Goal: Information Seeking & Learning: Learn about a topic

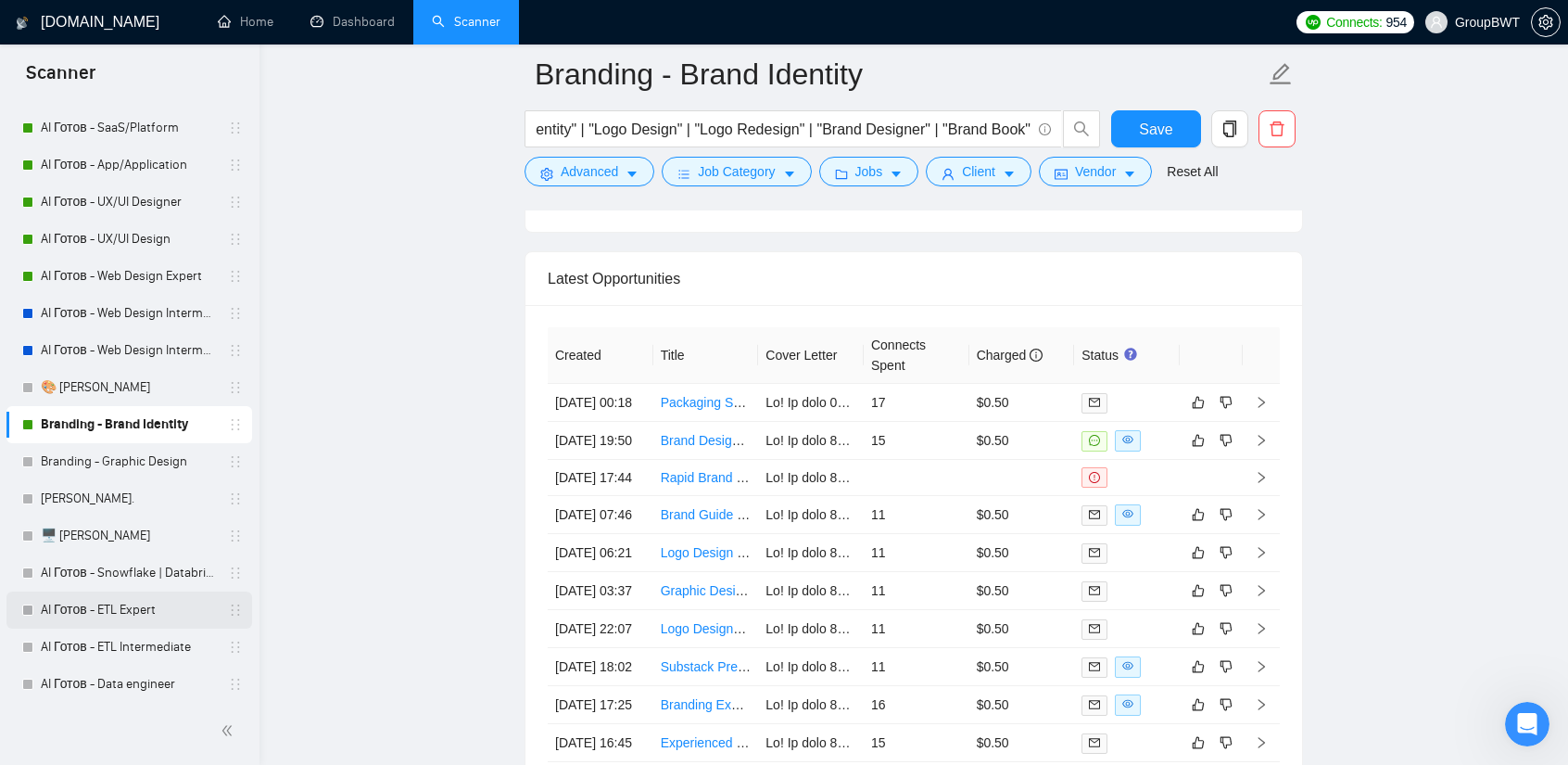
scroll to position [370, 0]
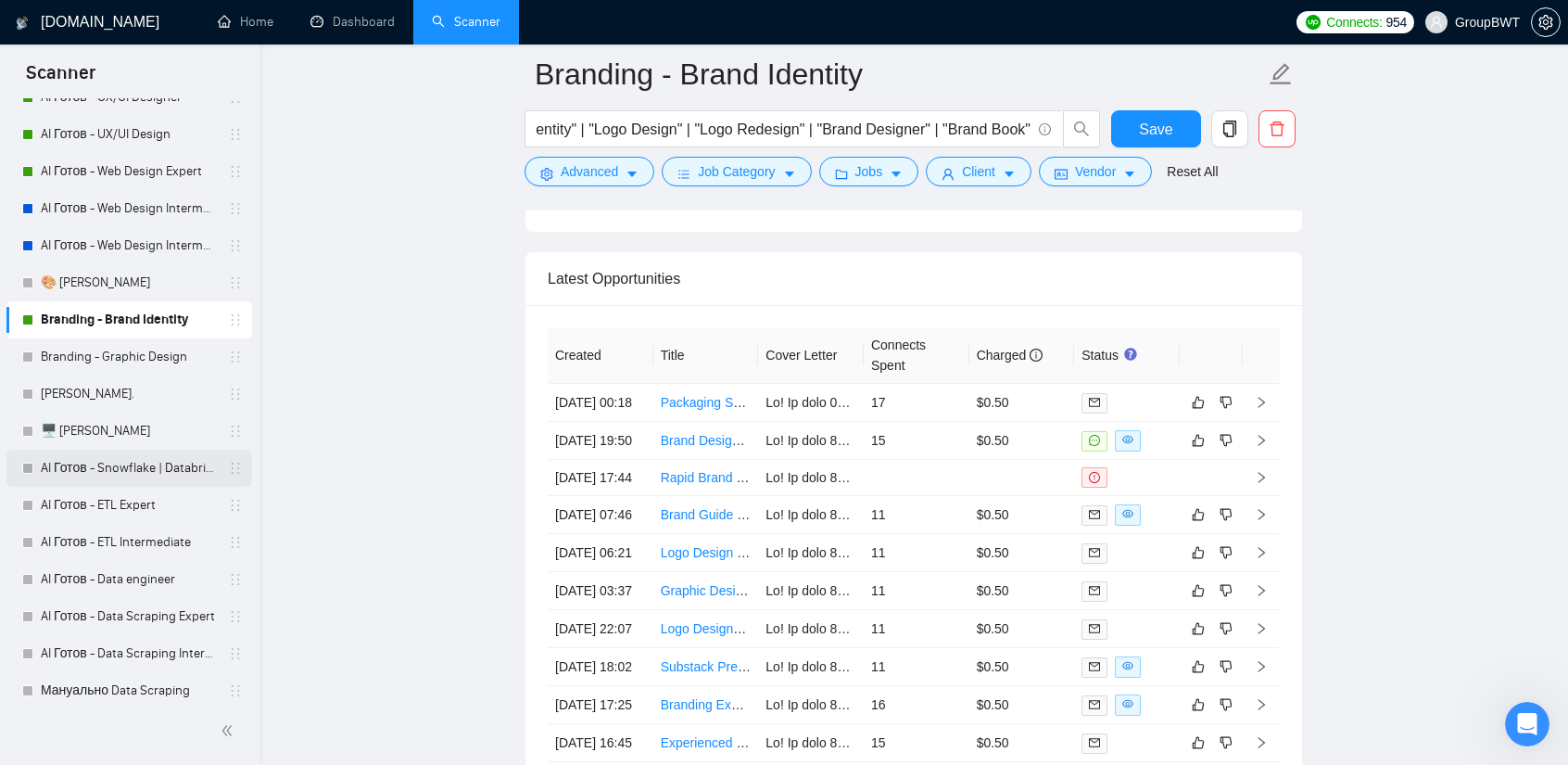
click at [154, 477] on link "AI Готов - Snowflake | Databricks" at bounding box center [129, 468] width 176 height 37
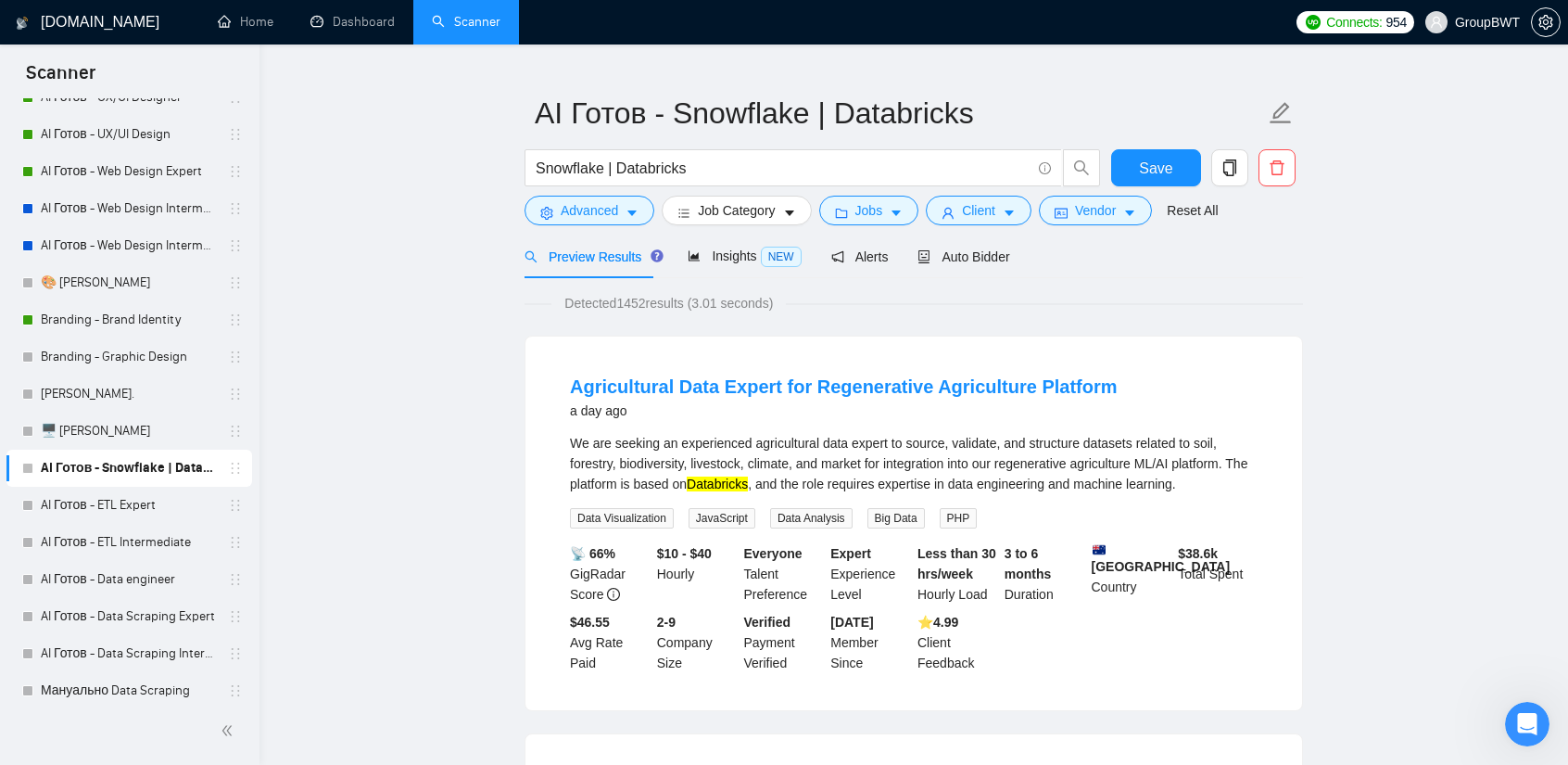
scroll to position [92, 0]
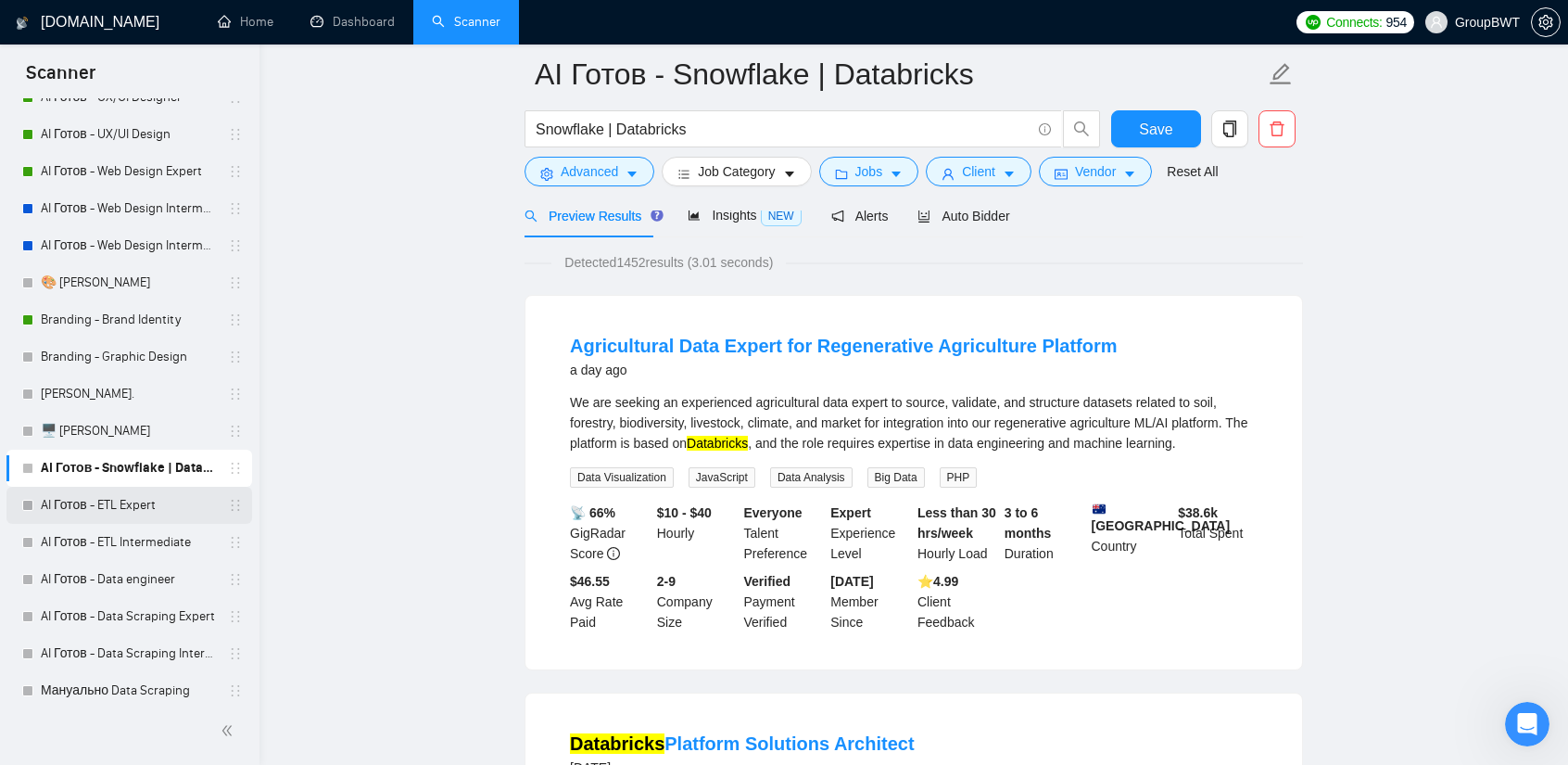
click at [146, 503] on link "AI Готов - ETL Expert" at bounding box center [129, 506] width 176 height 37
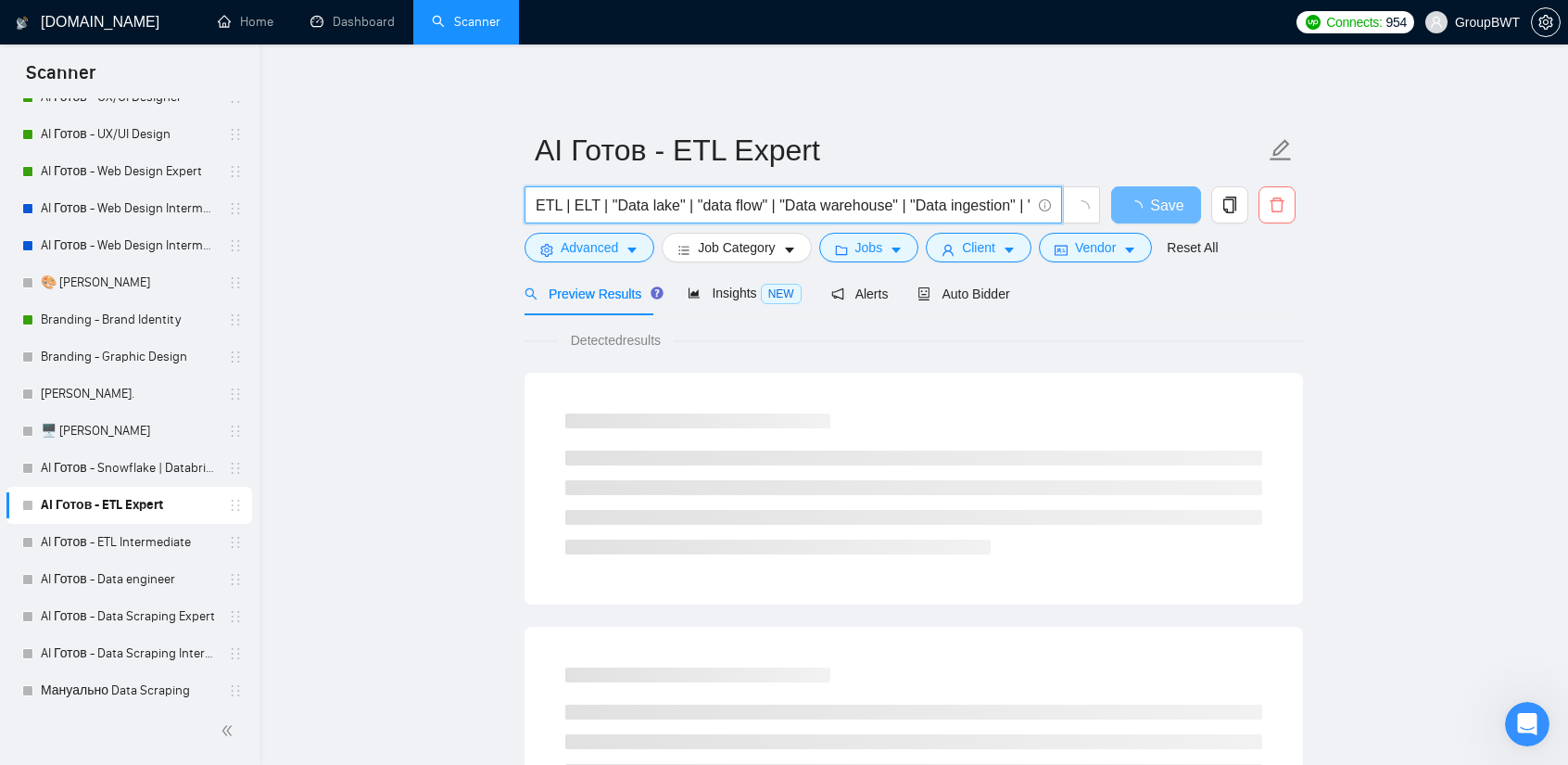
scroll to position [0, 851]
drag, startPoint x: 976, startPoint y: 204, endPoint x: 1456, endPoint y: 208, distance: 480.0
click at [982, 211] on input "ETL | ELT | "Data lake" | "data flow" | "Data warehouse" | "Data ingestion" | "…" at bounding box center [783, 205] width 494 height 23
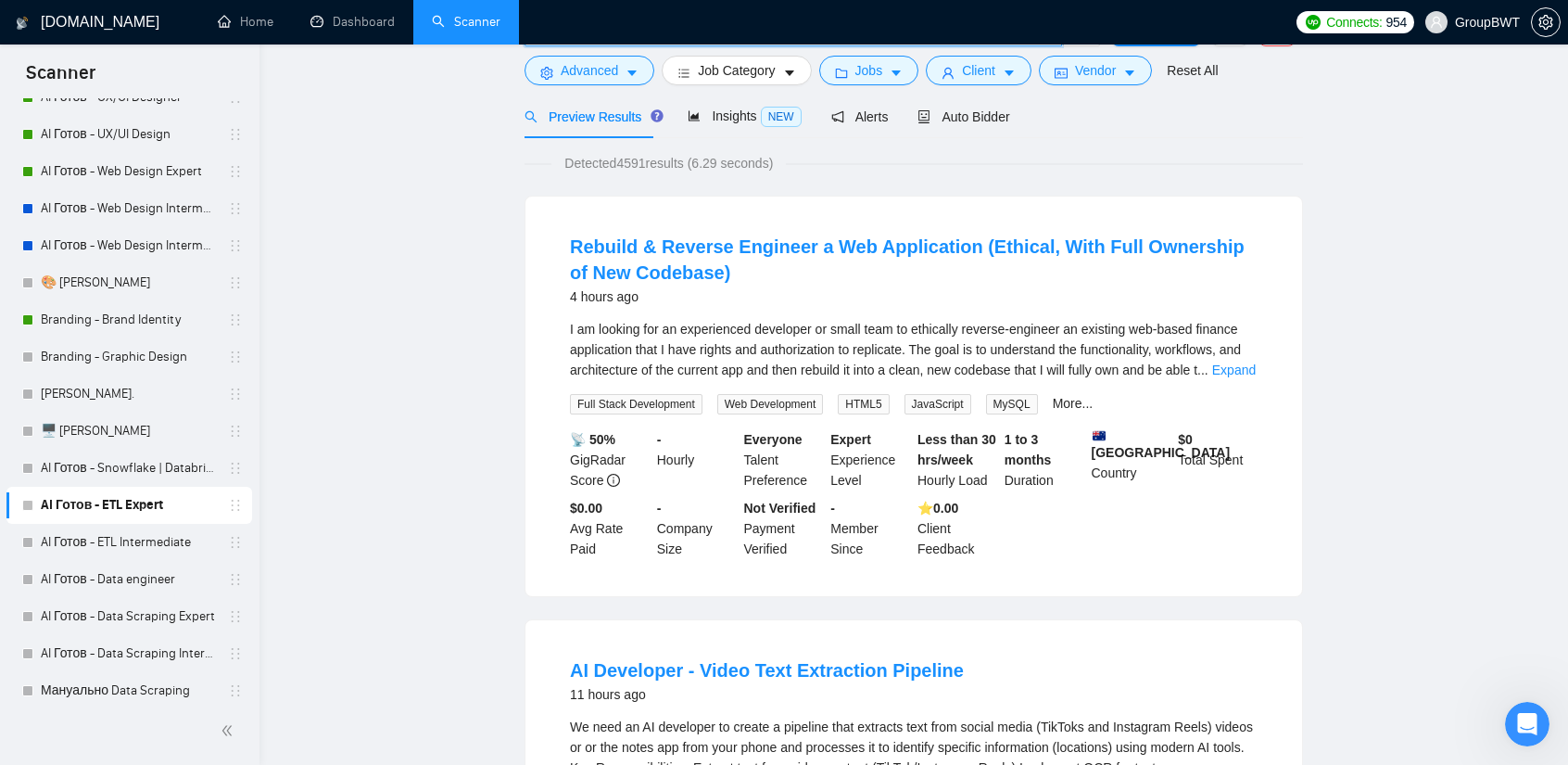
scroll to position [186, 0]
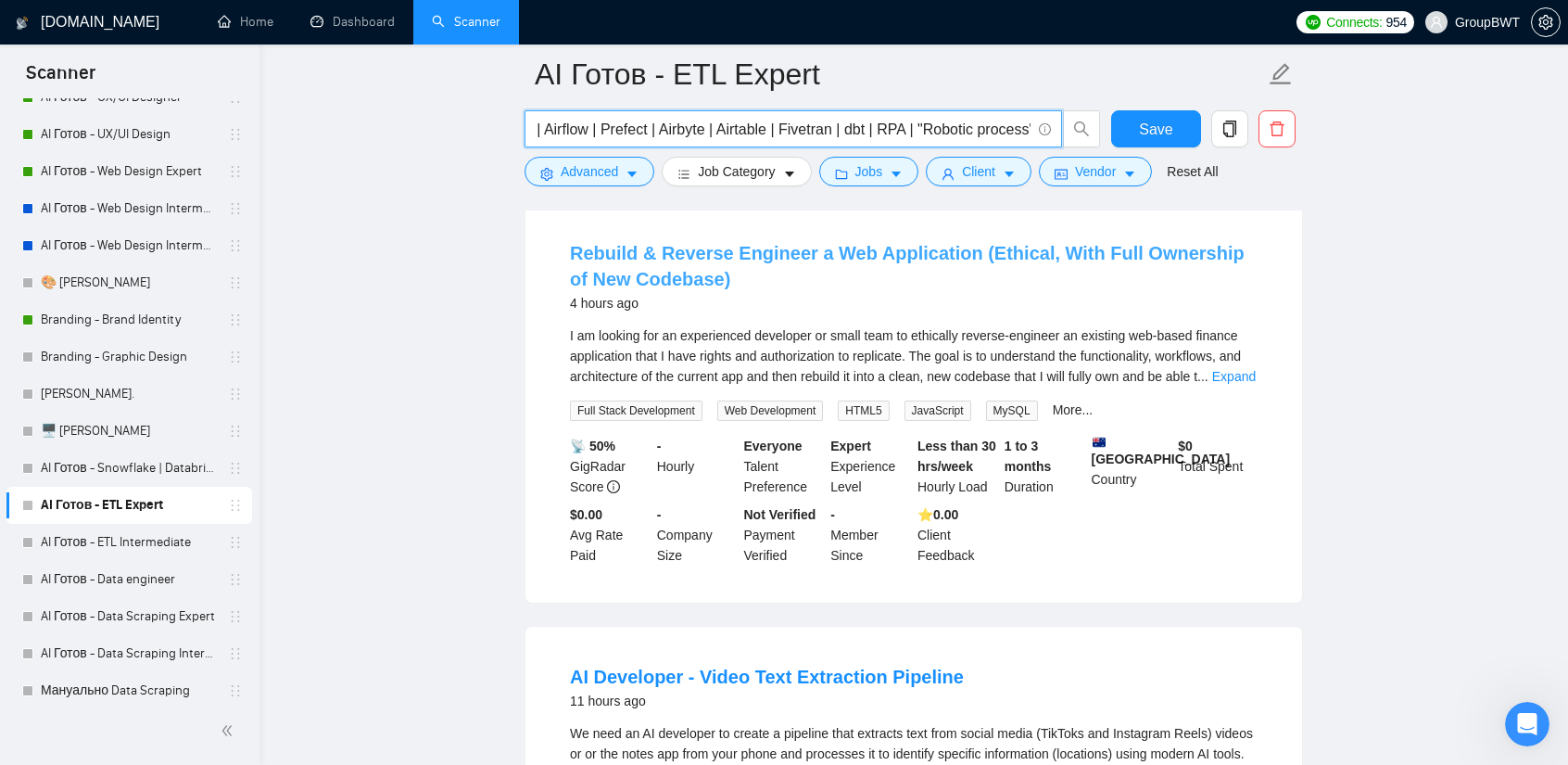
click at [697, 251] on link "Rebuild & Reverse Engineer a Web Application (Ethical, With Full Ownership of N…" at bounding box center [907, 266] width 674 height 47
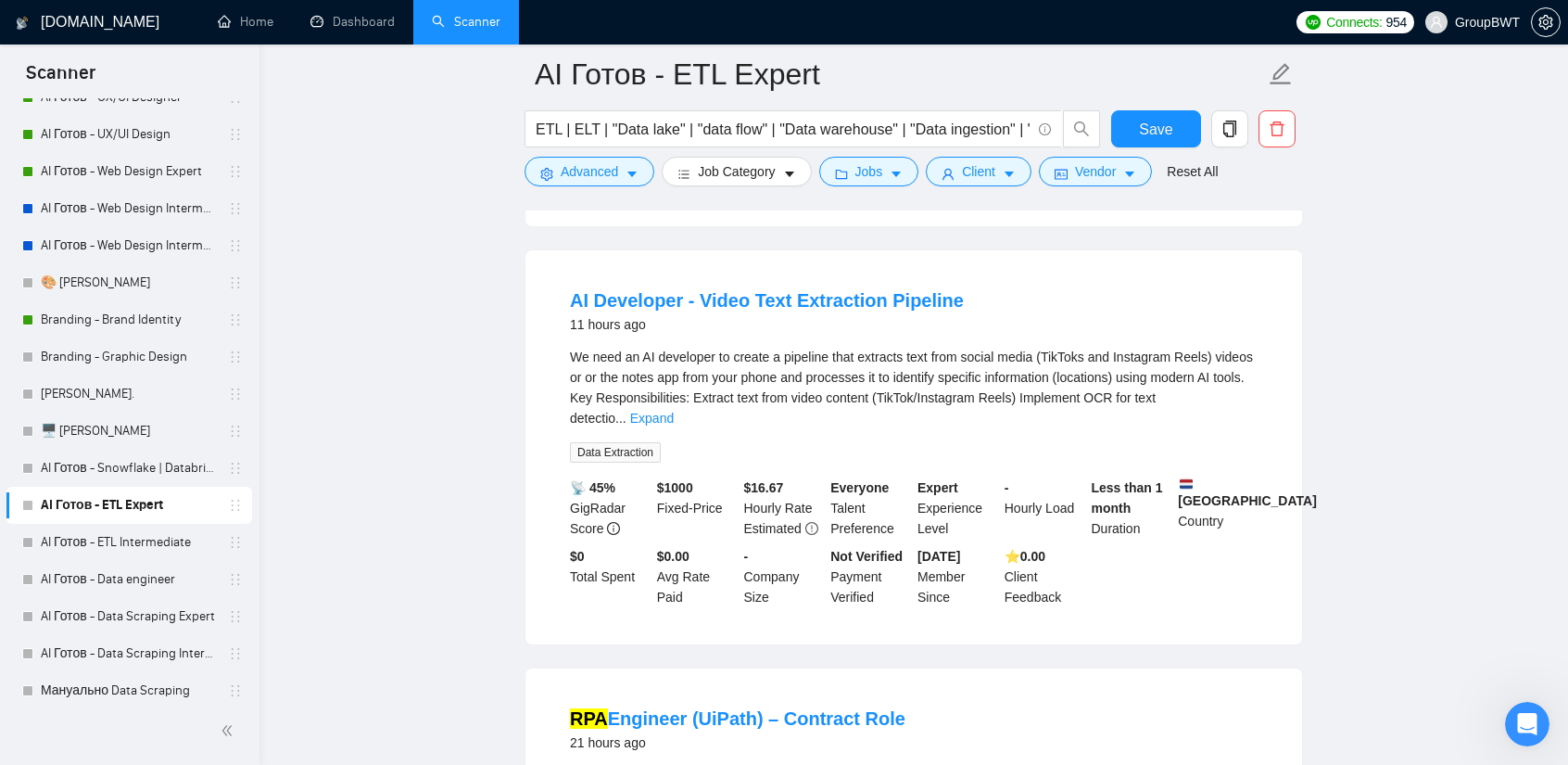
scroll to position [556, 0]
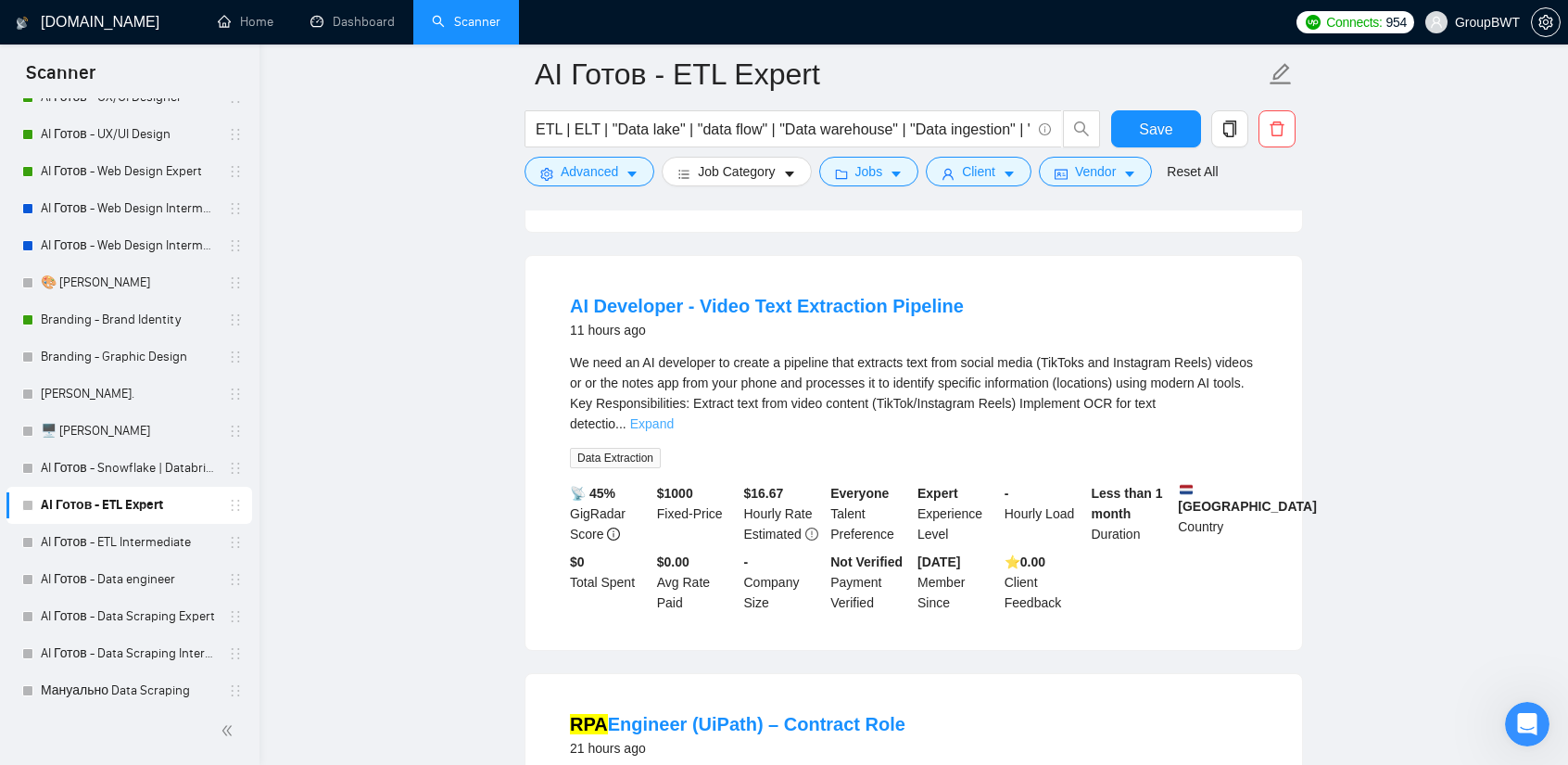
click at [673, 416] on link "Expand" at bounding box center [652, 424] width 44 height 15
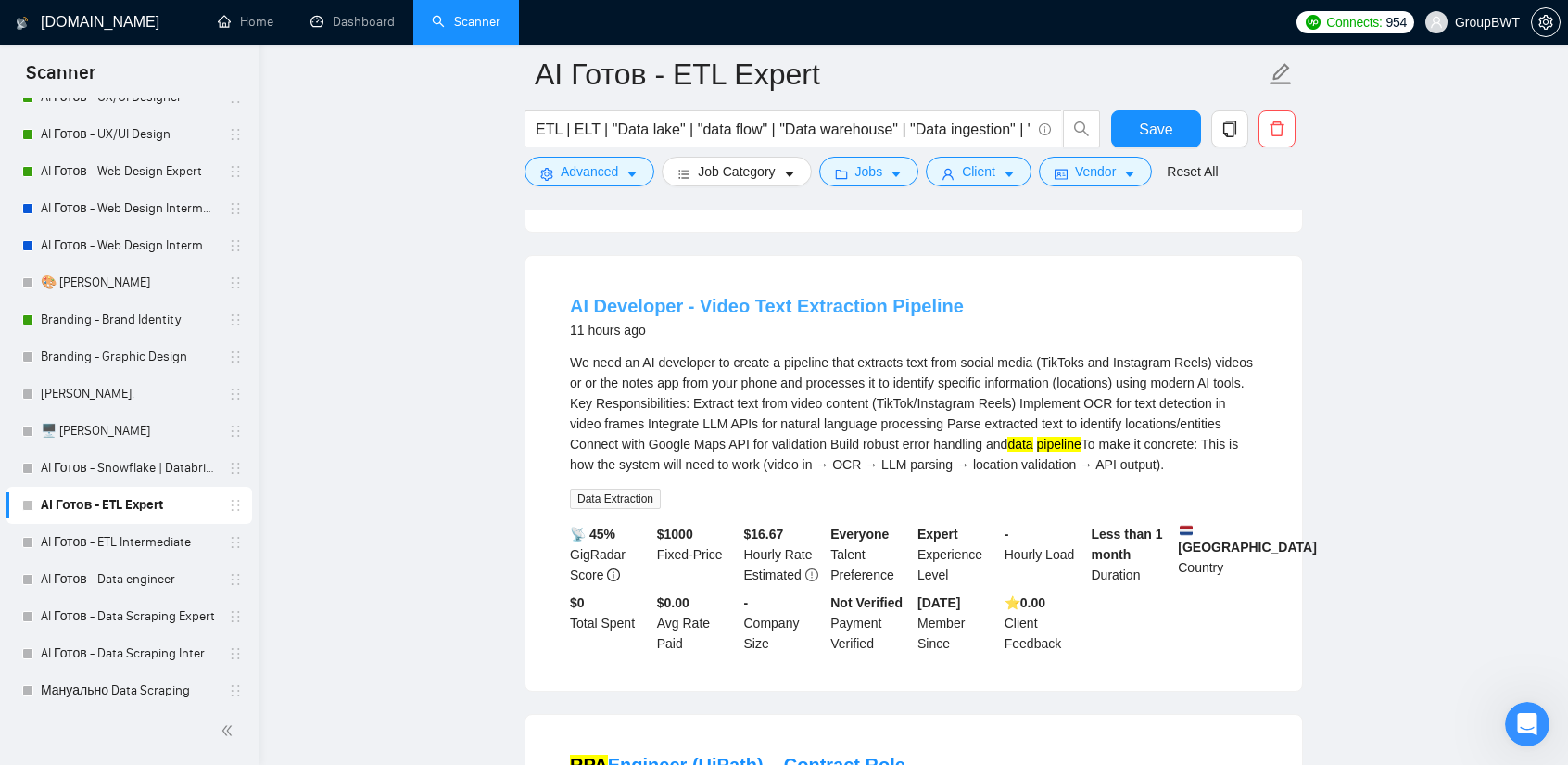
click at [791, 305] on link "AI Developer - Video Text Extraction Pipeline" at bounding box center [767, 306] width 394 height 21
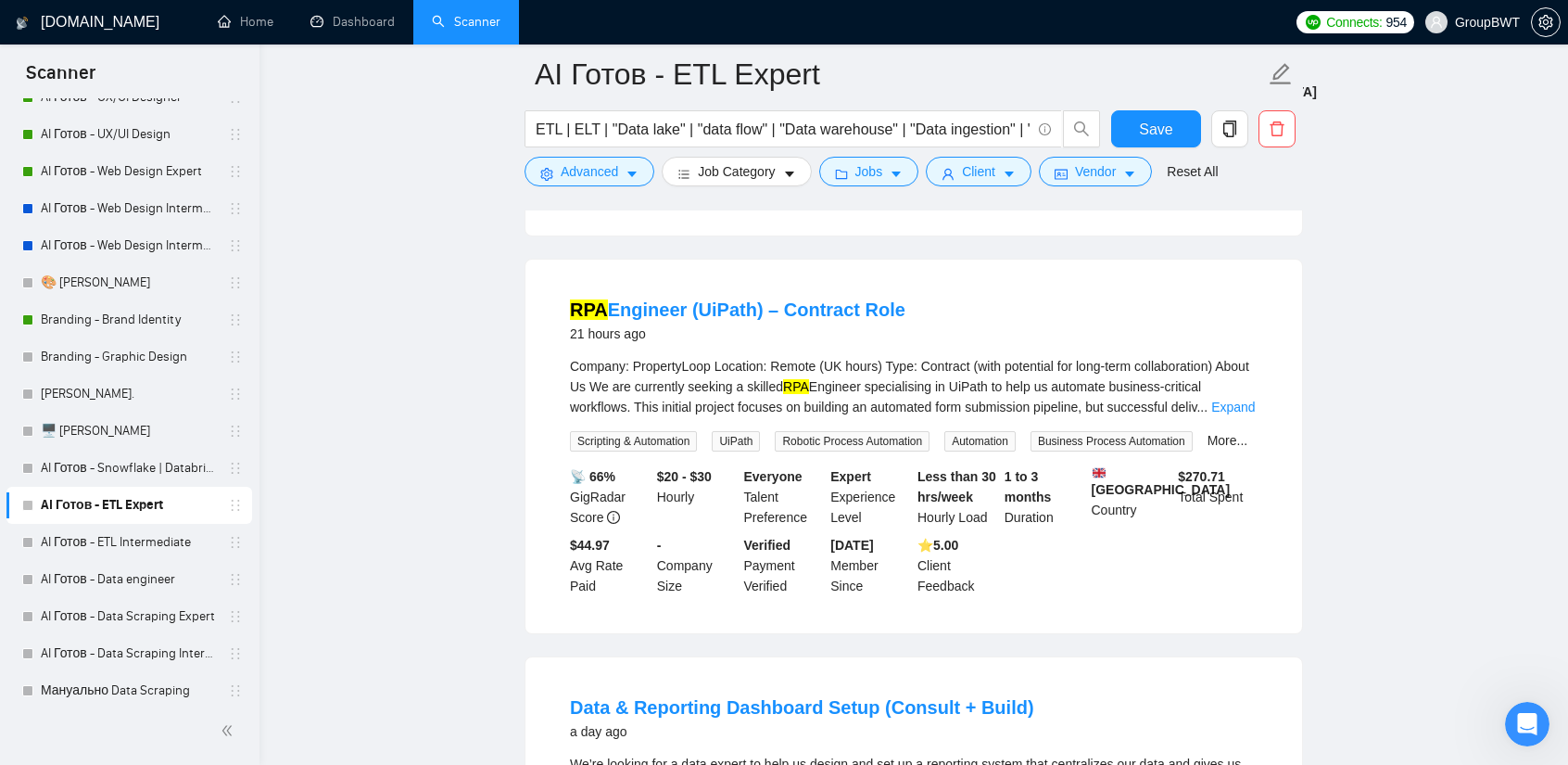
scroll to position [1020, 0]
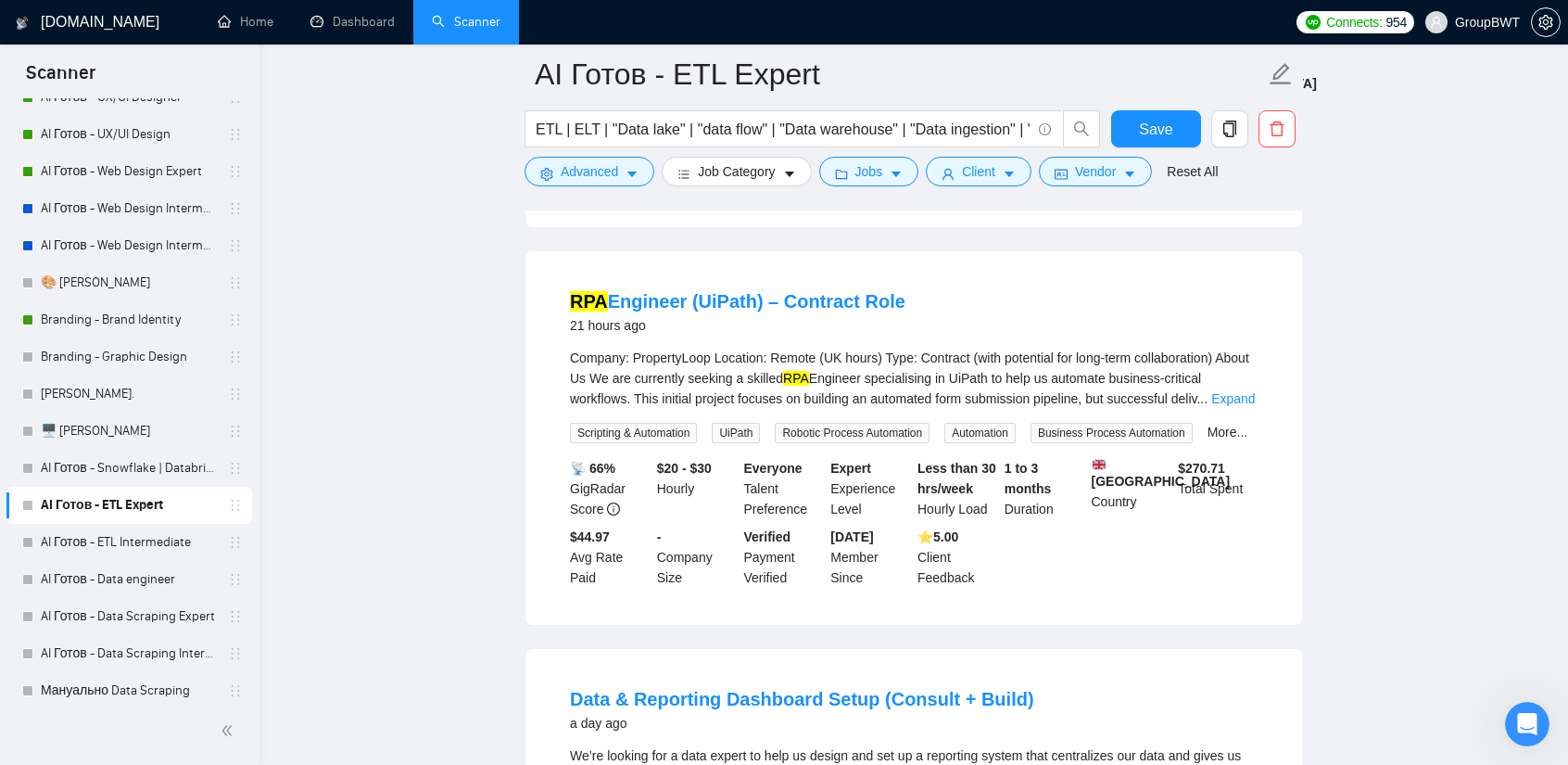
drag, startPoint x: 698, startPoint y: 280, endPoint x: 745, endPoint y: 282, distance: 47.0
click at [745, 282] on li "RPA Engineer (UiPath) – Contract Role 21 hours ago Company: PropertyLoop Locati…" at bounding box center [913, 438] width 732 height 329
copy link "UiPath"
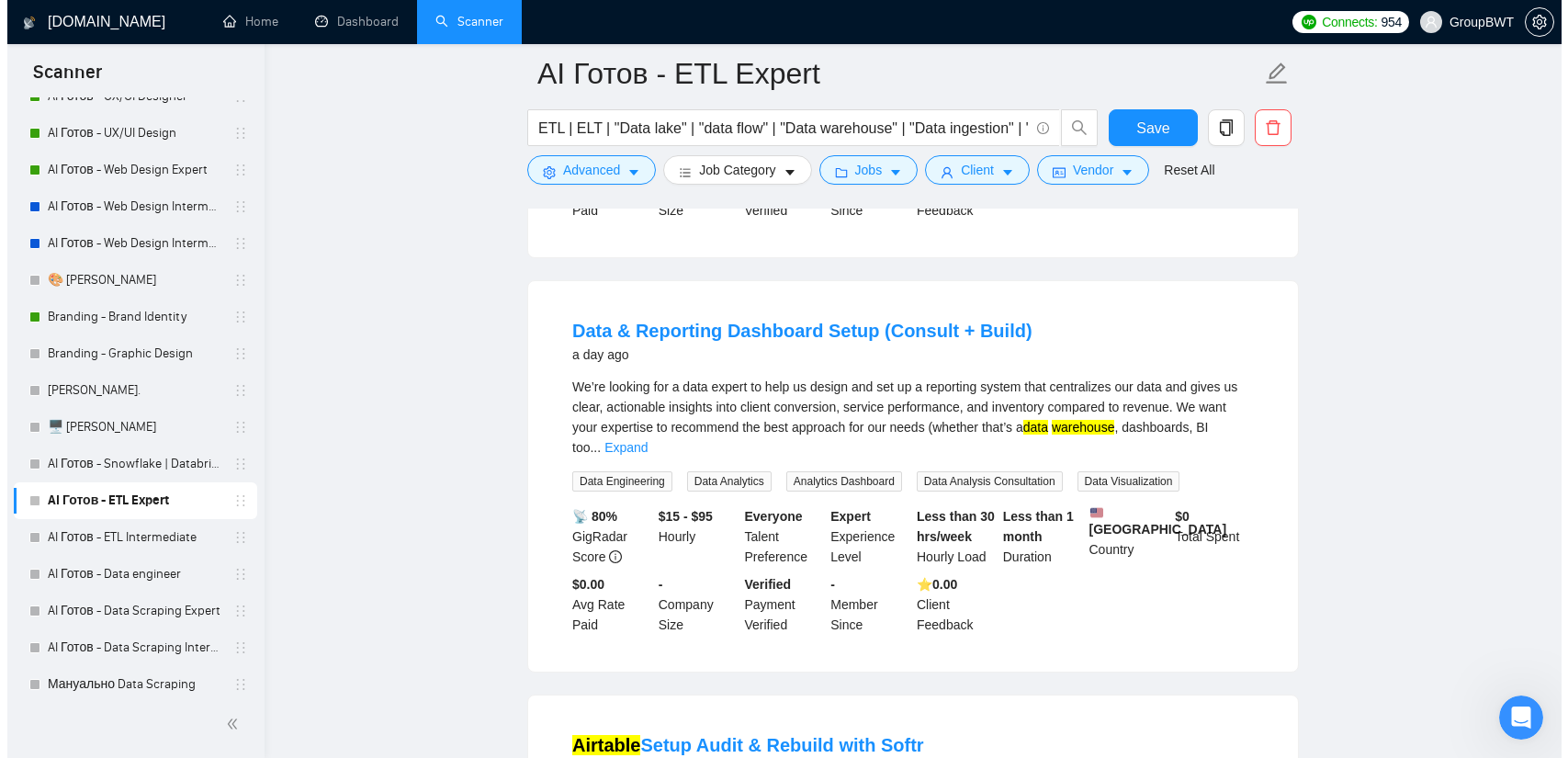
scroll to position [1377, 0]
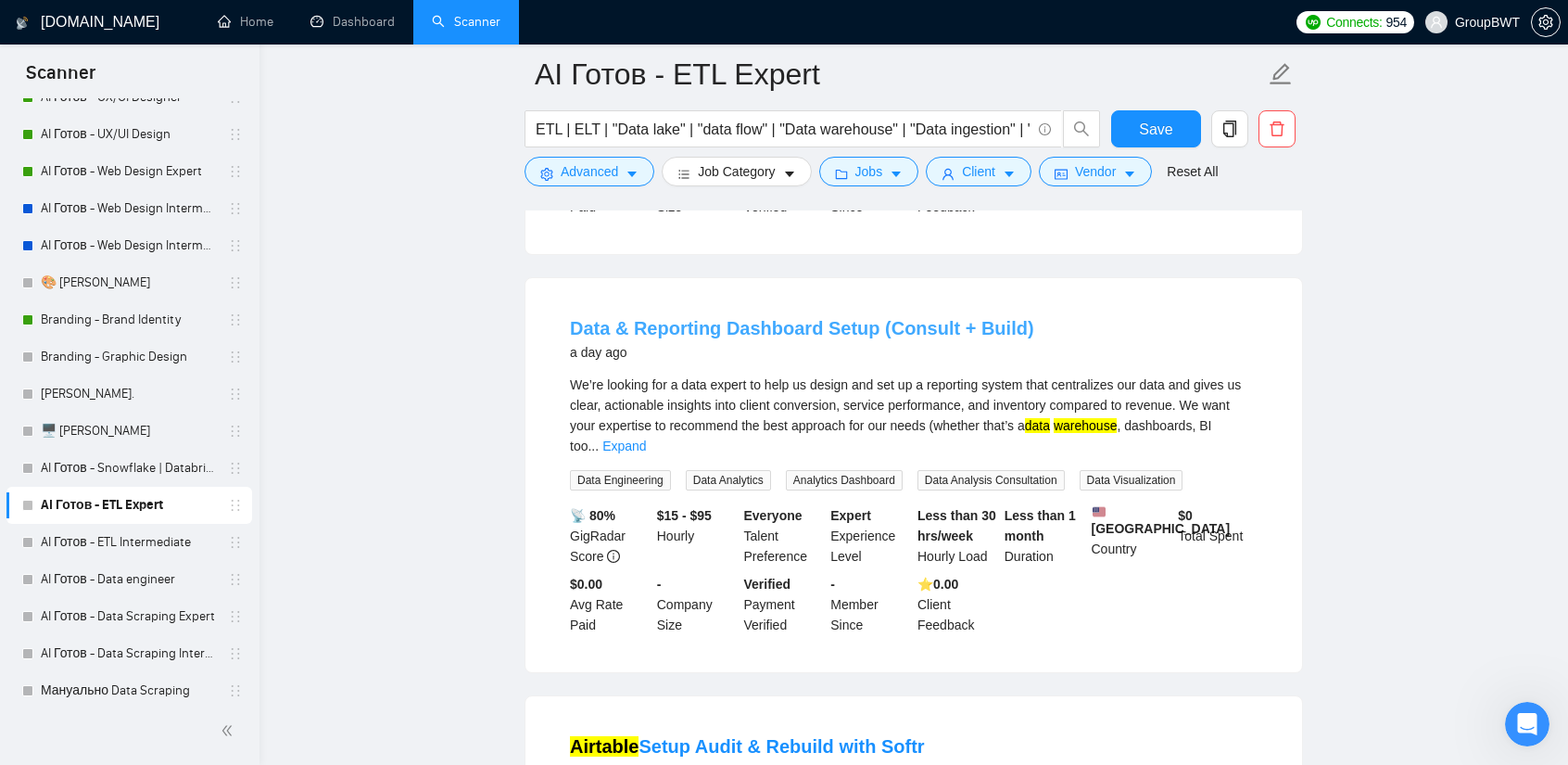
click at [856, 339] on link "Data & Reporting Dashboard Setup (Consult + Build)" at bounding box center [802, 328] width 465 height 21
click at [619, 182] on button "Advanced" at bounding box center [589, 172] width 130 height 30
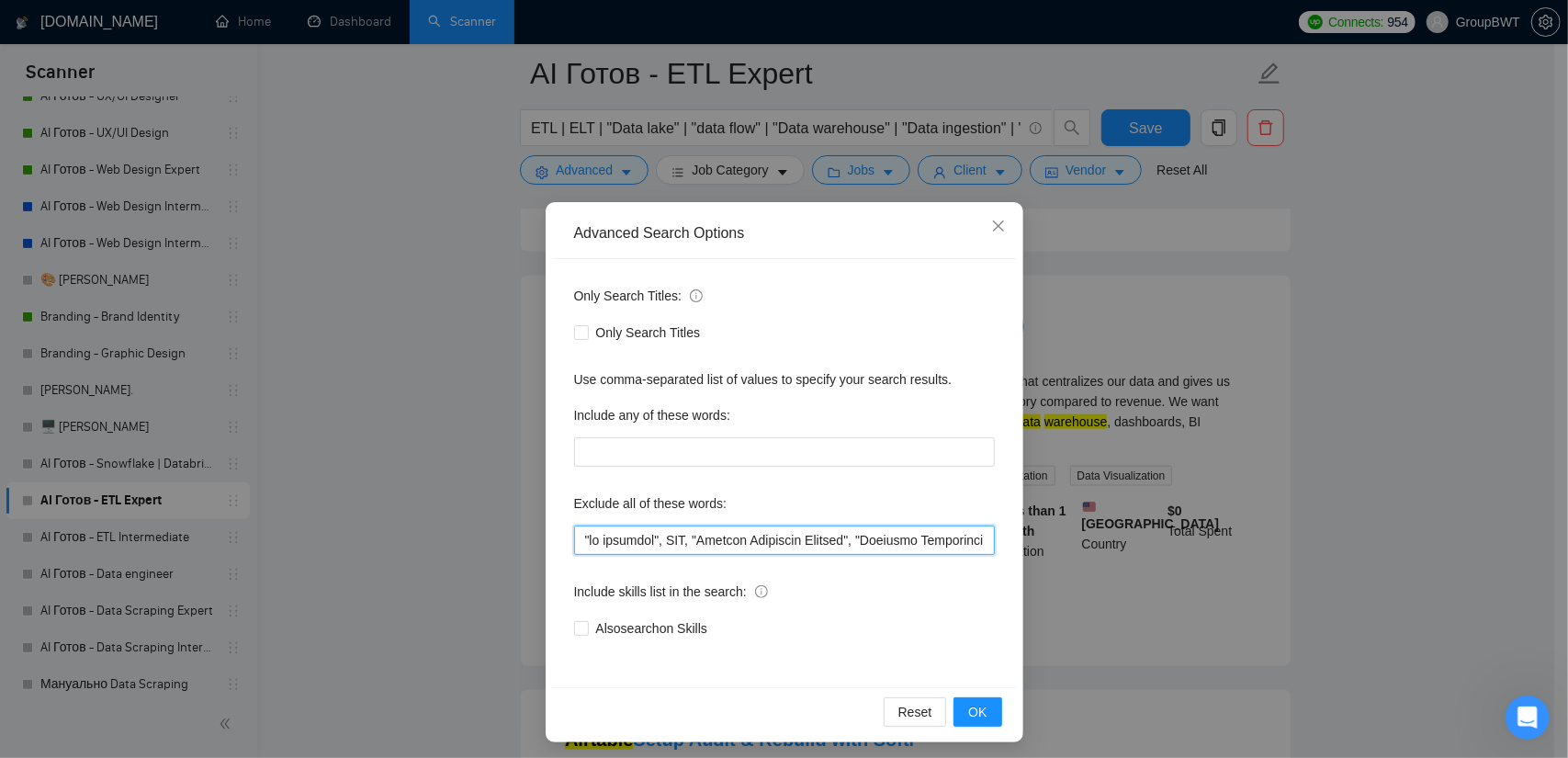
click at [665, 529] on input "text" at bounding box center [784, 540] width 421 height 30
paste input "UiPath,"
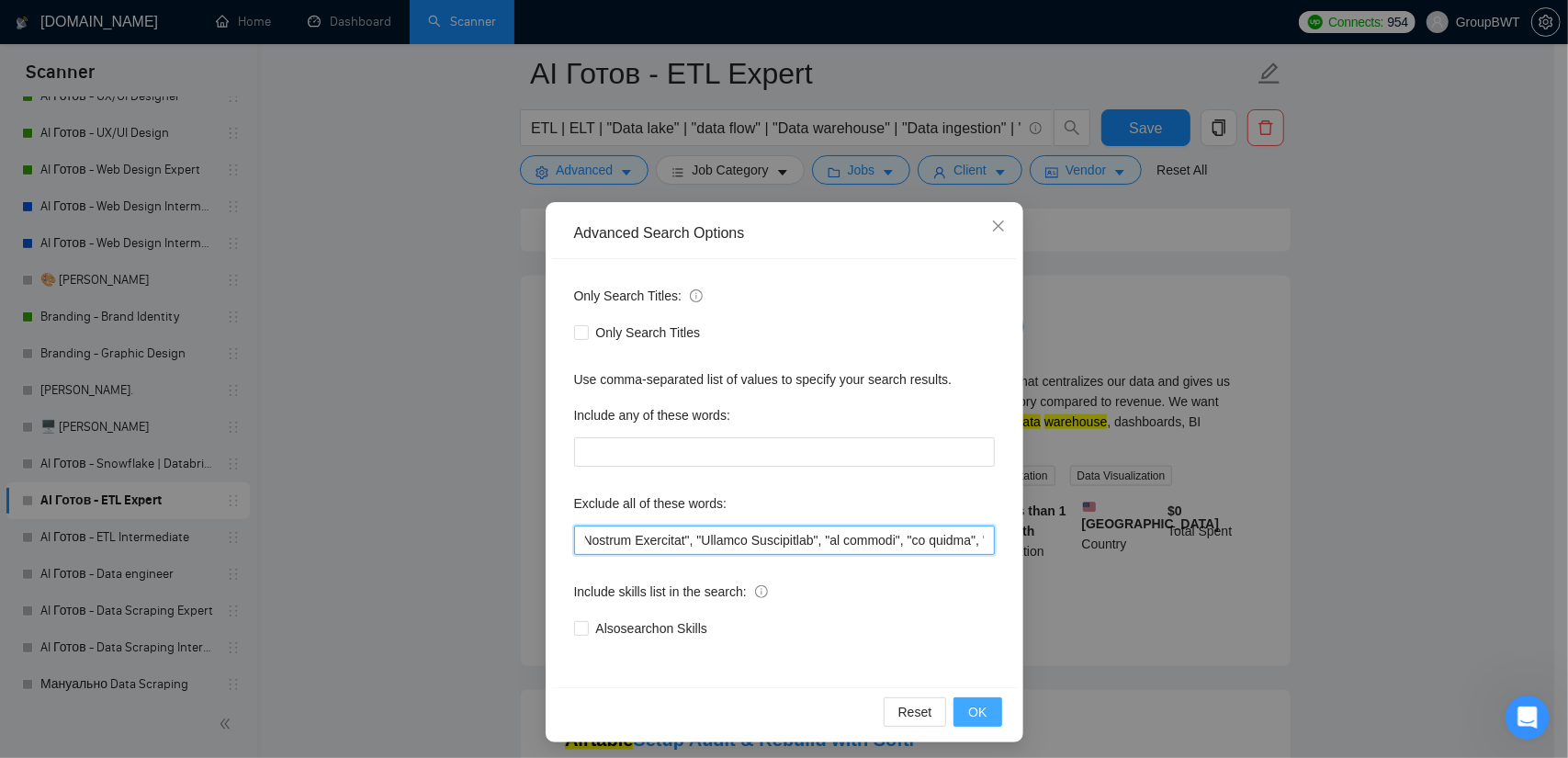
type input ""no agencies", SDR, "Digital Marketing Manager", "Creative Strategist", "Lead G…"
click at [970, 711] on span "OK" at bounding box center [977, 712] width 18 height 20
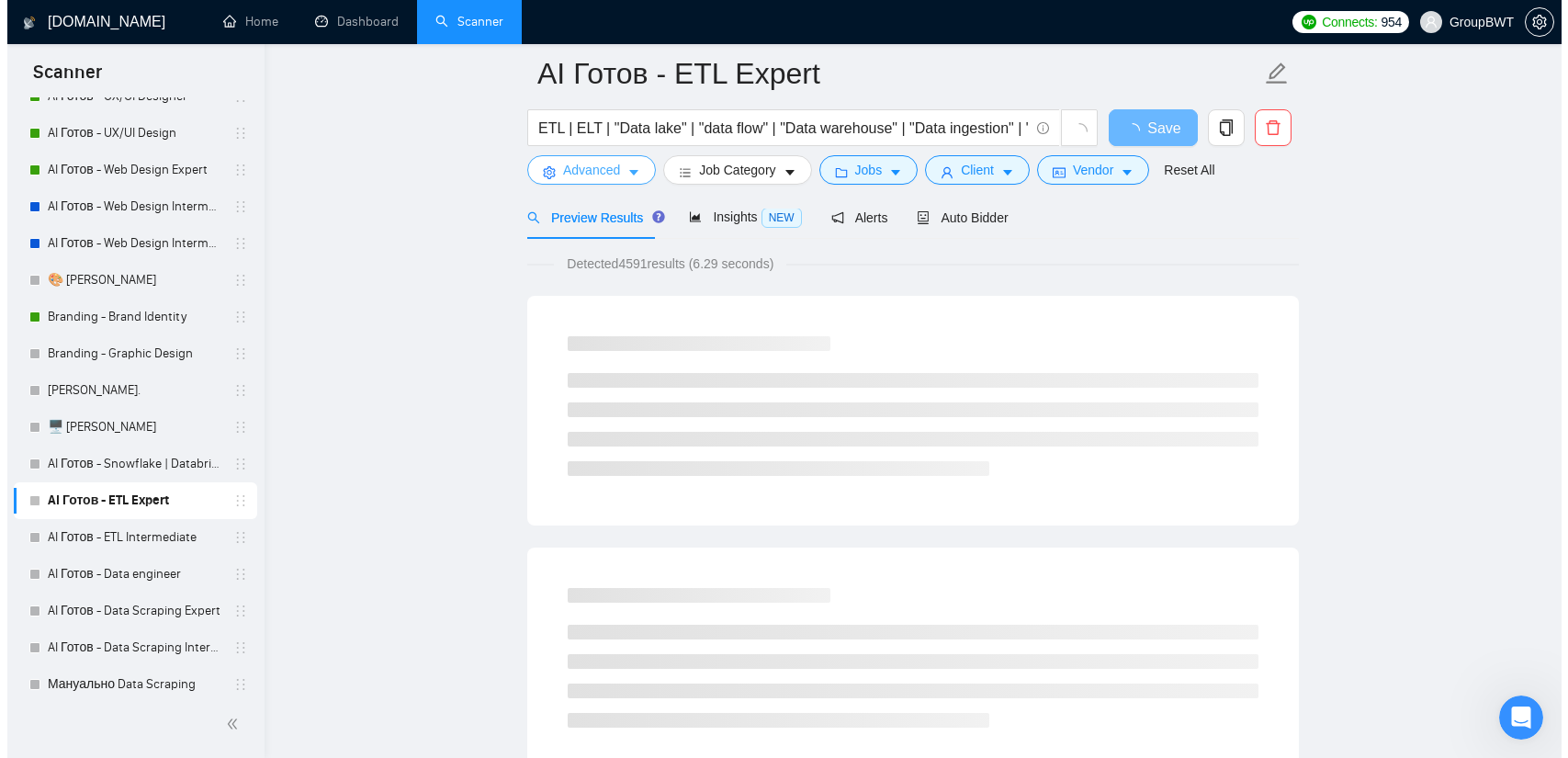
scroll to position [0, 0]
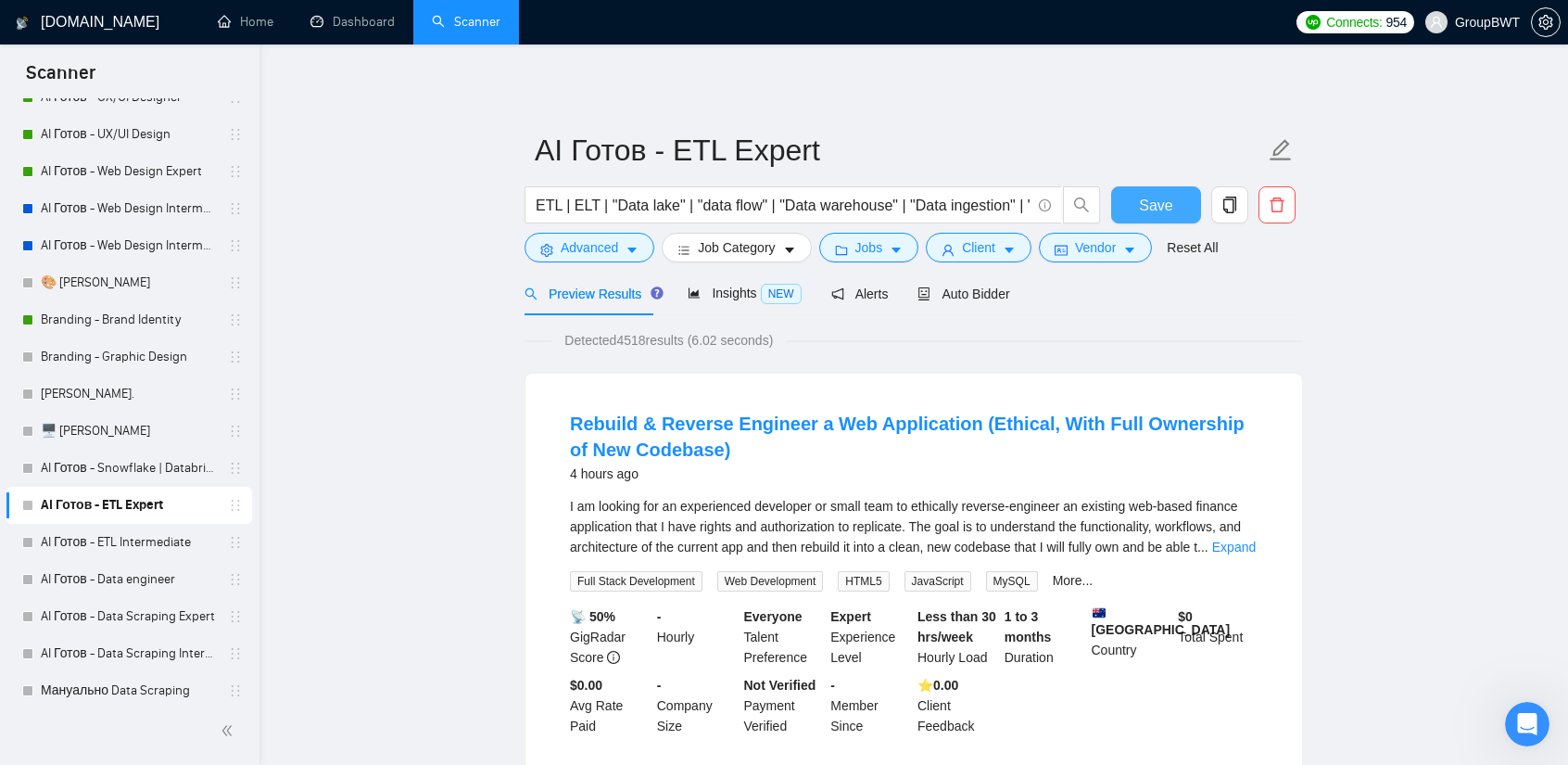
click at [1165, 203] on span "Save" at bounding box center [1156, 205] width 34 height 23
click at [752, 296] on span "Insights NEW" at bounding box center [743, 293] width 113 height 15
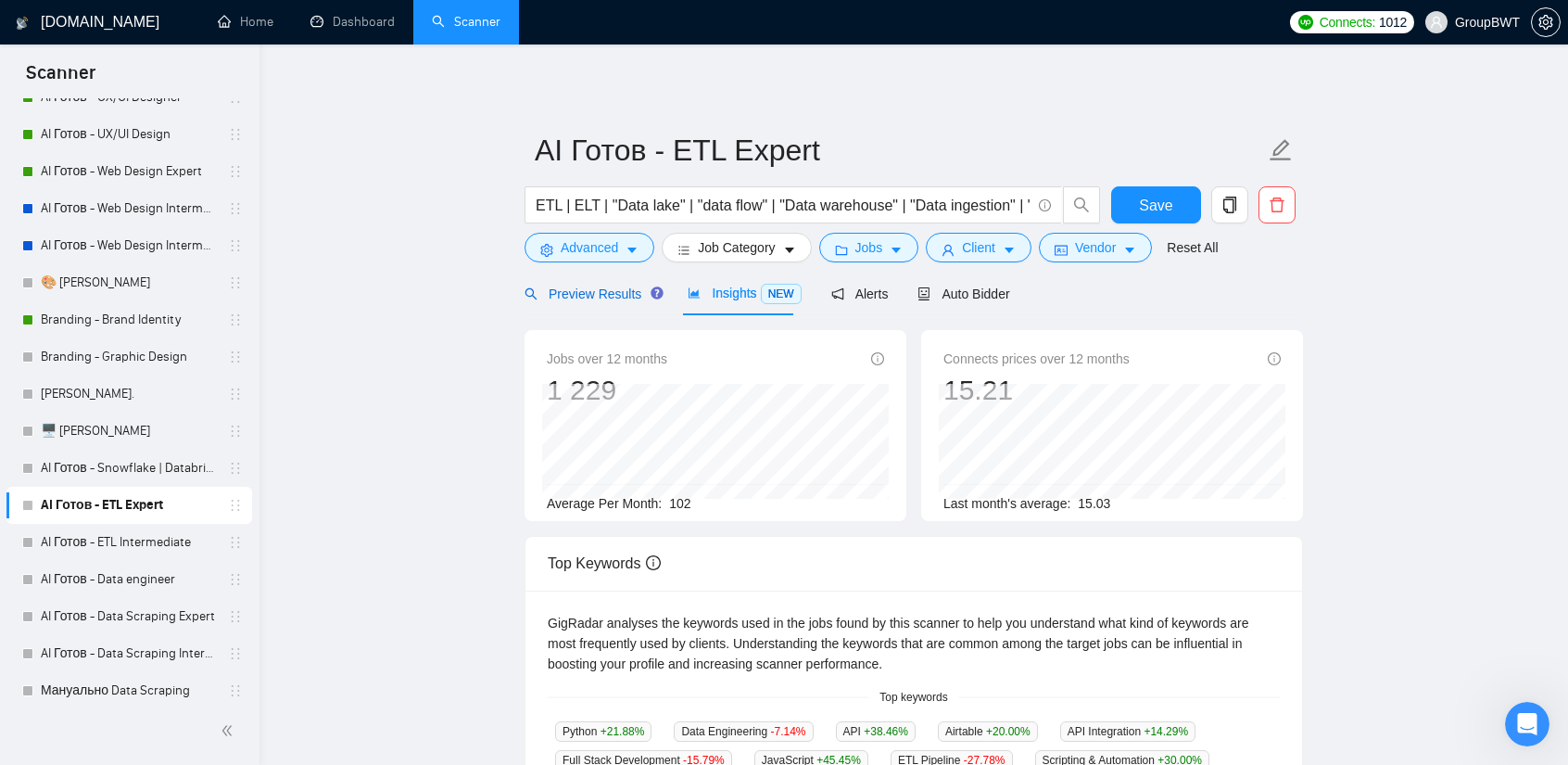
click at [599, 294] on span "Preview Results" at bounding box center [590, 294] width 133 height 15
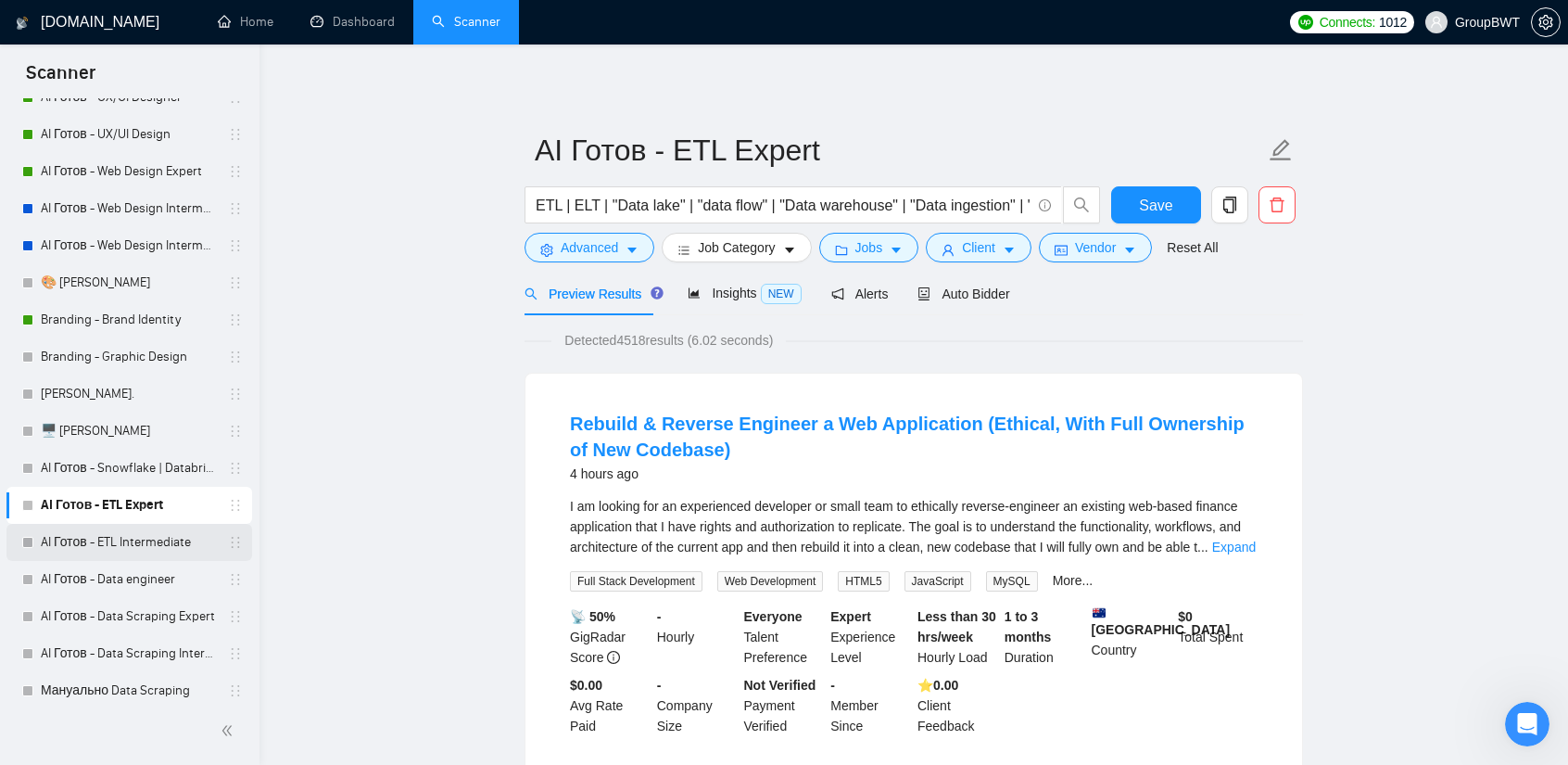
click at [168, 542] on link "AI Готов - ETL Intermediate" at bounding box center [129, 542] width 176 height 37
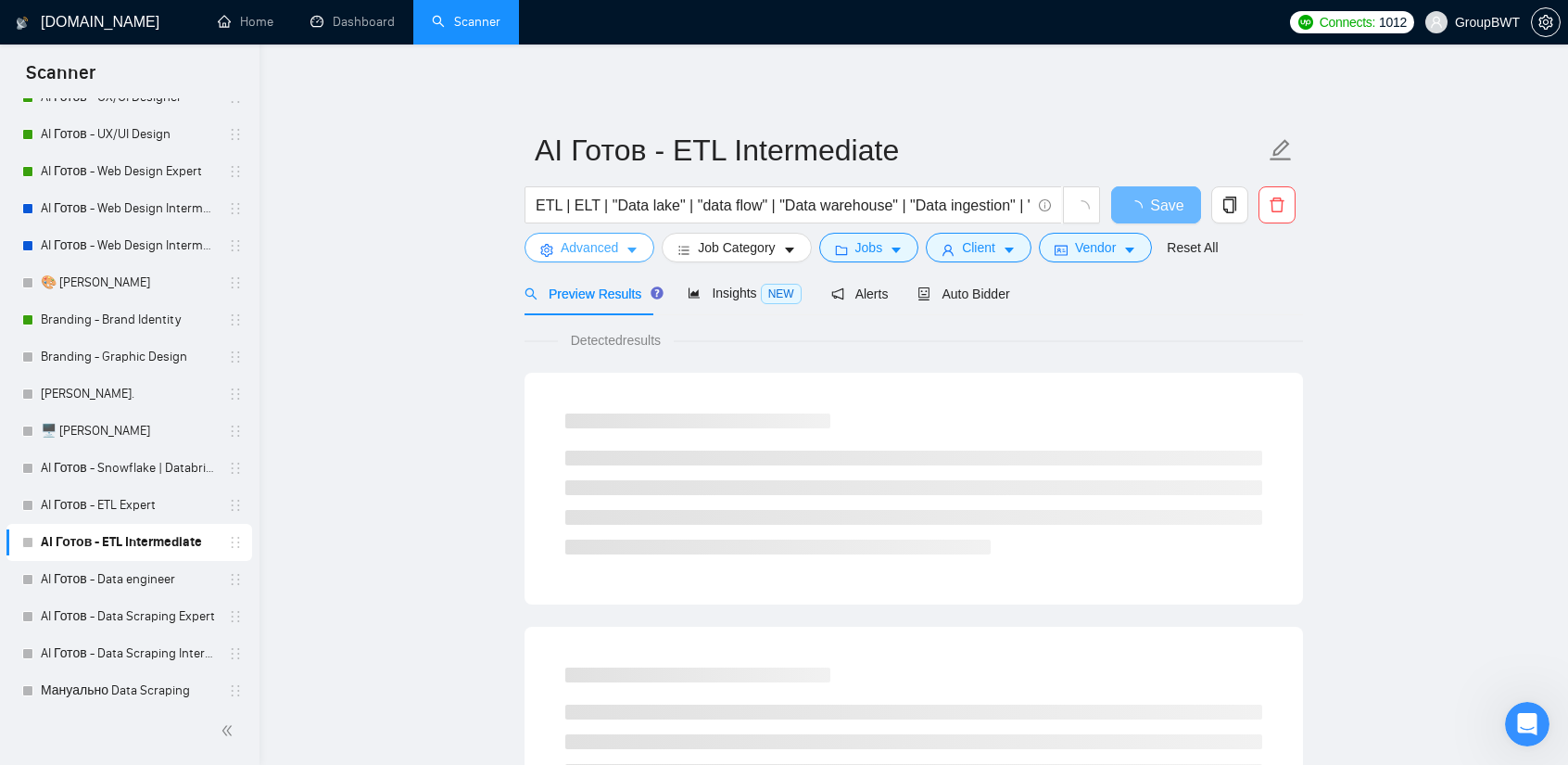
click at [618, 247] on button "Advanced" at bounding box center [589, 247] width 130 height 30
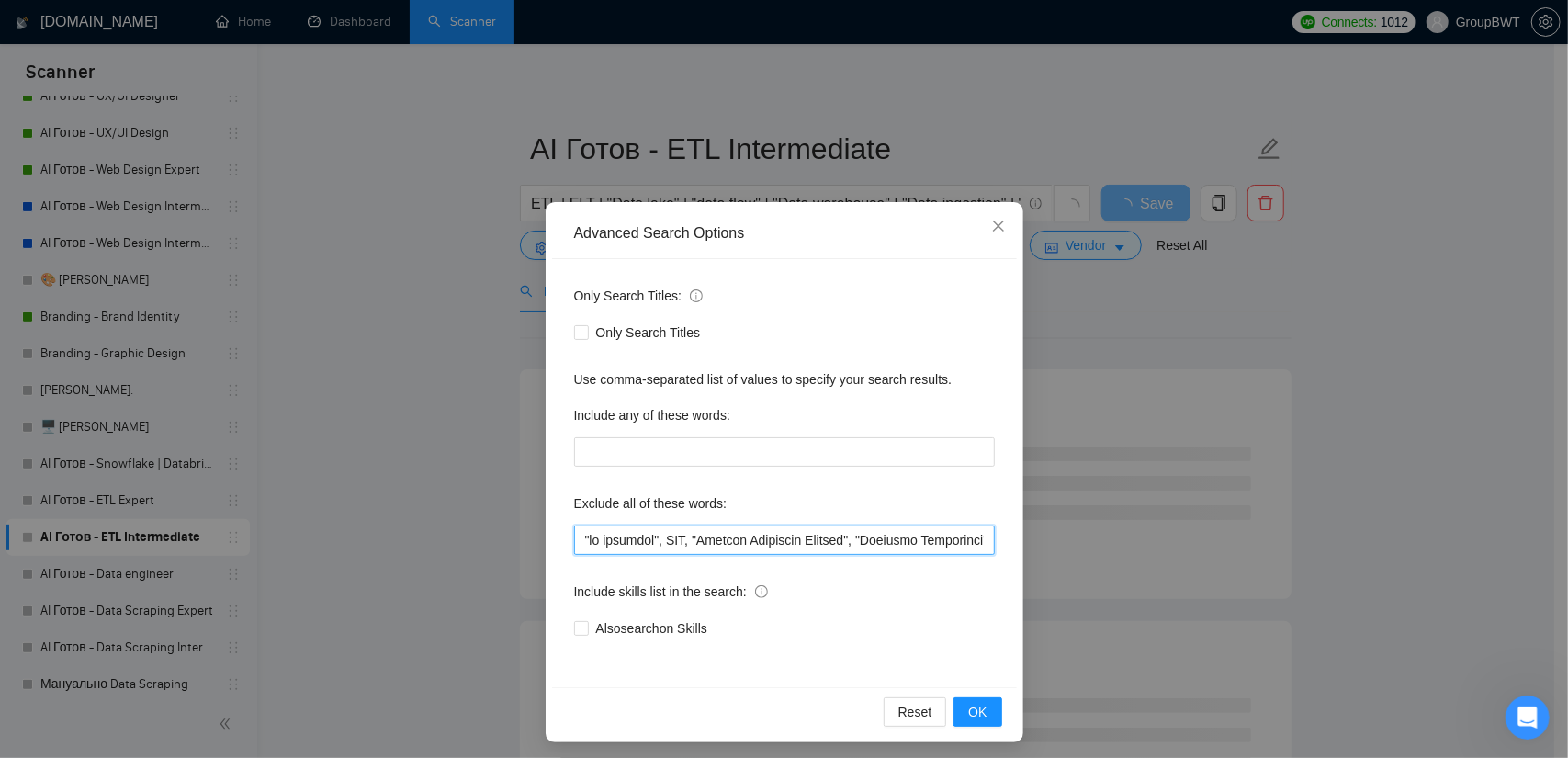
click at [643, 550] on input "text" at bounding box center [784, 540] width 421 height 30
paste input "UiPath,"
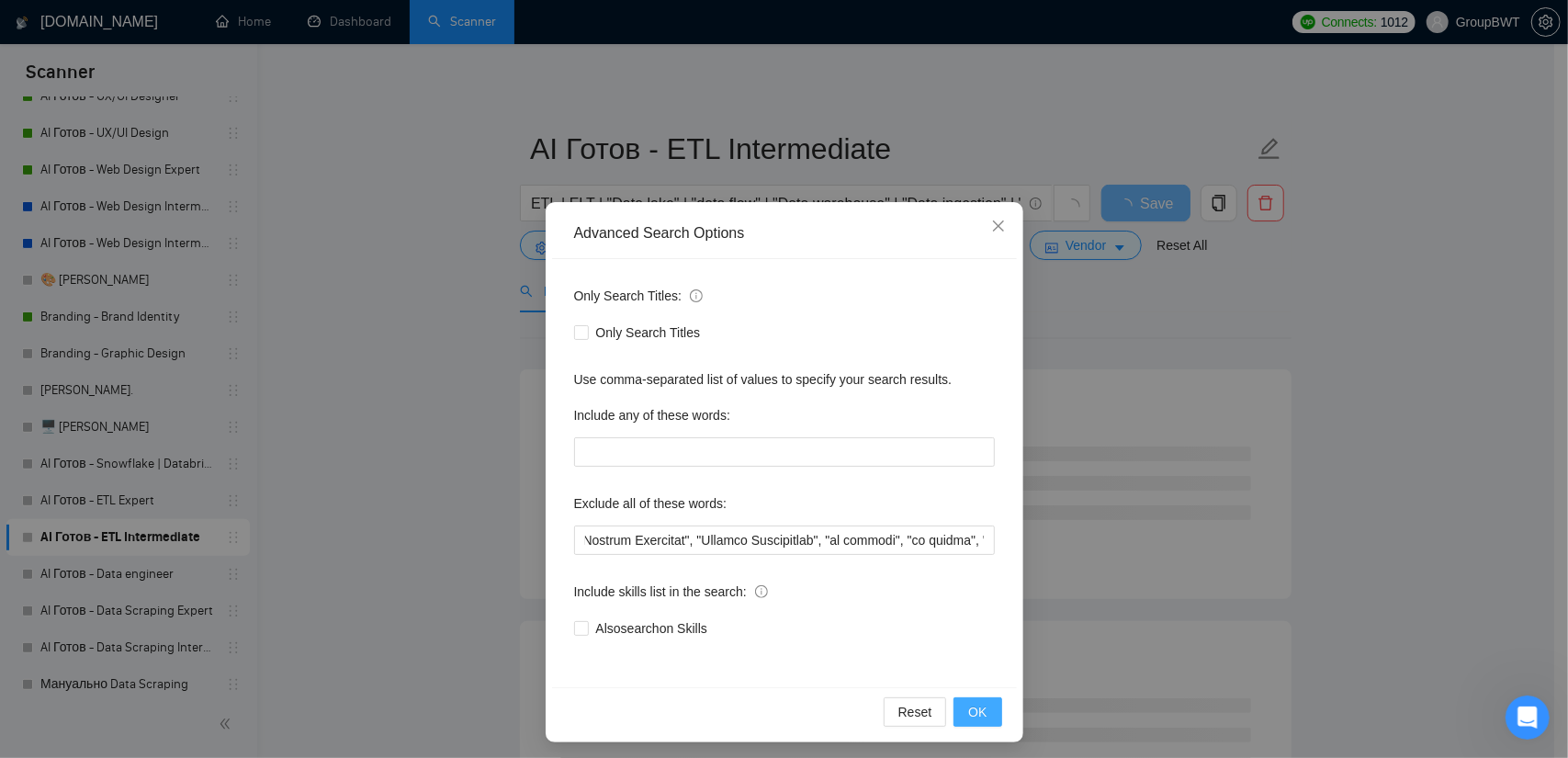
click at [961, 712] on button "OK" at bounding box center [977, 712] width 48 height 30
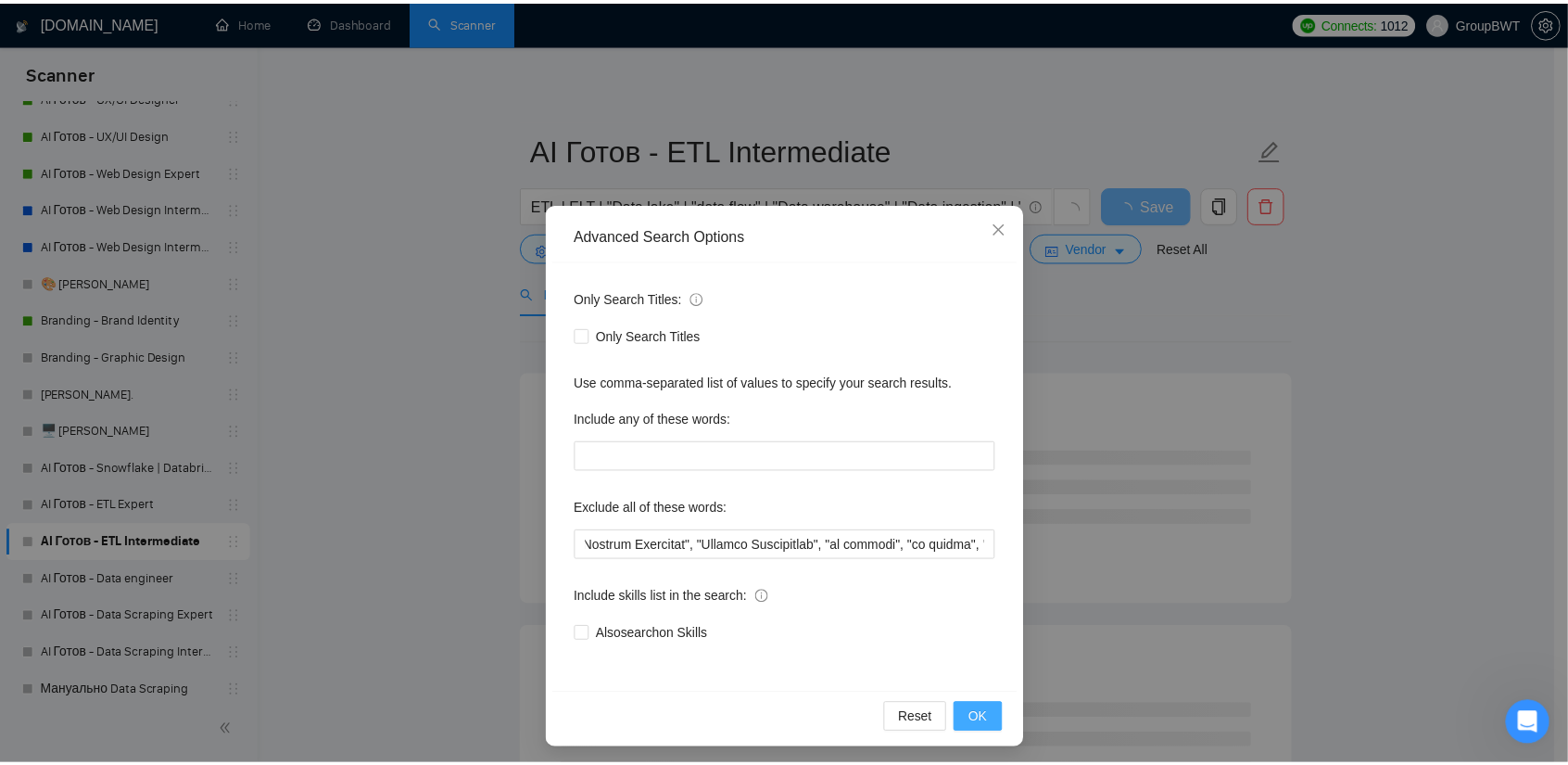
scroll to position [0, 0]
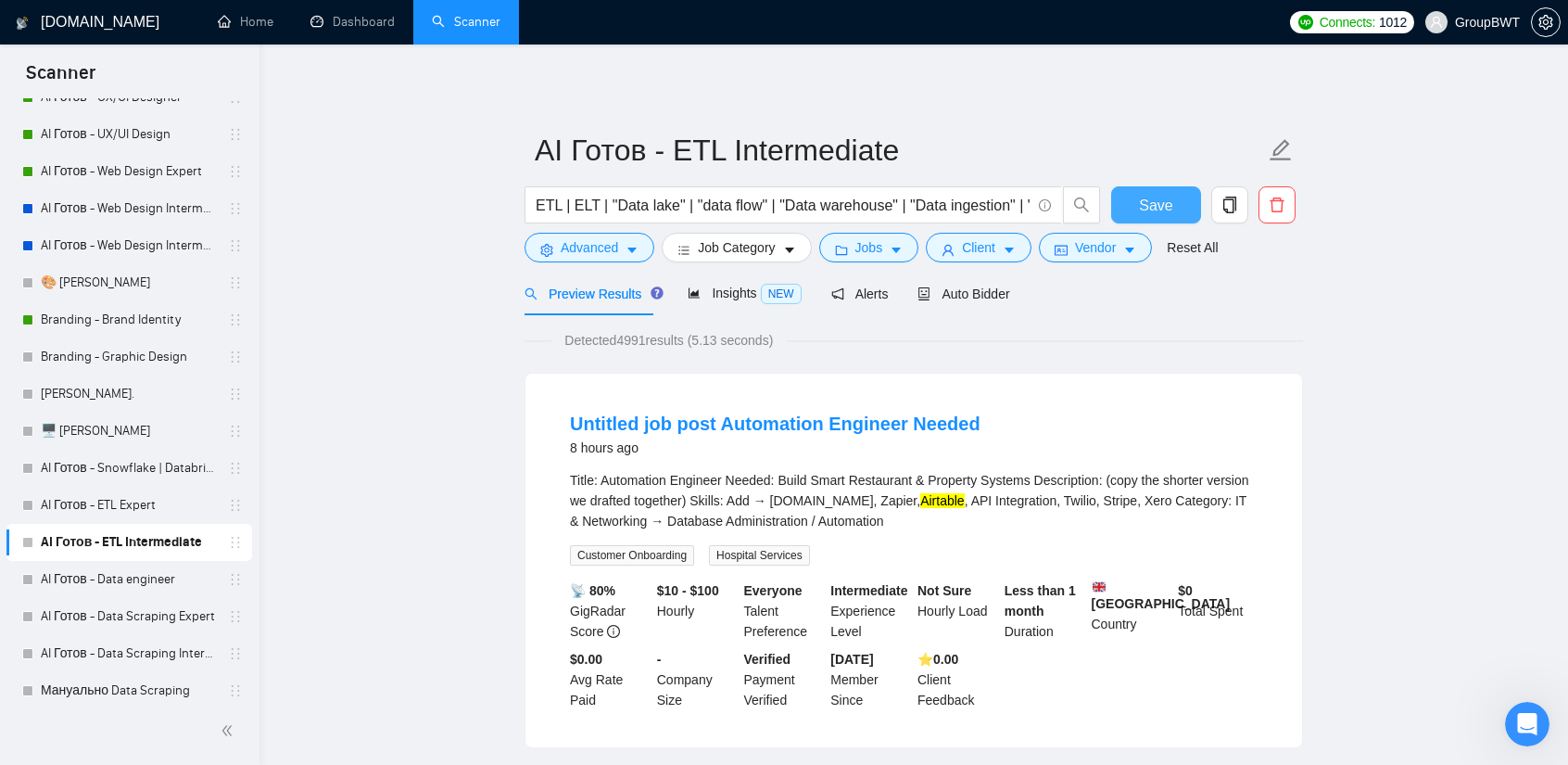
click at [1145, 209] on span "Save" at bounding box center [1156, 205] width 34 height 23
click at [704, 301] on div "Insights NEW" at bounding box center [743, 293] width 113 height 21
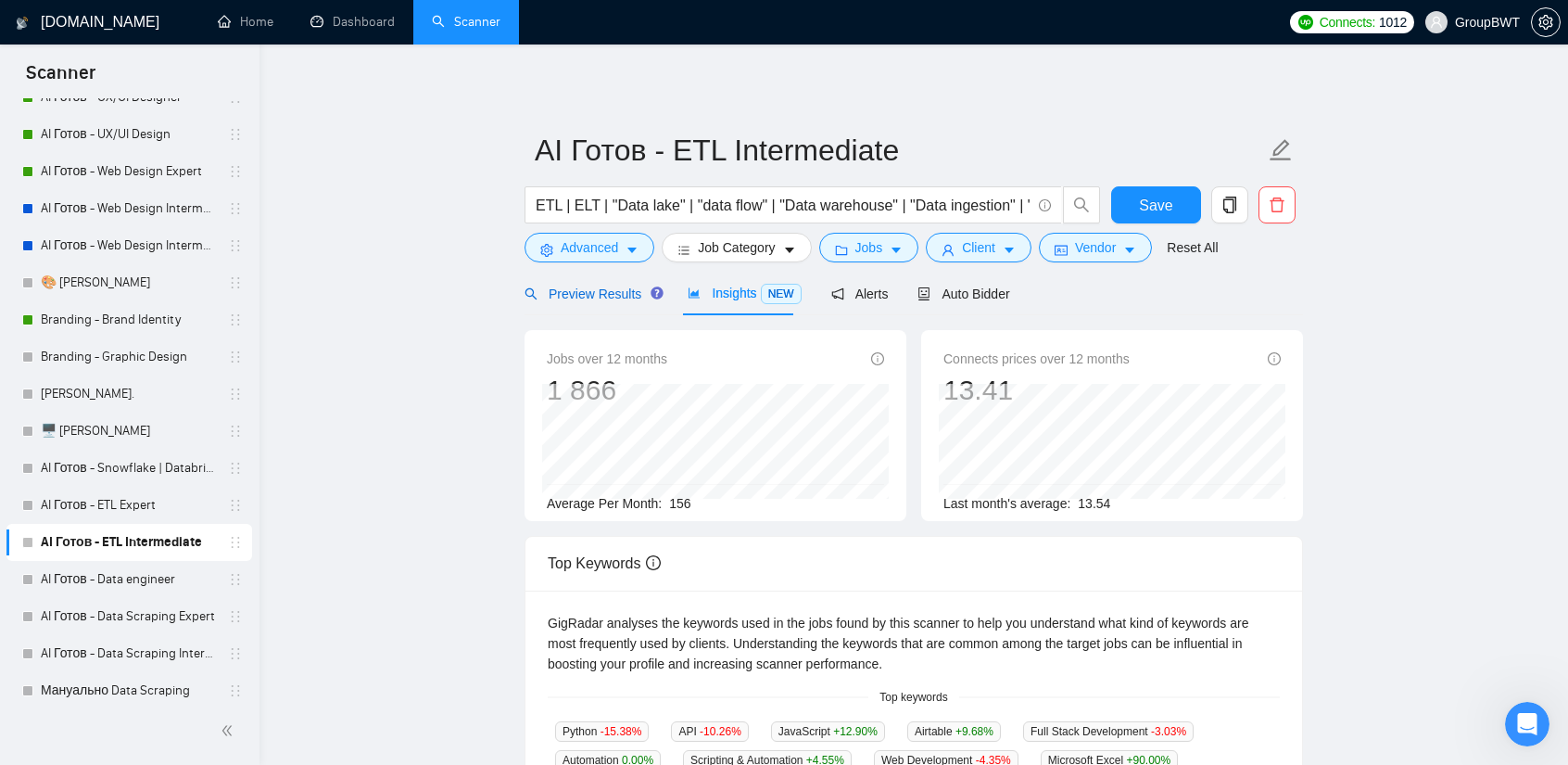
click at [606, 294] on span "Preview Results" at bounding box center [590, 294] width 133 height 15
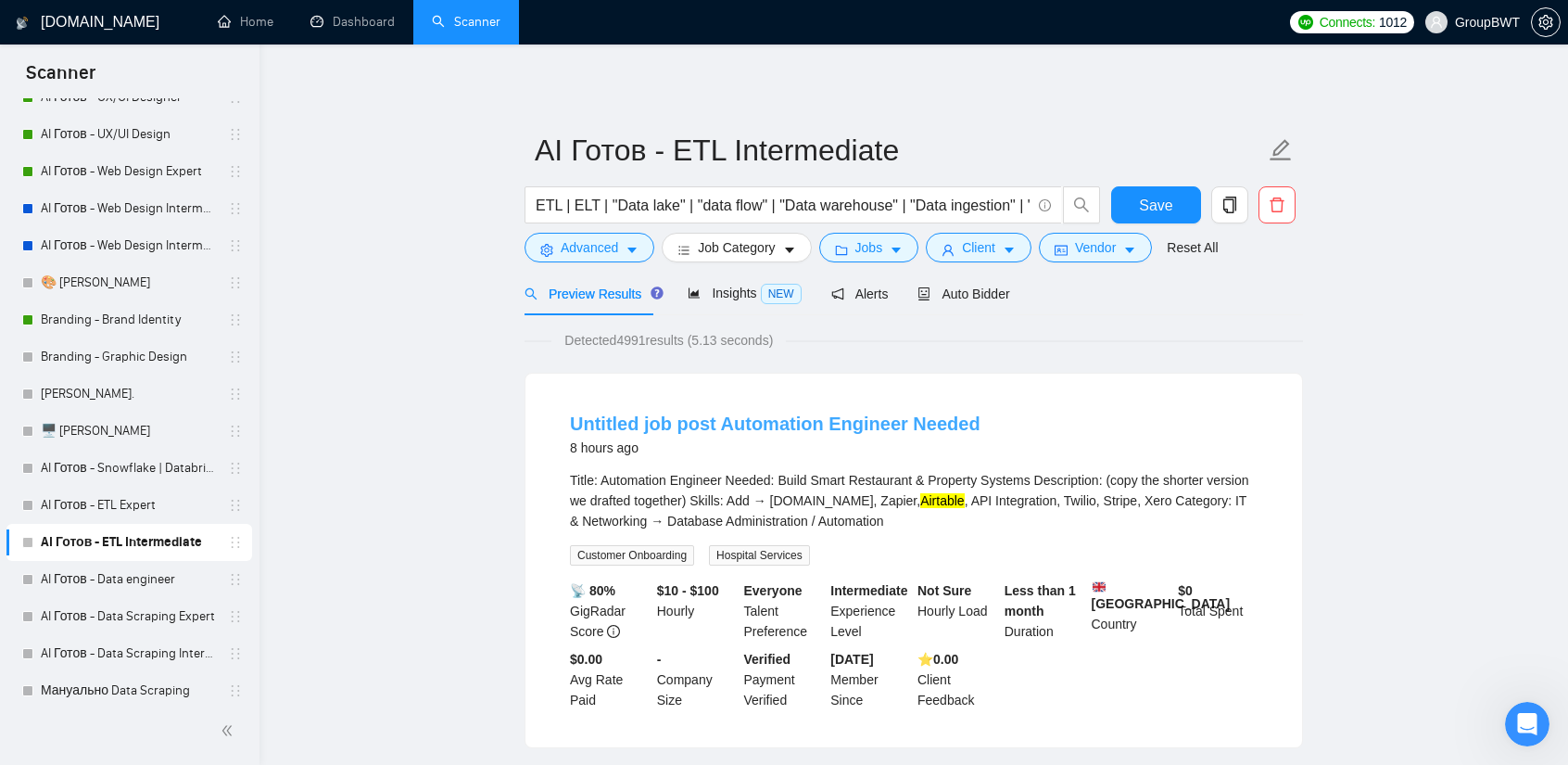
click at [834, 425] on link "Untitled job post Automation Engineer Needed" at bounding box center [775, 424] width 410 height 21
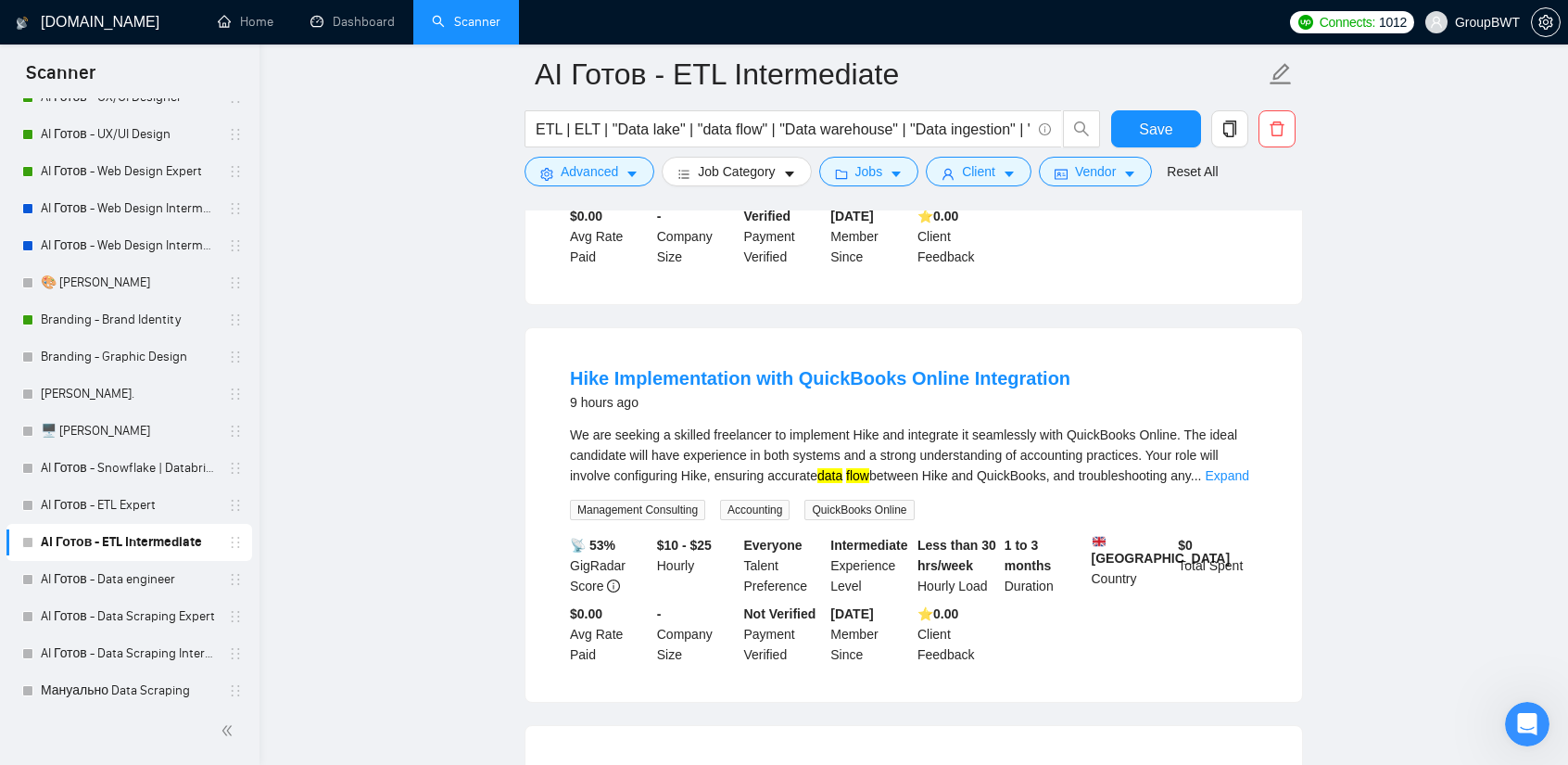
scroll to position [464, 0]
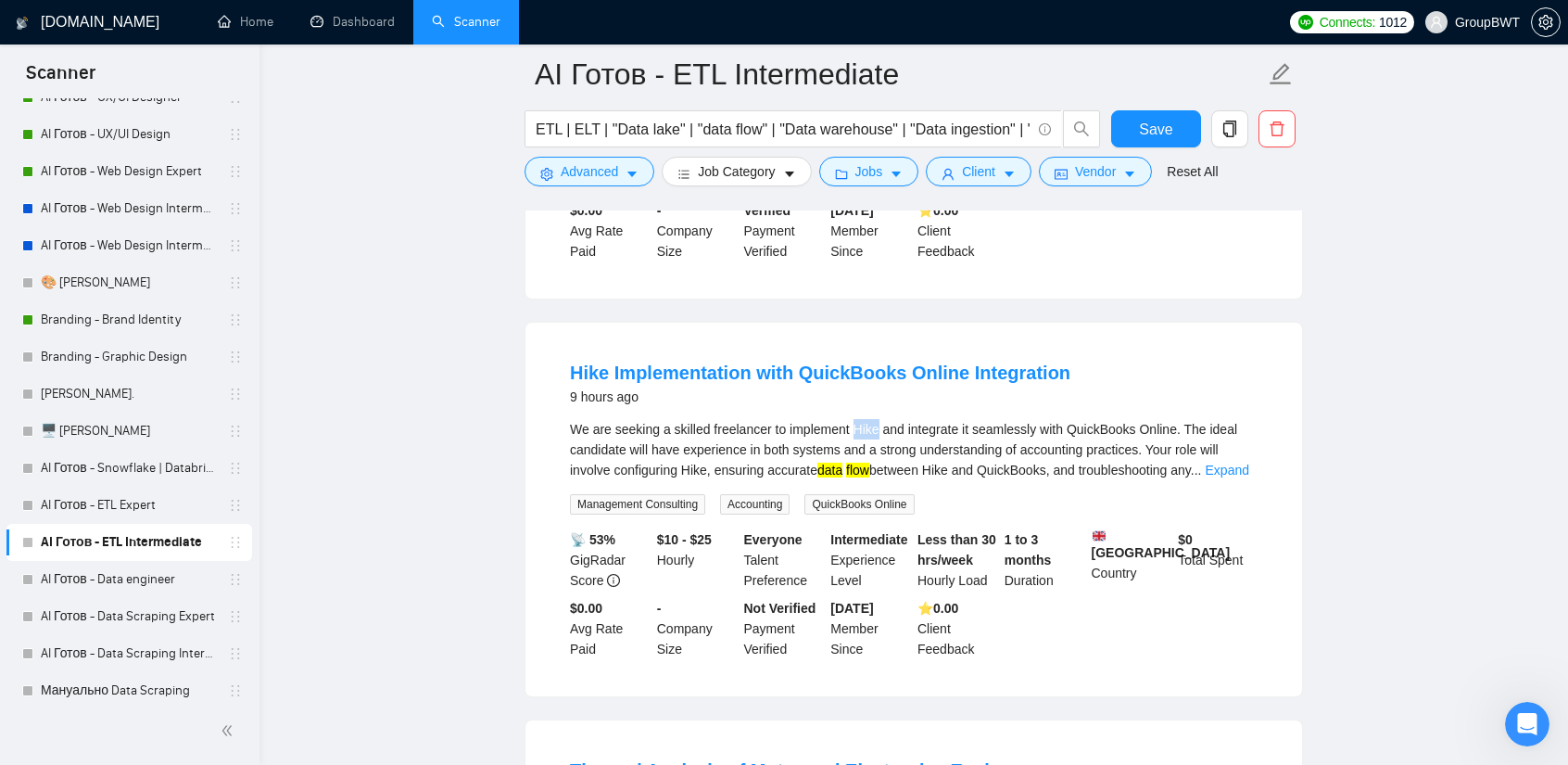
drag, startPoint x: 853, startPoint y: 437, endPoint x: 875, endPoint y: 438, distance: 22.0
click at [875, 438] on div "We are seeking a skilled freelancer to implement Hike and integrate it seamless…" at bounding box center [913, 450] width 687 height 62
copy div "Hike"
click at [1232, 478] on link "Expand" at bounding box center [1227, 470] width 44 height 15
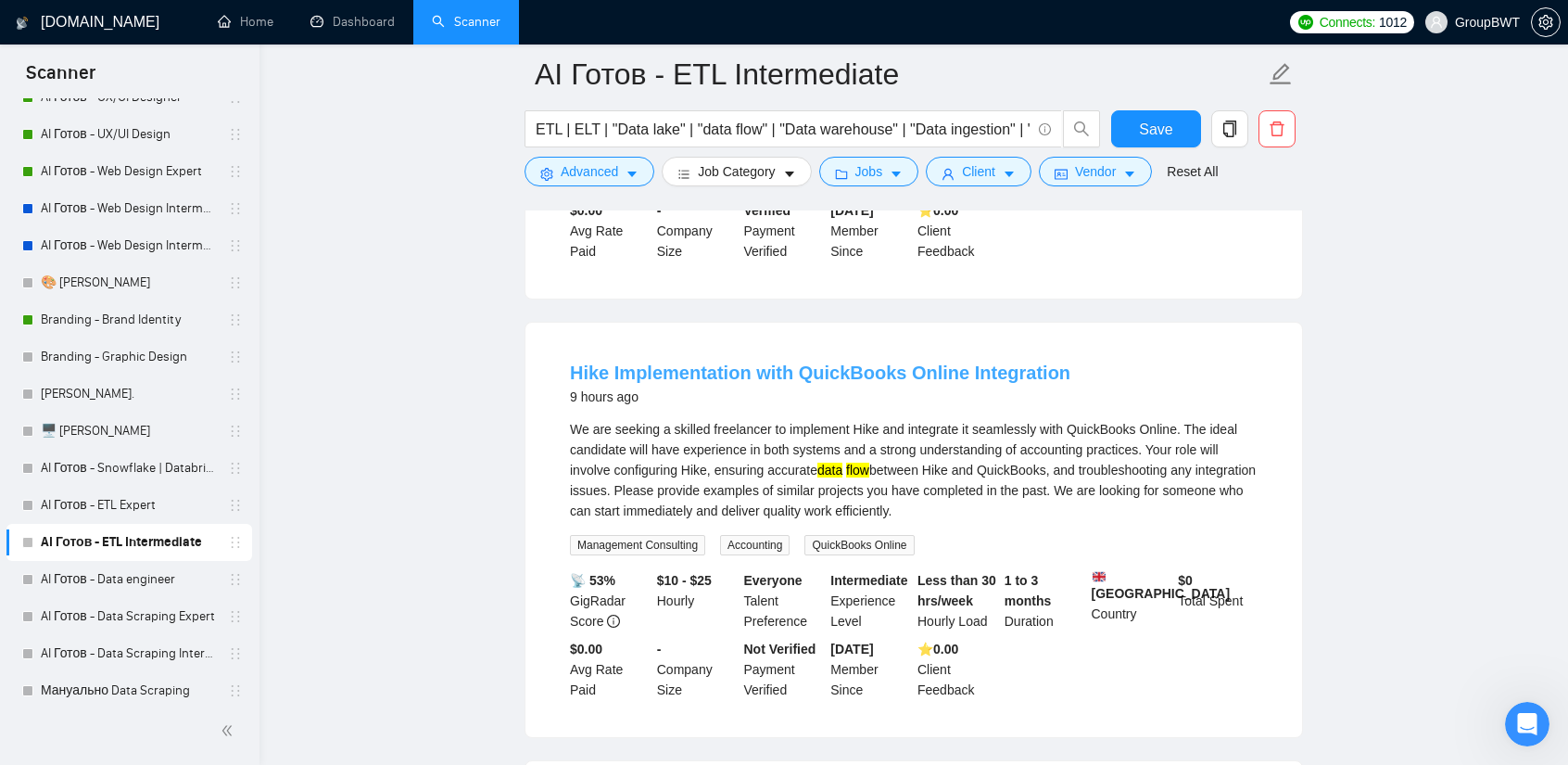
click at [819, 379] on link "Hike Implementation with QuickBooks Online Integration" at bounding box center [820, 372] width 500 height 21
drag, startPoint x: 575, startPoint y: 363, endPoint x: 604, endPoint y: 366, distance: 29.2
click at [604, 366] on li "Hike Implementation with QuickBooks Online Integration 9 hours ago We are seeki…" at bounding box center [913, 530] width 732 height 369
copy link "Hike"
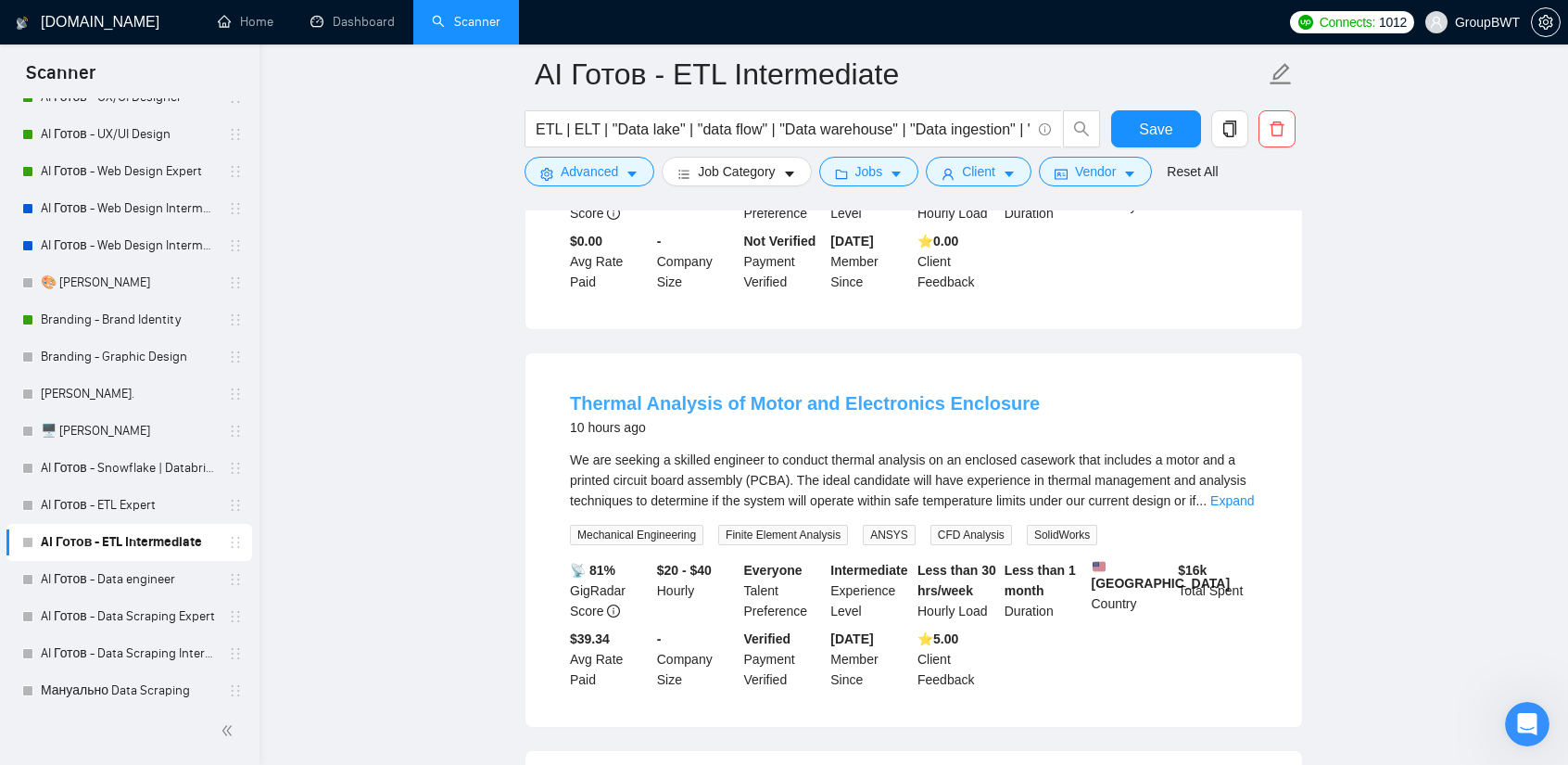
scroll to position [926, 0]
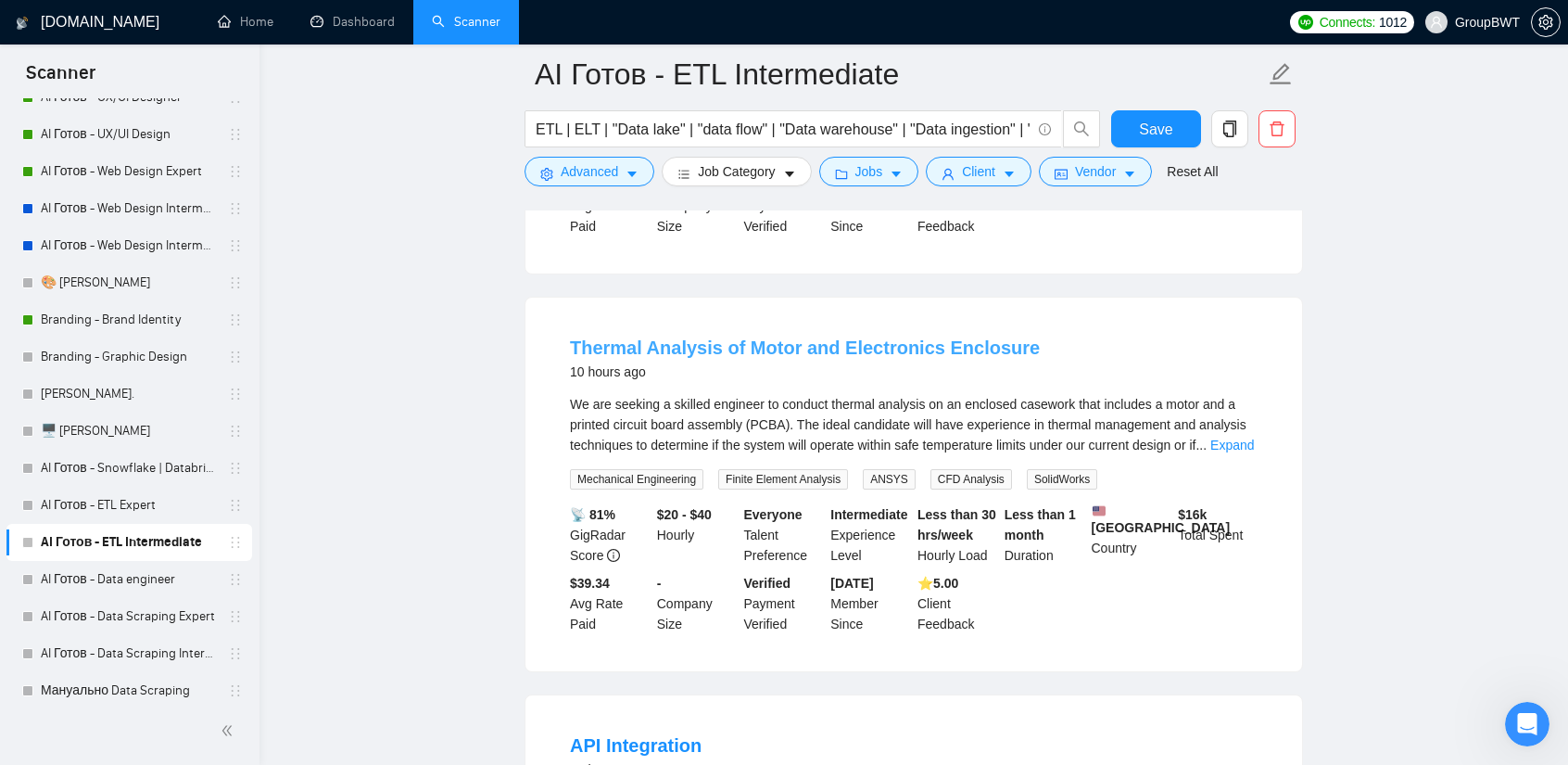
click at [847, 357] on link "Thermal Analysis of Motor and Electronics Enclosure" at bounding box center [805, 348] width 470 height 21
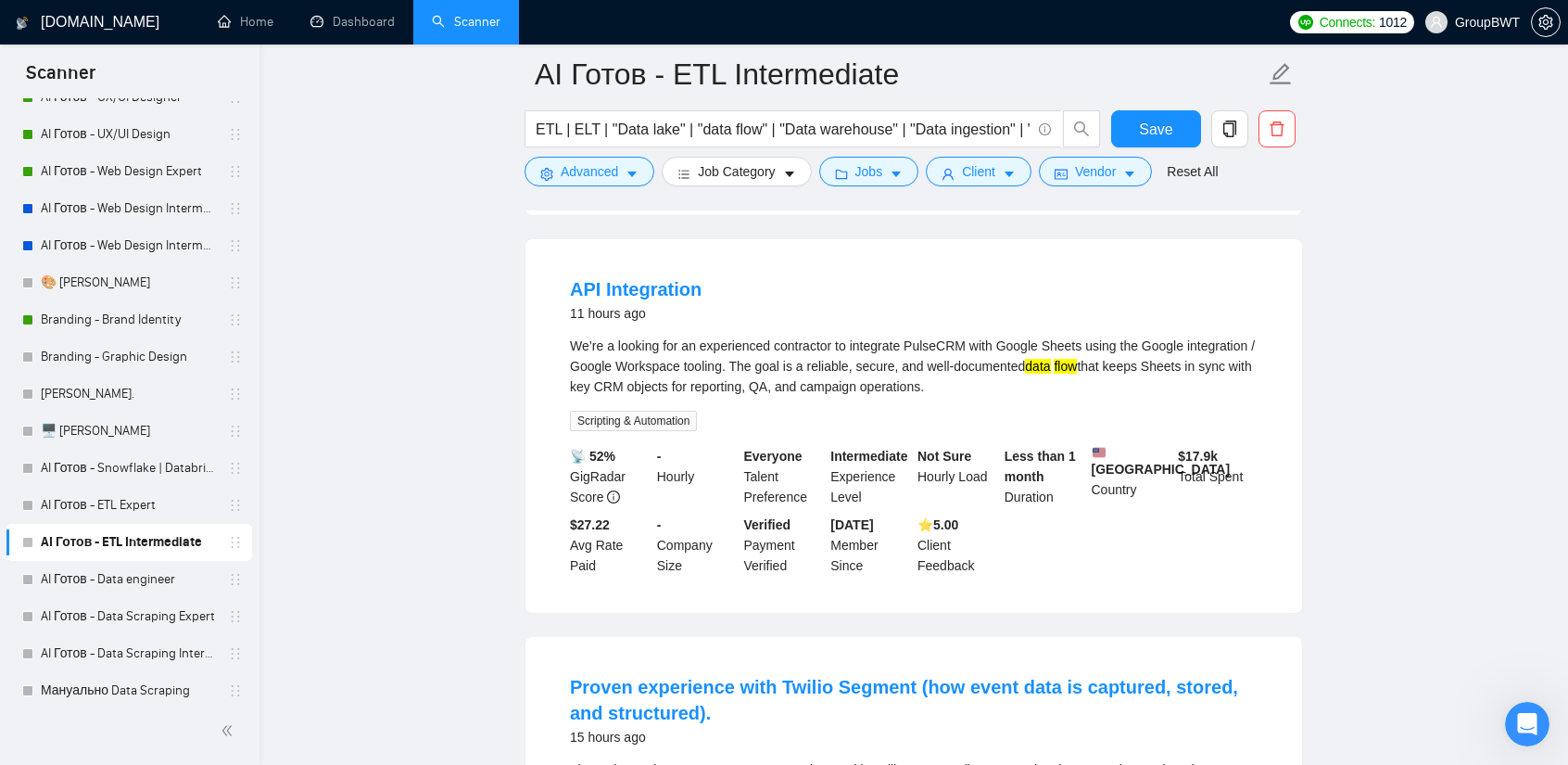
scroll to position [1390, 0]
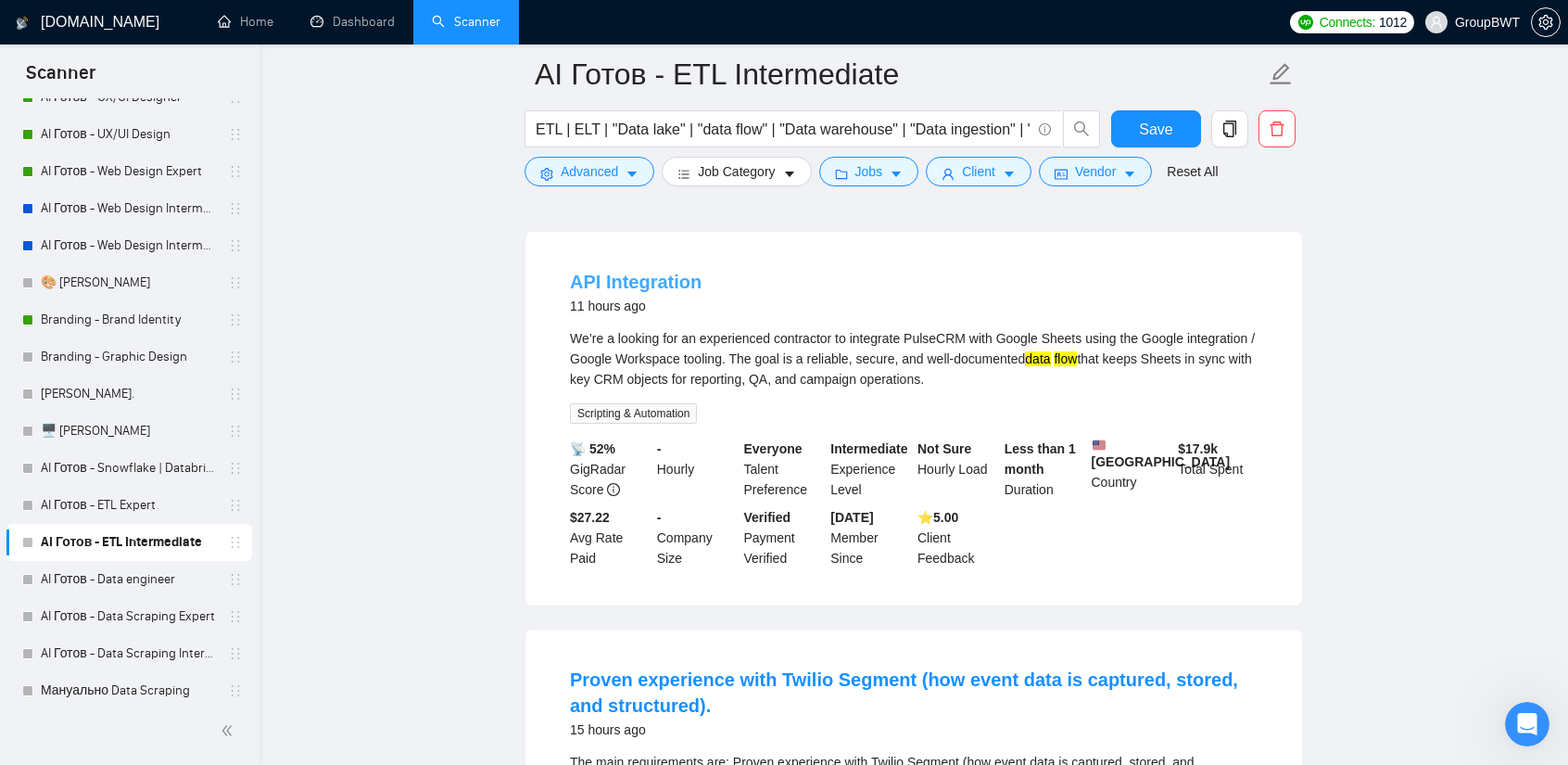
click at [659, 292] on link "API Integration" at bounding box center [635, 282] width 132 height 21
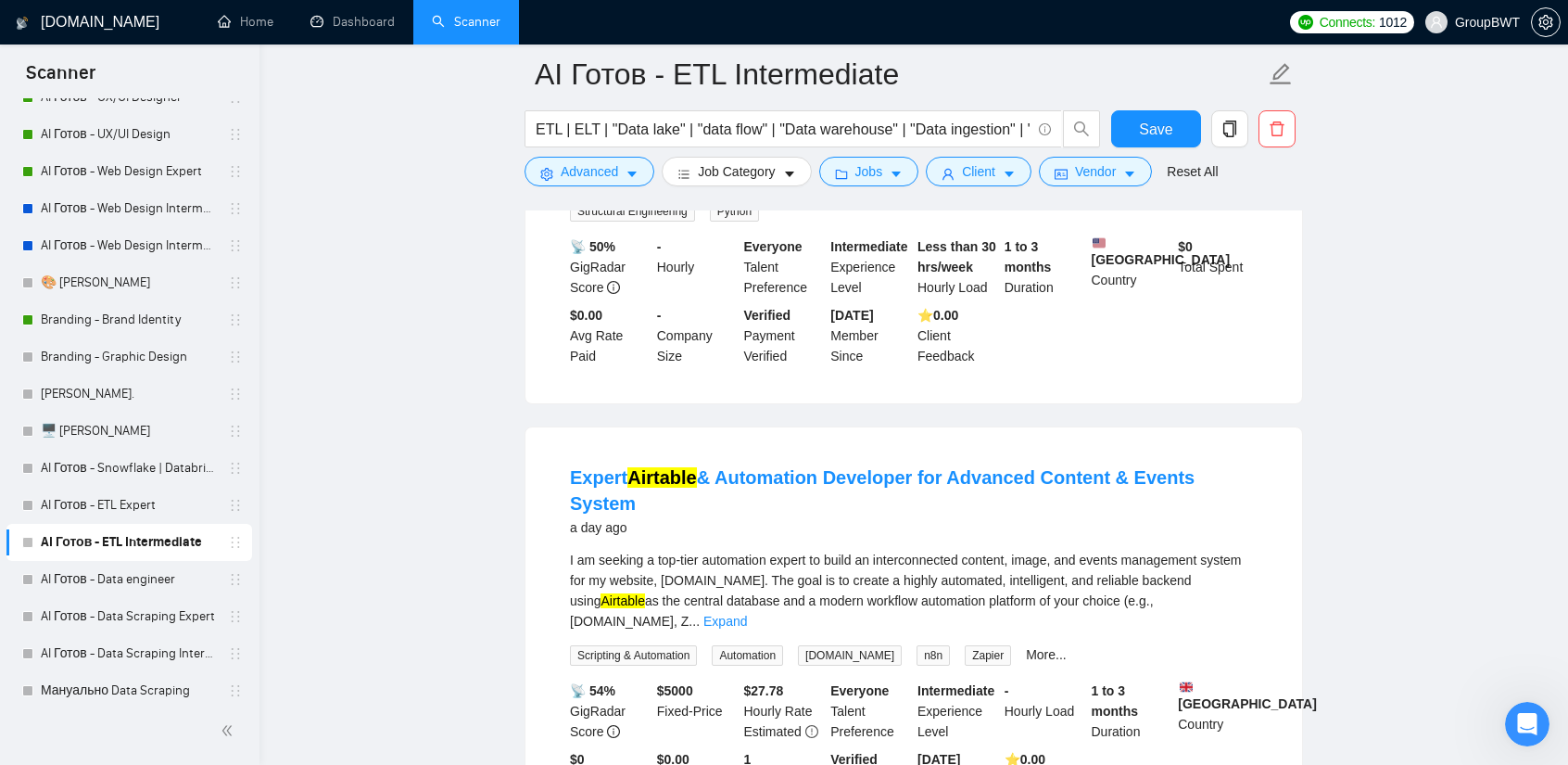
scroll to position [2039, 0]
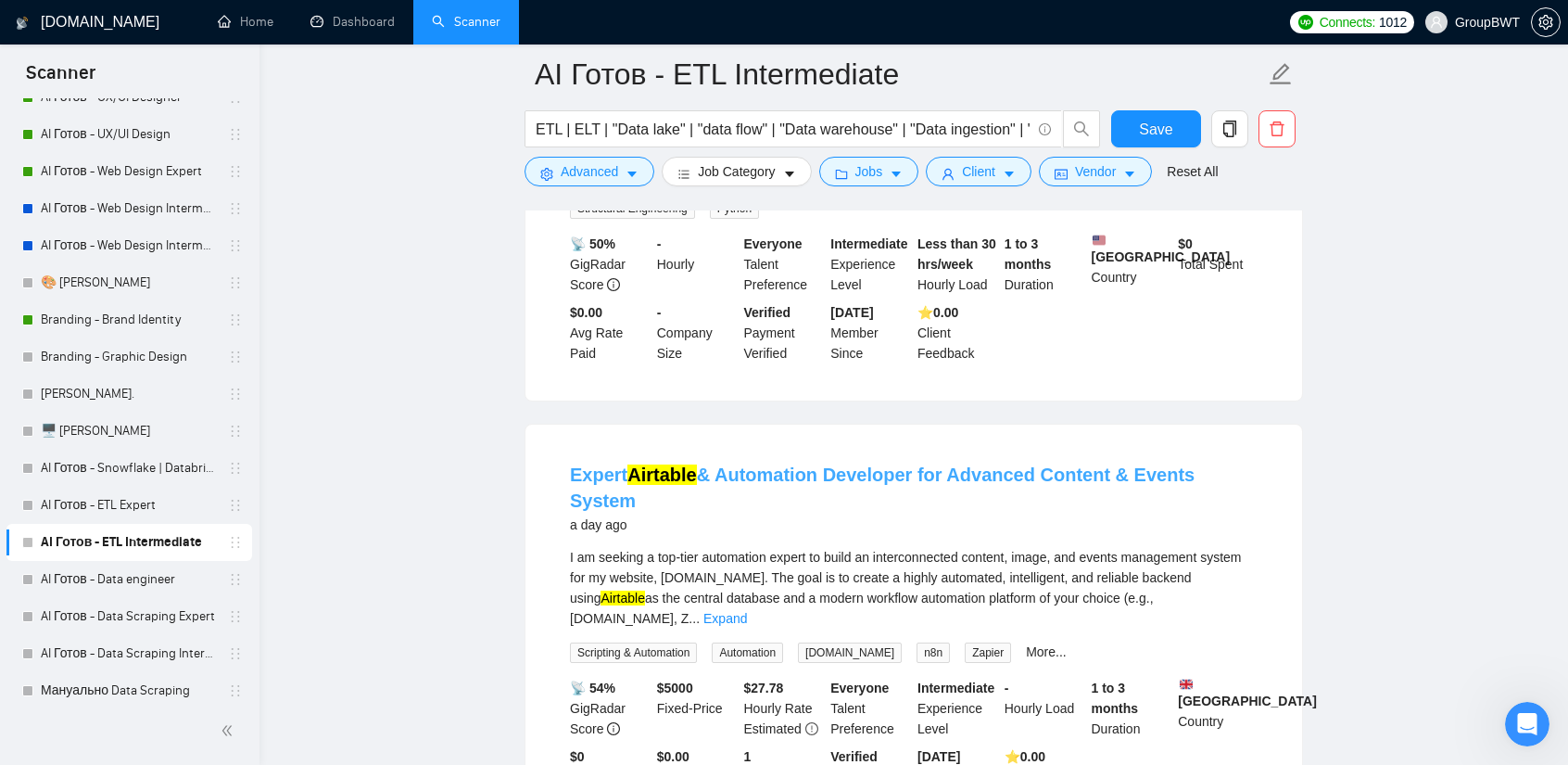
click at [914, 499] on link "Expert Airtable & Automation Developer for Advanced Content & Events System" at bounding box center [882, 488] width 625 height 47
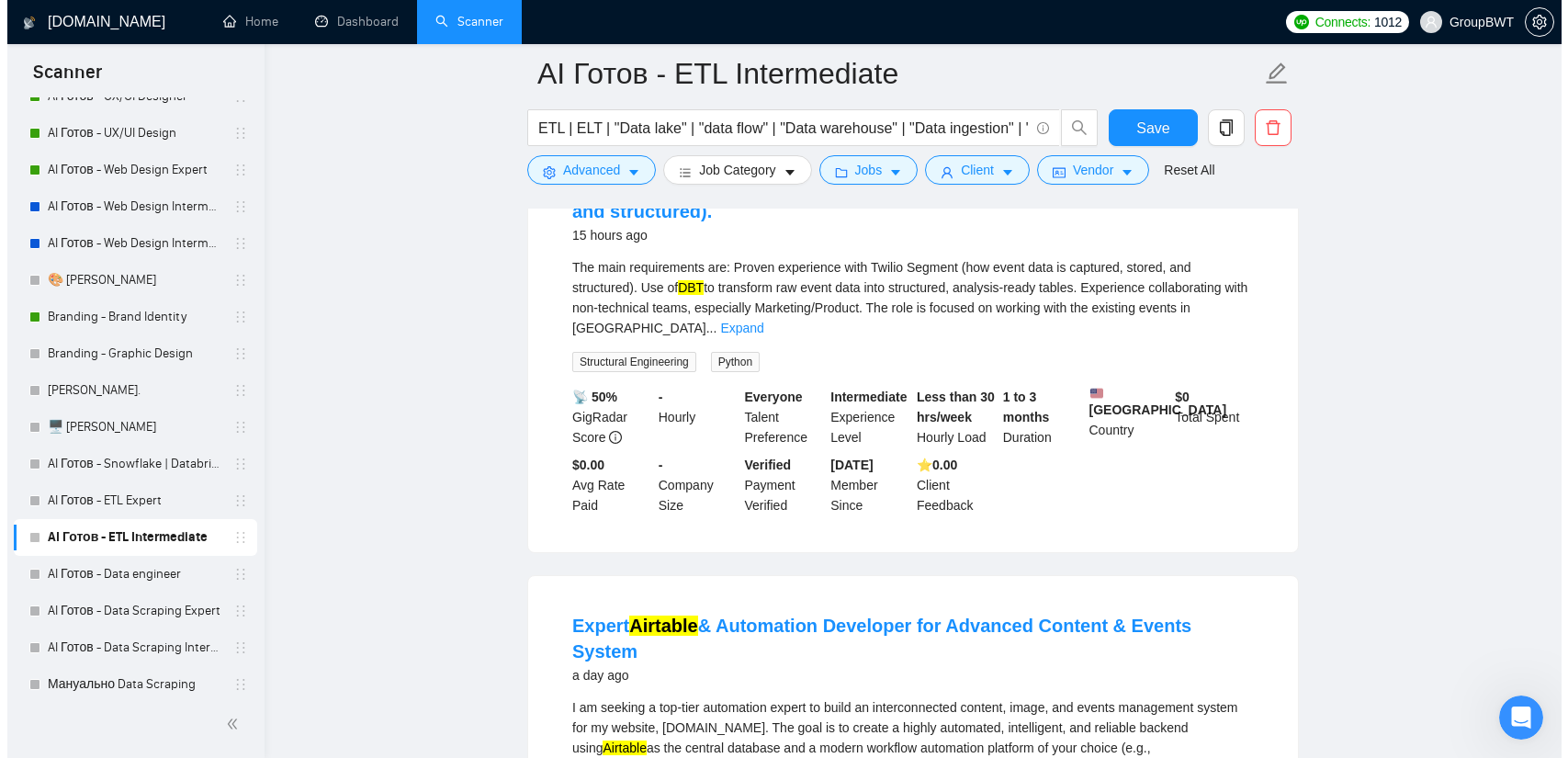
scroll to position [1837, 0]
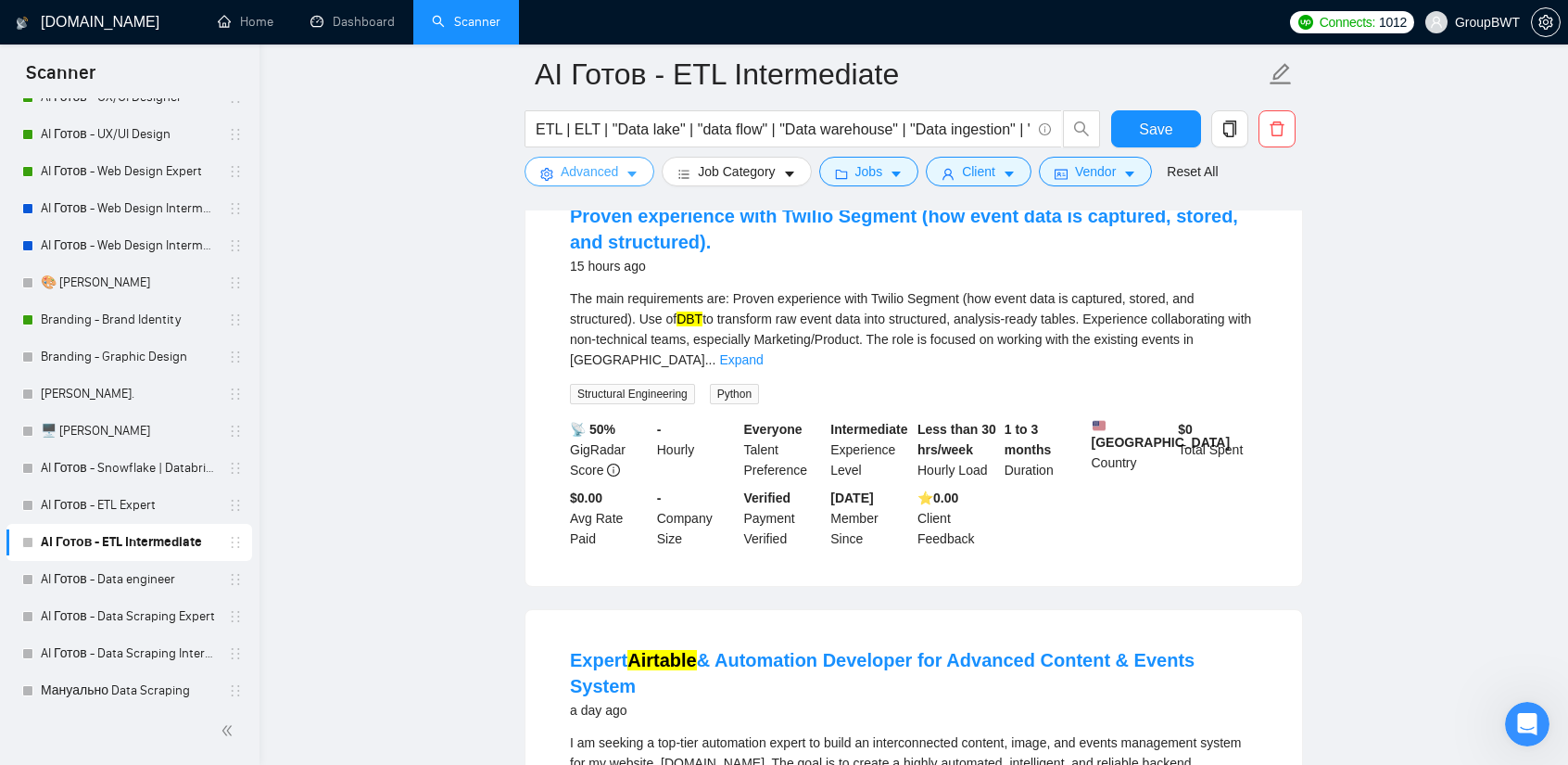
click at [582, 174] on span "Advanced" at bounding box center [590, 172] width 58 height 21
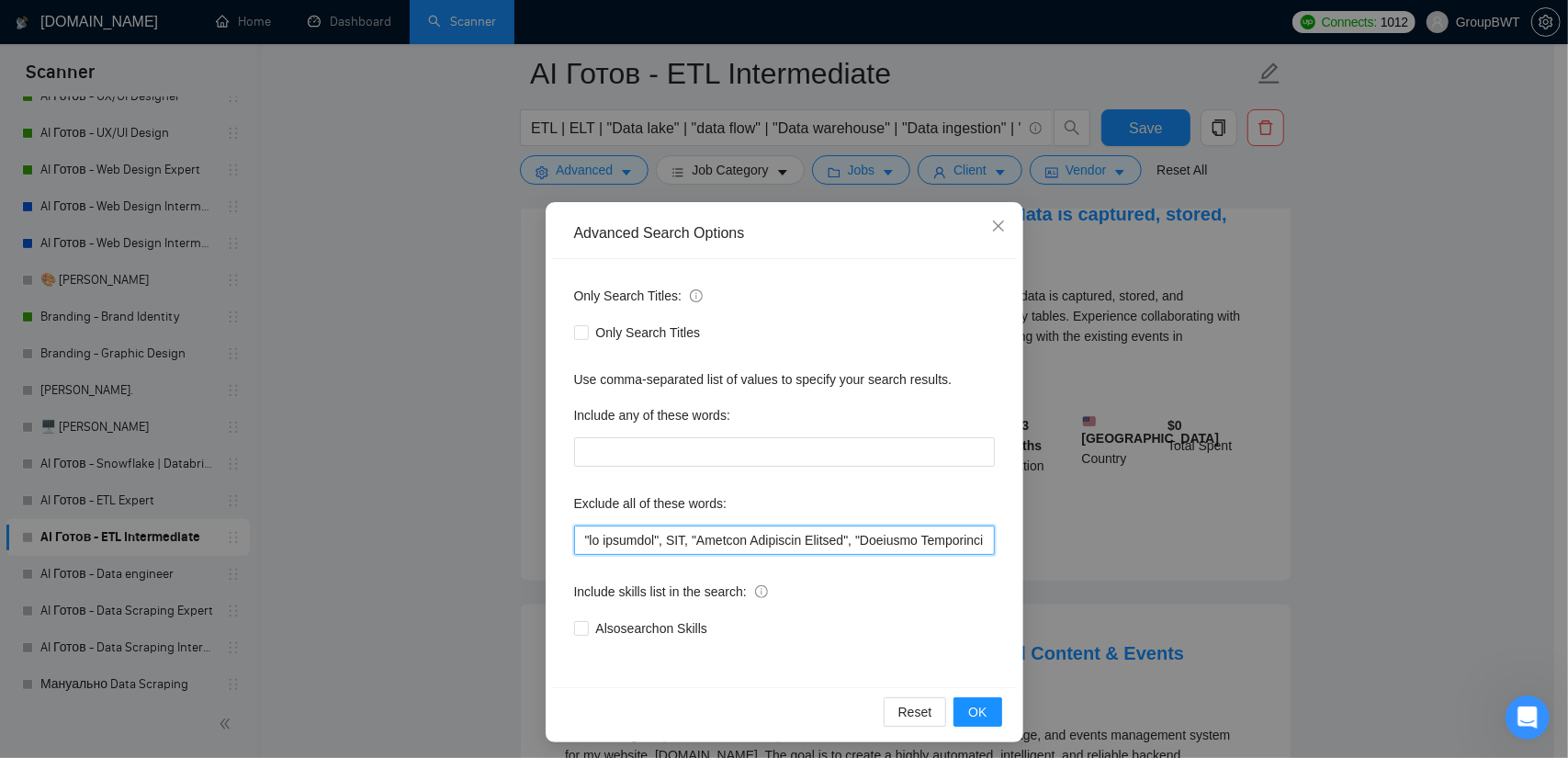
click at [704, 539] on input "text" at bounding box center [784, 540] width 421 height 30
paste input "Hike, thermal,"
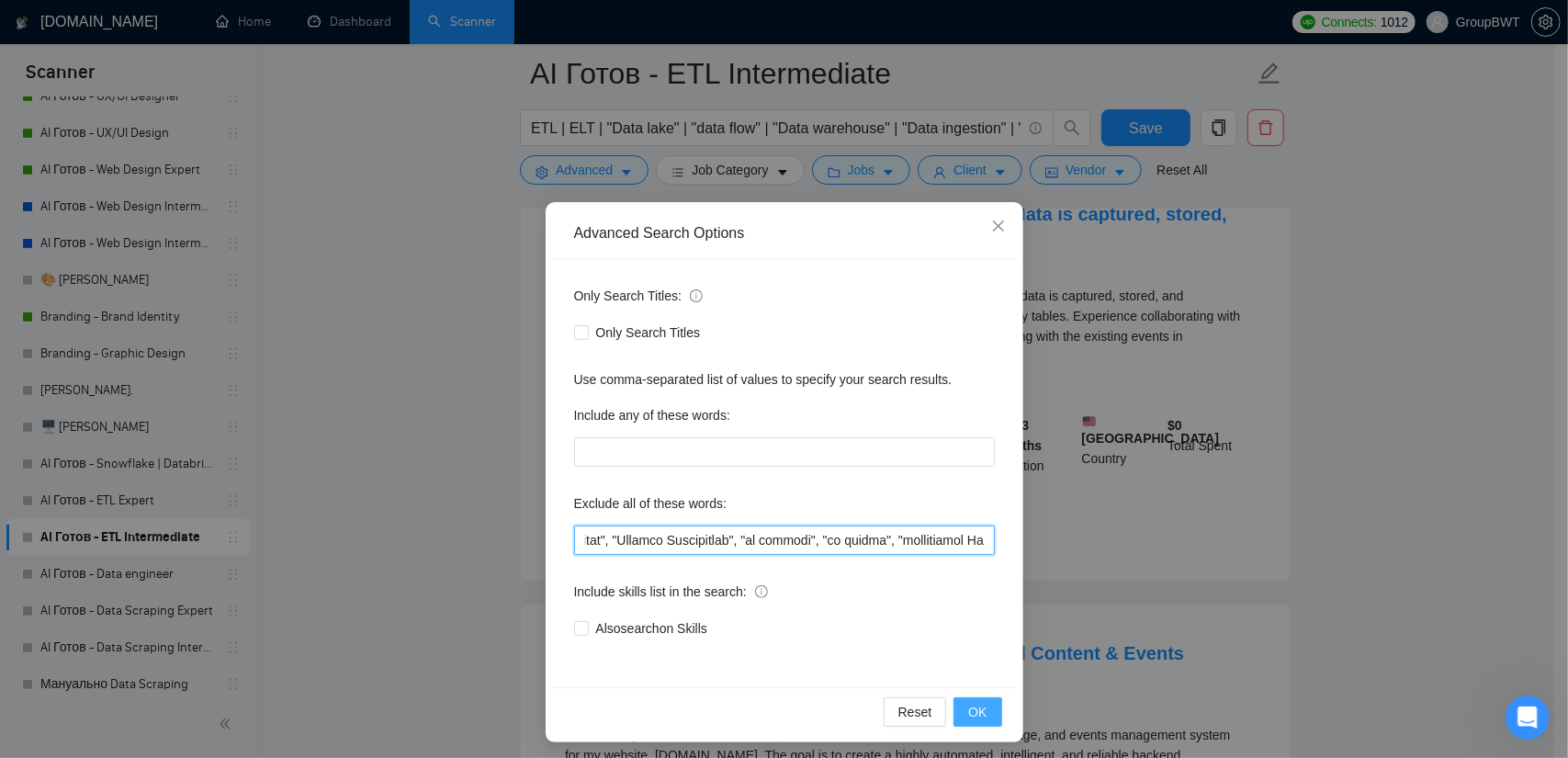
type input ""no agencies", SDR, "Digital Marketing Manager", "Creative Strategist", "Lead G…"
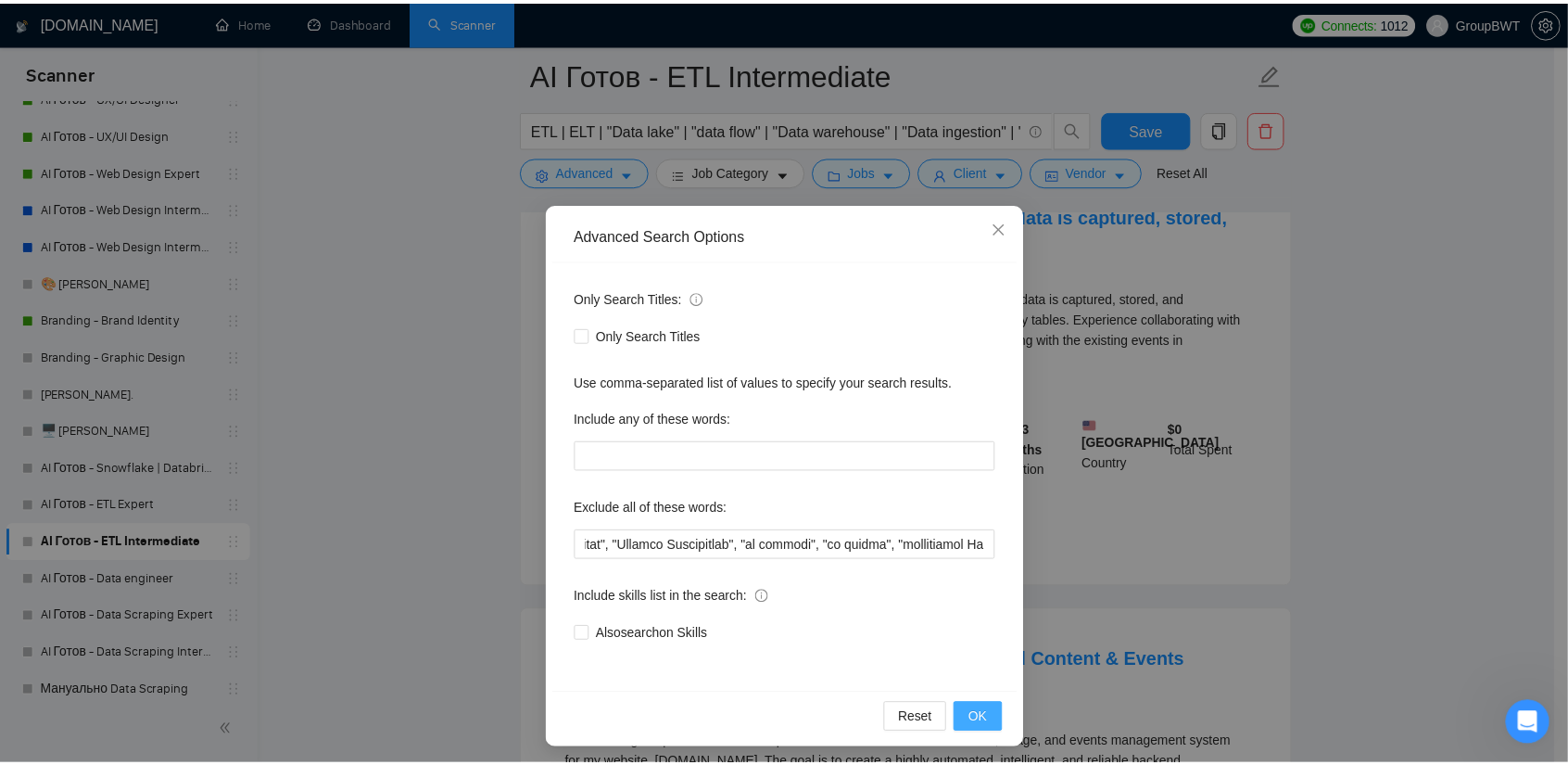
scroll to position [0, 0]
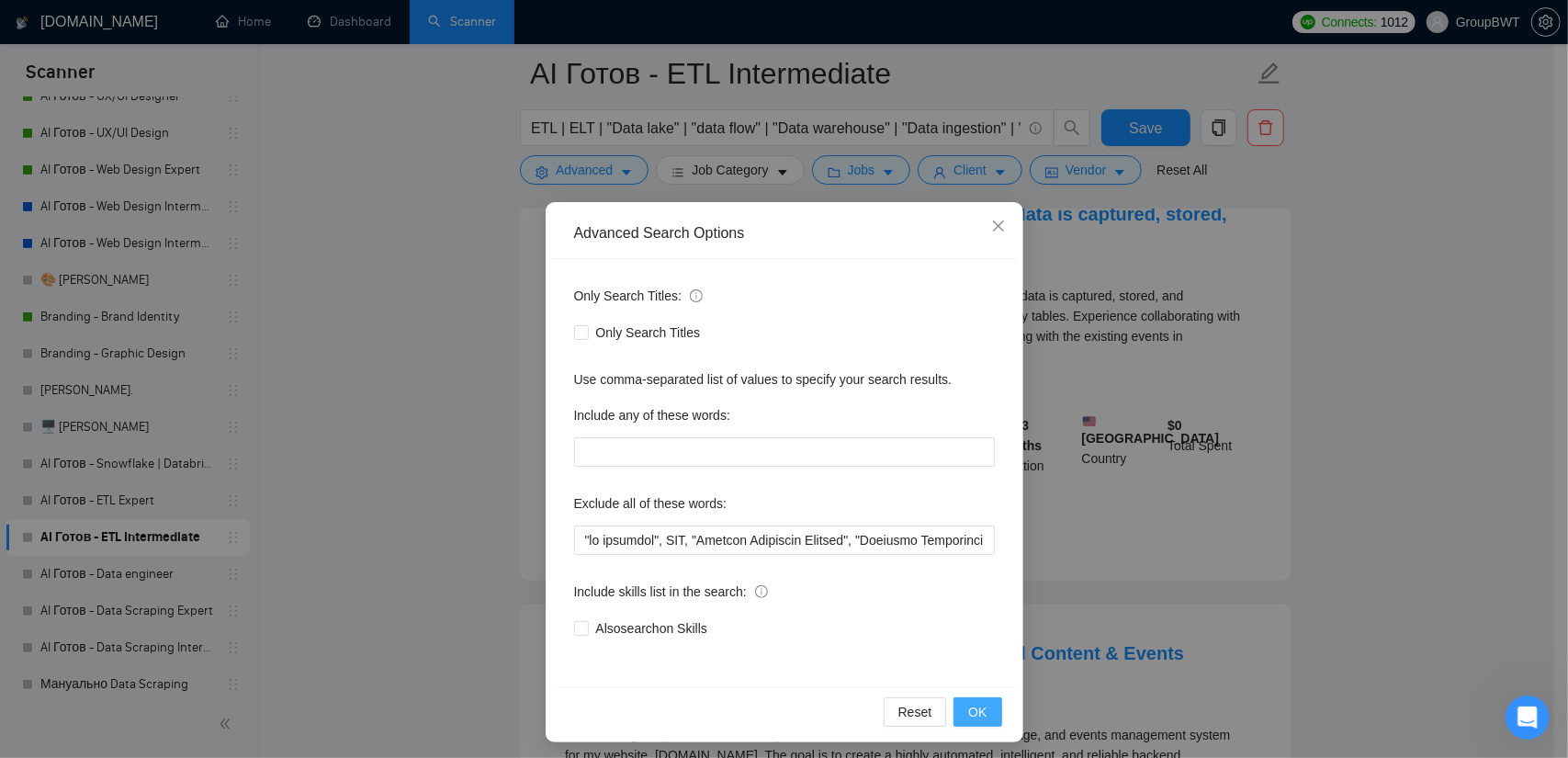
click at [978, 724] on button "OK" at bounding box center [977, 712] width 48 height 30
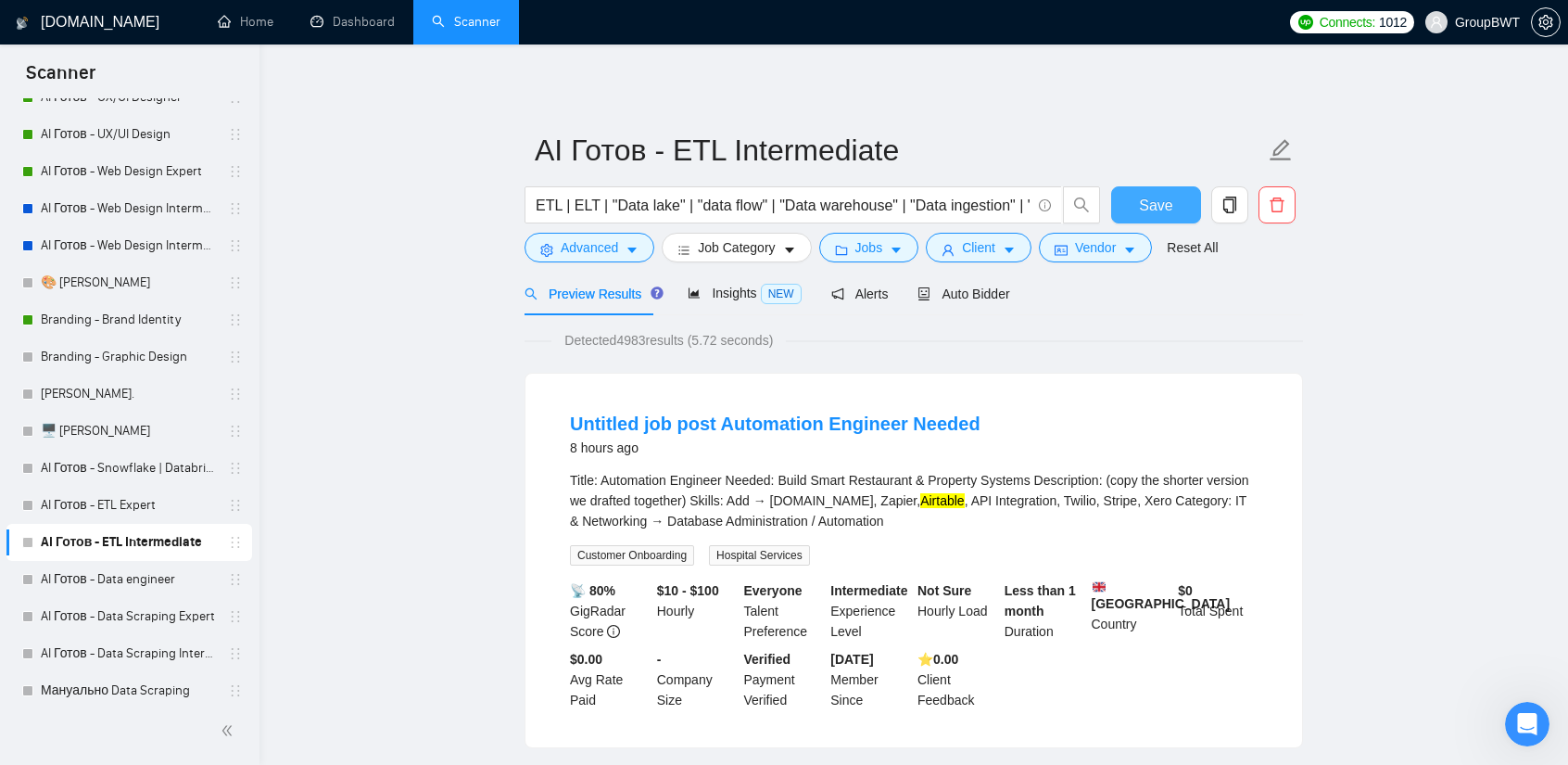
click at [1151, 203] on span "Save" at bounding box center [1156, 205] width 34 height 23
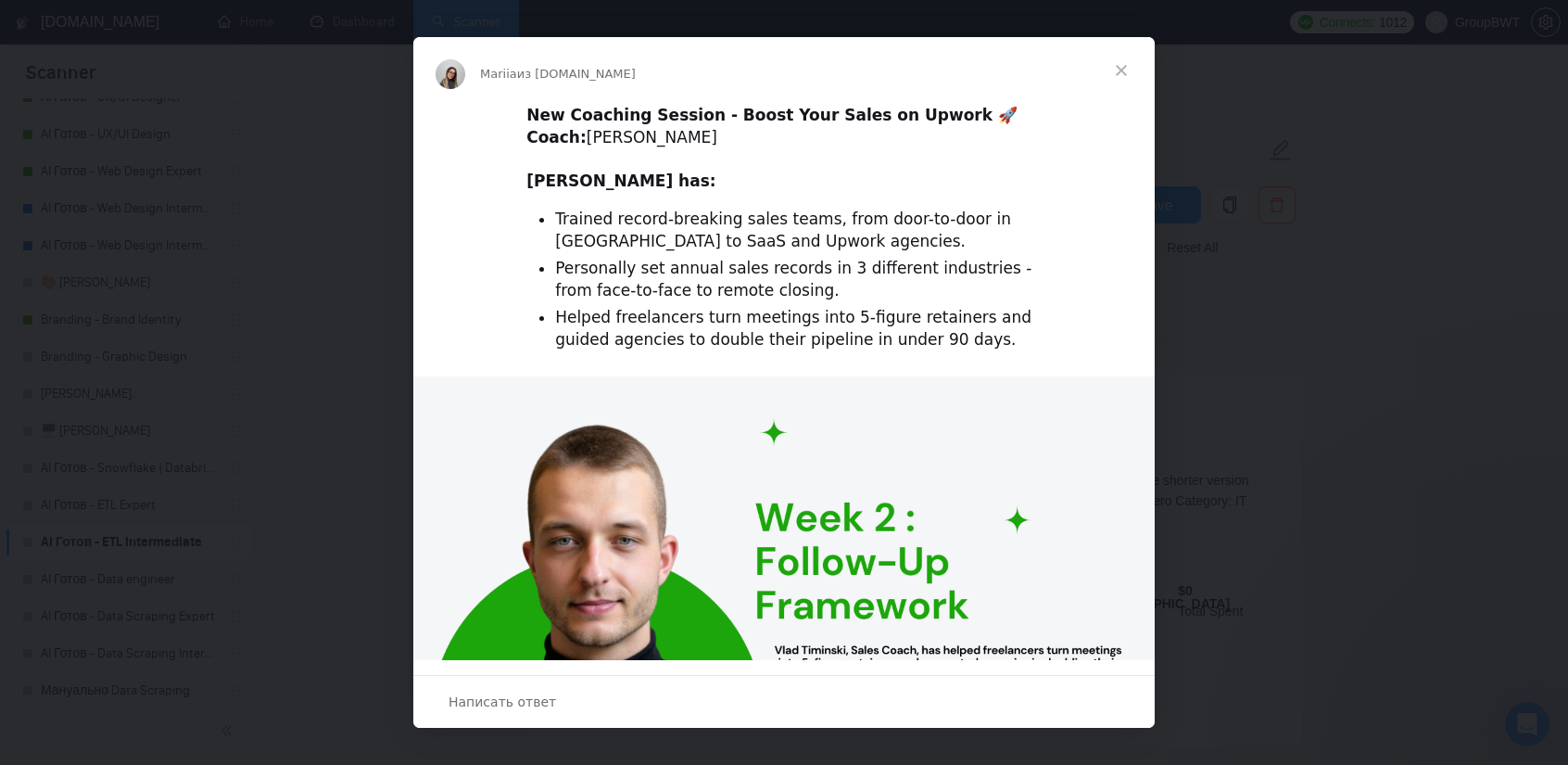
click at [1127, 76] on span "Закрыть" at bounding box center [1121, 71] width 67 height 67
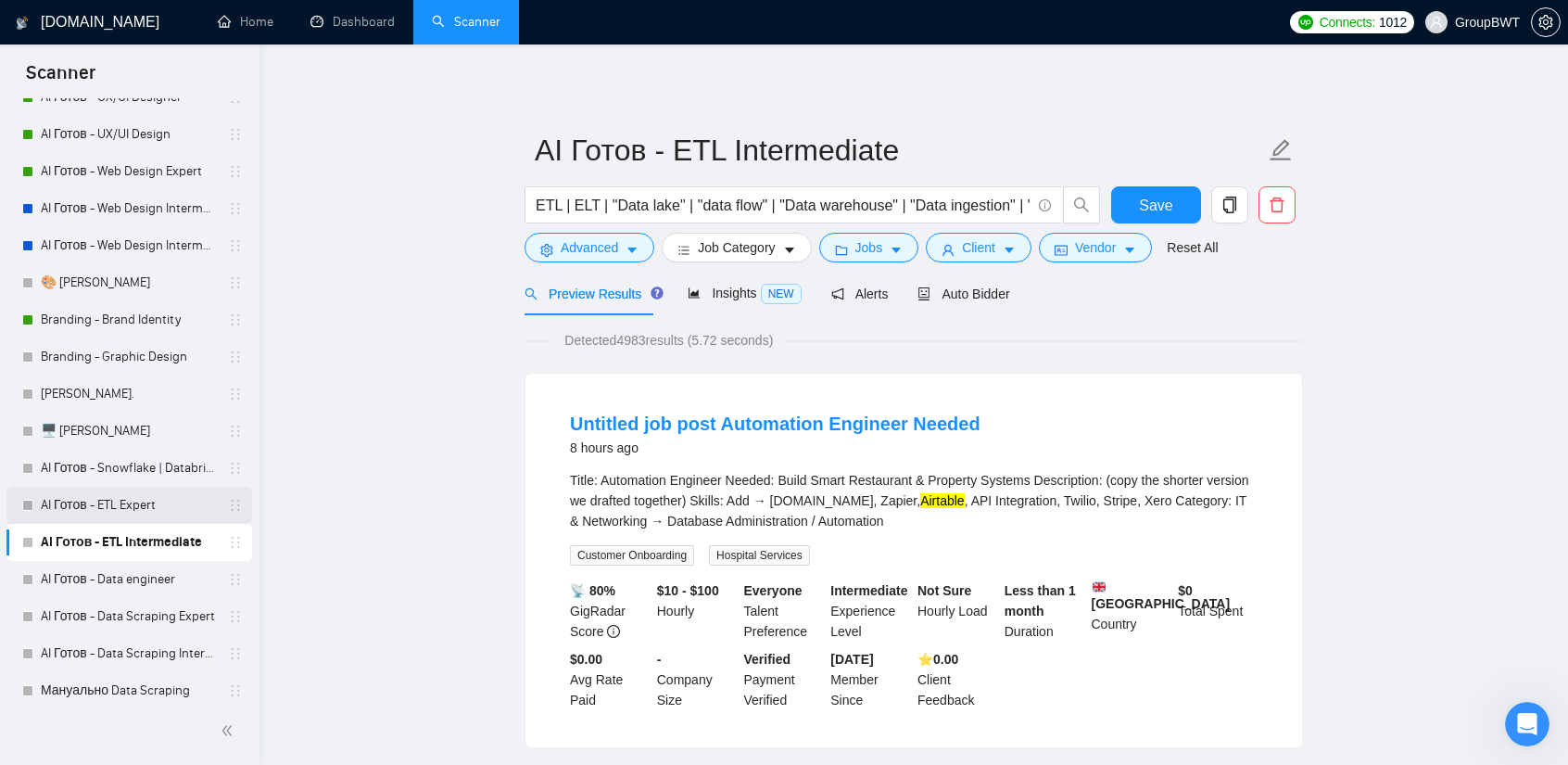
click at [110, 507] on link "AI Готов - ETL Expert" at bounding box center [129, 506] width 176 height 37
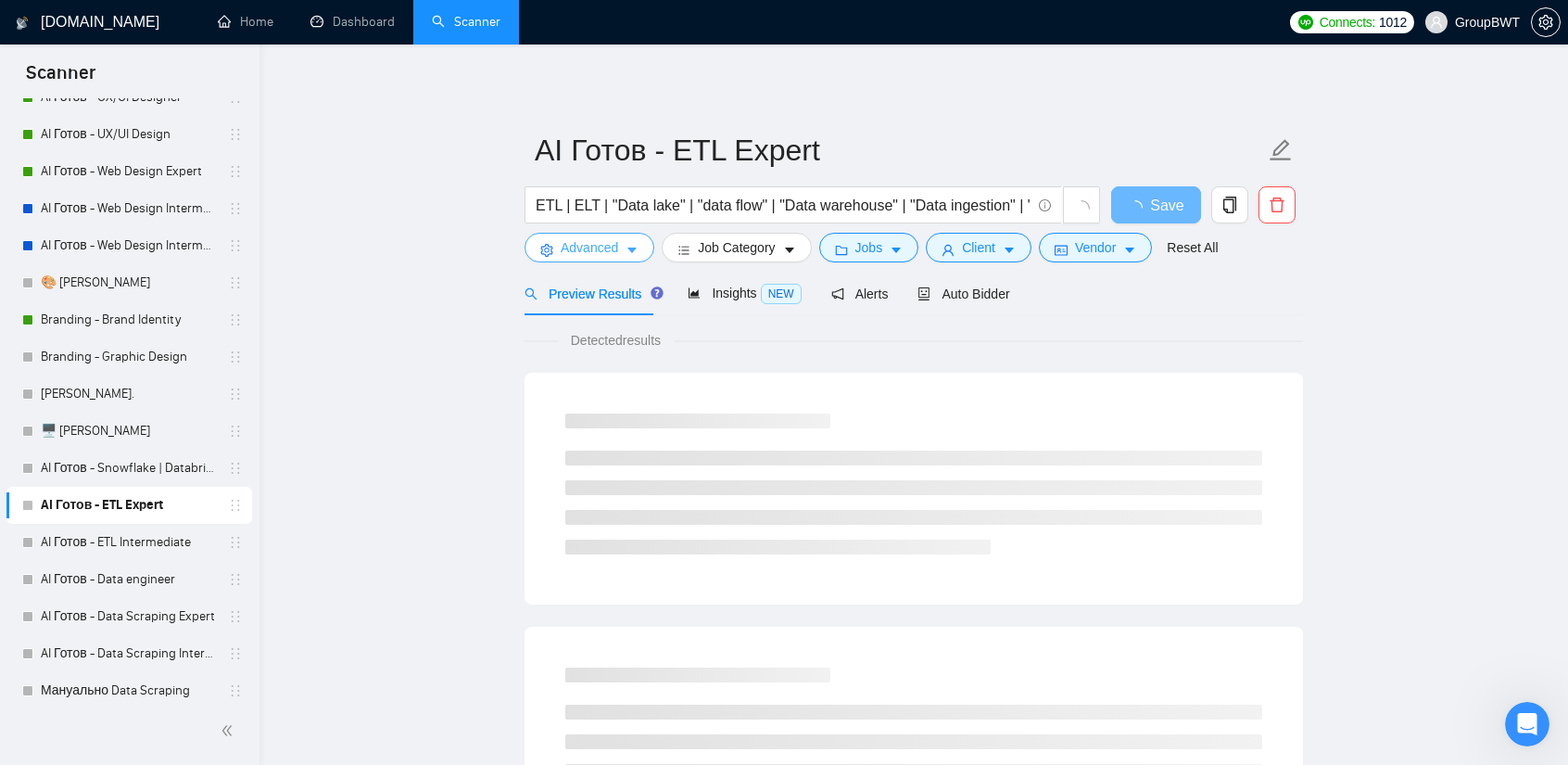
click at [635, 245] on icon "caret-down" at bounding box center [632, 250] width 13 height 13
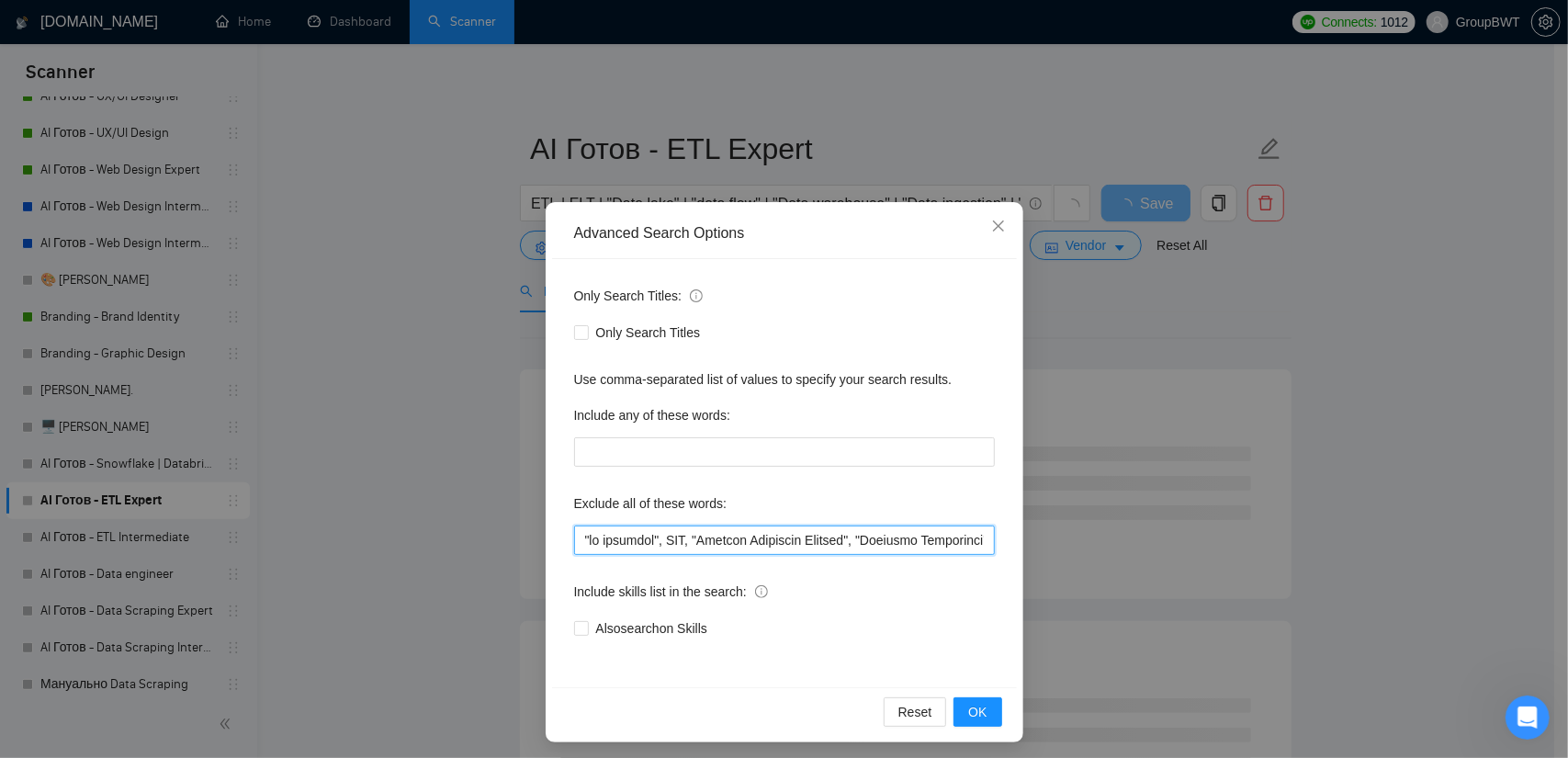
click at [778, 533] on input "text" at bounding box center [784, 540] width 421 height 30
paste input "Hike, thermal,"
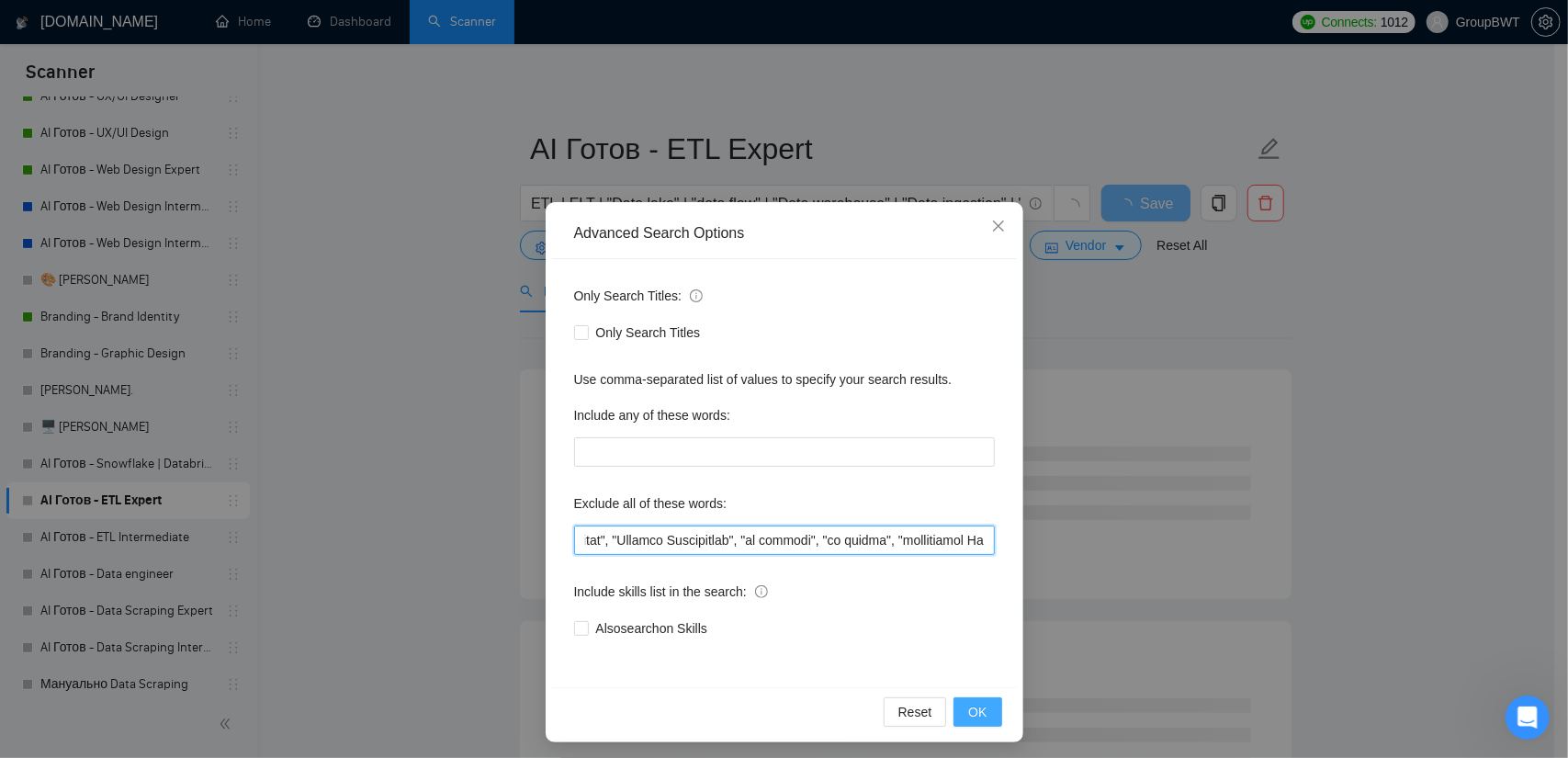
type input ""no agencies", SDR, "Digital Marketing Manager", "Creative Strategist", "Lead G…"
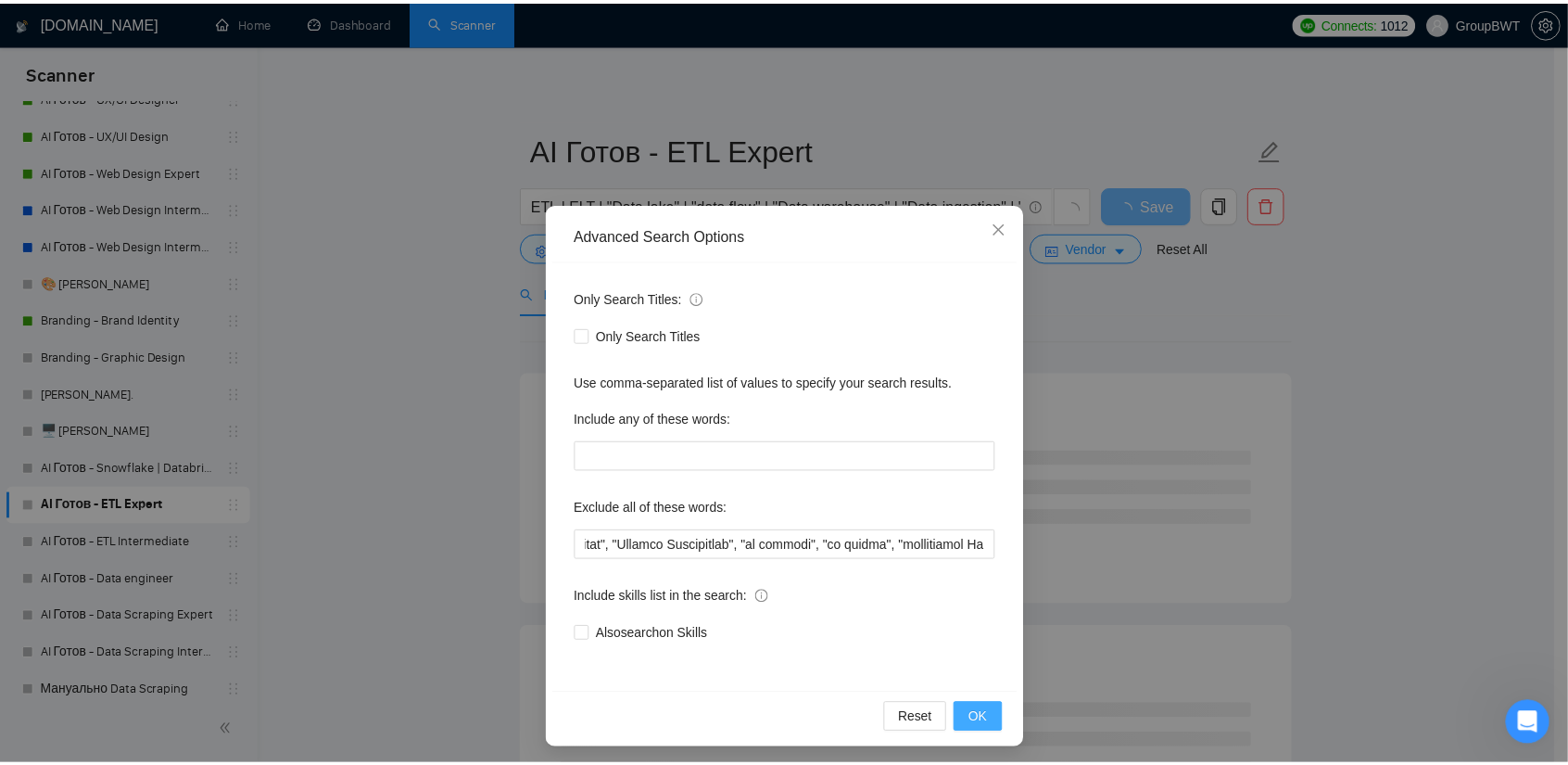
scroll to position [0, 0]
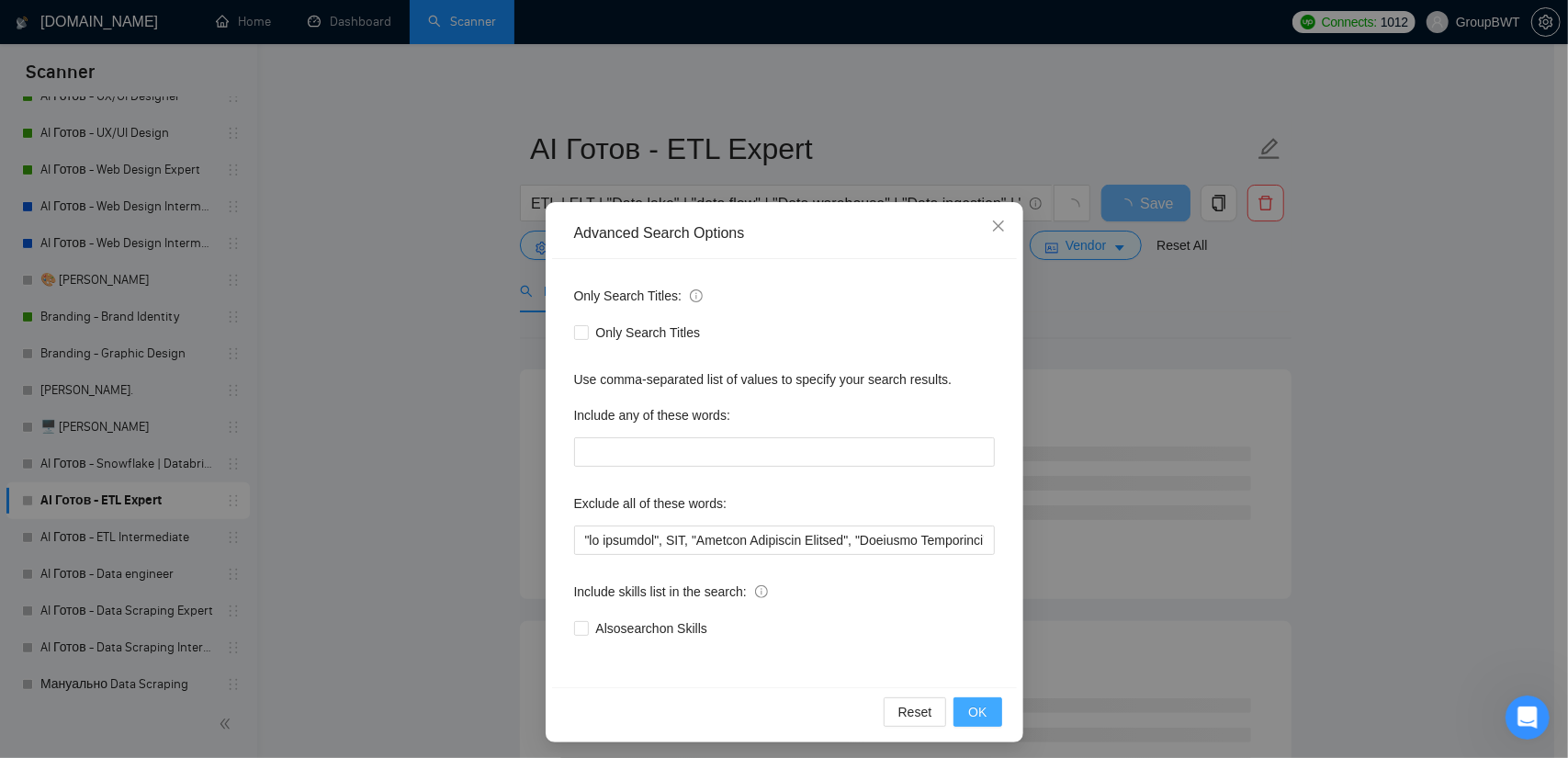
click at [985, 712] on button "OK" at bounding box center [977, 712] width 48 height 30
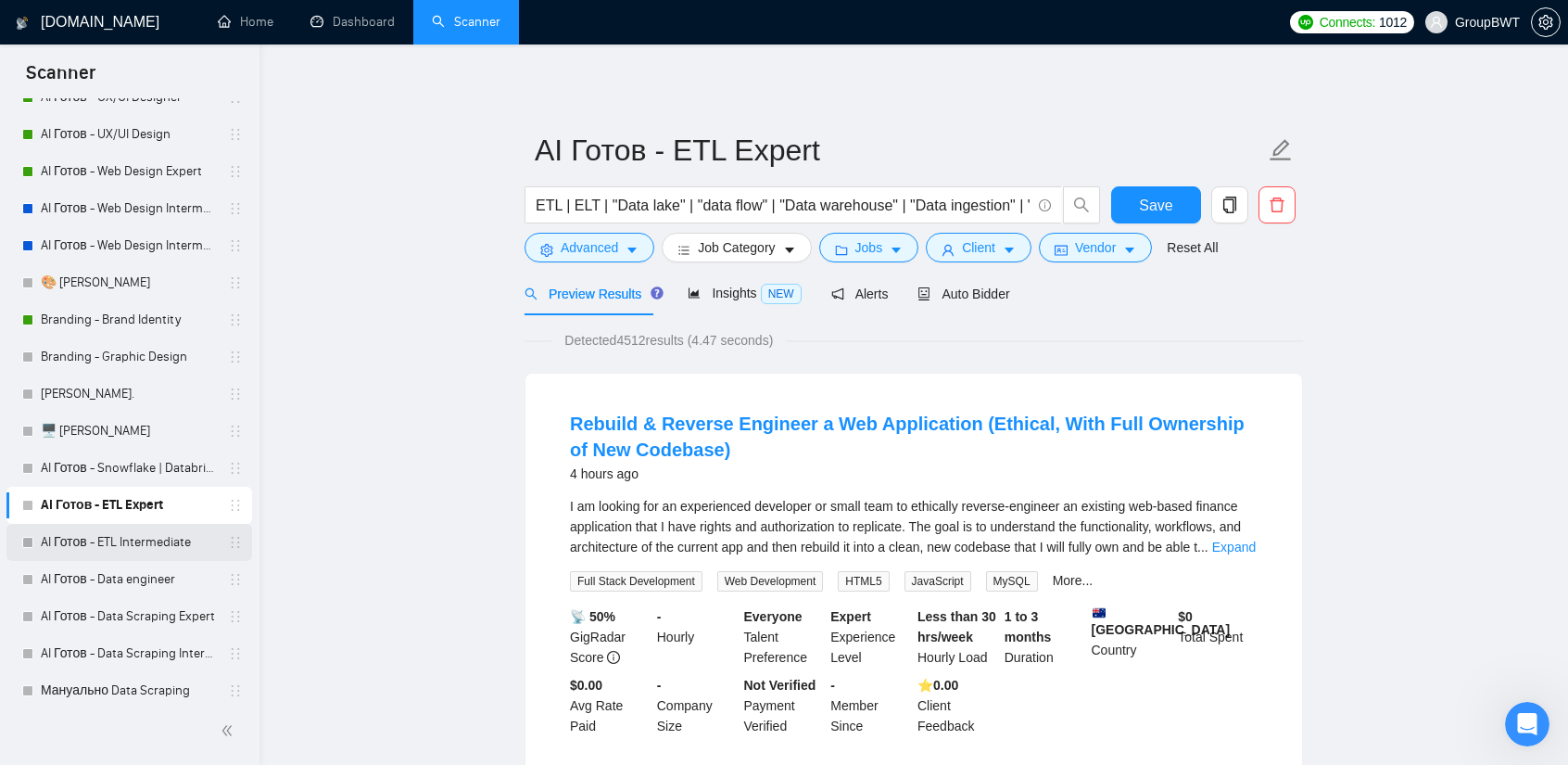
click at [139, 538] on link "AI Готов - ETL Intermediate" at bounding box center [129, 542] width 176 height 37
click at [1143, 197] on span "Save" at bounding box center [1156, 205] width 34 height 23
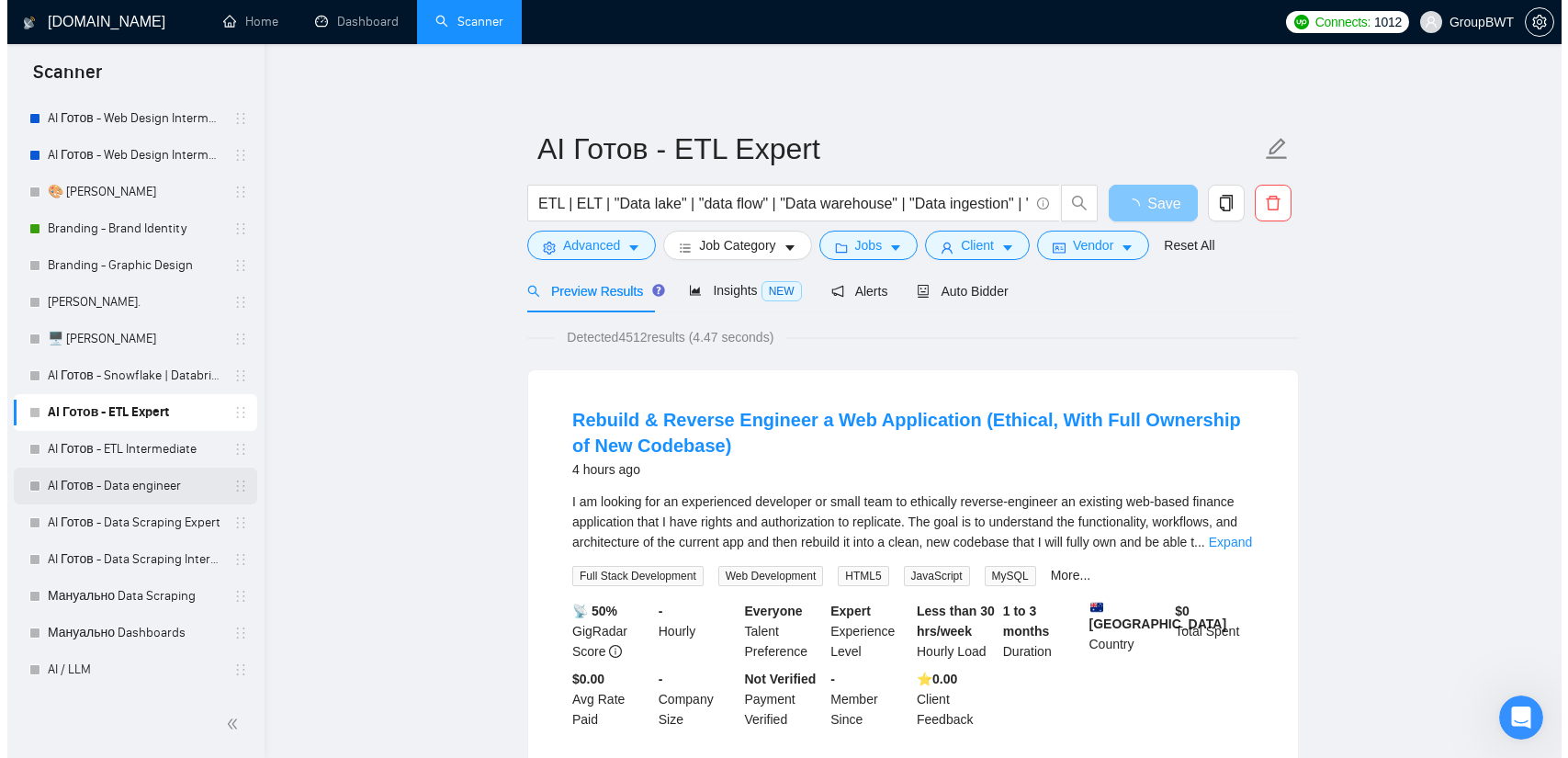
scroll to position [459, 0]
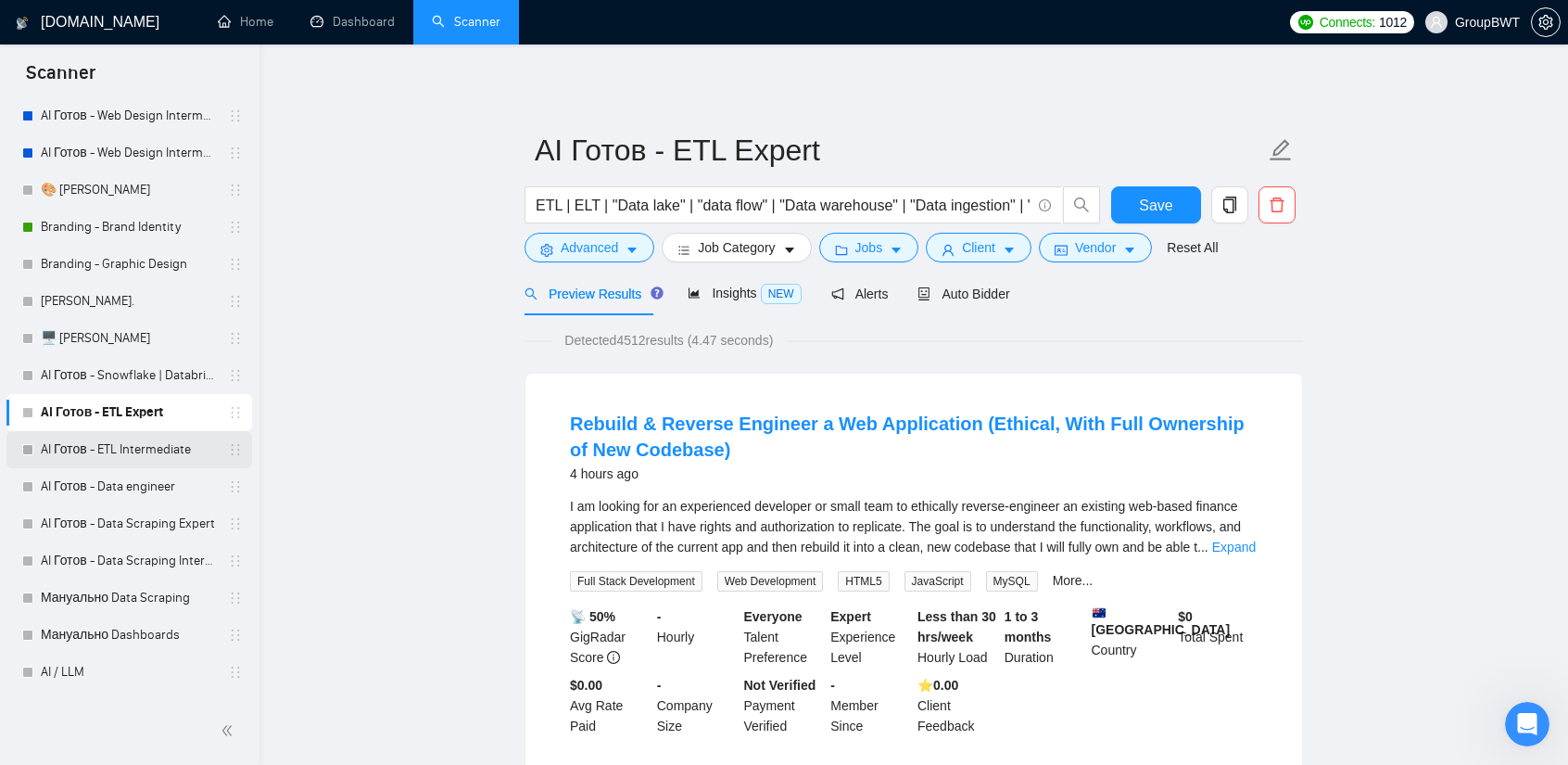
click at [117, 452] on link "AI Готов - ETL Intermediate" at bounding box center [129, 450] width 176 height 37
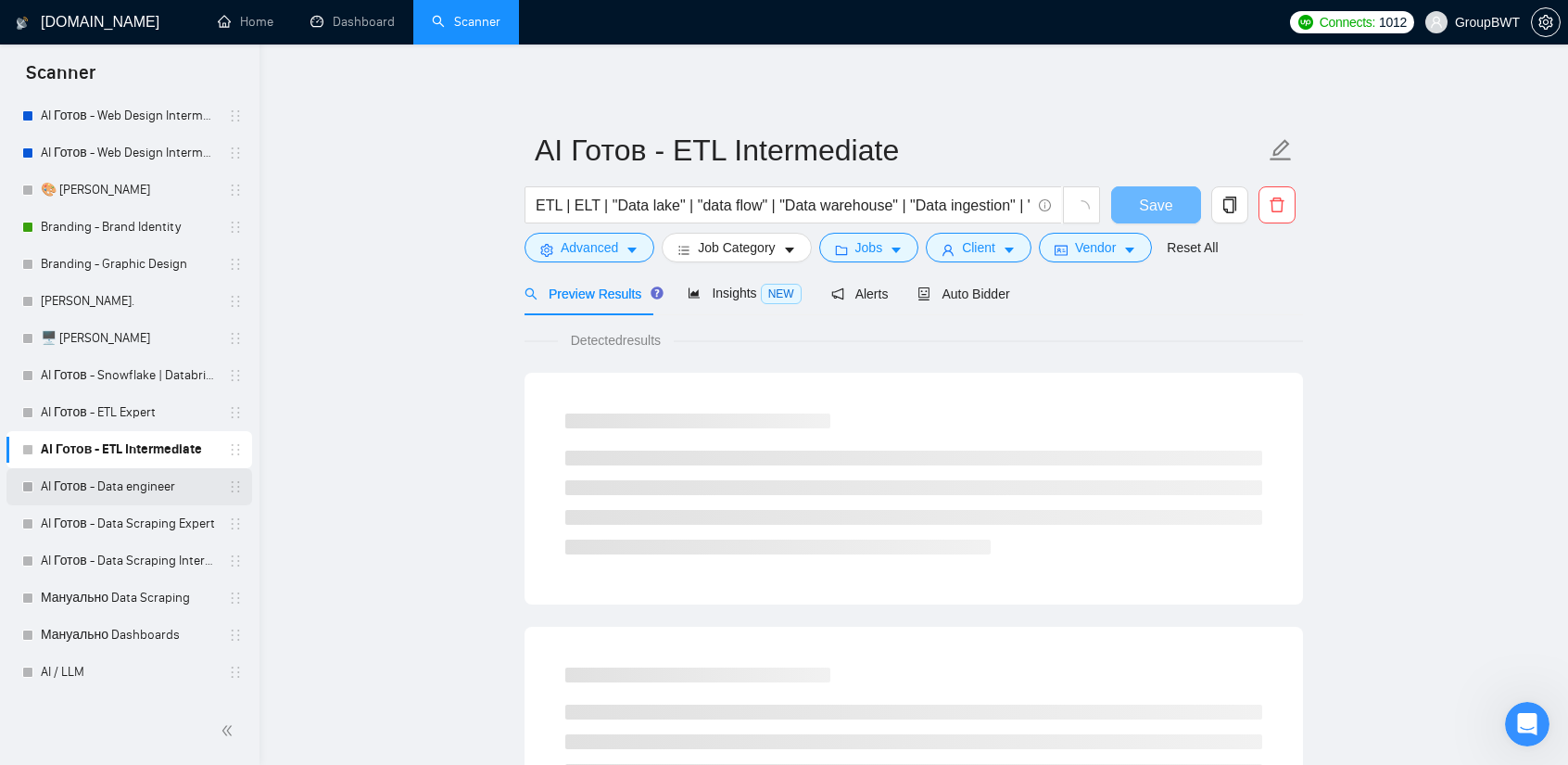
click at [116, 488] on link "AI Готов - Data engineer" at bounding box center [129, 487] width 176 height 37
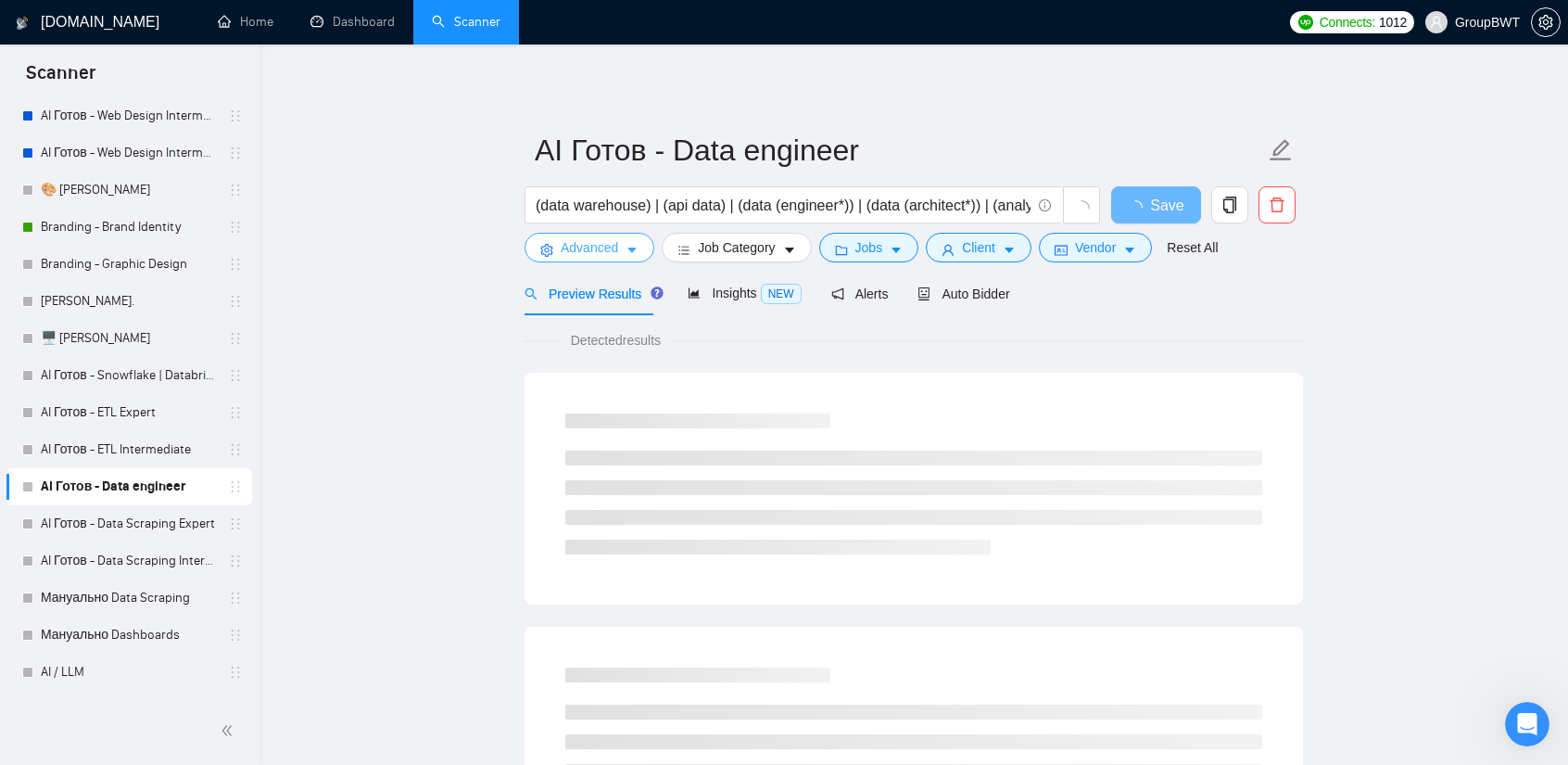
click at [568, 262] on form "AI Готов - Data engineer (data warehouse) | (api data) | (data (engineer*)) | (…" at bounding box center [913, 196] width 778 height 151
click at [576, 249] on span "Advanced" at bounding box center [590, 247] width 58 height 21
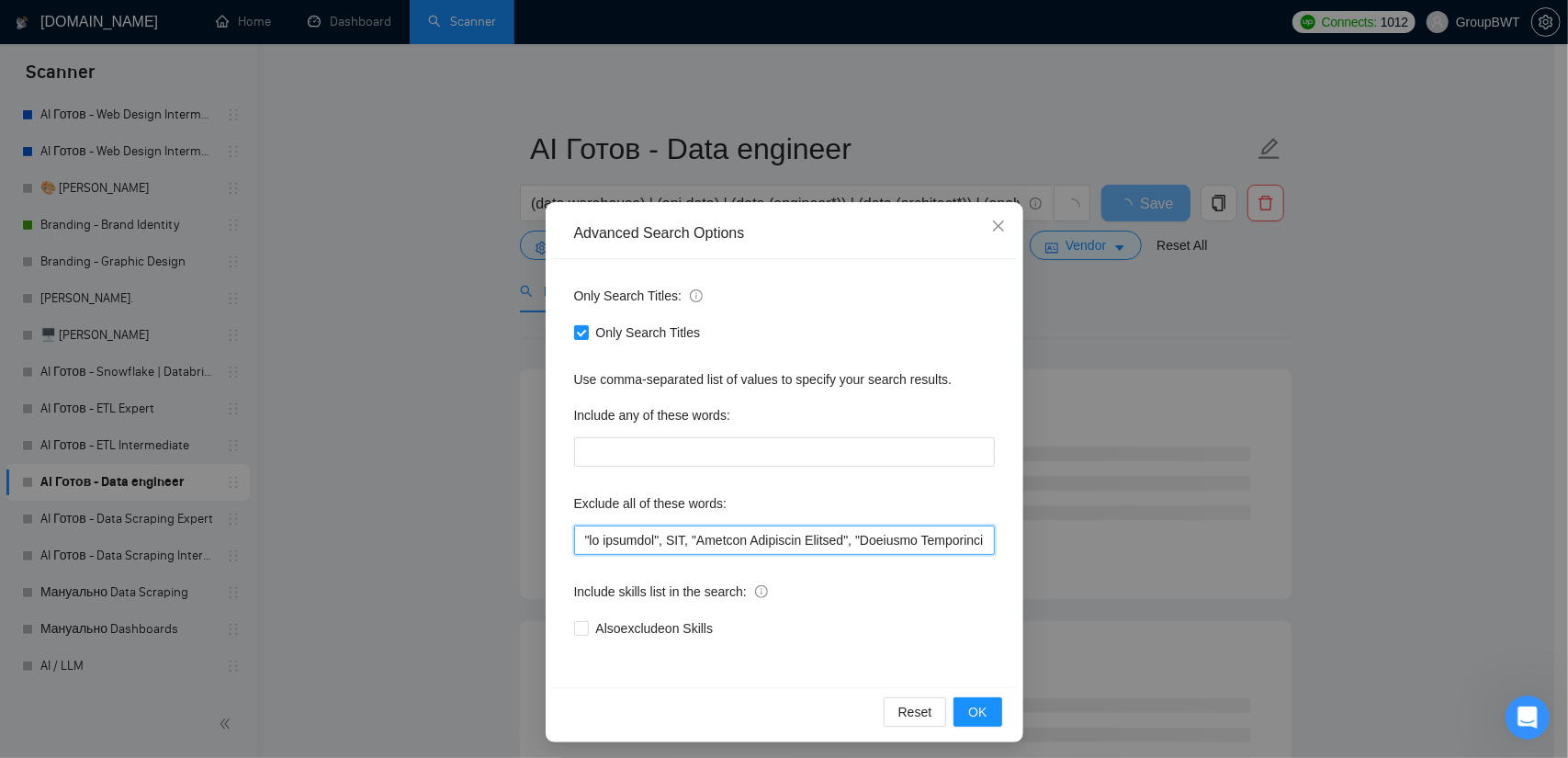
click at [780, 529] on input "text" at bounding box center [784, 540] width 421 height 30
paste input "UiPath, Hike, thermal,"
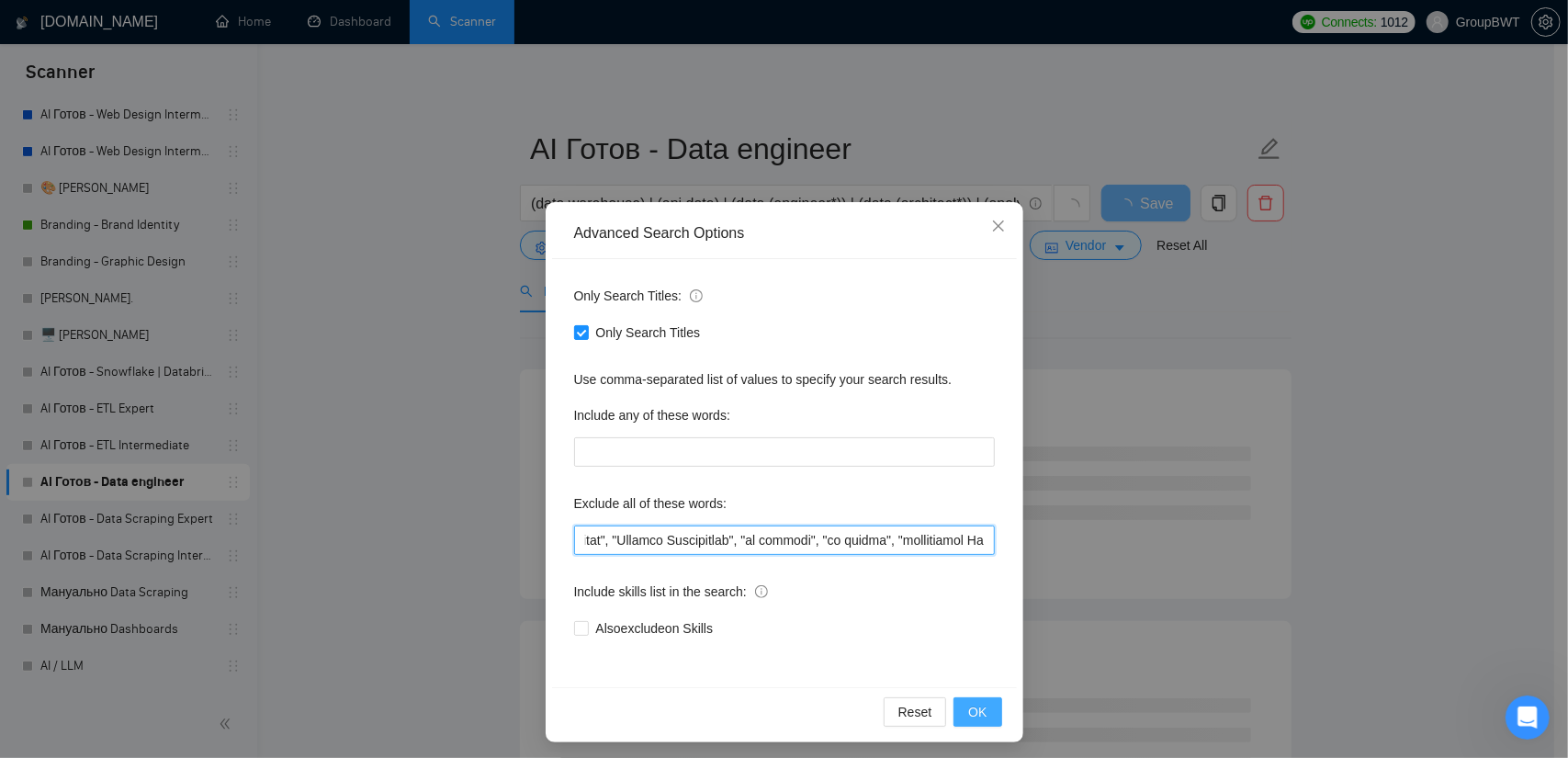
type input ""no agencies", SDR, "Digital Marketing Manager", "Creative Strategist", "Lead G…"
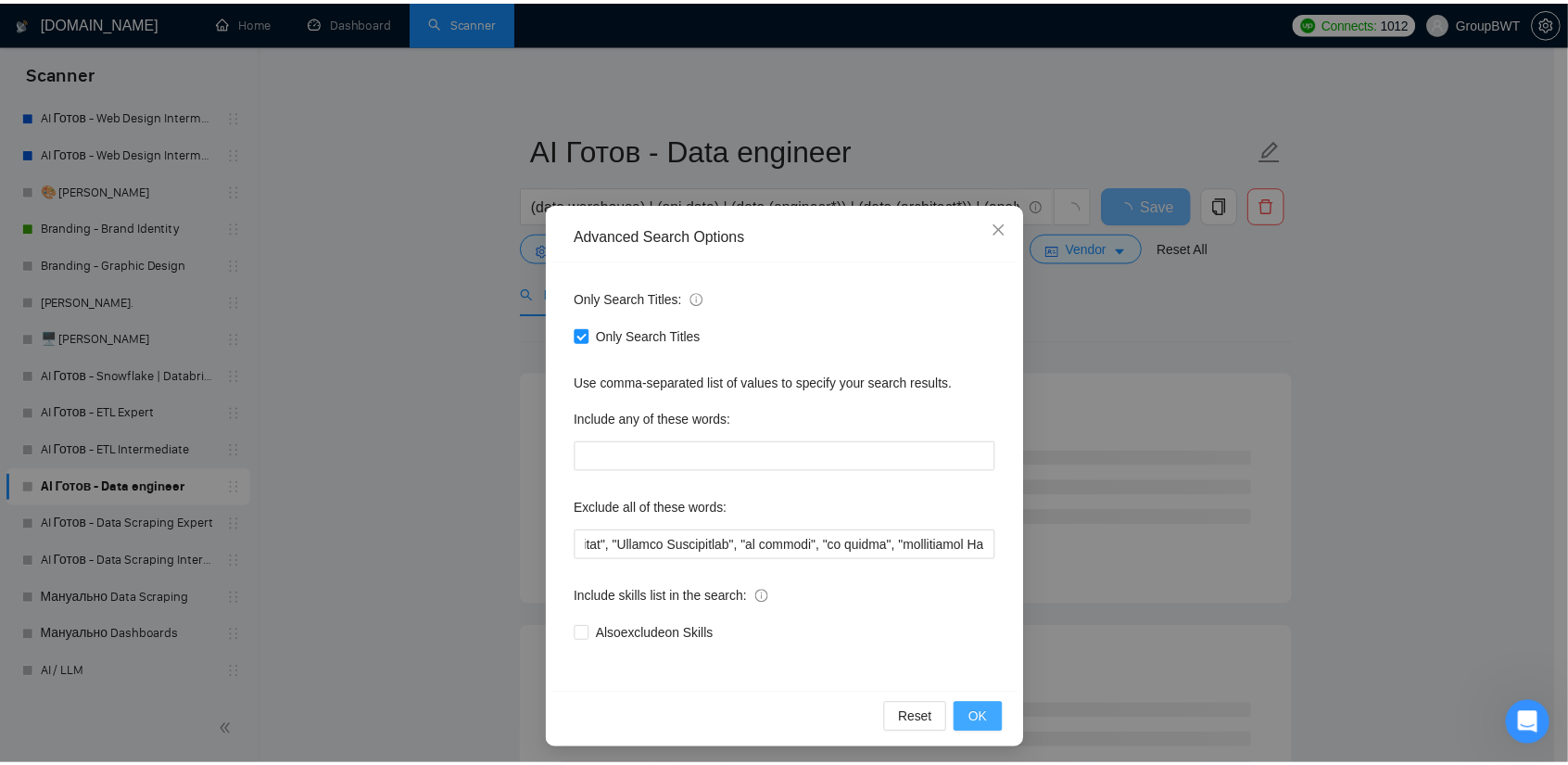
scroll to position [0, 0]
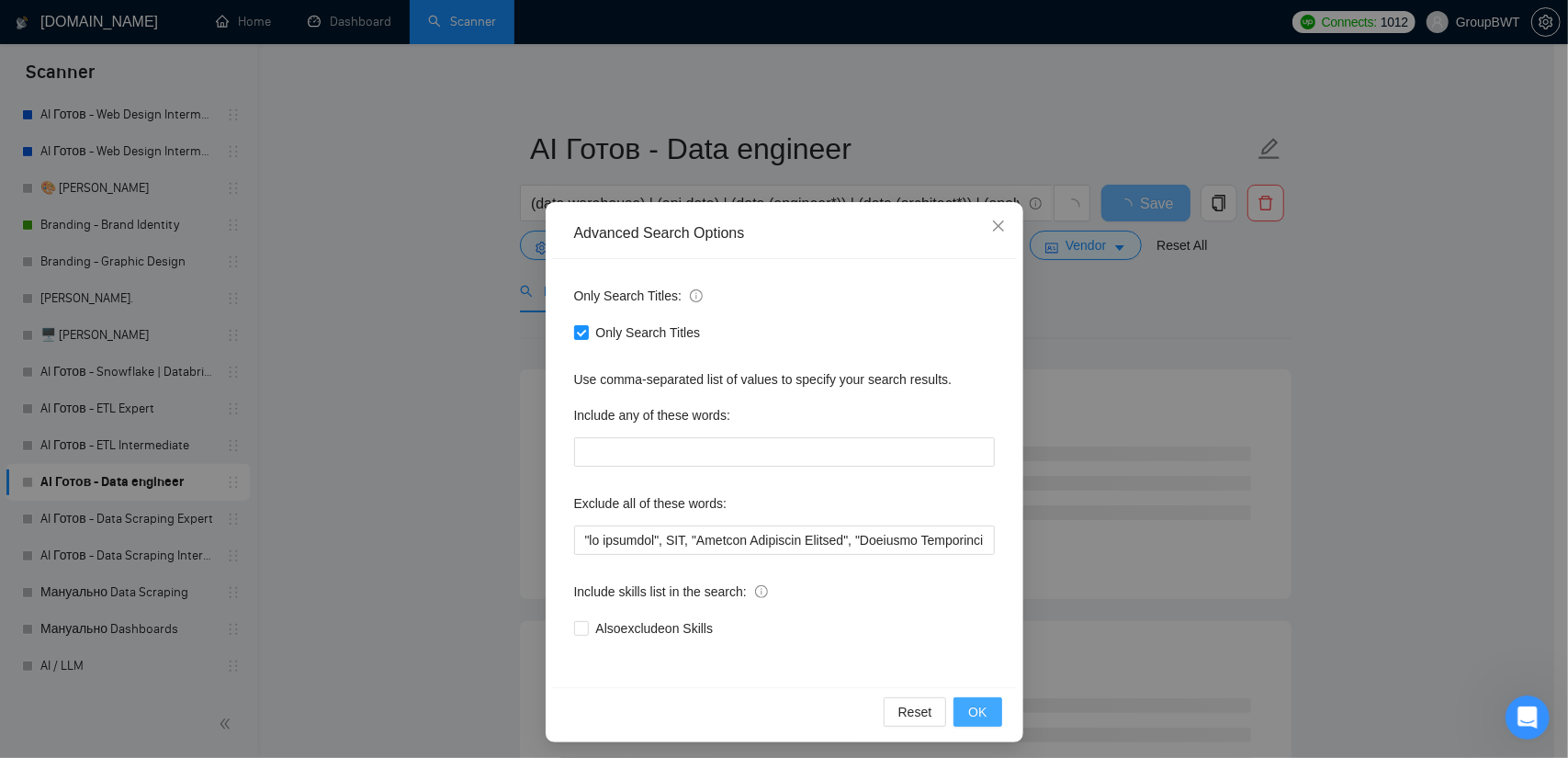
click at [979, 706] on span "OK" at bounding box center [977, 712] width 18 height 20
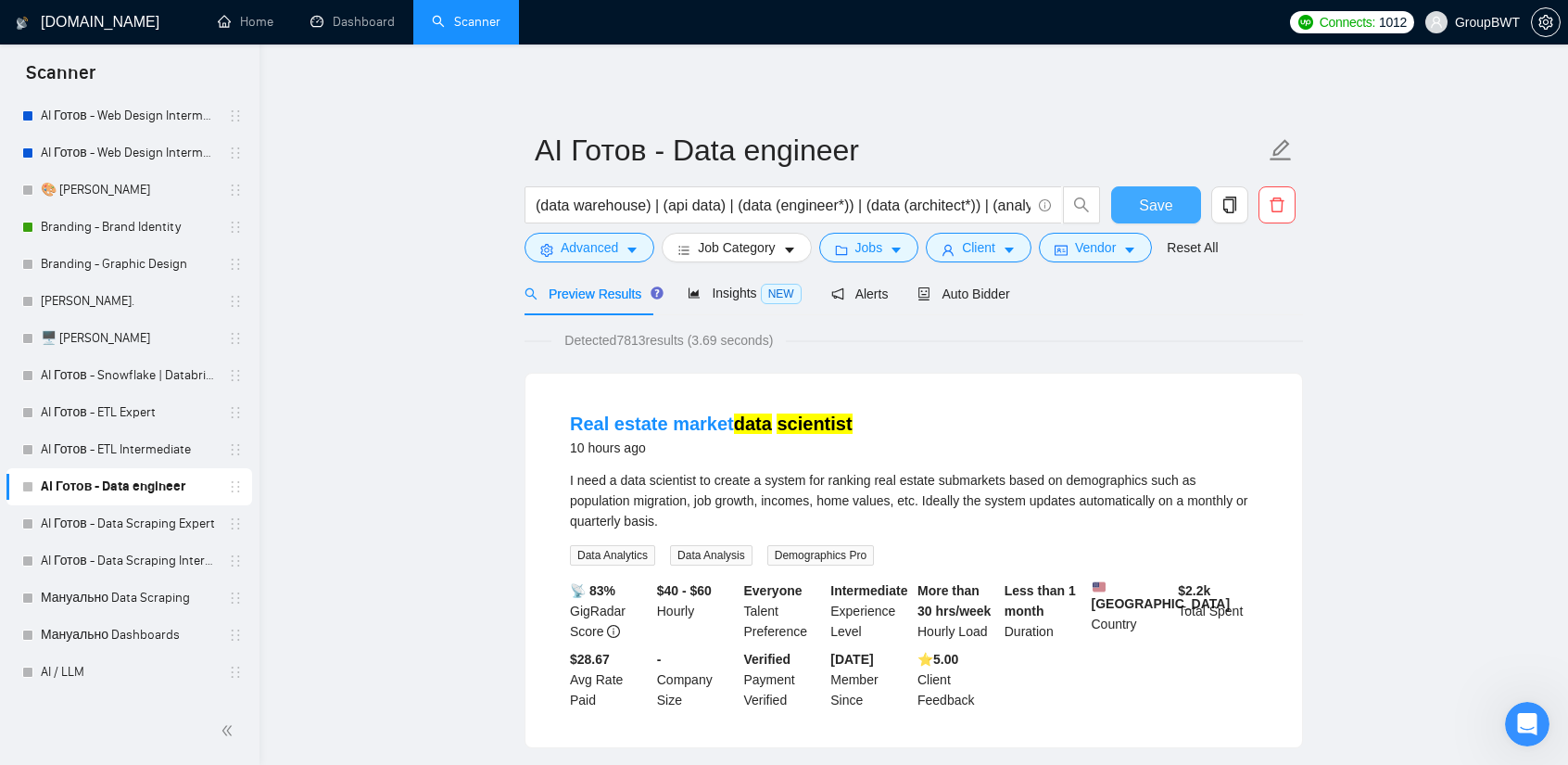
click at [1160, 208] on span "Save" at bounding box center [1156, 205] width 34 height 23
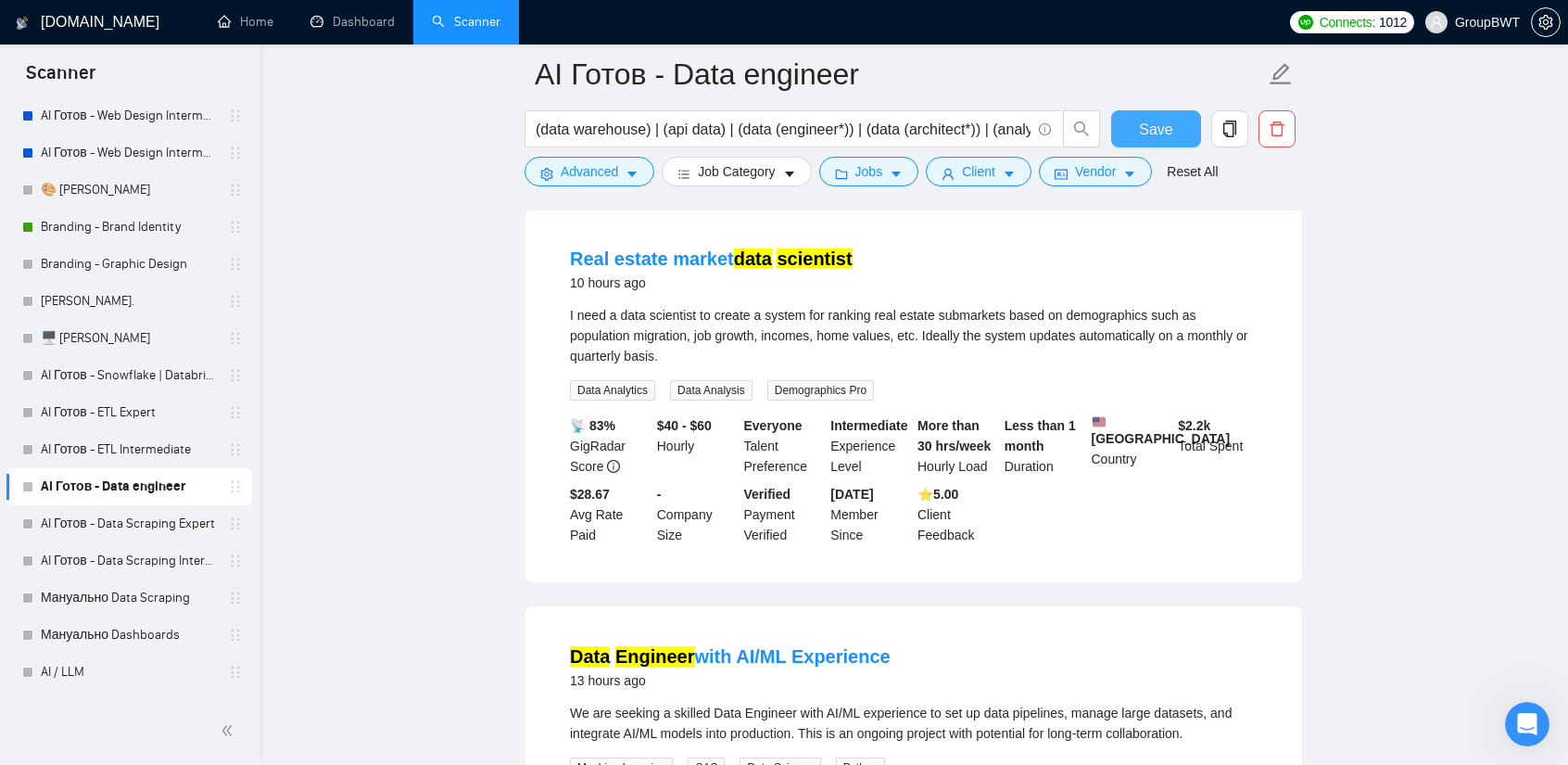
scroll to position [186, 0]
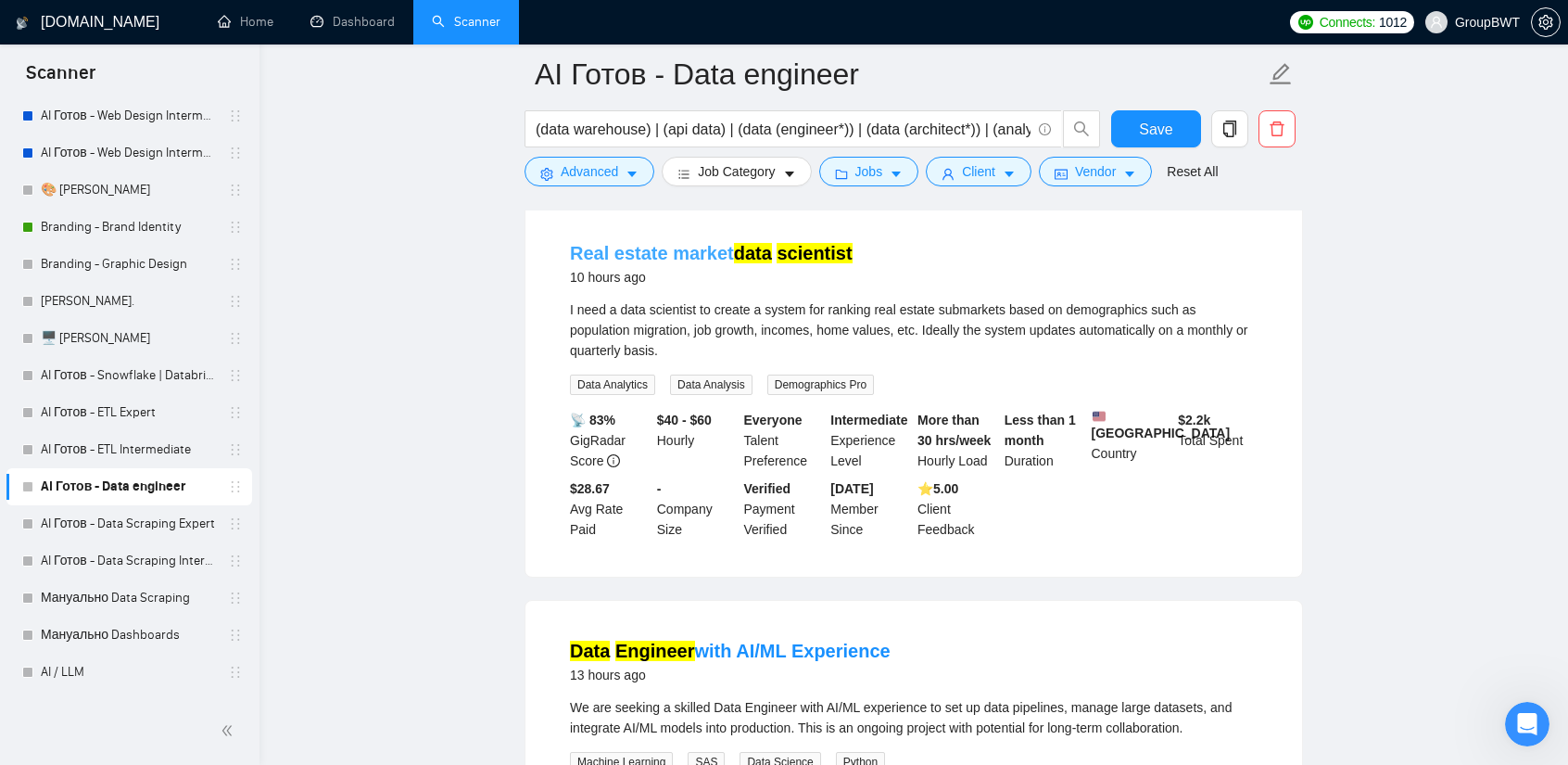
click at [710, 249] on link "Real estate market data scientist" at bounding box center [711, 253] width 283 height 21
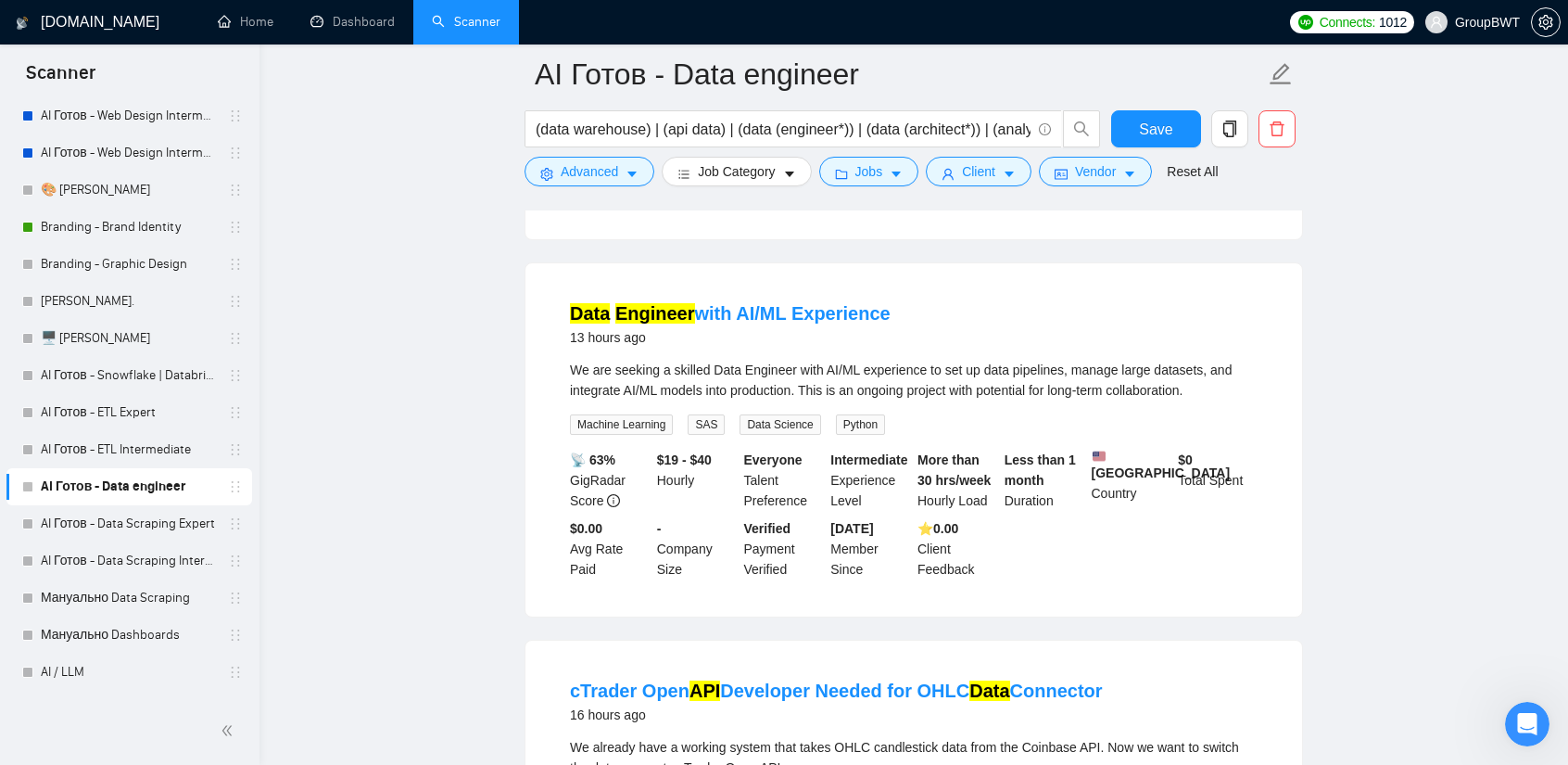
scroll to position [556, 0]
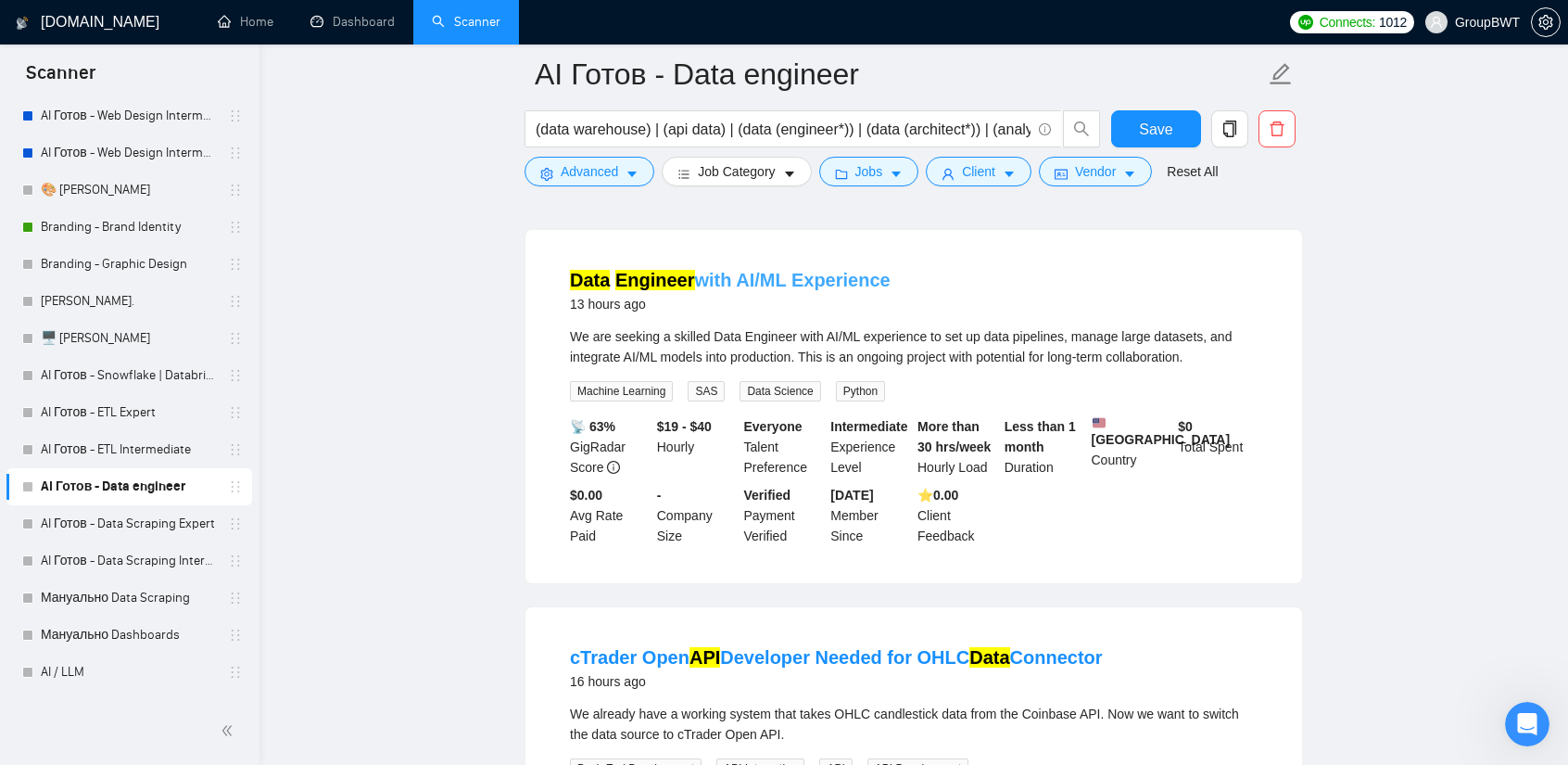
click at [785, 290] on link "Data Engineer with AI/ML Experience" at bounding box center [730, 280] width 321 height 21
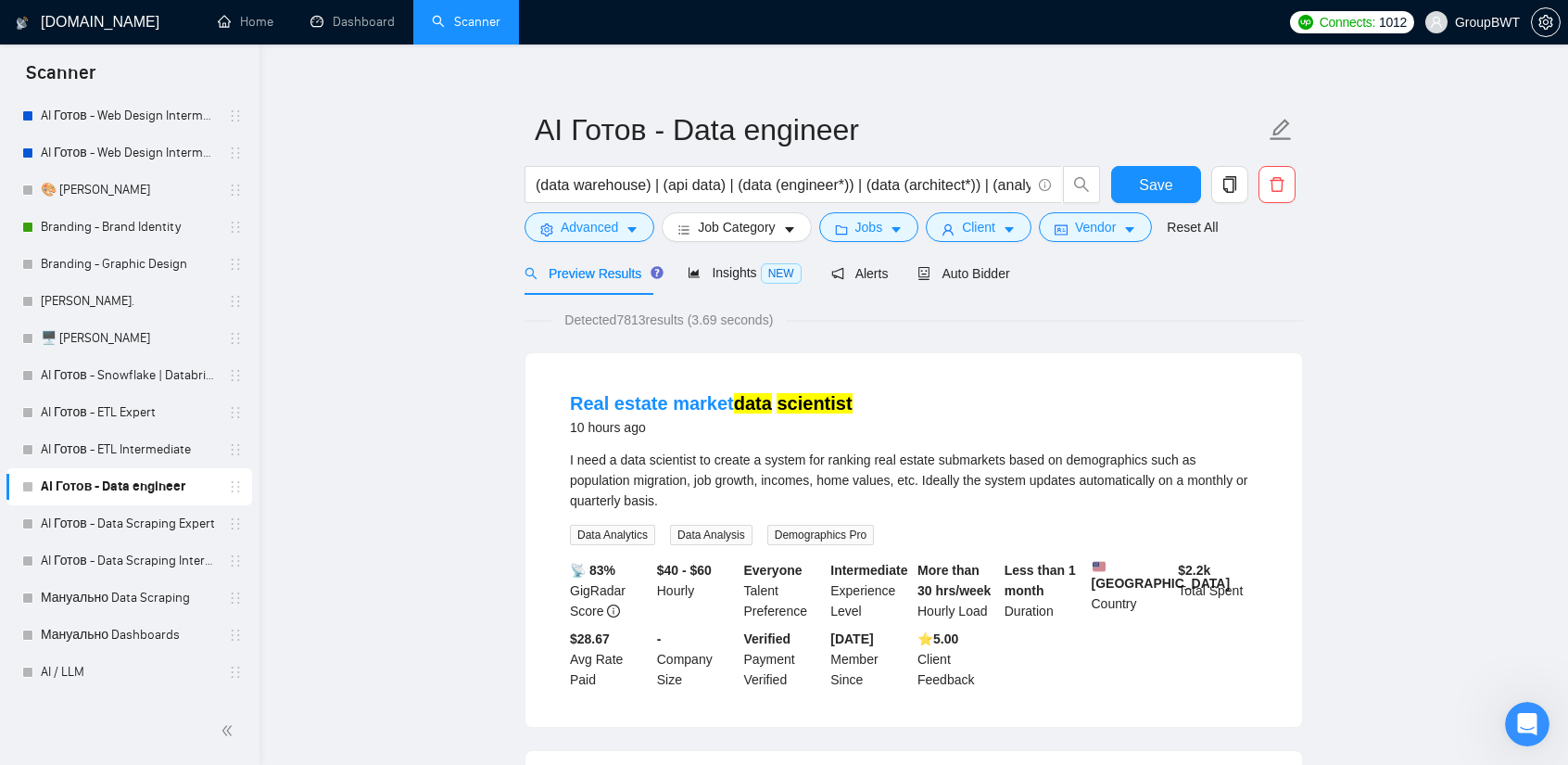
scroll to position [0, 0]
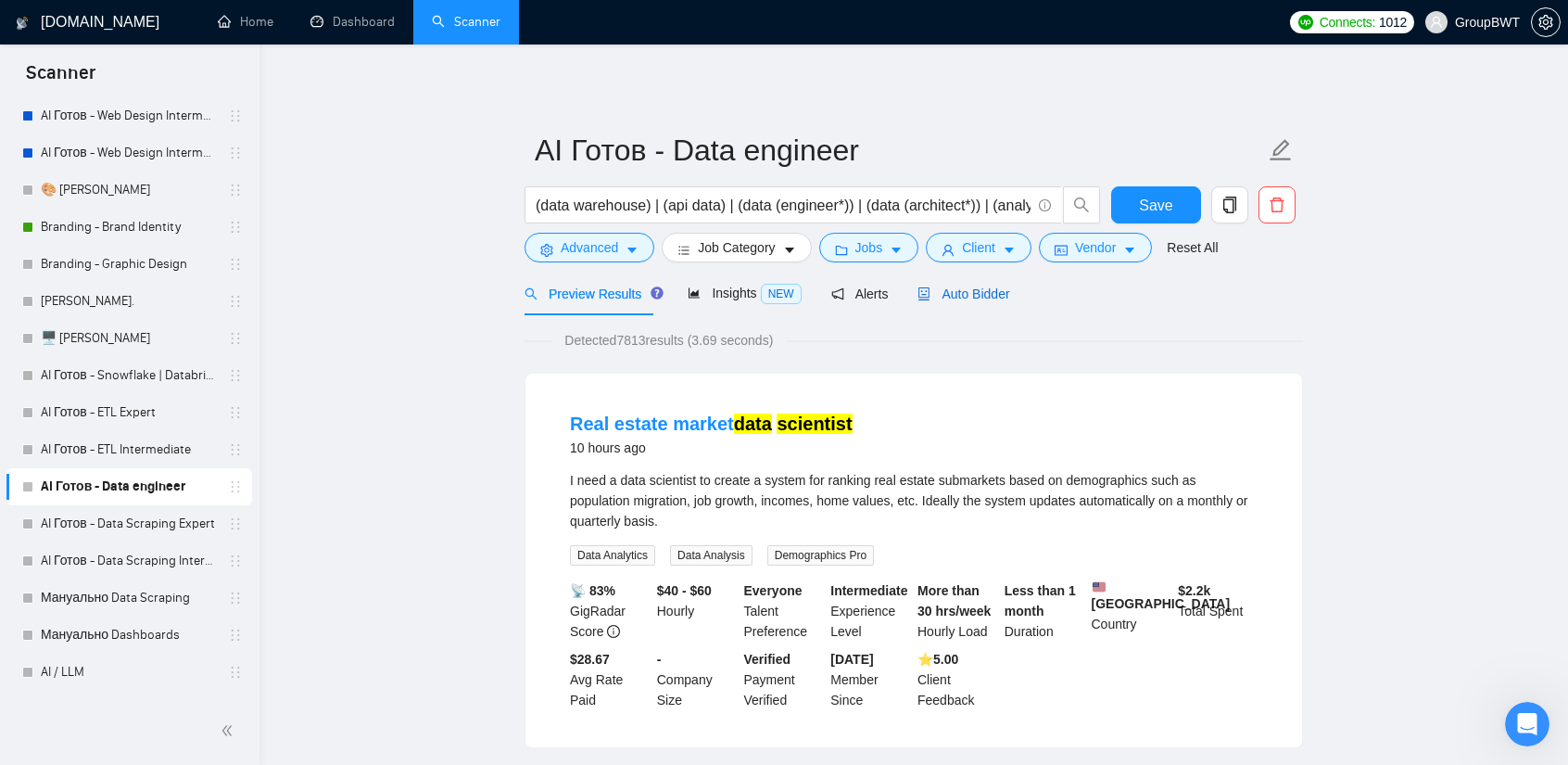
drag, startPoint x: 956, startPoint y: 299, endPoint x: 969, endPoint y: 307, distance: 15.3
click at [956, 299] on span "Auto Bidder" at bounding box center [963, 294] width 91 height 15
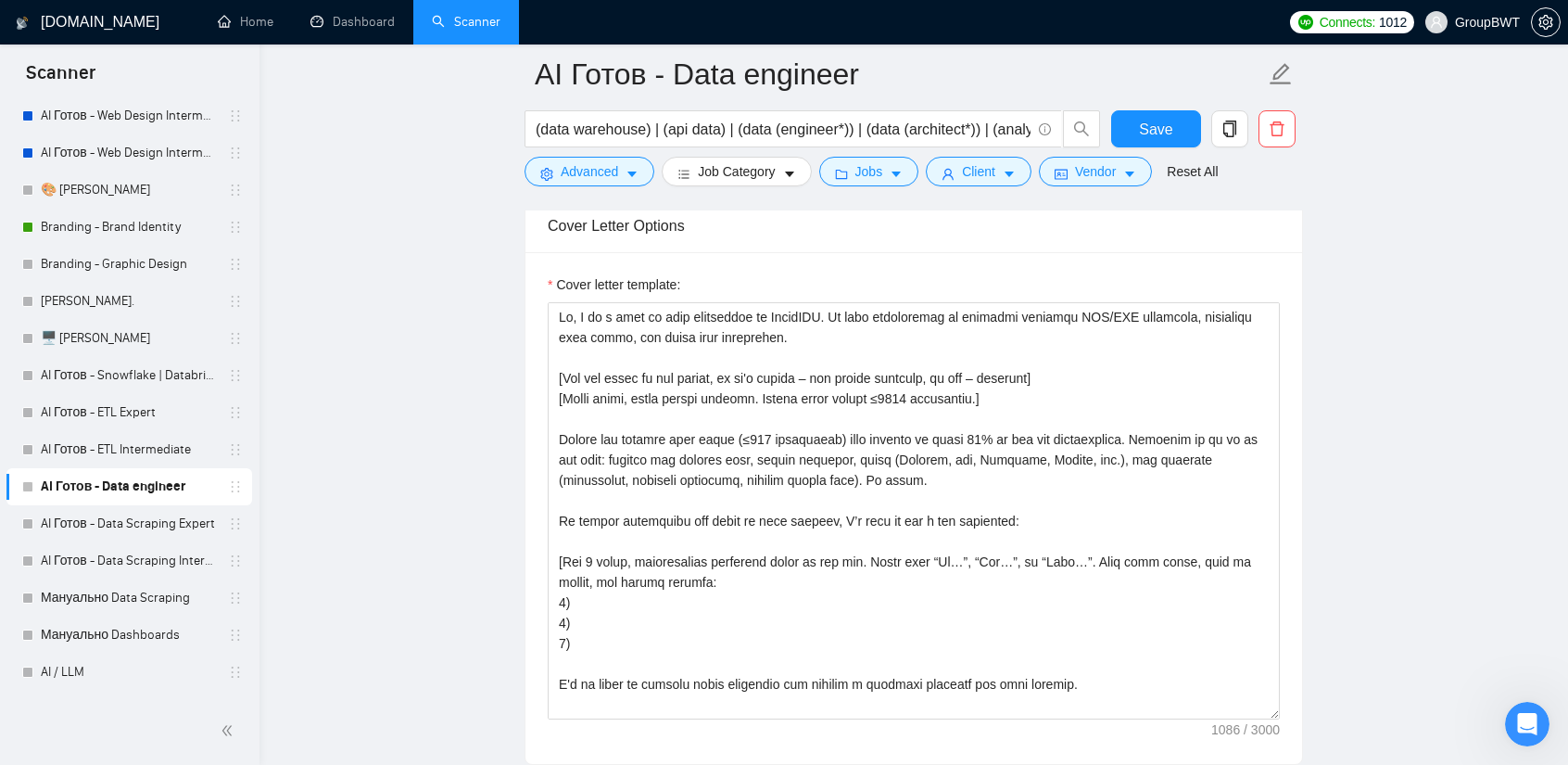
scroll to position [2132, 0]
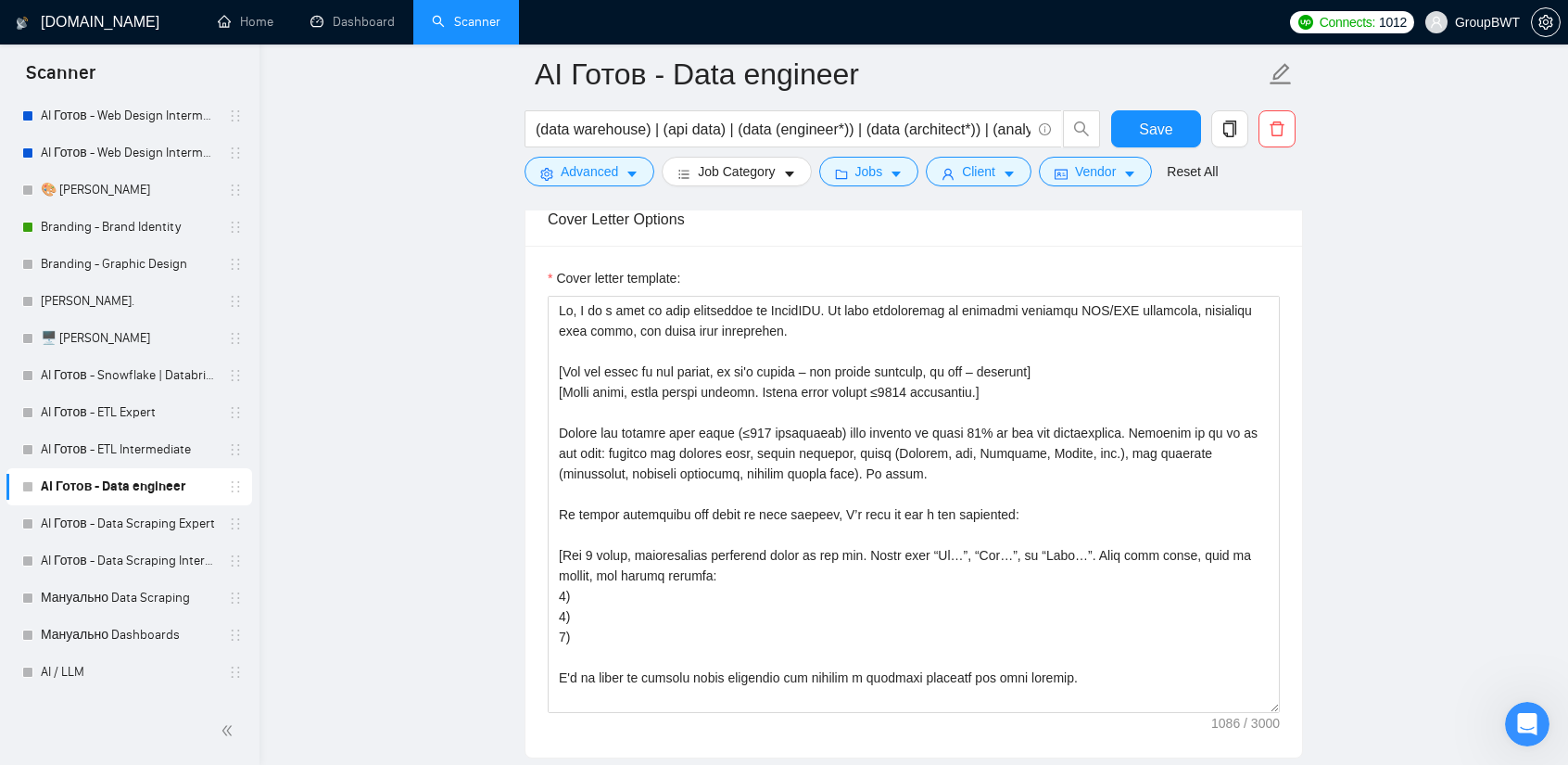
drag, startPoint x: 155, startPoint y: 518, endPoint x: 323, endPoint y: 543, distance: 169.8
click at [155, 518] on link "AI Готов - Data Scraping Expert" at bounding box center [129, 523] width 176 height 37
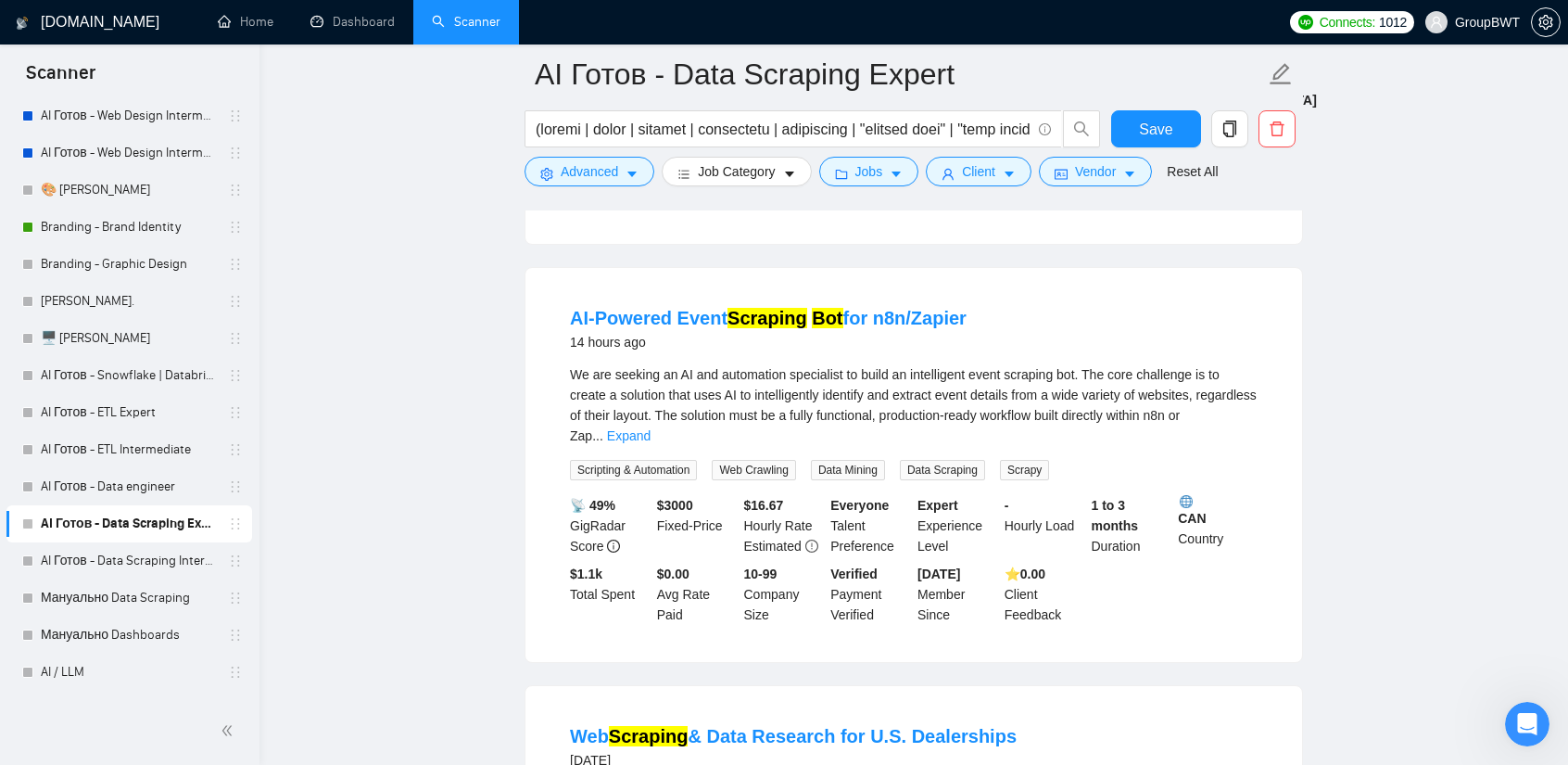
scroll to position [556, 0]
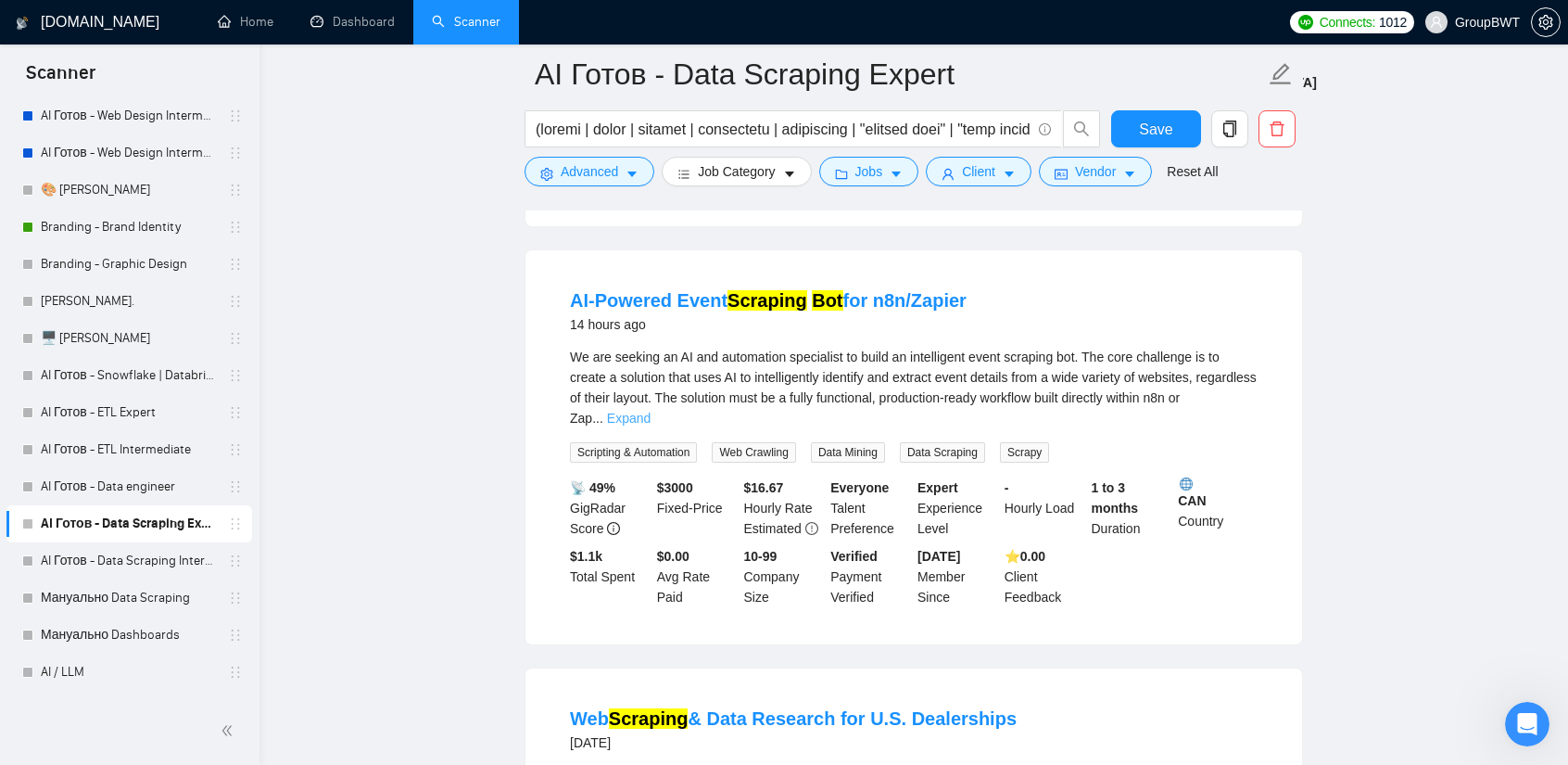
click at [650, 410] on link "Expand" at bounding box center [629, 418] width 44 height 15
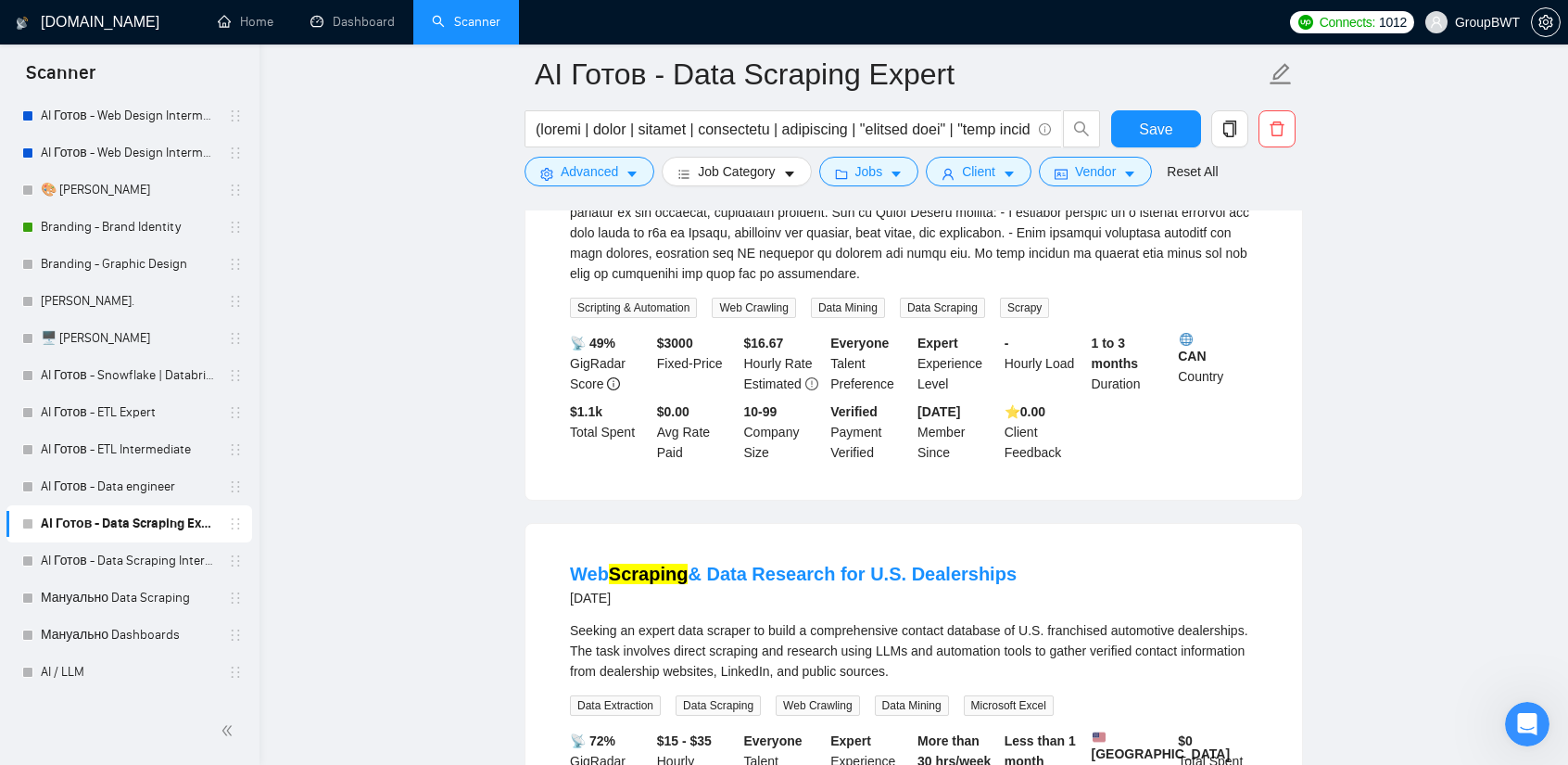
scroll to position [1298, 0]
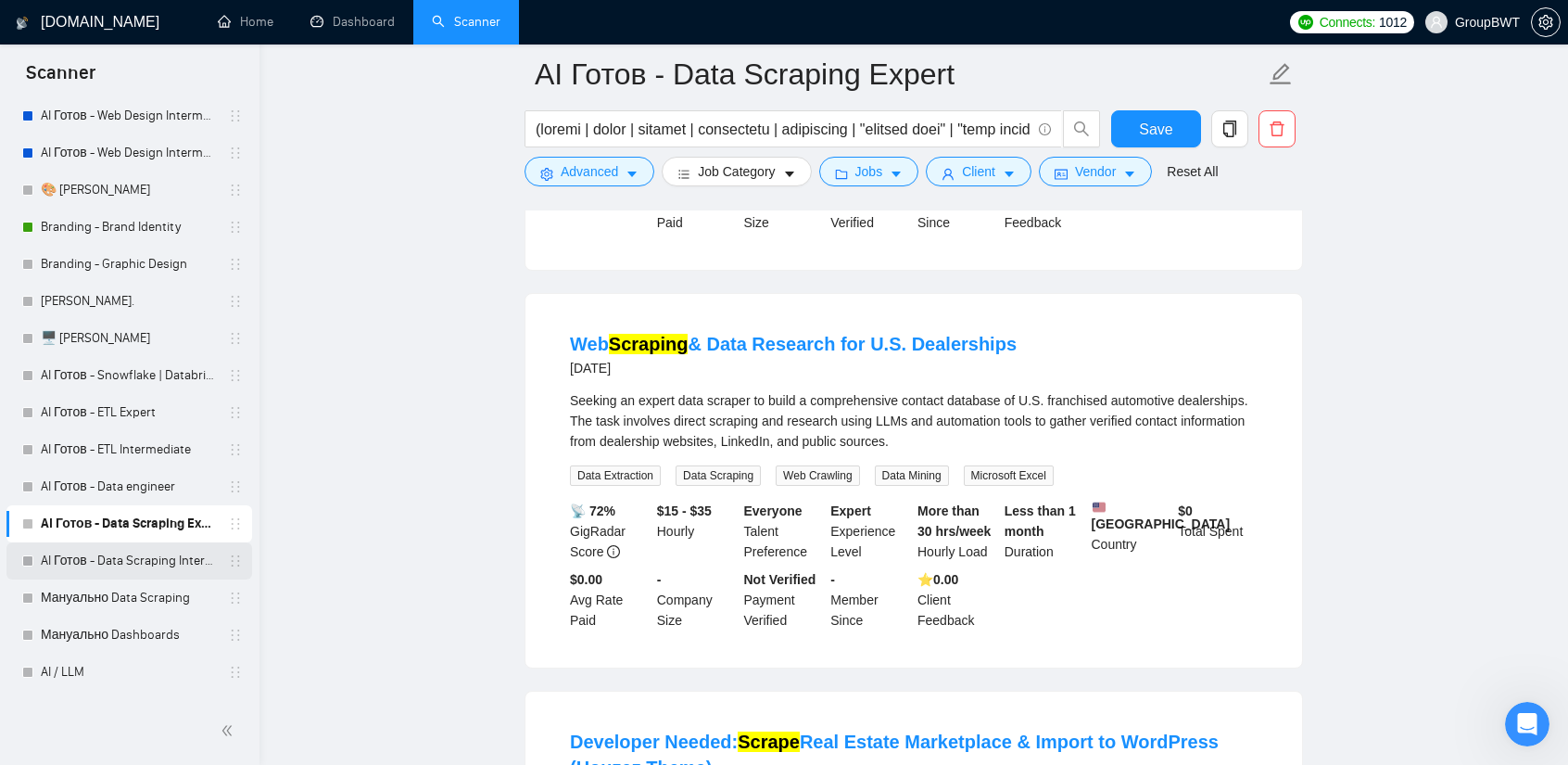
click at [150, 559] on link "AI Готов - Data Scraping Intermediate" at bounding box center [129, 561] width 176 height 37
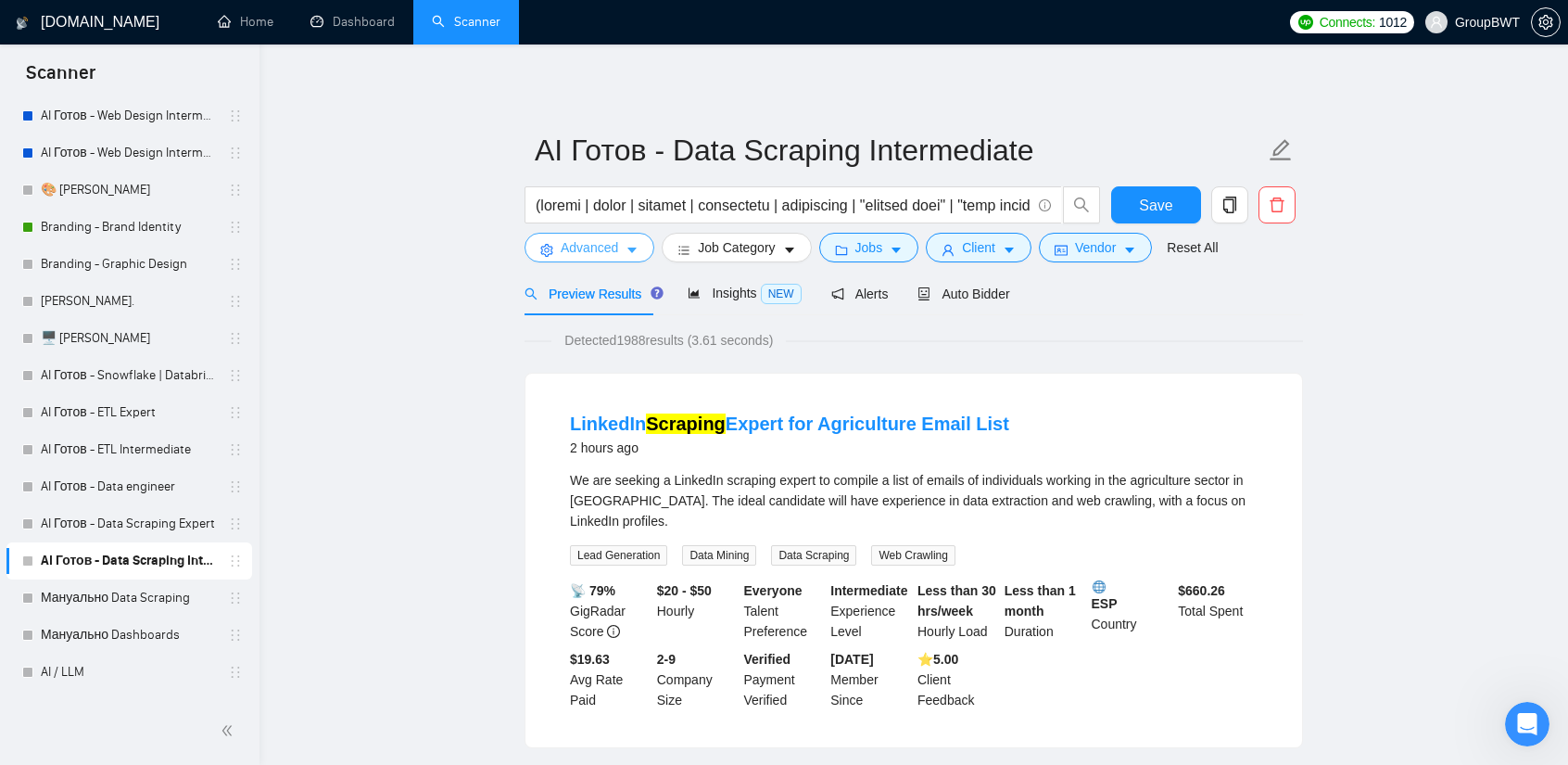
click at [593, 261] on button "Advanced" at bounding box center [589, 247] width 130 height 30
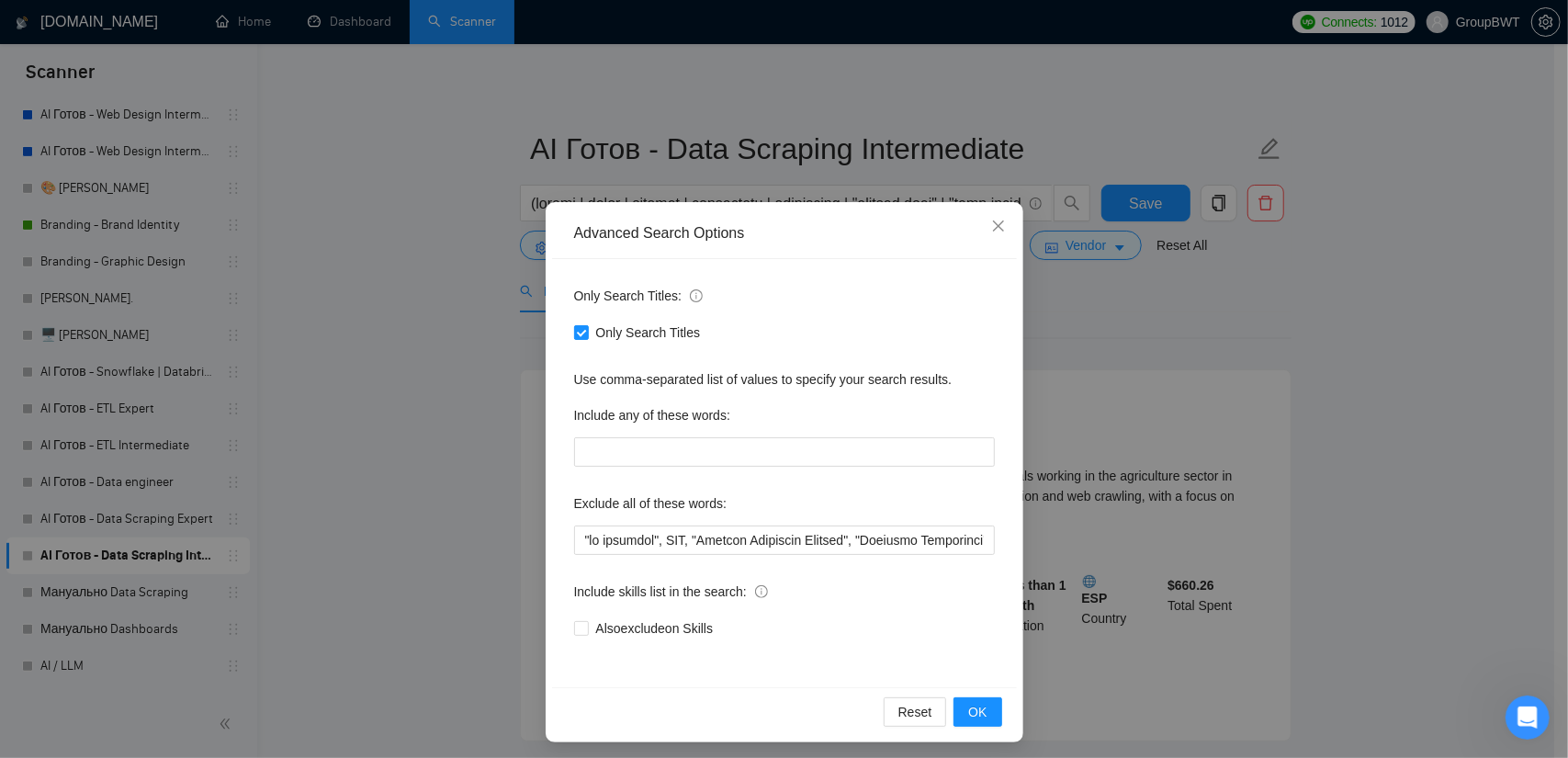
click at [391, 298] on div "Advanced Search Options Only Search Titles: Only Search Titles Use comma-separa…" at bounding box center [784, 379] width 1568 height 758
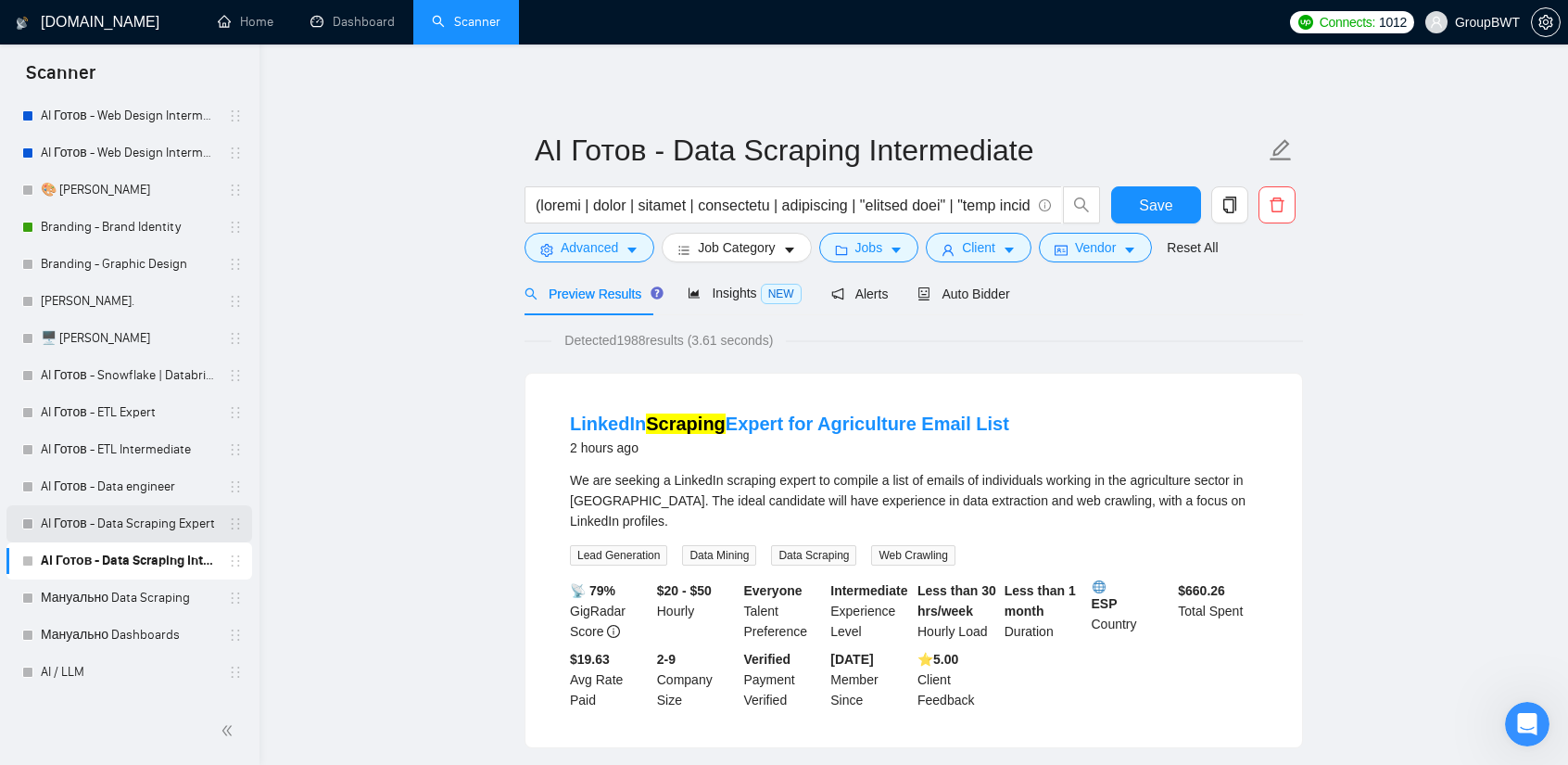
click at [133, 522] on link "AI Готов - Data Scraping Expert" at bounding box center [129, 523] width 176 height 37
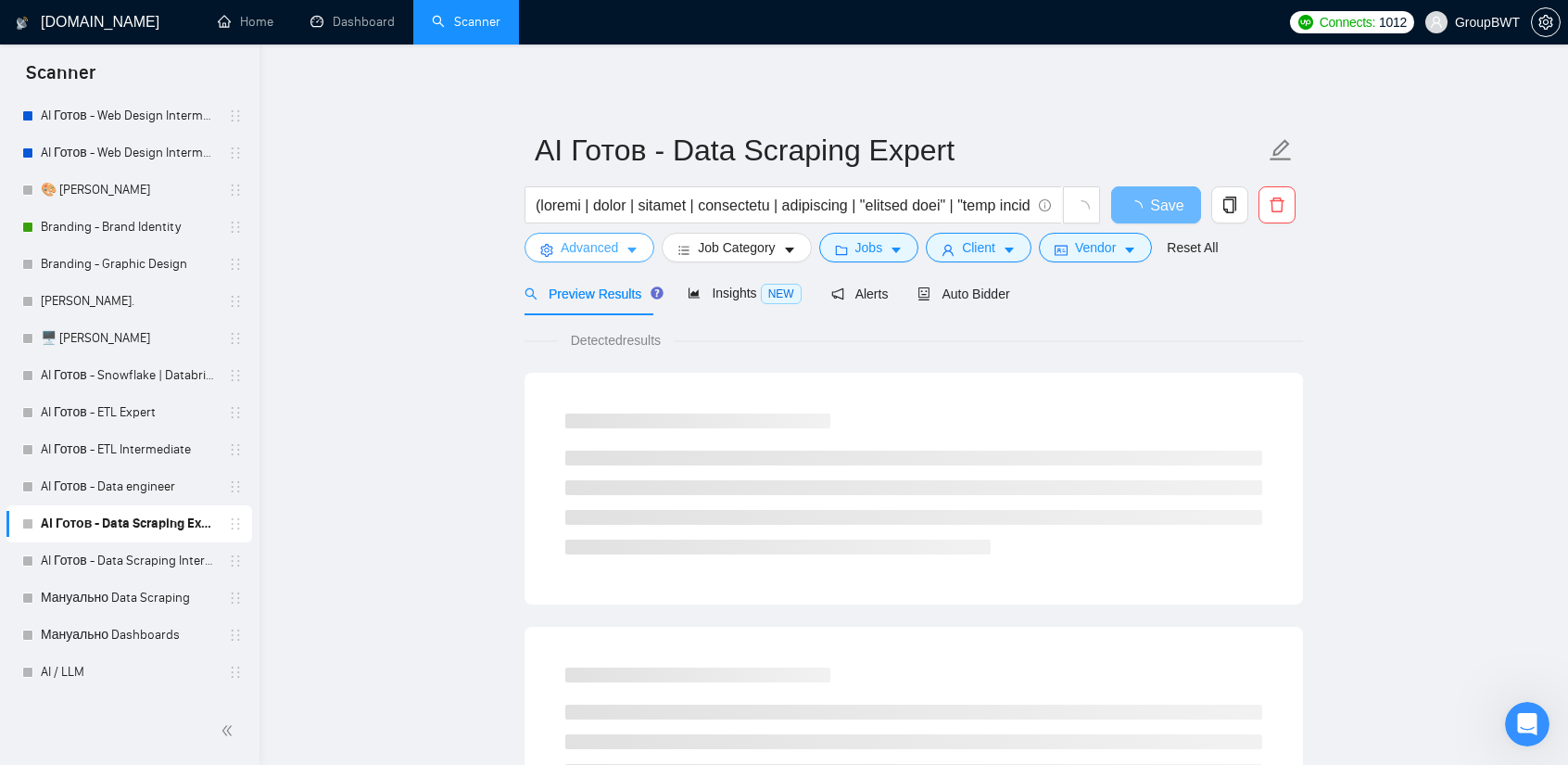
click at [604, 241] on span "Advanced" at bounding box center [590, 247] width 58 height 21
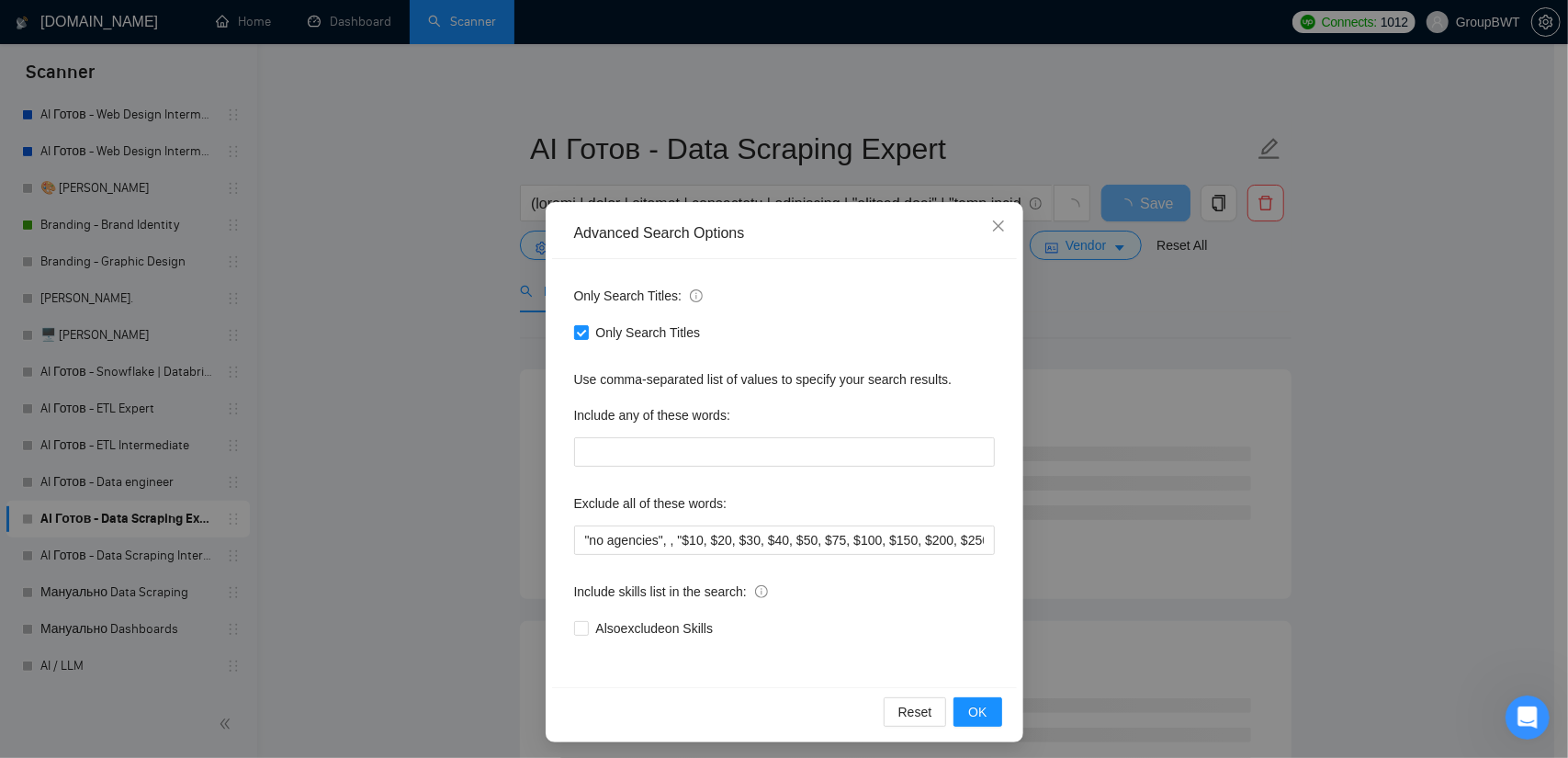
drag, startPoint x: 398, startPoint y: 271, endPoint x: 334, endPoint y: 355, distance: 105.6
click at [402, 271] on div "Advanced Search Options Only Search Titles: Only Search Titles Use comma-separa…" at bounding box center [784, 379] width 1568 height 758
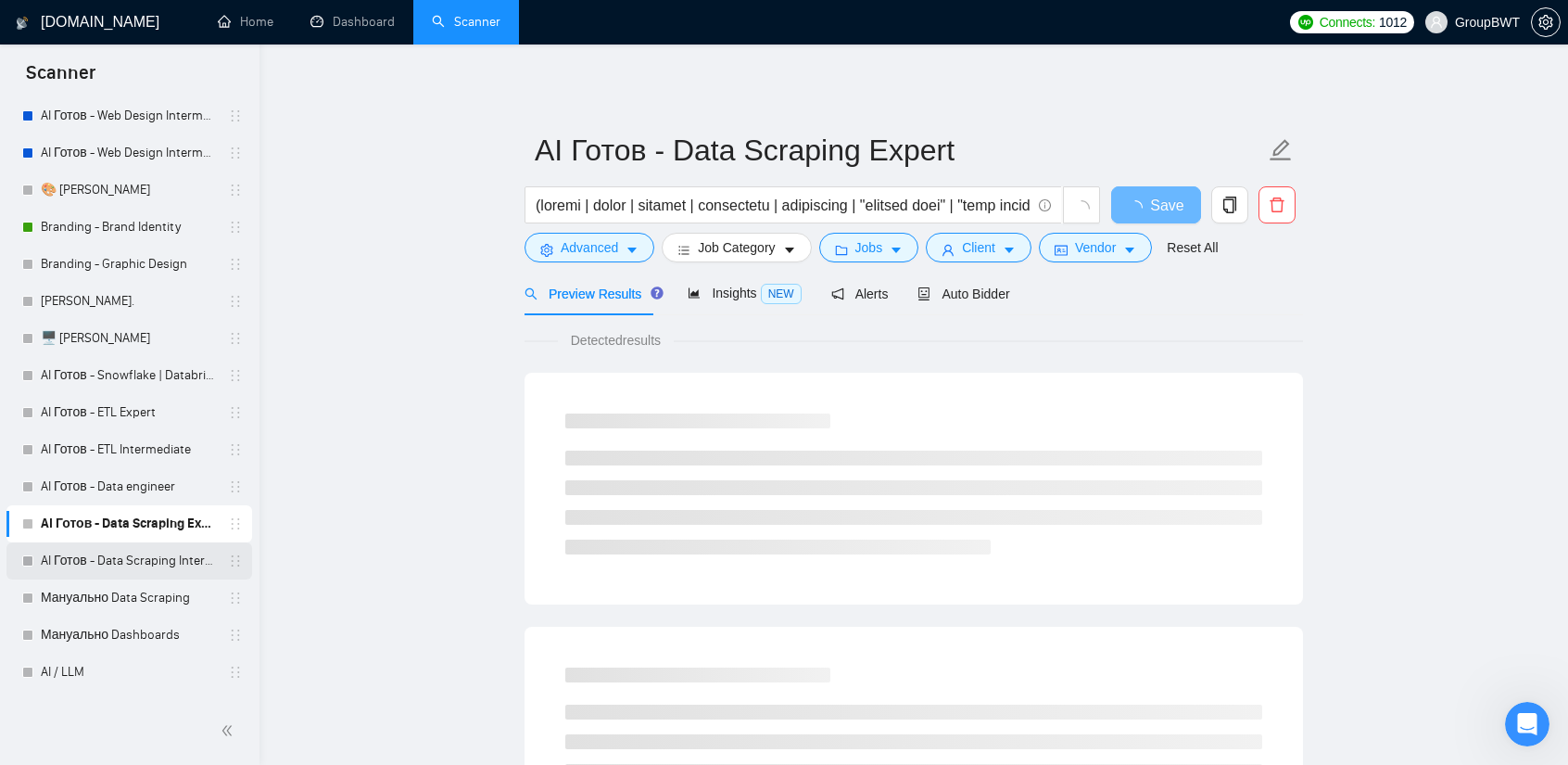
click at [140, 554] on link "AI Готов - Data Scraping Intermediate" at bounding box center [129, 561] width 176 height 37
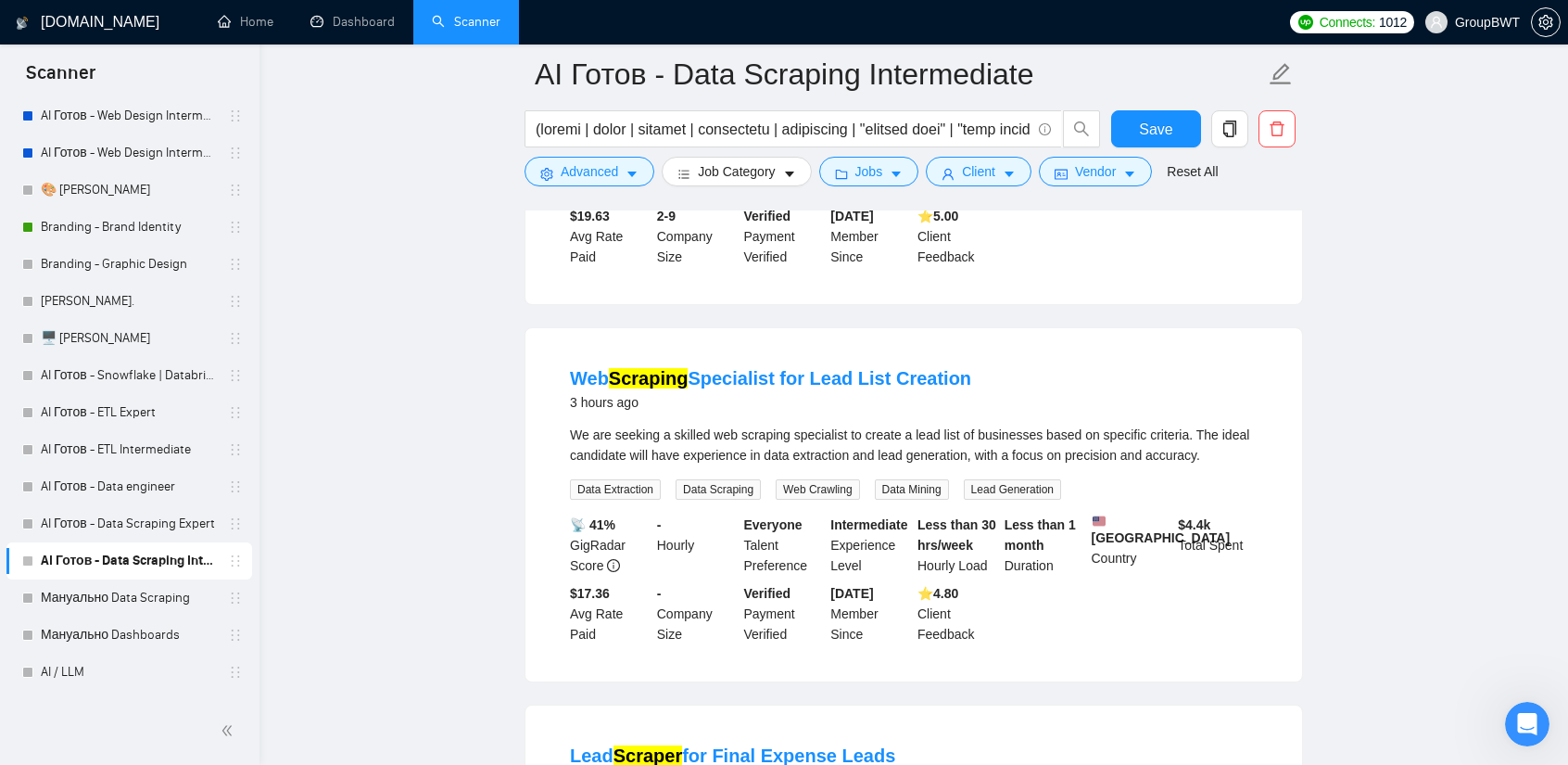
scroll to position [464, 0]
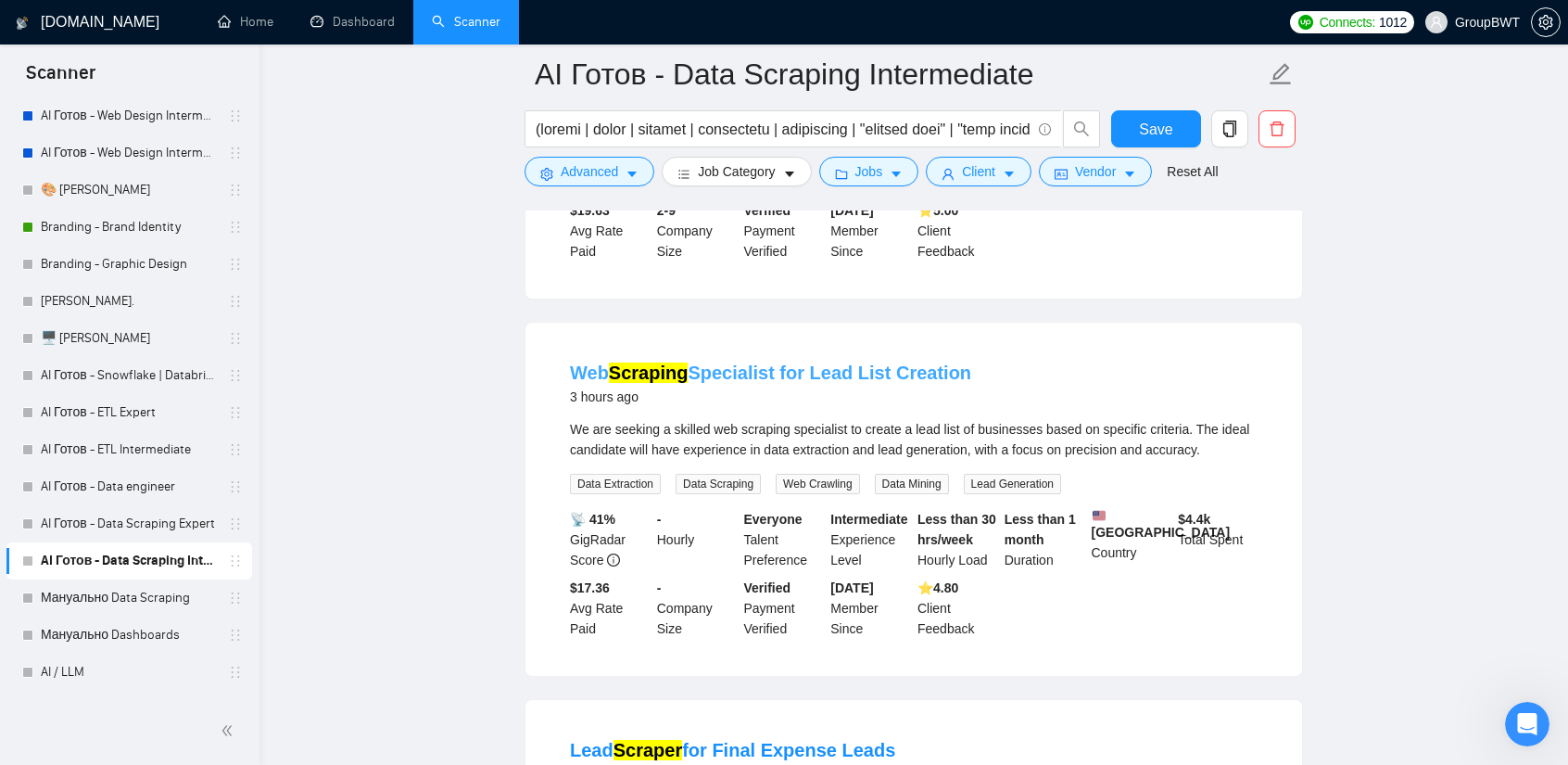
click at [807, 366] on link "Web Scraping Specialist for Lead List Creation" at bounding box center [770, 372] width 401 height 21
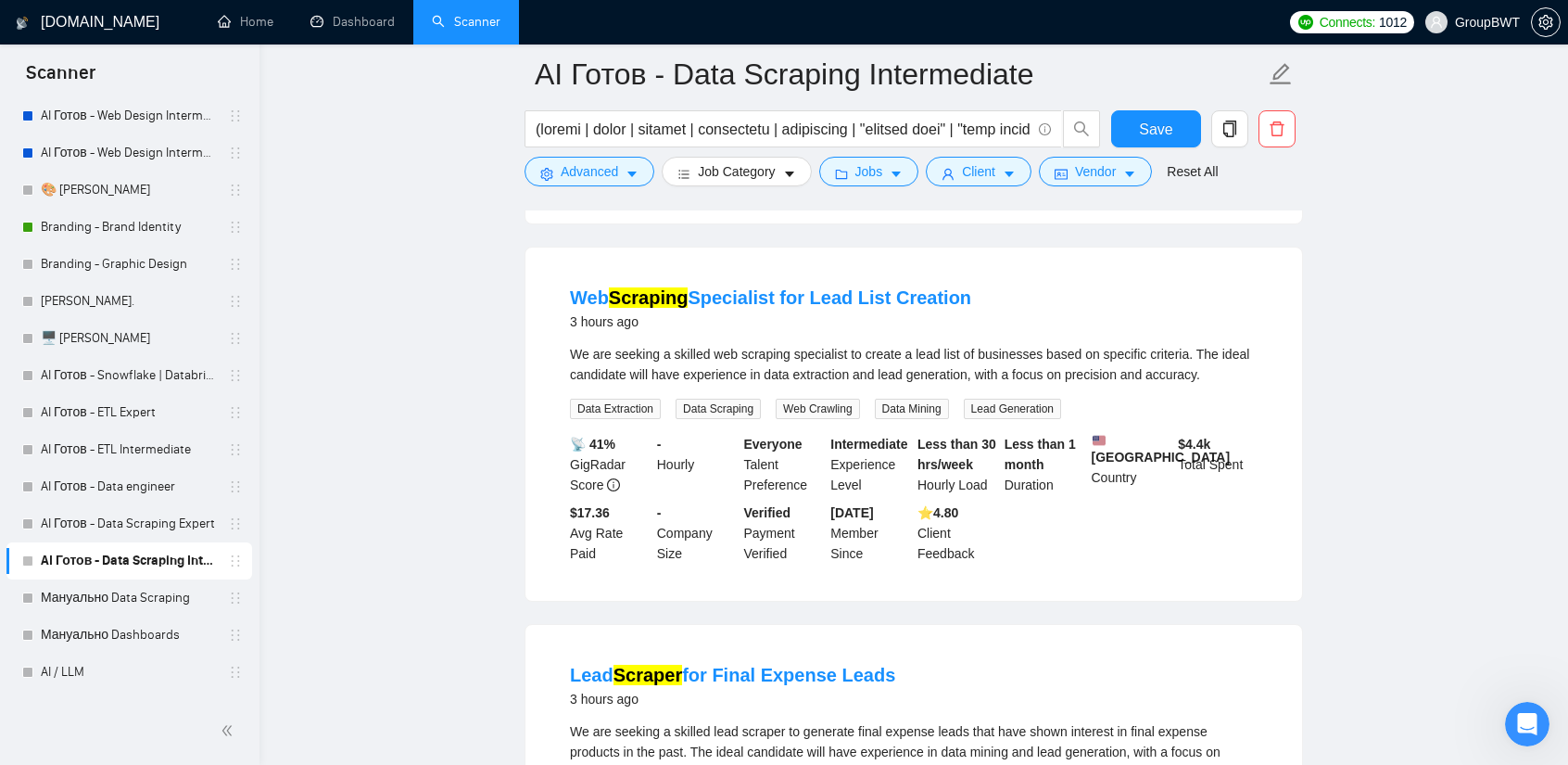
scroll to position [370, 0]
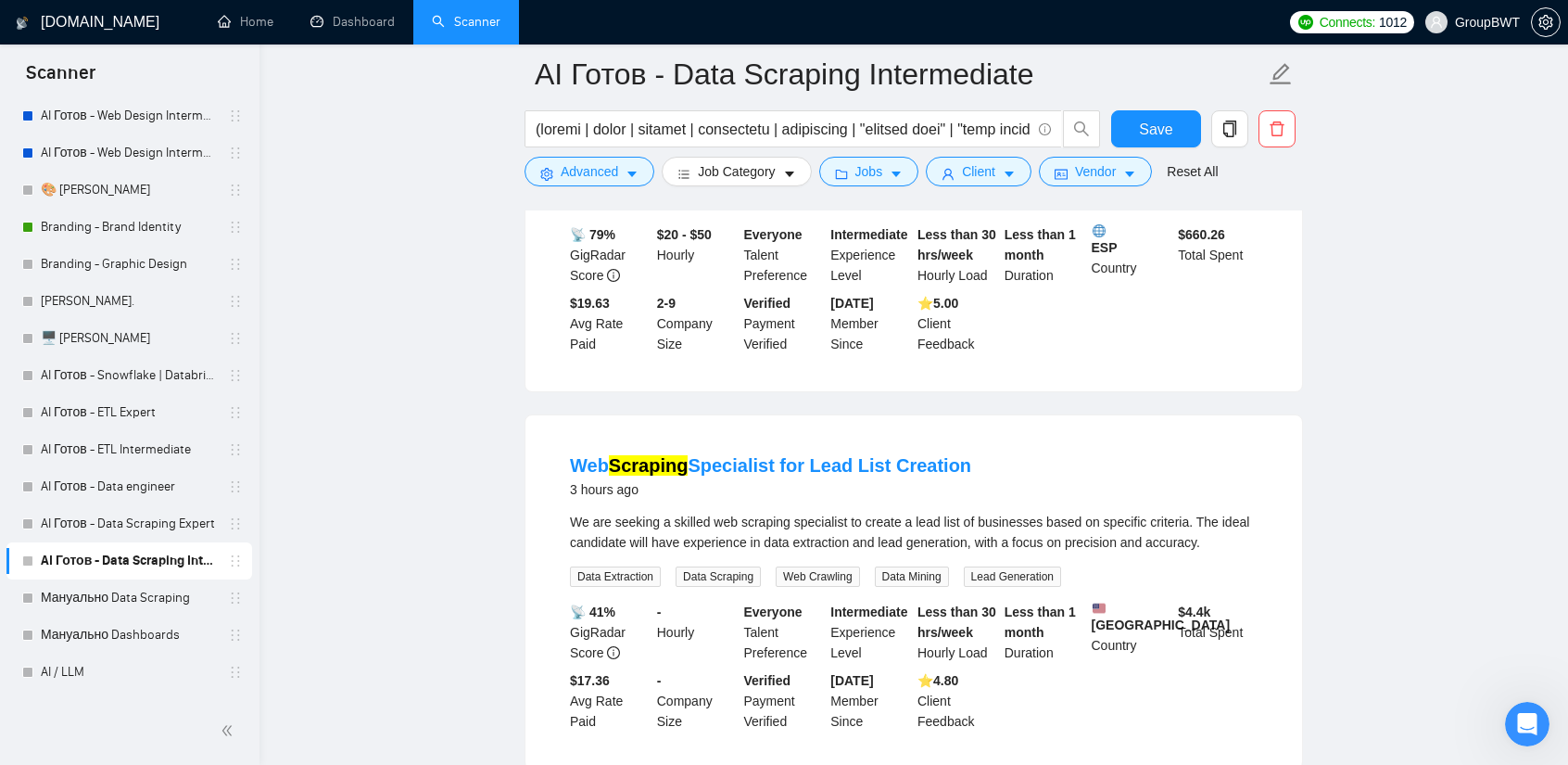
drag, startPoint x: 805, startPoint y: 444, endPoint x: 999, endPoint y: 448, distance: 194.0
click at [999, 448] on li "Web Scraping Specialist for Lead List Creation 3 hours ago We are seeking a ski…" at bounding box center [913, 591] width 732 height 309
copy link "Lead List Creation"
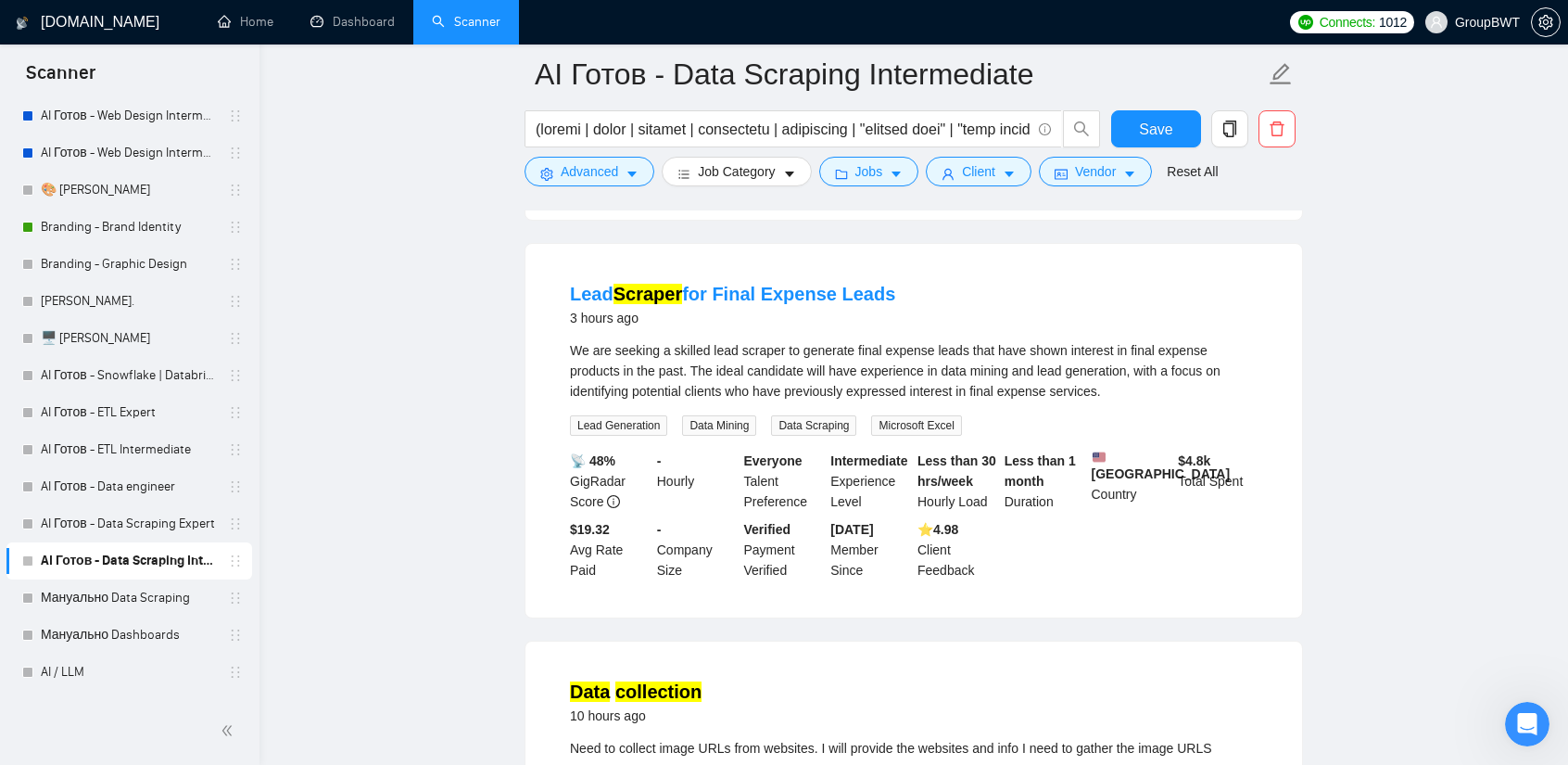
scroll to position [926, 0]
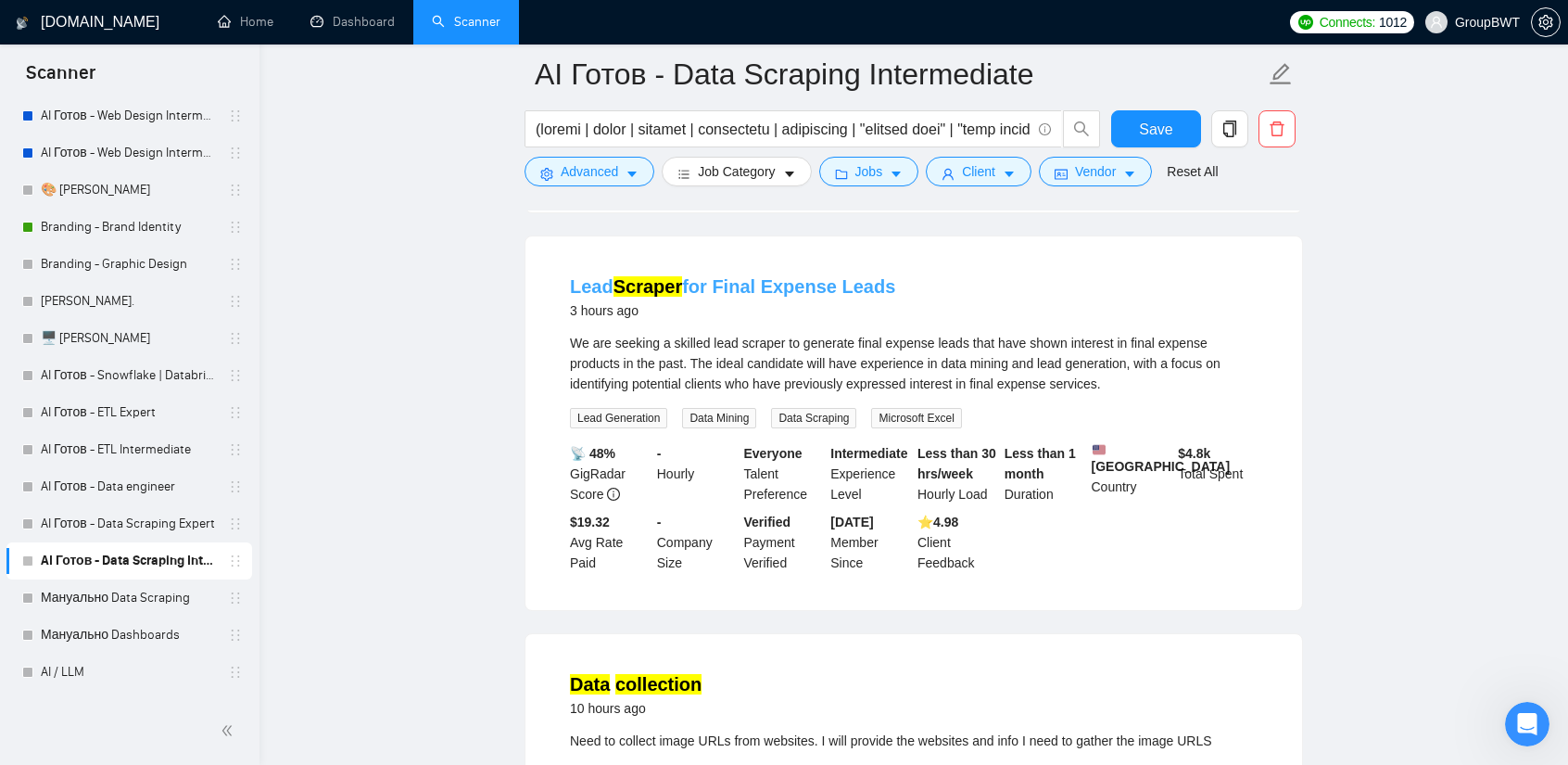
drag, startPoint x: 793, startPoint y: 288, endPoint x: 804, endPoint y: 291, distance: 11.4
click at [793, 288] on link "Lead Scraper for Final Expense Leads" at bounding box center [732, 286] width 326 height 21
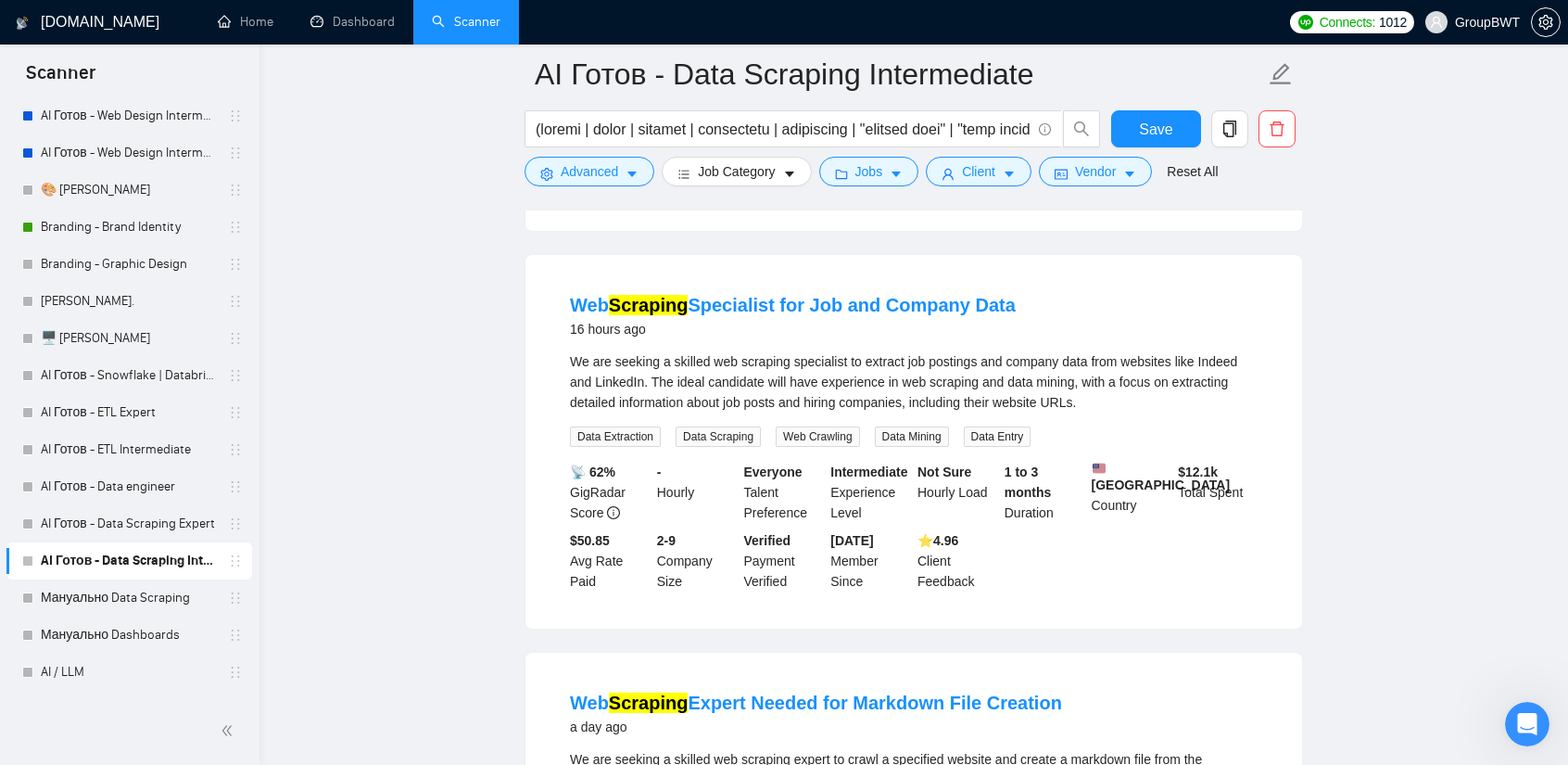
scroll to position [1668, 0]
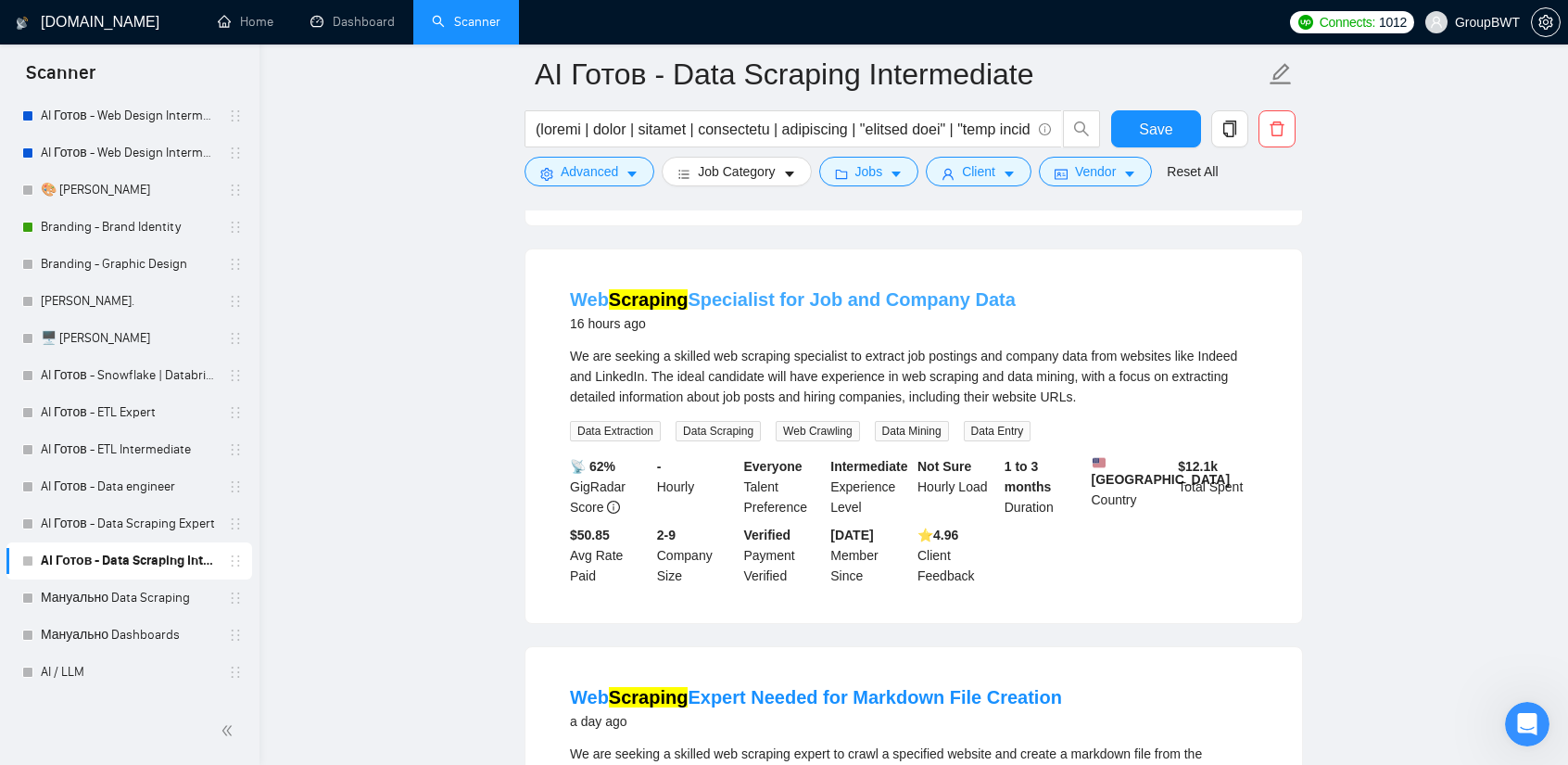
click at [780, 310] on link "Web Scraping Specialist for Job and Company Data" at bounding box center [793, 299] width 446 height 21
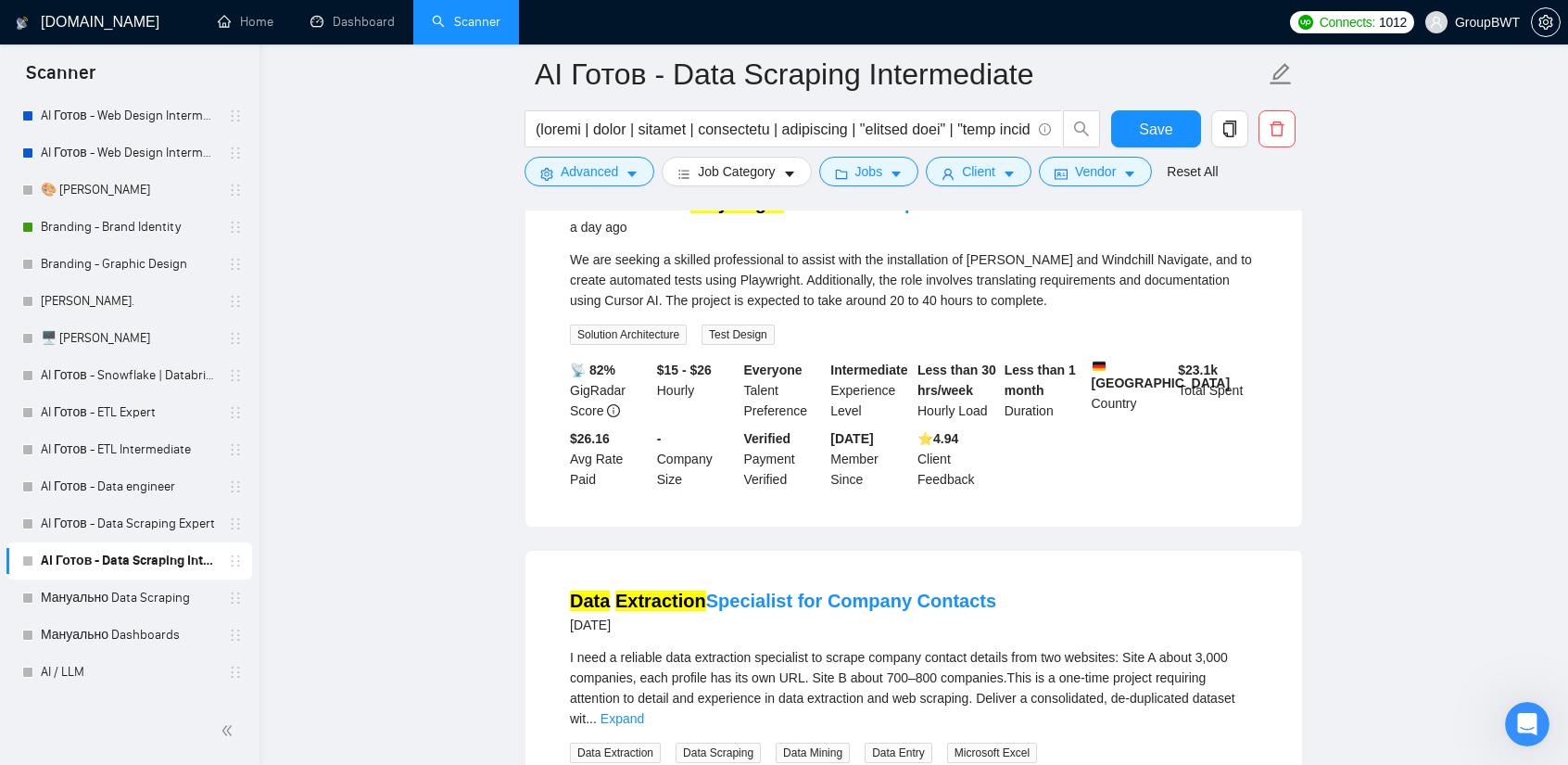
scroll to position [2502, 0]
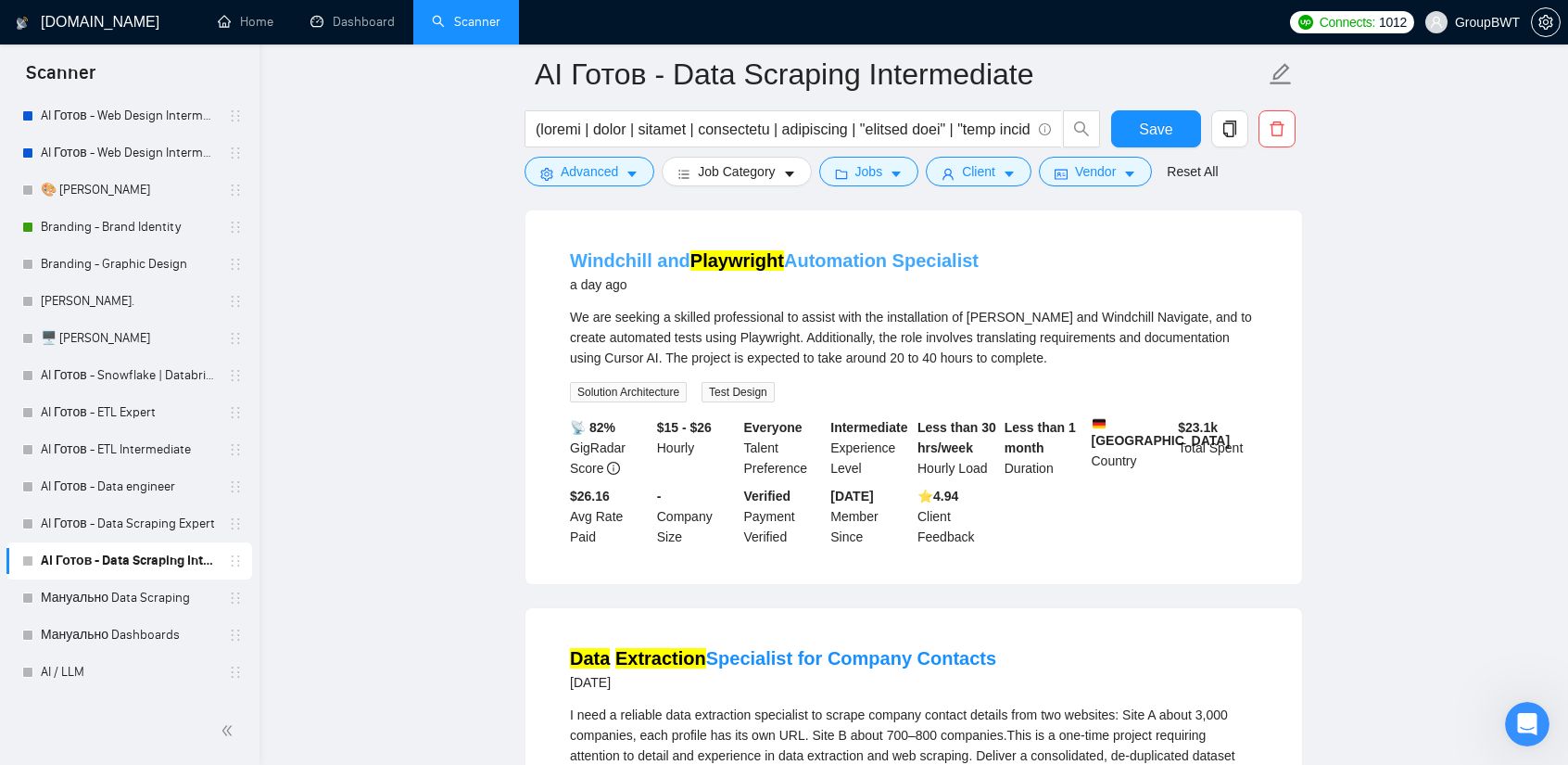
click at [728, 271] on mark "Playwright" at bounding box center [737, 260] width 93 height 21
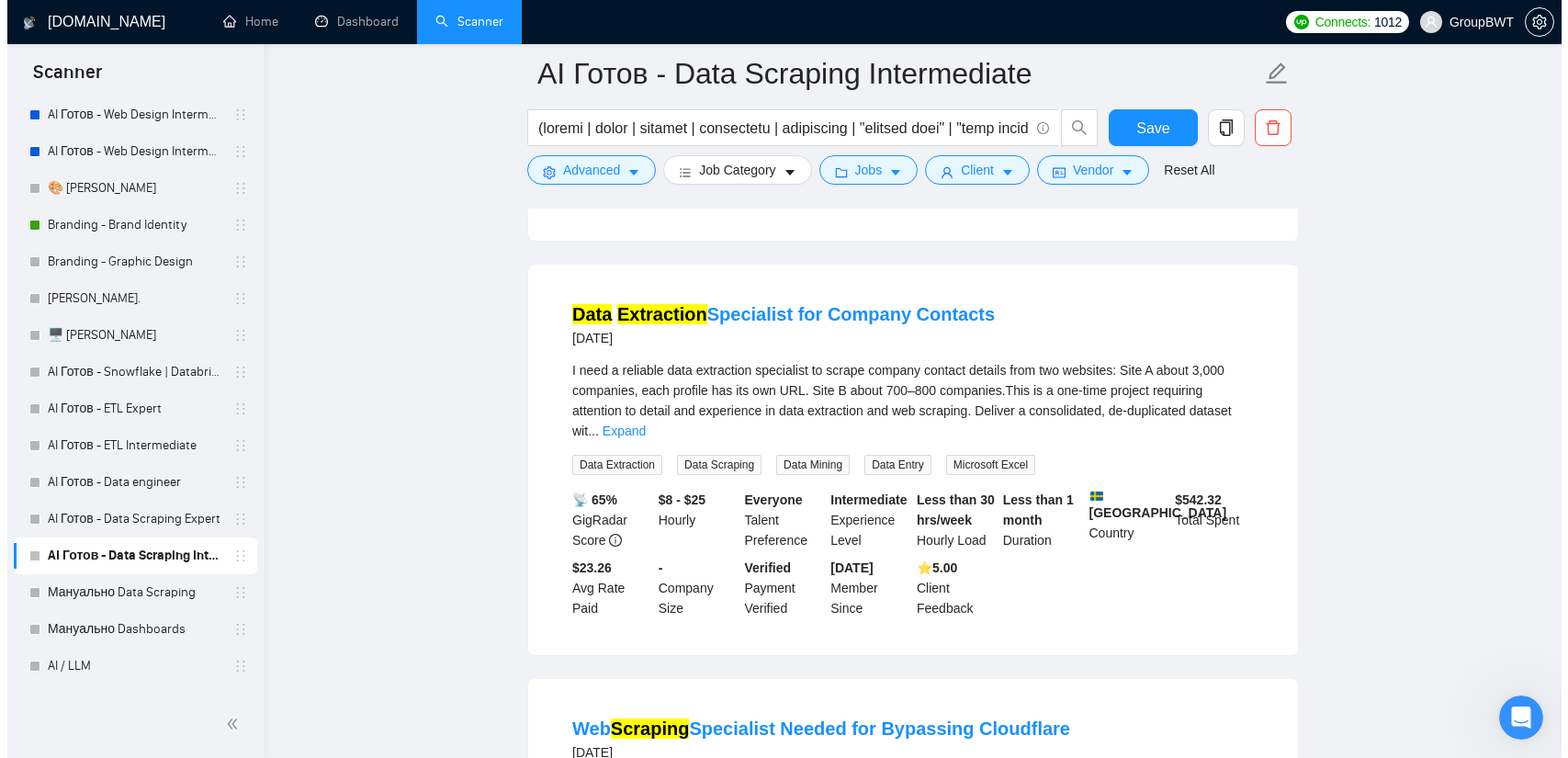
scroll to position [2847, 0]
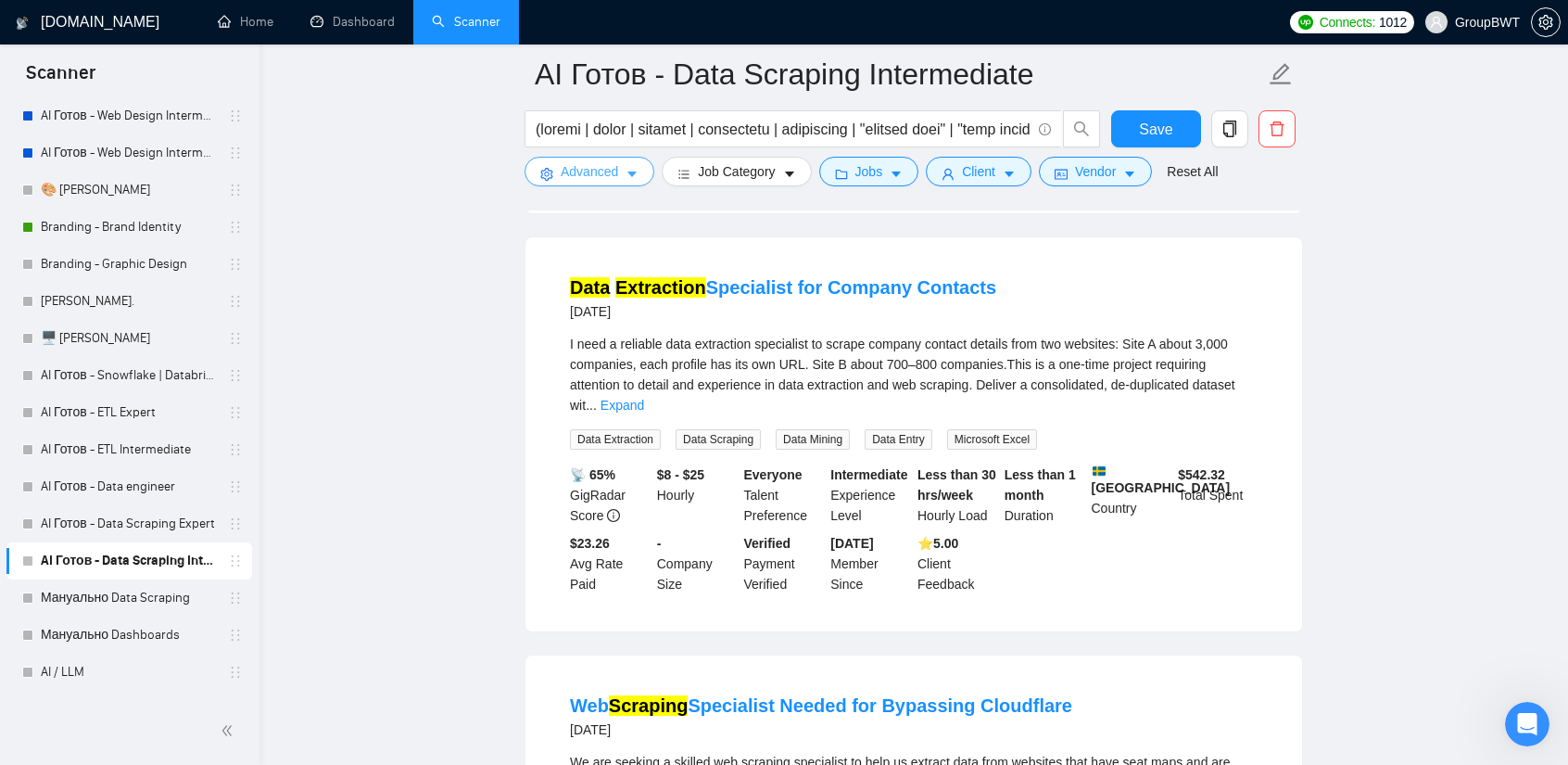
click at [598, 177] on span "Advanced" at bounding box center [590, 172] width 58 height 21
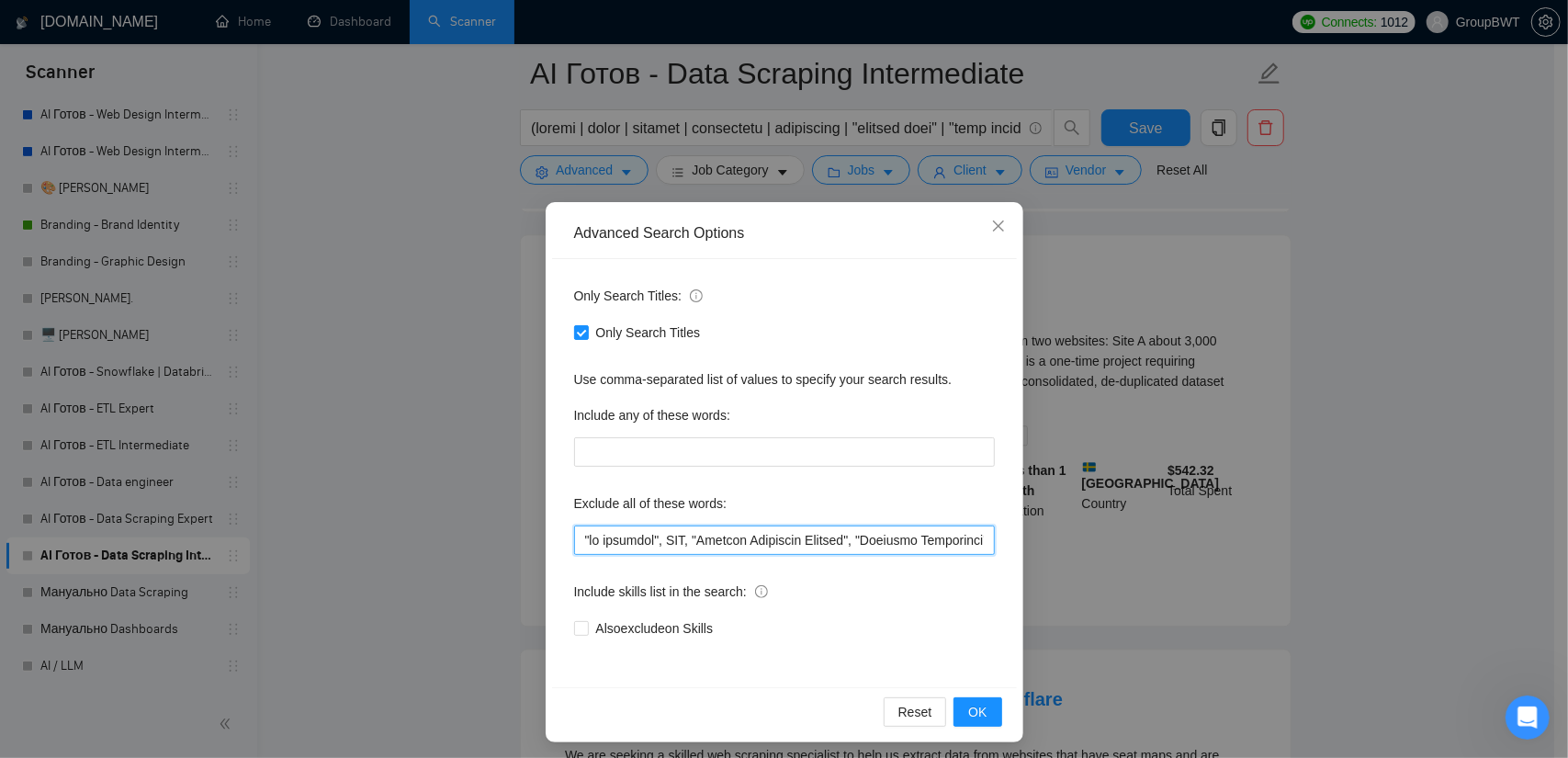
click at [713, 536] on input "text" at bounding box center [784, 540] width 421 height 30
paste input "UiPath, Hike, thermal, "within n8n or Zapier", "list of emails", "Lead List Cre…"
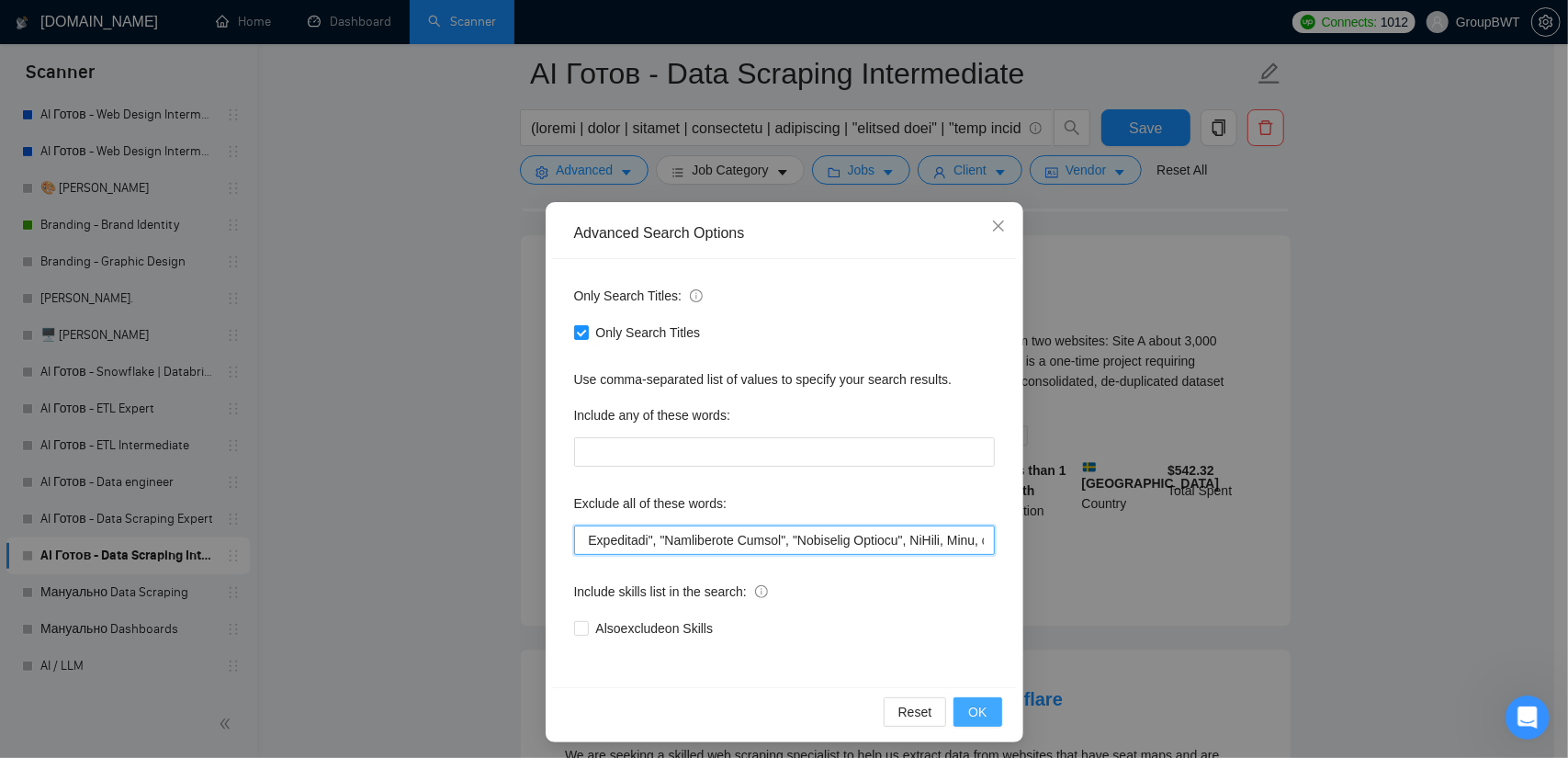
type input ""no agencies", SDR, "Digital Marketing Manager", "Creative Strategist", "Lead G…"
click at [977, 709] on span "OK" at bounding box center [977, 712] width 18 height 20
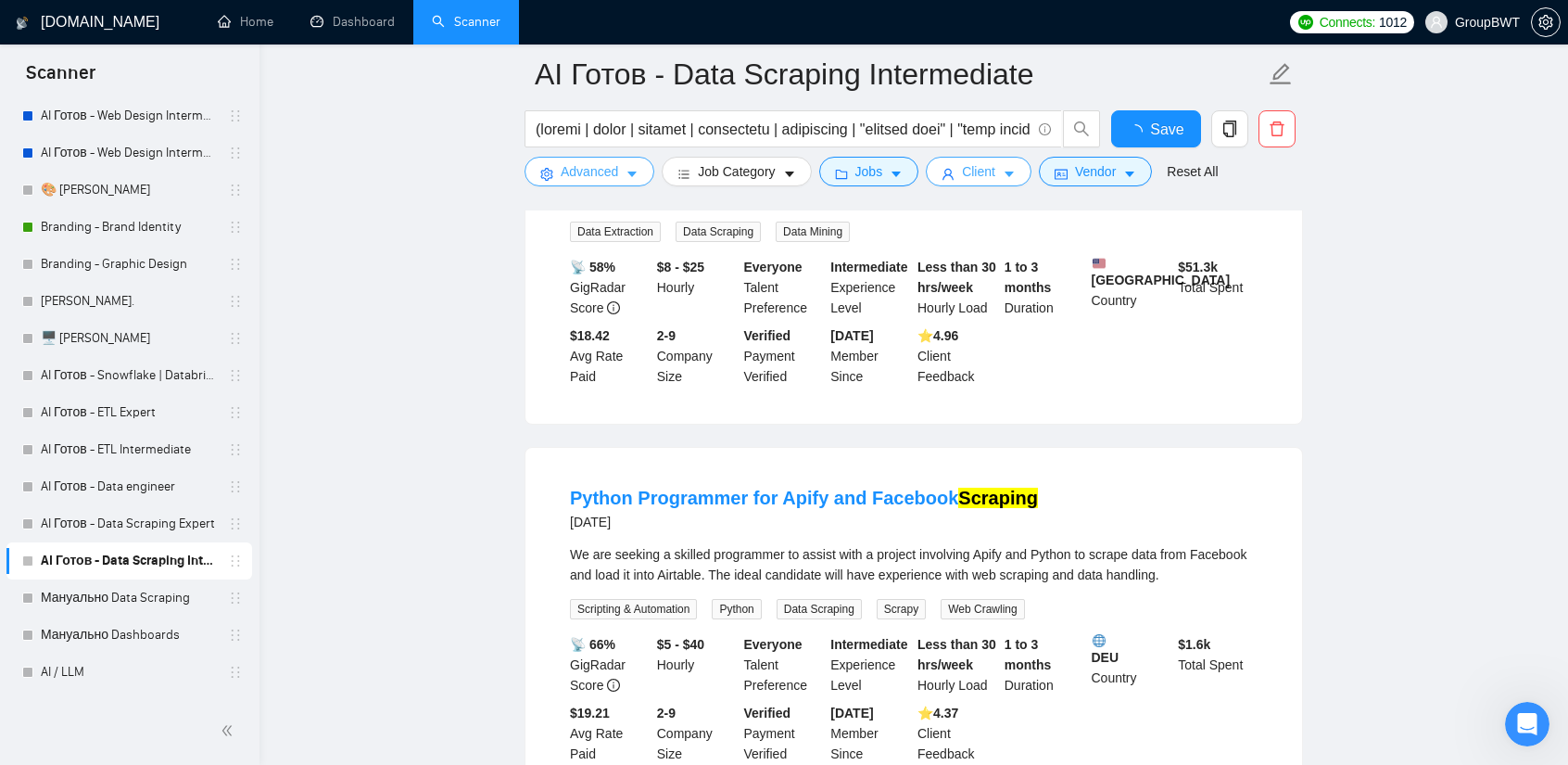
scroll to position [2873, 0]
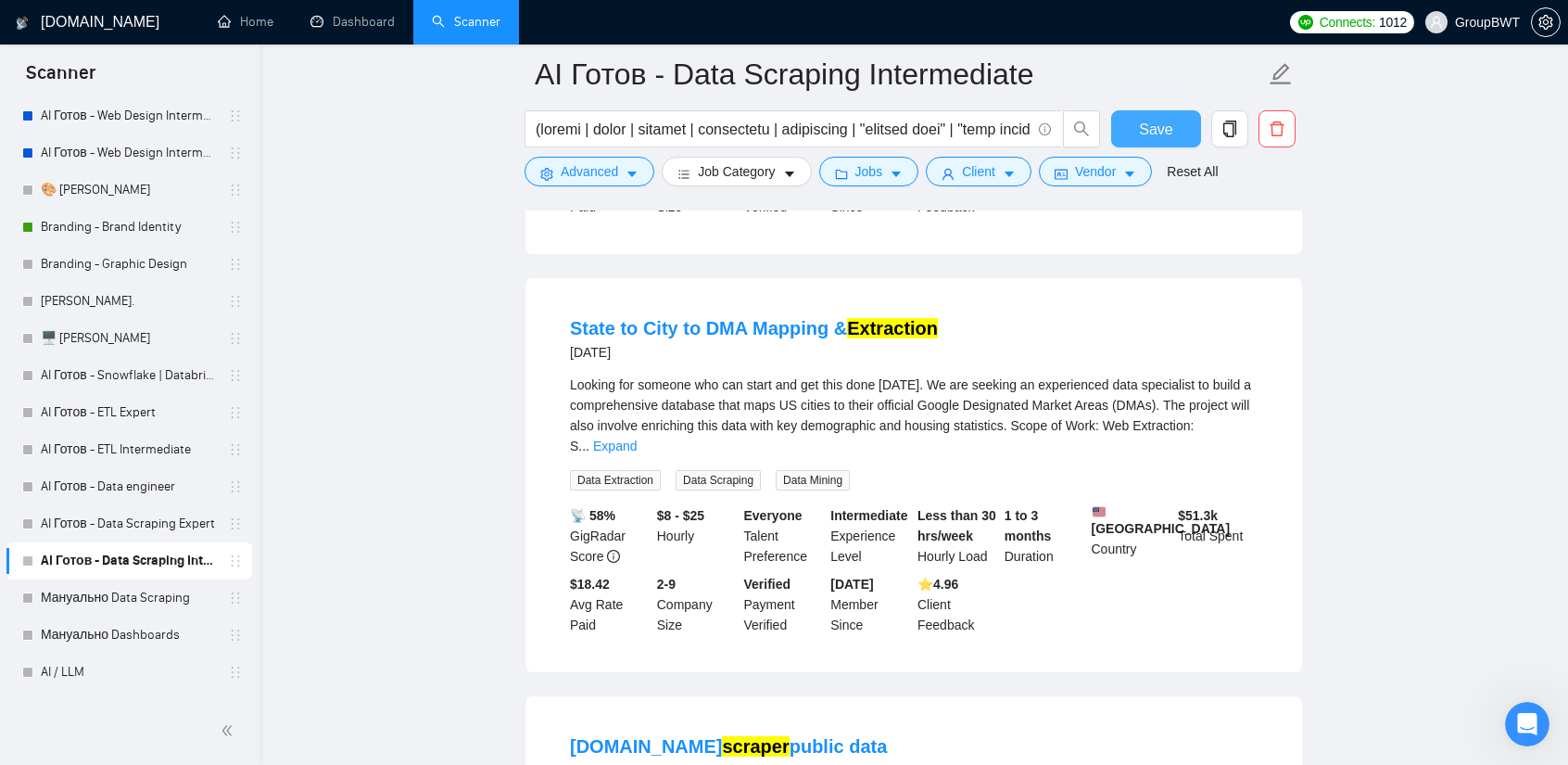
click at [1145, 129] on span "Save" at bounding box center [1156, 129] width 34 height 23
click at [101, 519] on link "AI Готов - Data Scraping Expert" at bounding box center [129, 523] width 176 height 37
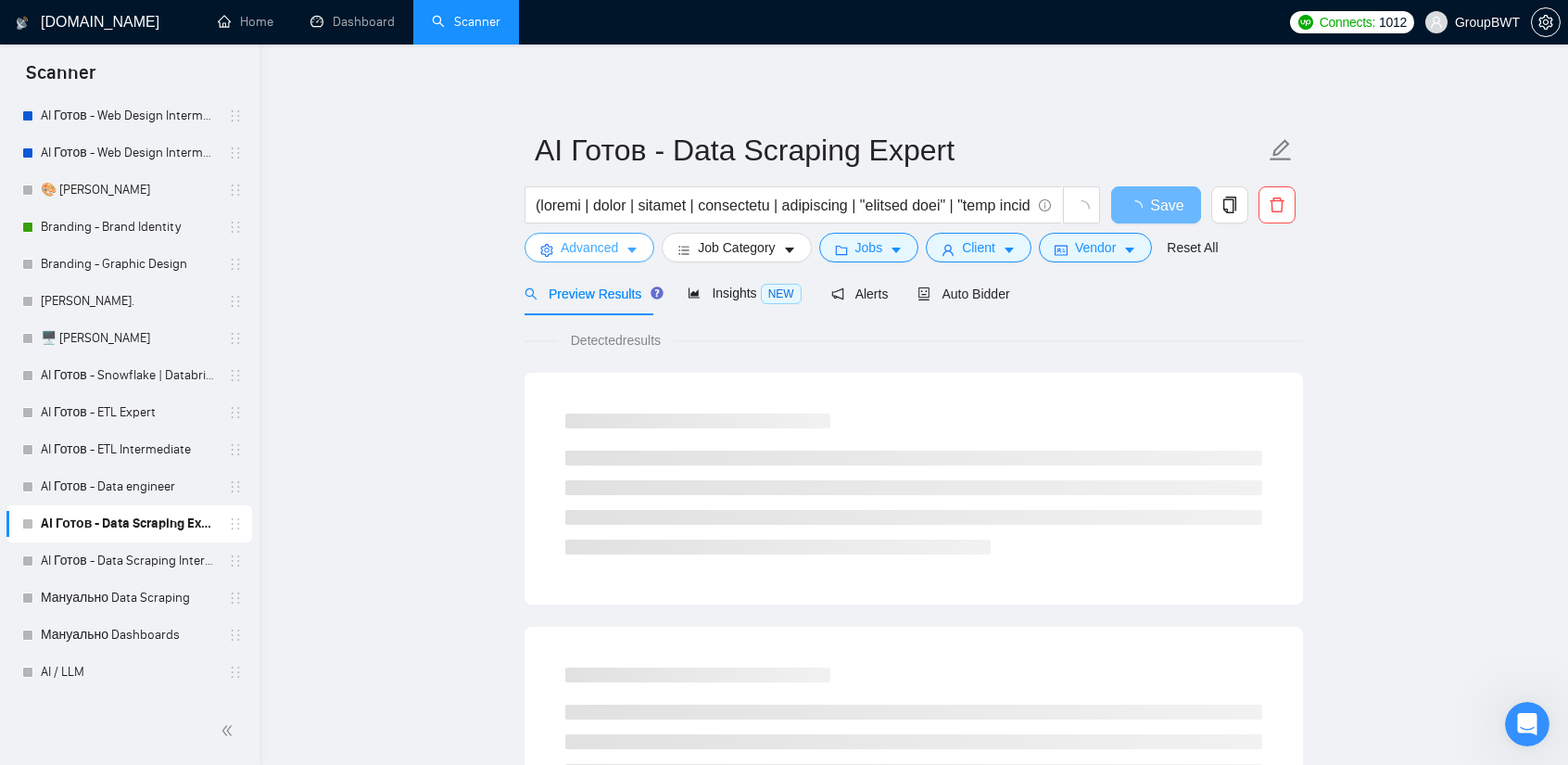
click at [577, 243] on span "Advanced" at bounding box center [590, 247] width 58 height 21
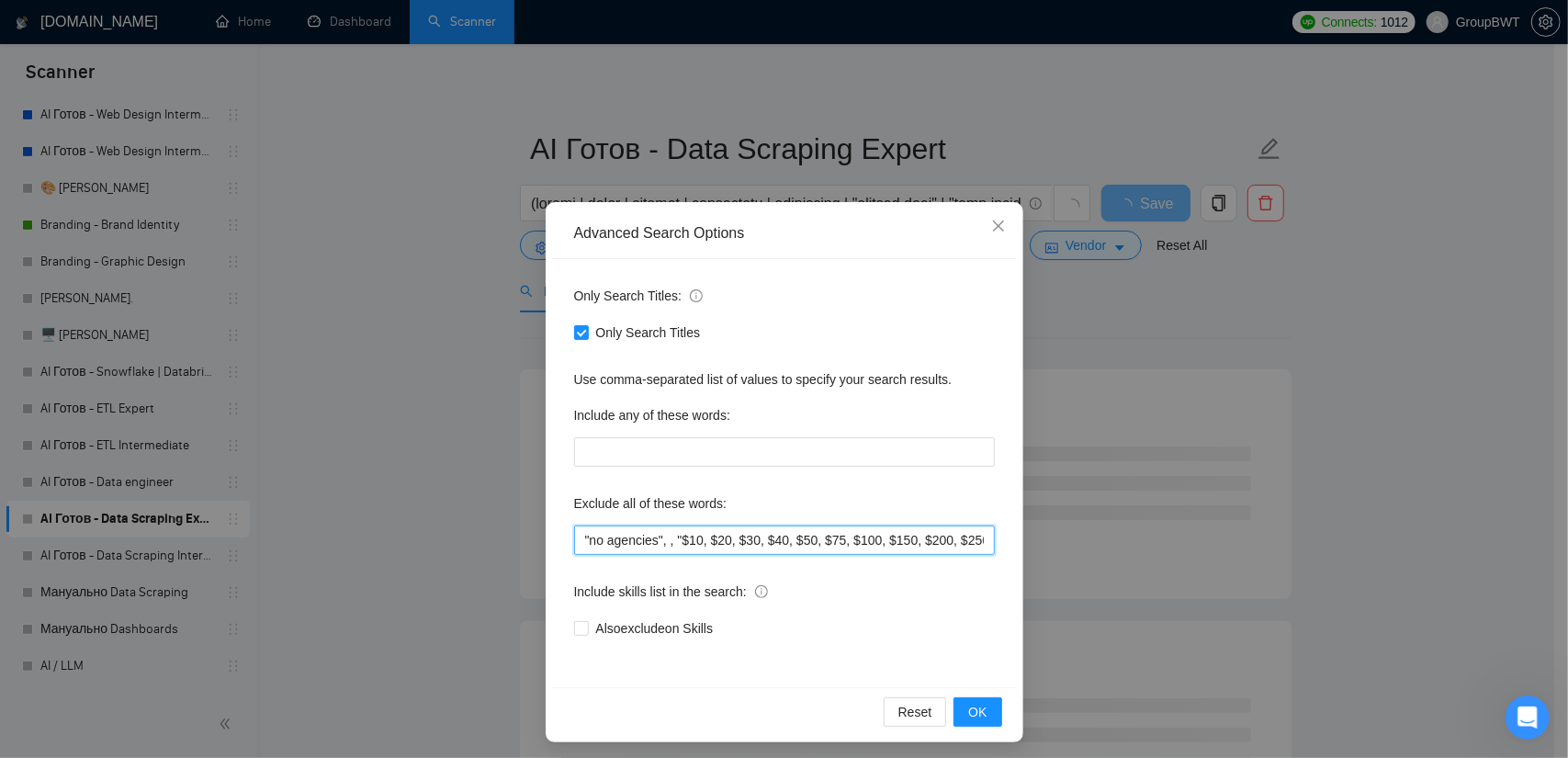
click at [686, 533] on input ""no agencies", , "$10, $20, $30, $40, $50, $75, $100, $150, $200, $250, $300, $…" at bounding box center [784, 540] width 421 height 30
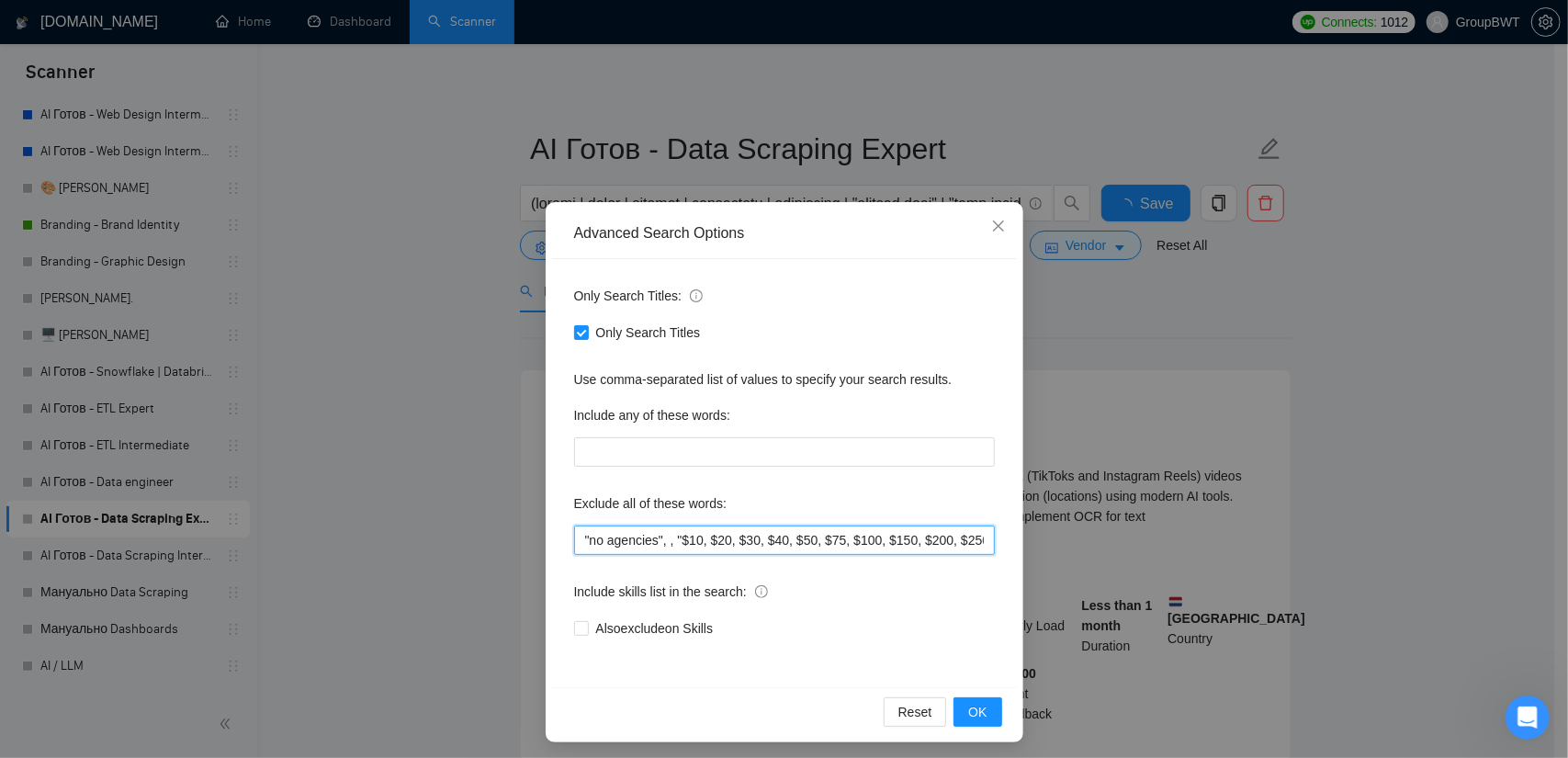
click at [686, 533] on input ""no agencies", , "$10, $20, $30, $40, $50, $75, $100, $150, $200, $250, $300, $…" at bounding box center [784, 540] width 421 height 30
paste input "SDR, "Digital Marketing Manager", "Creative Strategist", "Lead Generation Exper…"
drag, startPoint x: 924, startPoint y: 539, endPoint x: 1068, endPoint y: 543, distance: 144.1
click at [1104, 539] on div "Advanced Search Options Only Search Titles: Only Search Titles Use comma-separa…" at bounding box center [784, 379] width 1568 height 758
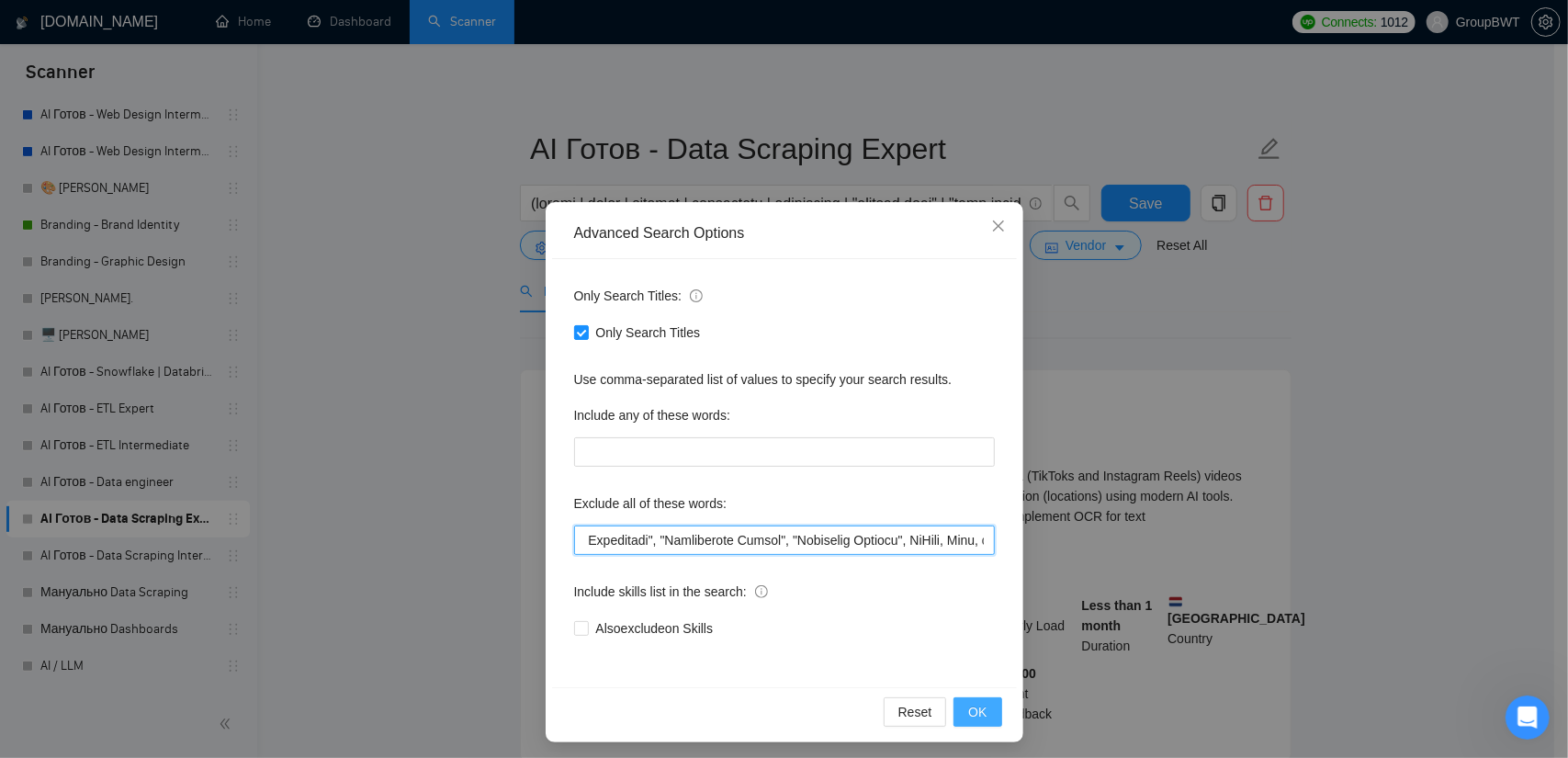
type input ""no agencies", SDR, "Digital Marketing Manager", "Creative Strategist", "Lead G…"
click at [981, 699] on button "OK" at bounding box center [977, 712] width 48 height 30
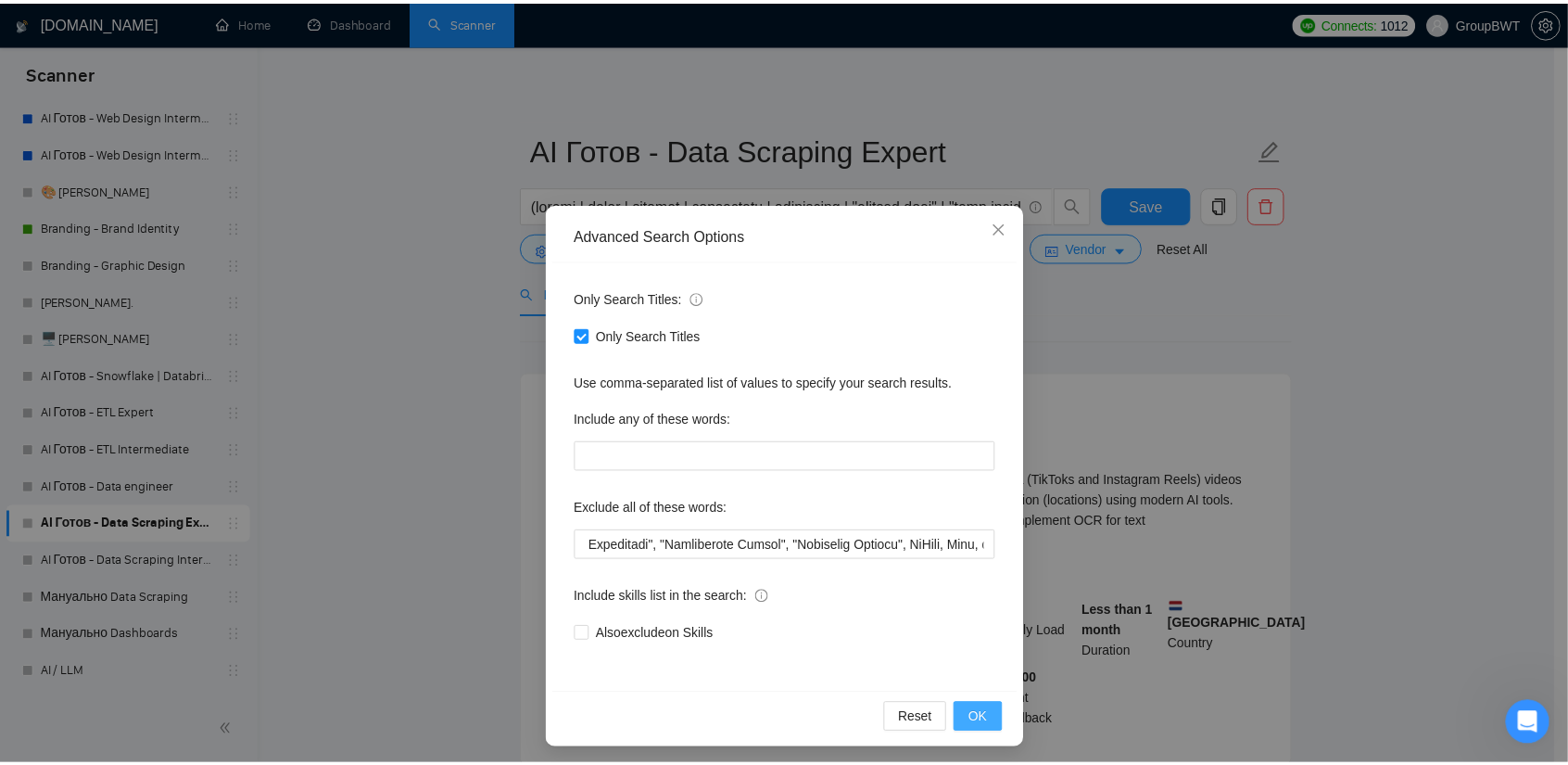
scroll to position [0, 0]
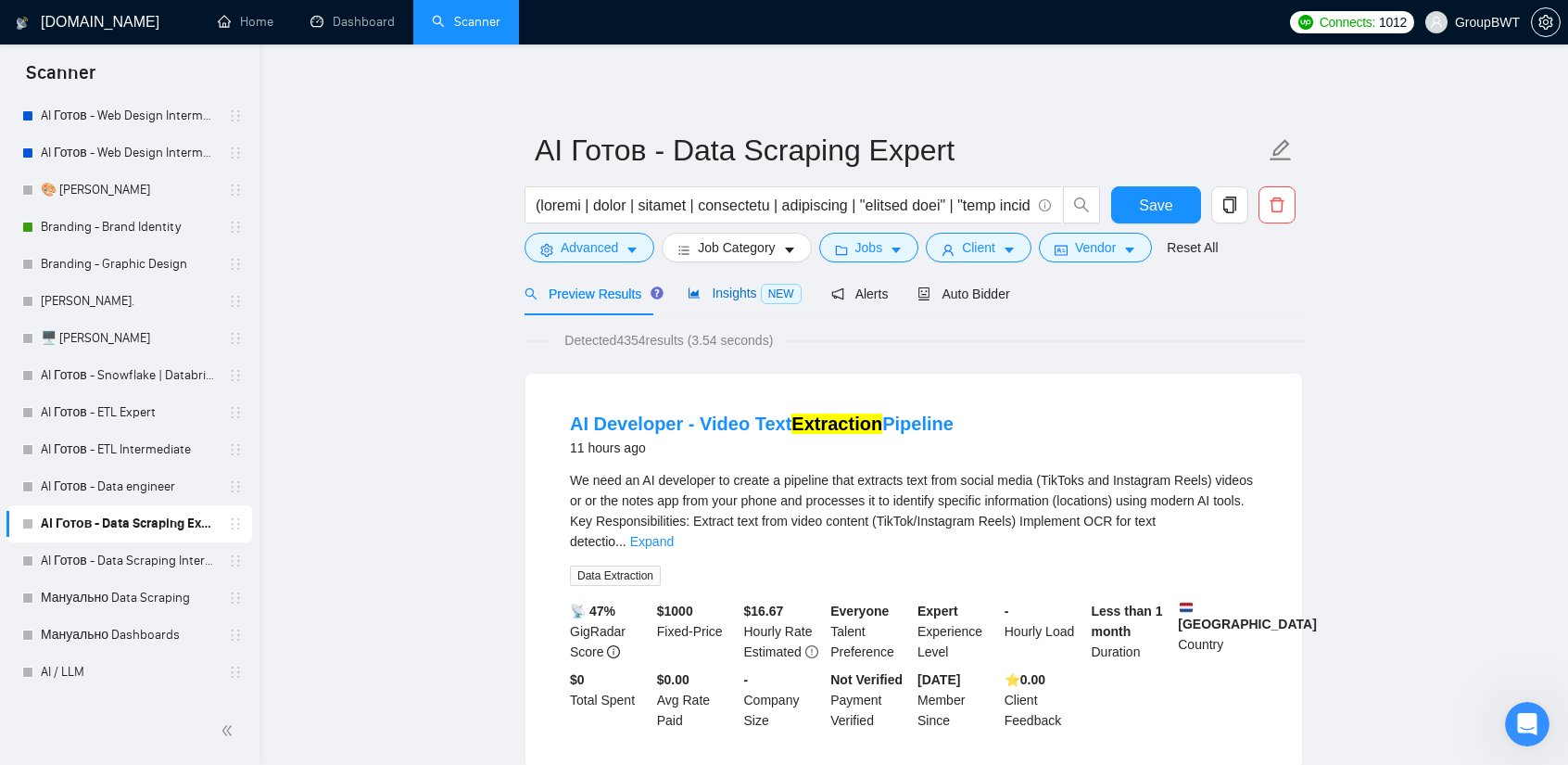
click at [744, 285] on span "Insights NEW" at bounding box center [743, 293] width 113 height 15
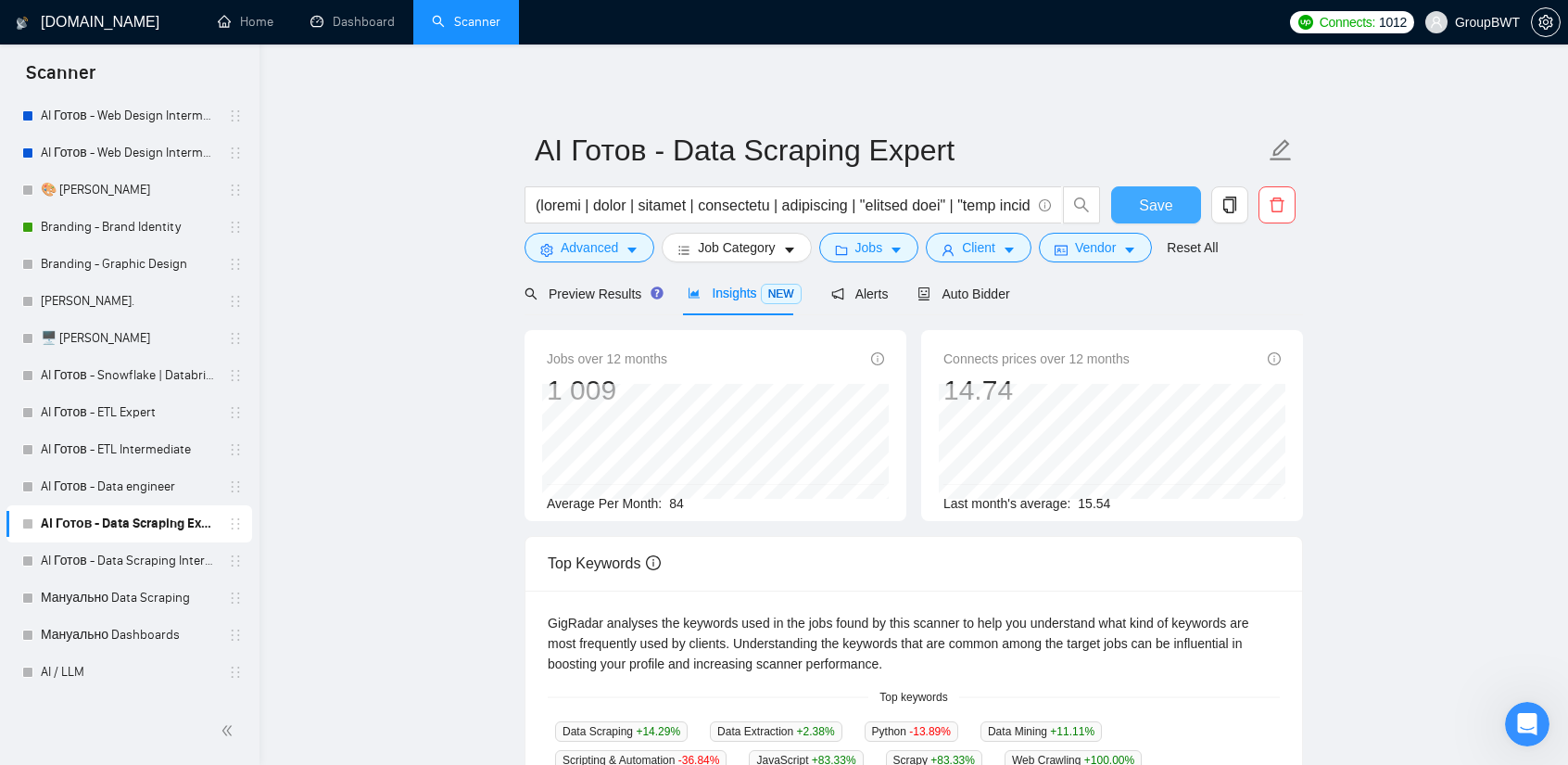
click at [1175, 211] on button "Save" at bounding box center [1156, 205] width 90 height 37
click at [610, 286] on span "Preview Results" at bounding box center [590, 294] width 133 height 15
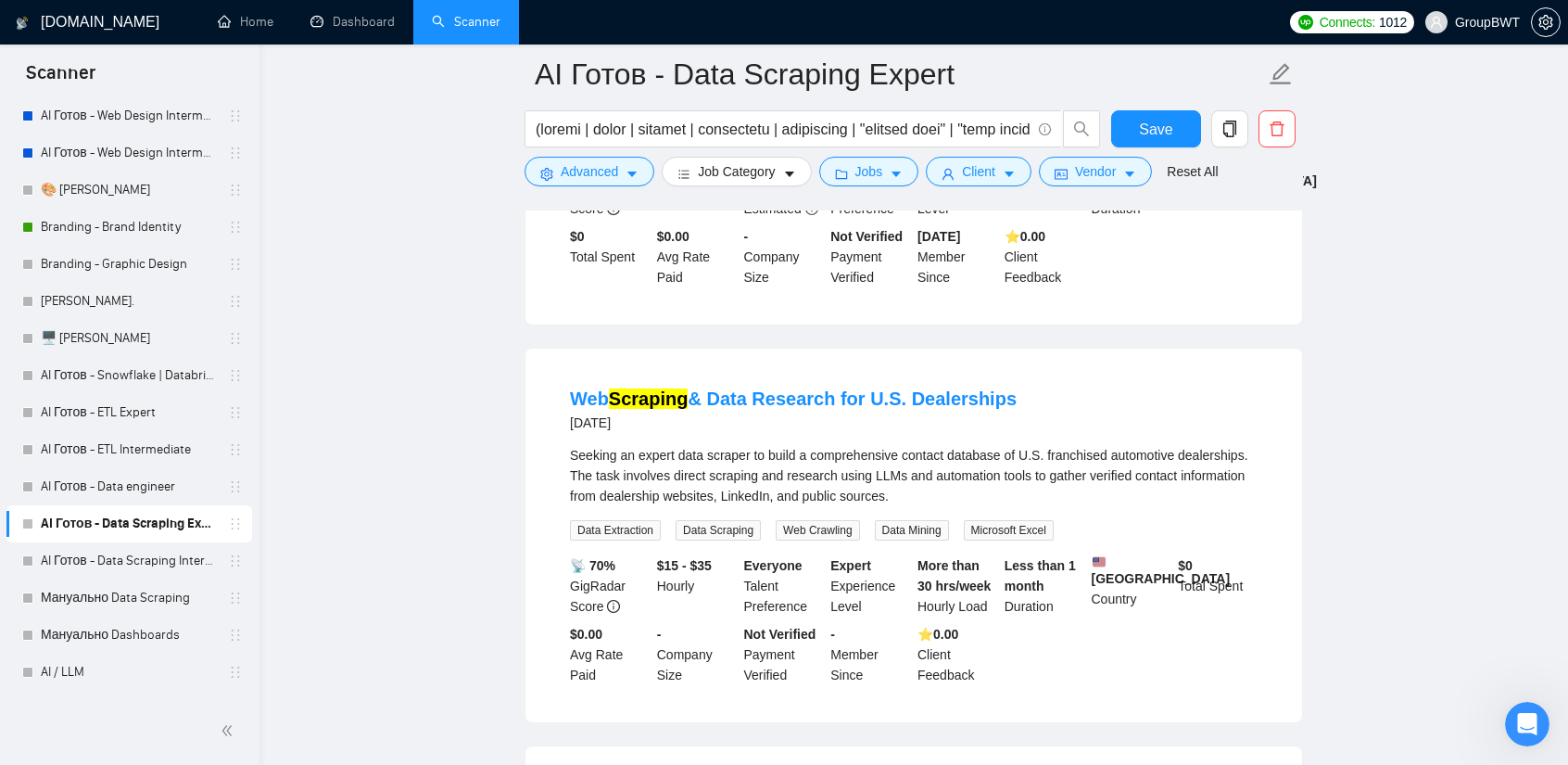
scroll to position [464, 0]
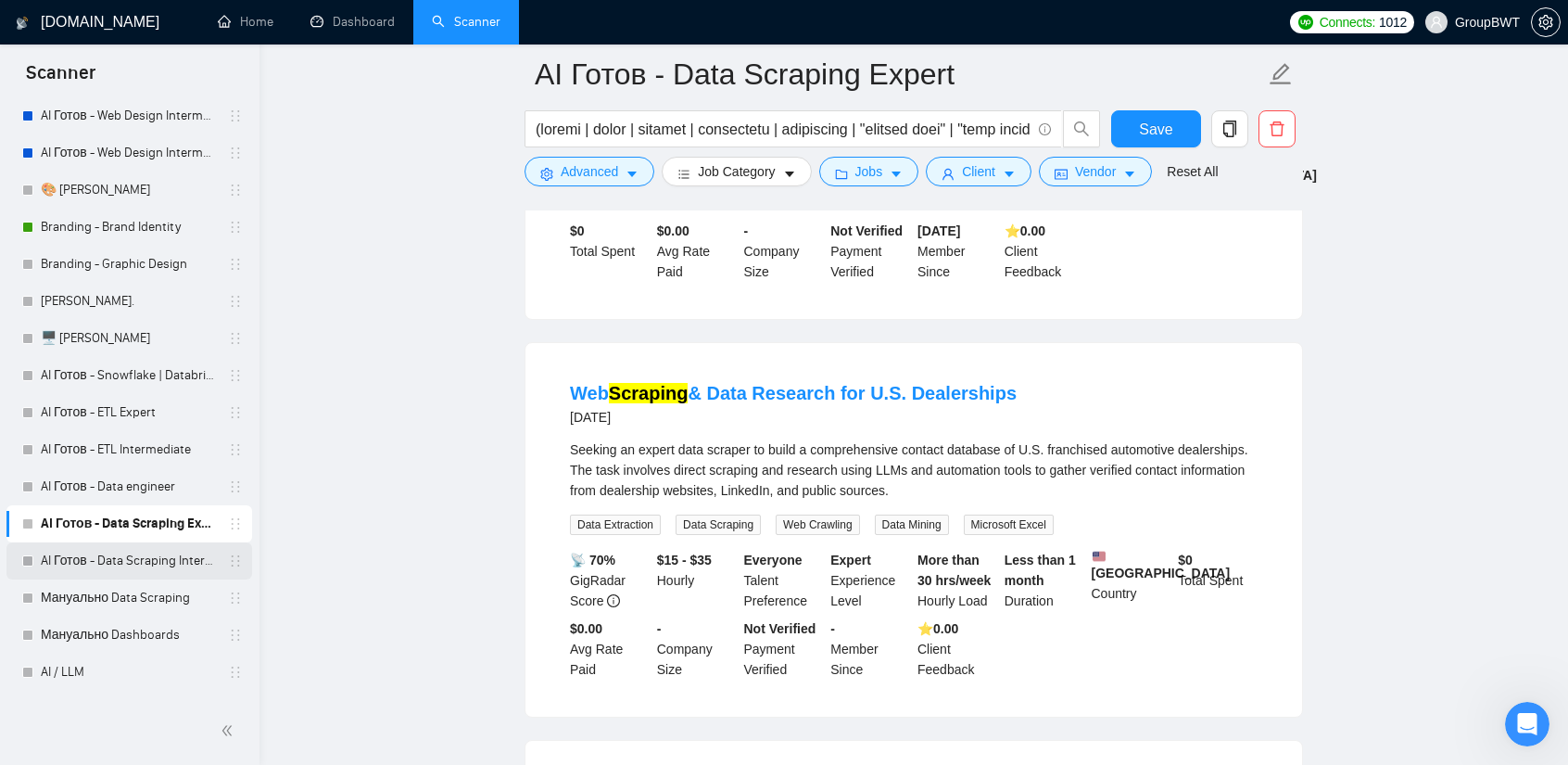
click at [146, 557] on link "AI Готов - Data Scraping Intermediate" at bounding box center [129, 561] width 176 height 37
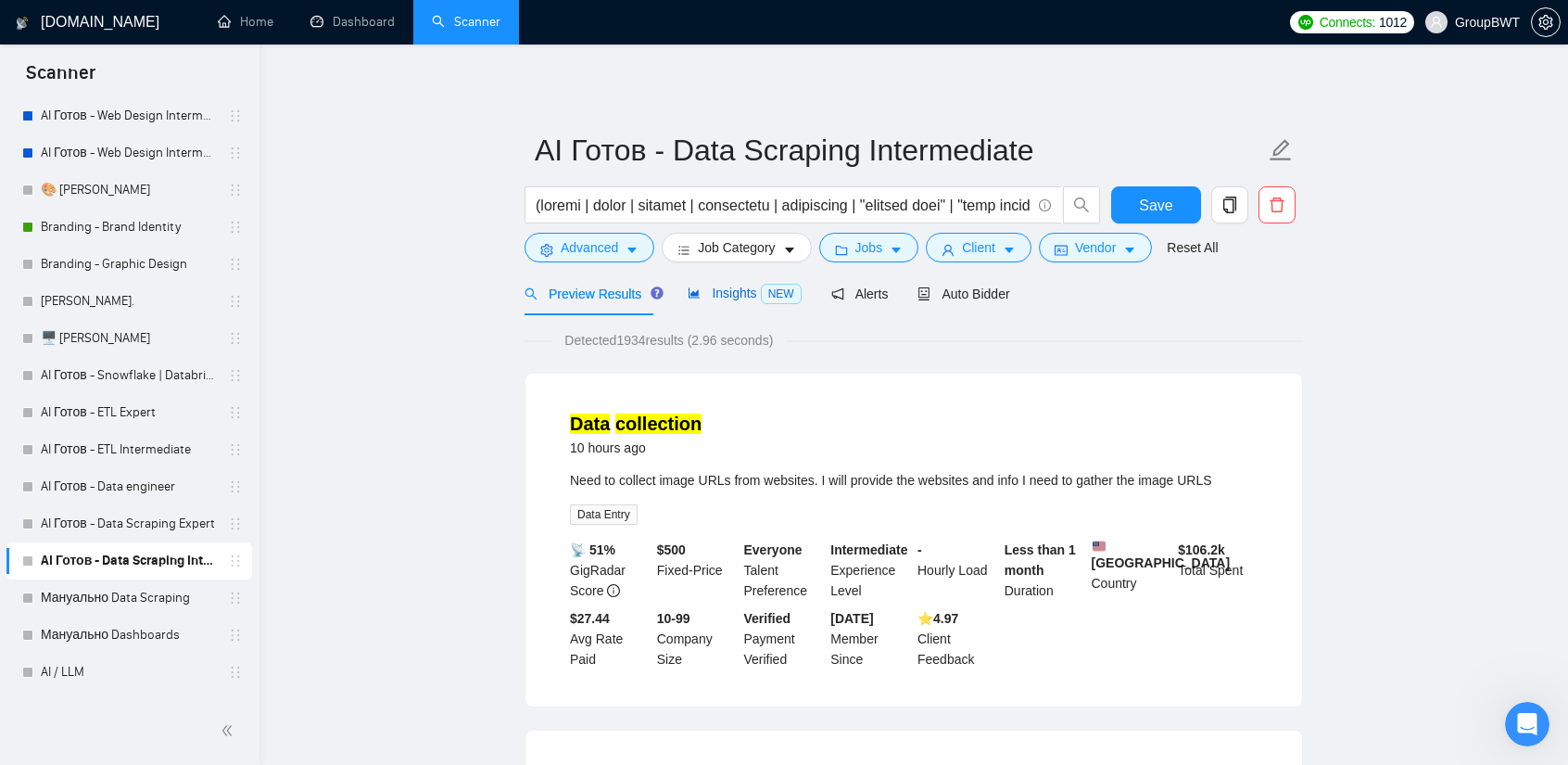
click at [734, 290] on span "Insights NEW" at bounding box center [743, 293] width 113 height 15
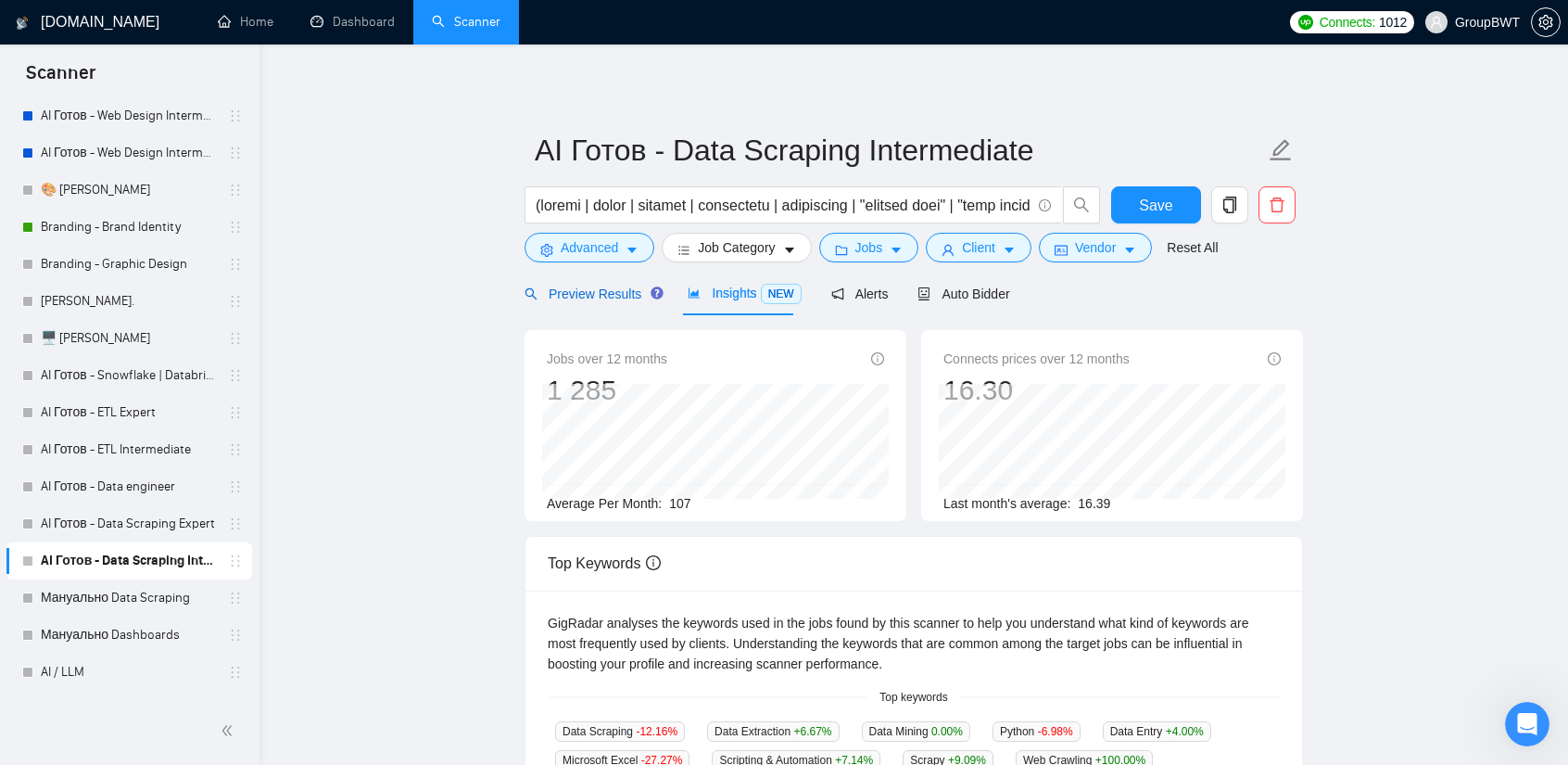
click at [601, 303] on div "Preview Results" at bounding box center [590, 294] width 133 height 21
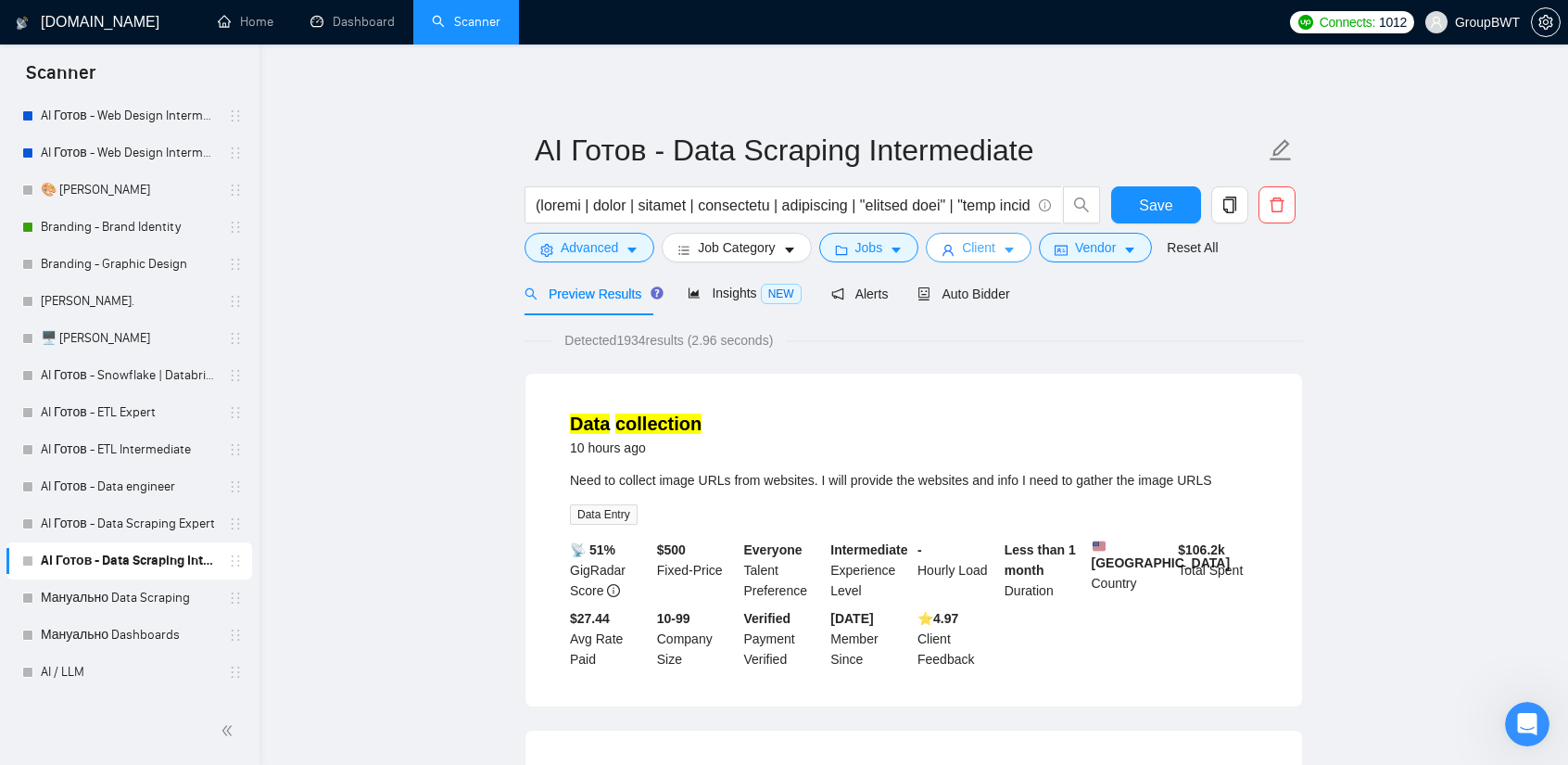
click at [965, 253] on span "Client" at bounding box center [978, 247] width 34 height 21
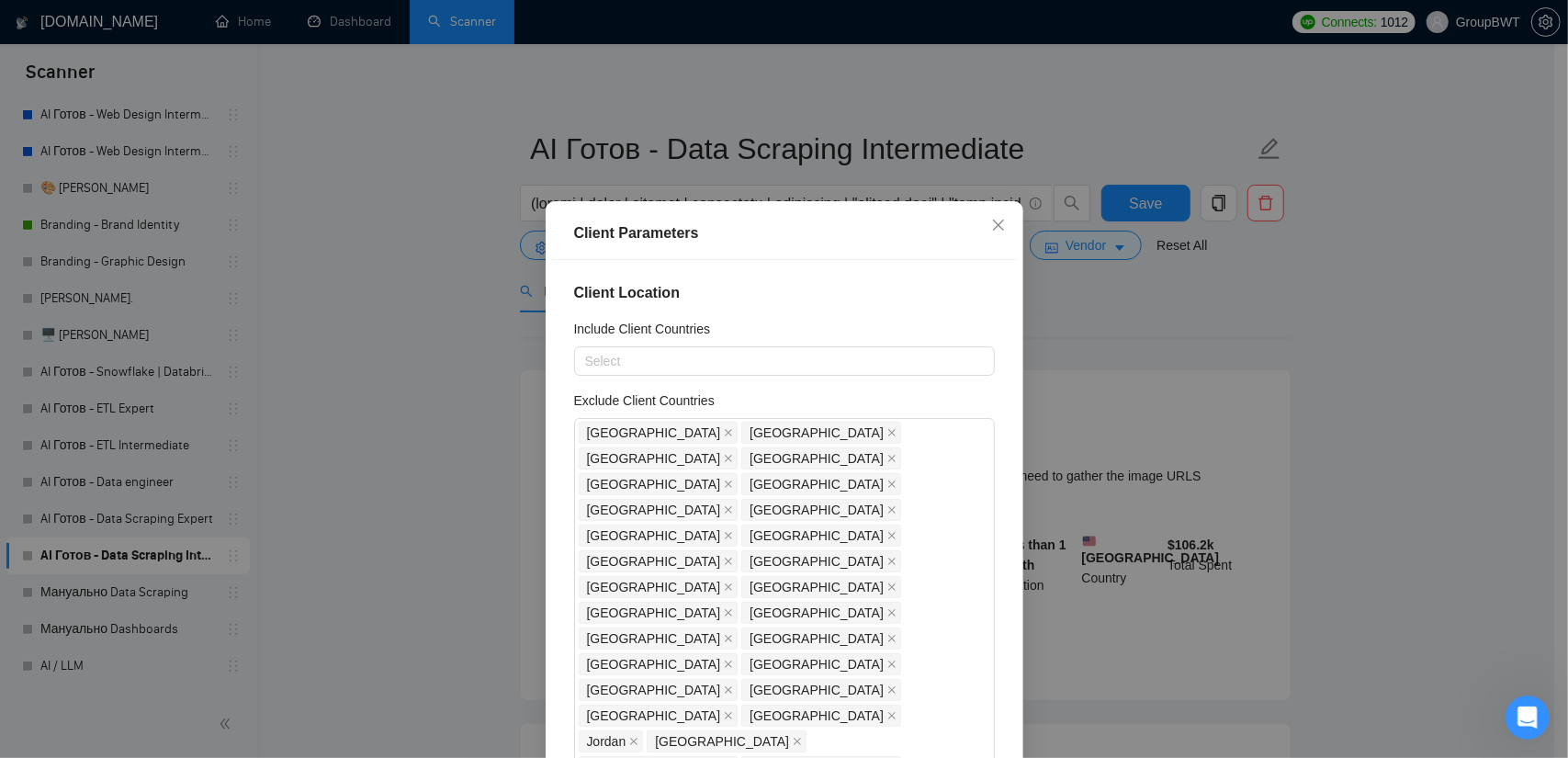
click at [1153, 300] on div "Client Parameters Client Location Include Client Countries Select Exclude Clien…" at bounding box center [784, 379] width 1568 height 758
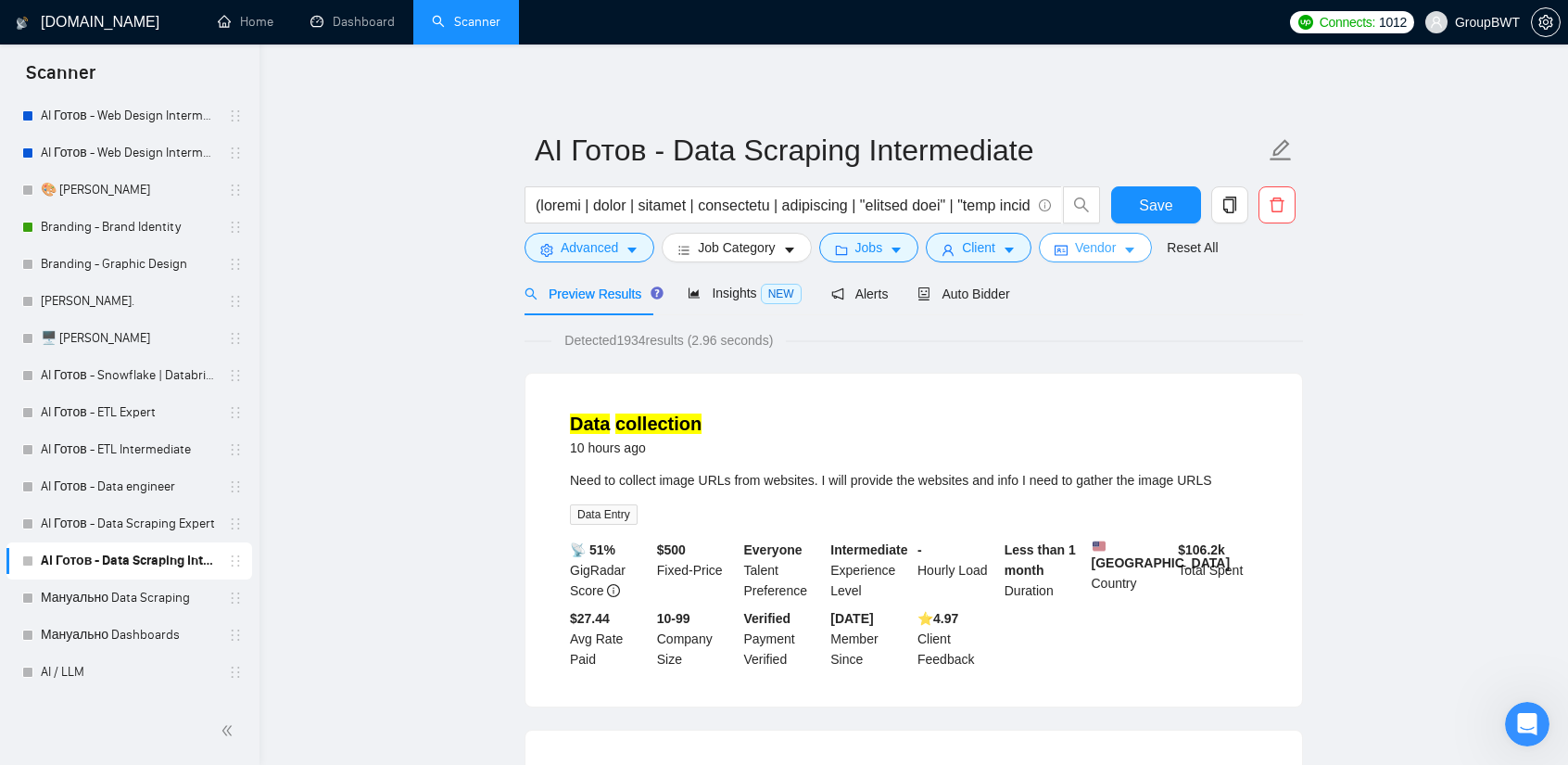
click at [1075, 250] on span "Vendor" at bounding box center [1095, 247] width 41 height 21
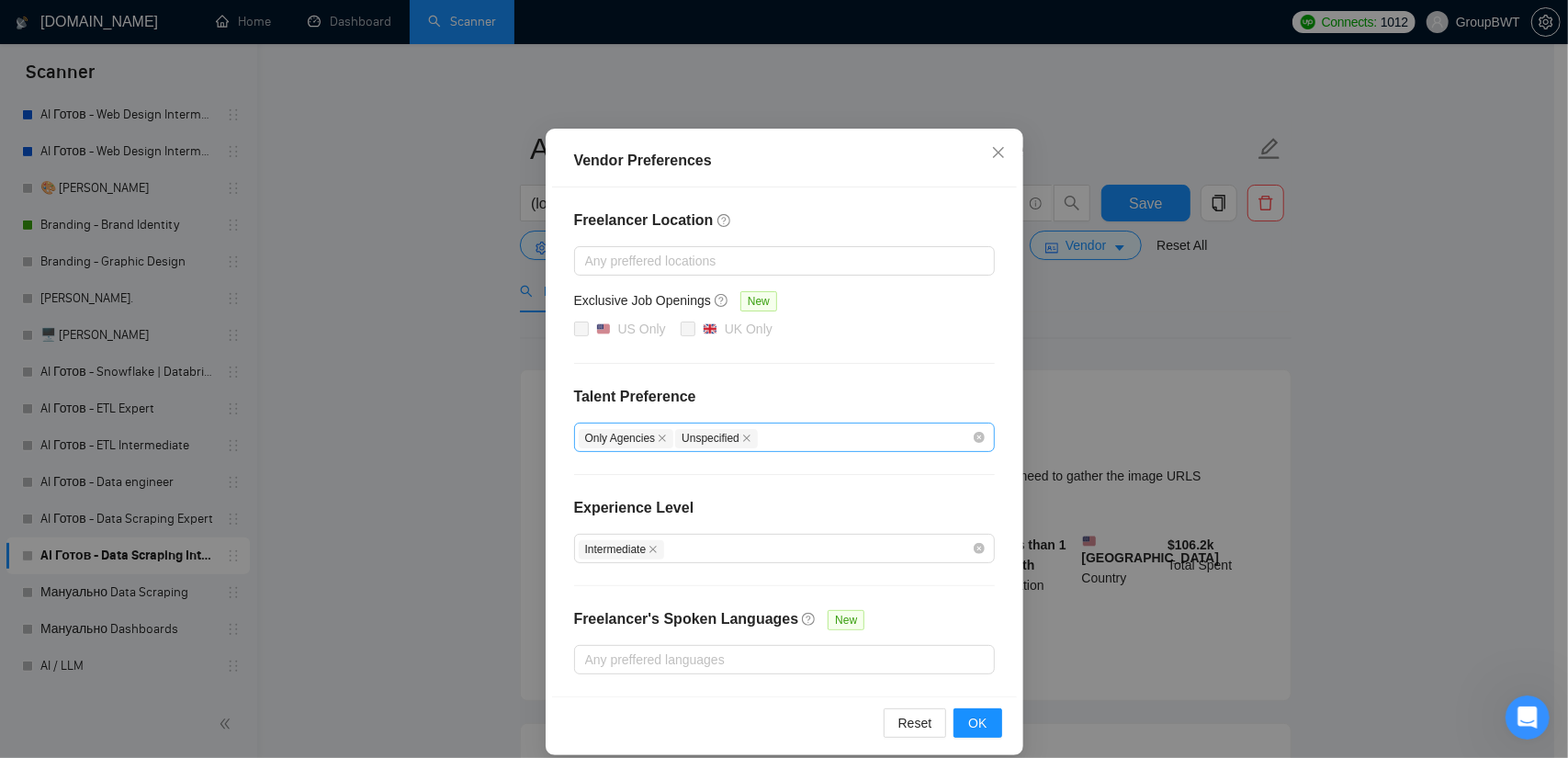
scroll to position [88, 0]
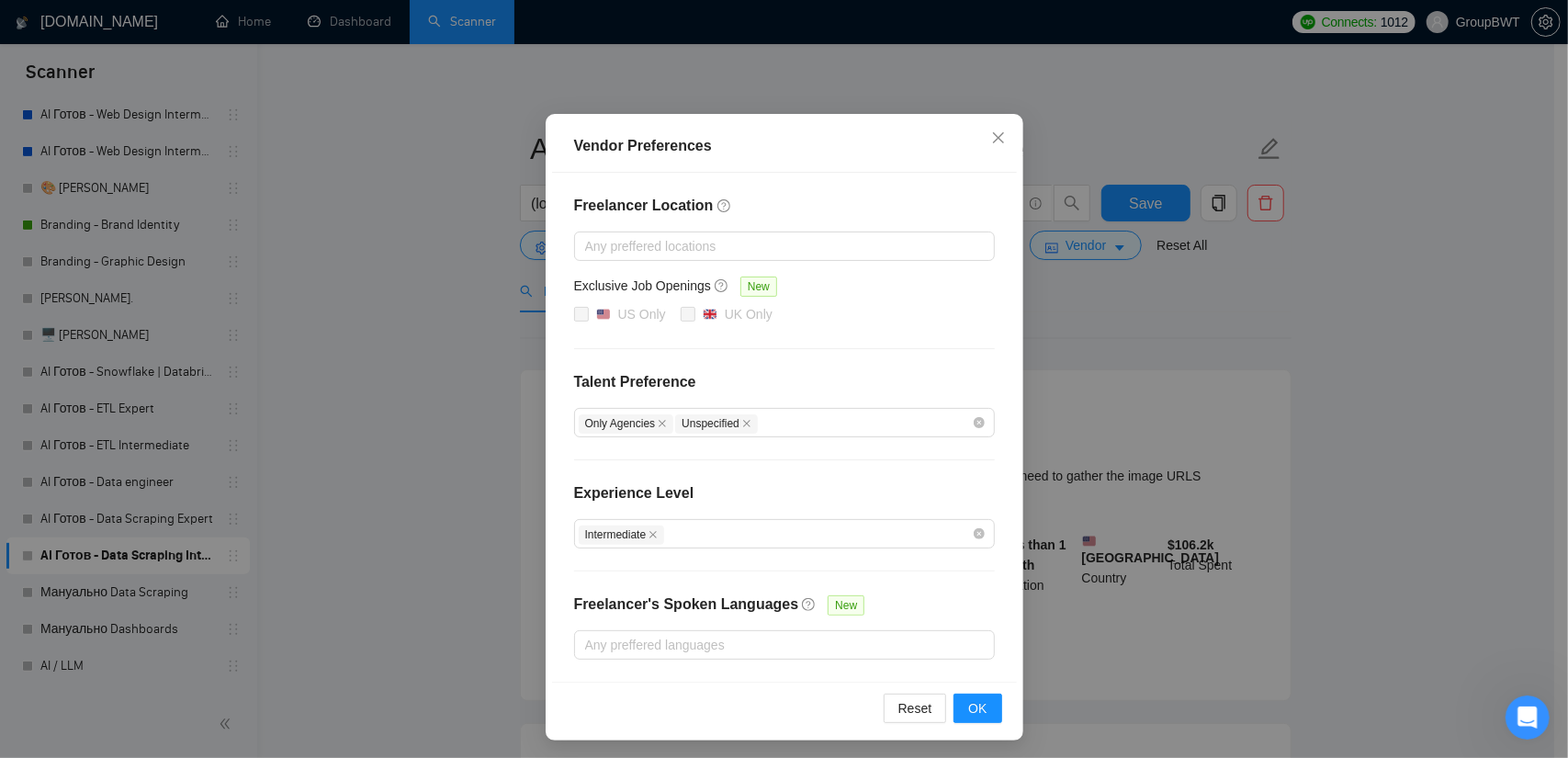
click at [1268, 329] on div "Vendor Preferences Freelancer Location Any preffered locations Exclusive Job Op…" at bounding box center [784, 379] width 1568 height 758
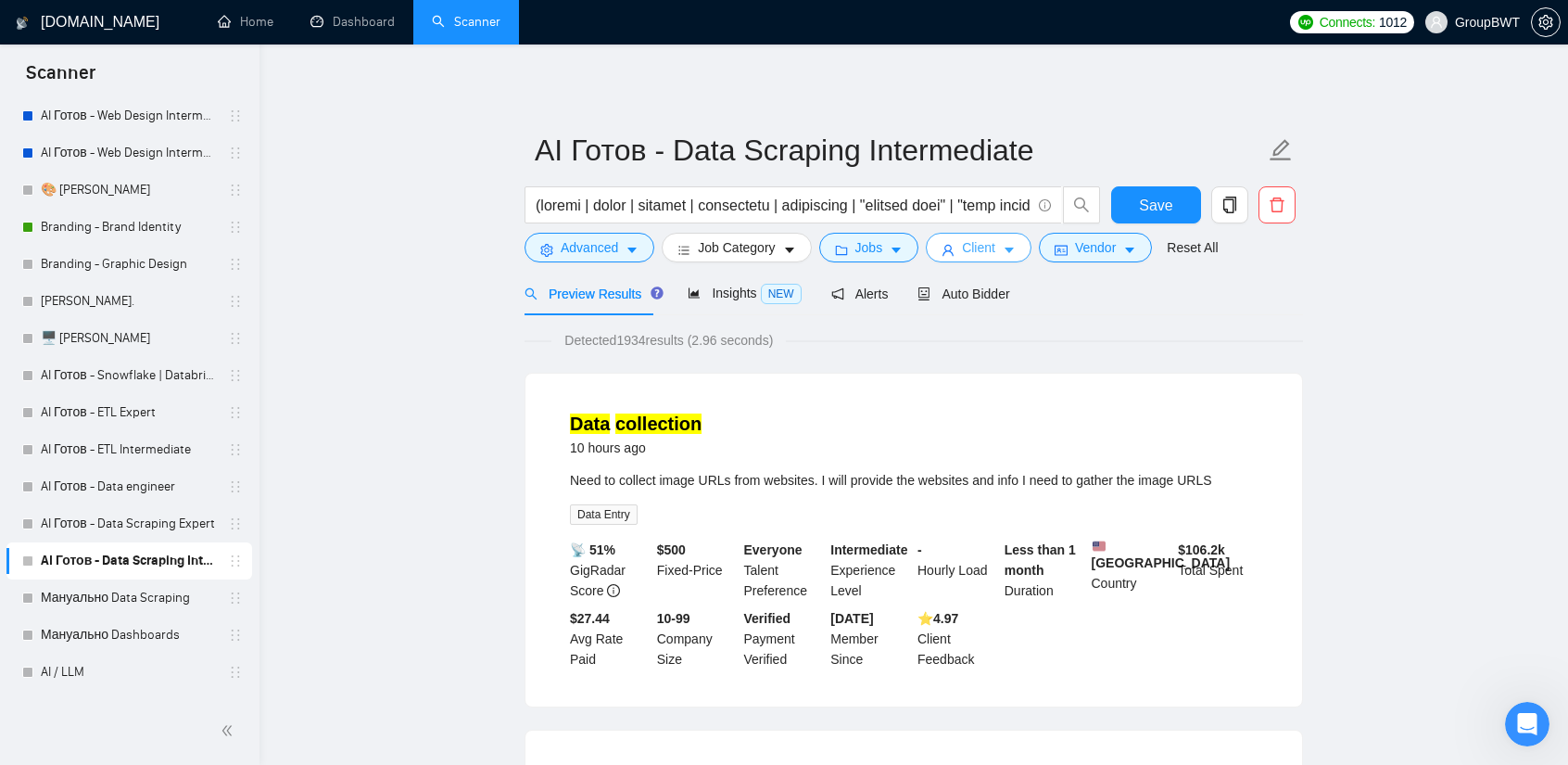
click at [951, 256] on button "Client" at bounding box center [978, 247] width 105 height 30
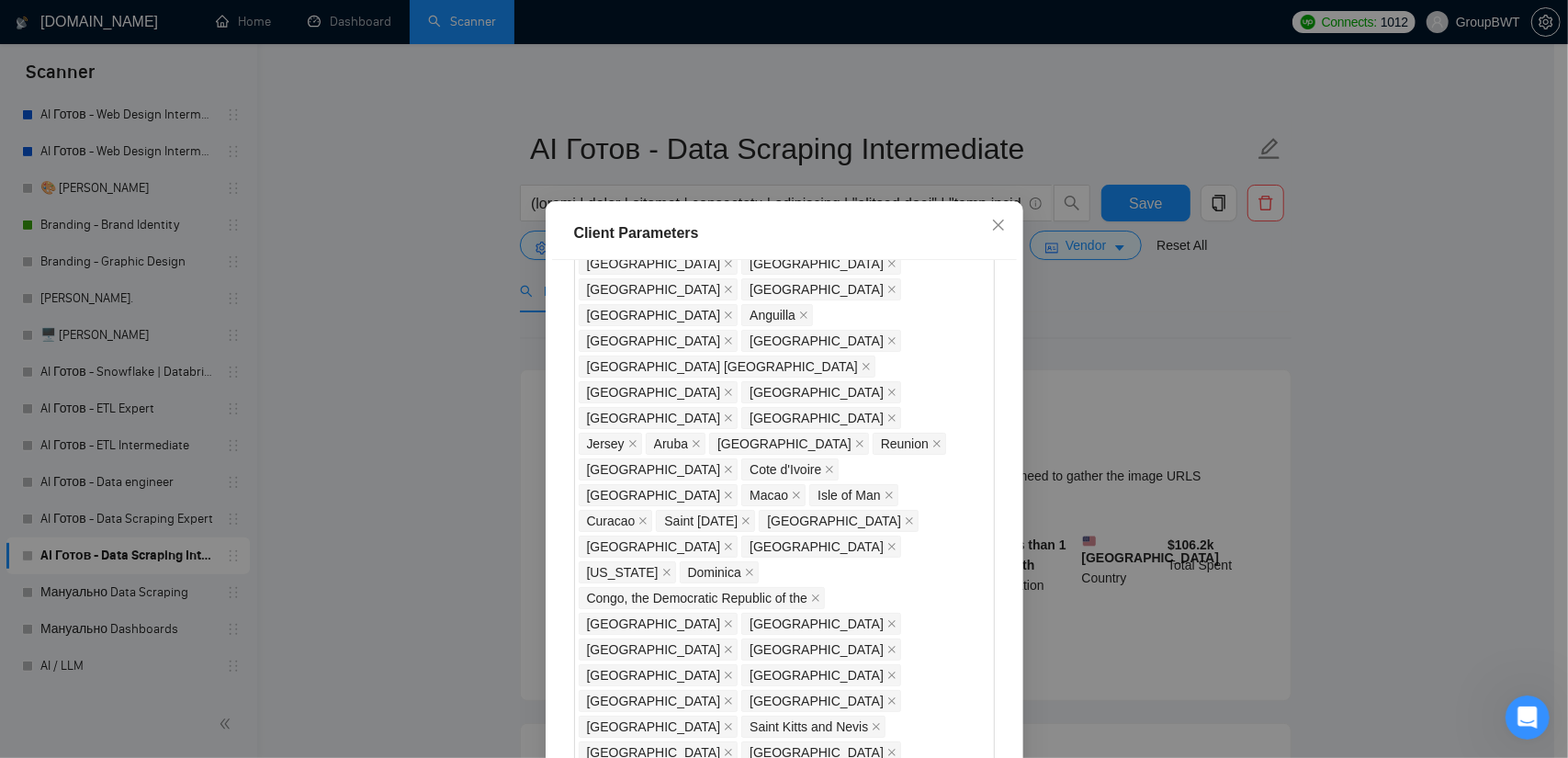
scroll to position [1377, 0]
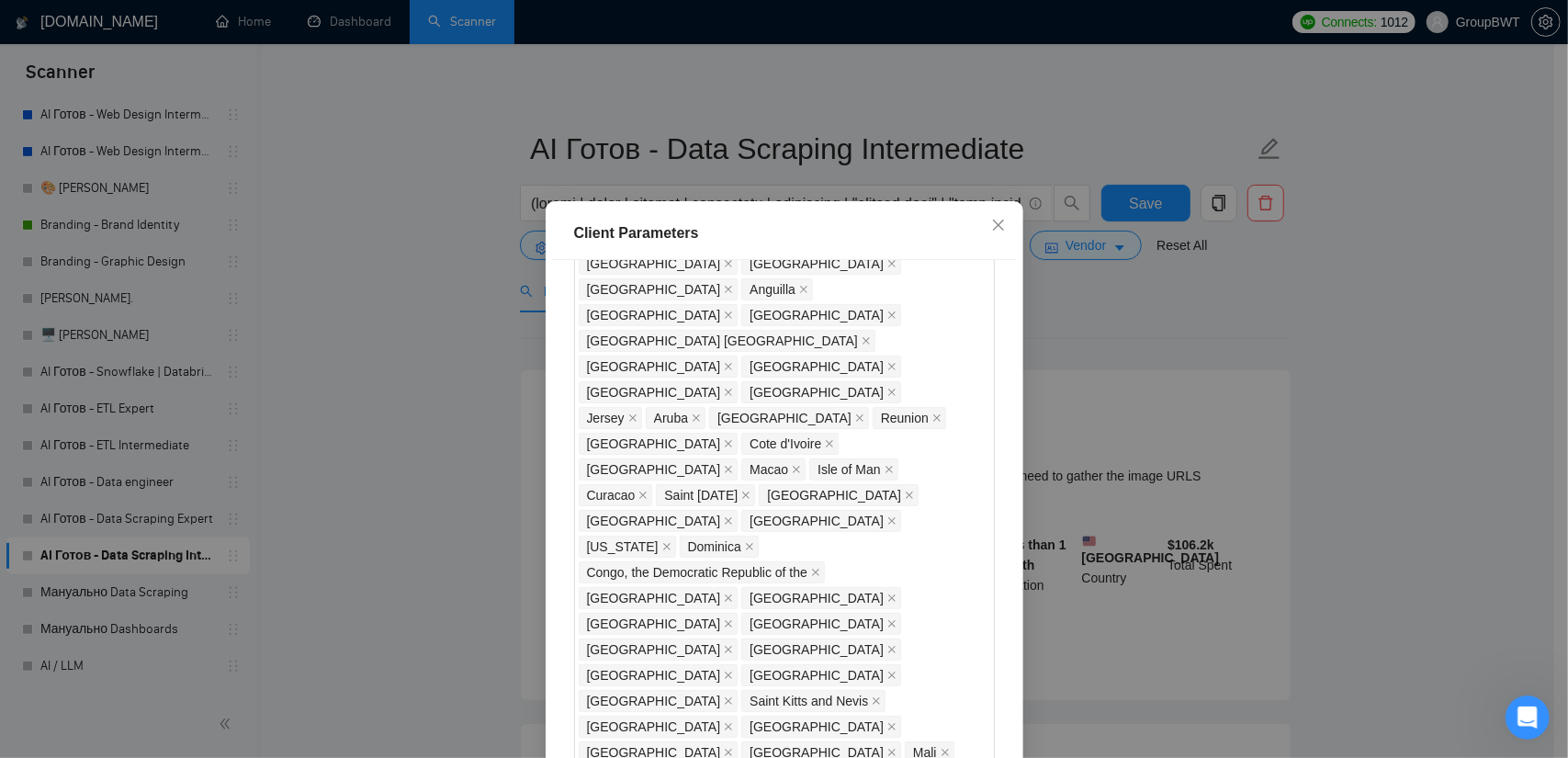
click at [480, 423] on div "Client Parameters Client Location Include Client Countries Select Exclude Clien…" at bounding box center [784, 379] width 1568 height 758
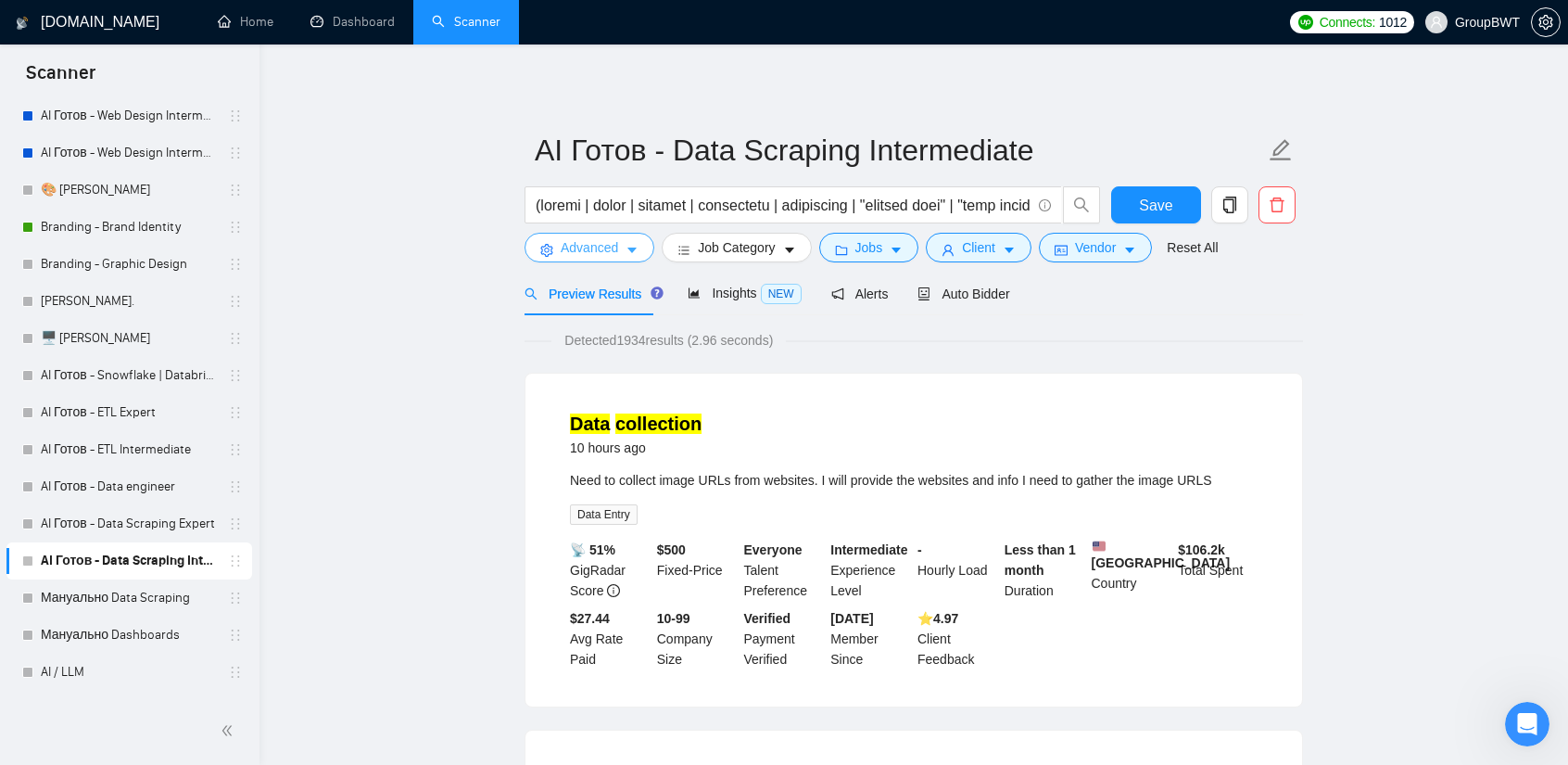
click at [611, 243] on span "Advanced" at bounding box center [590, 247] width 58 height 21
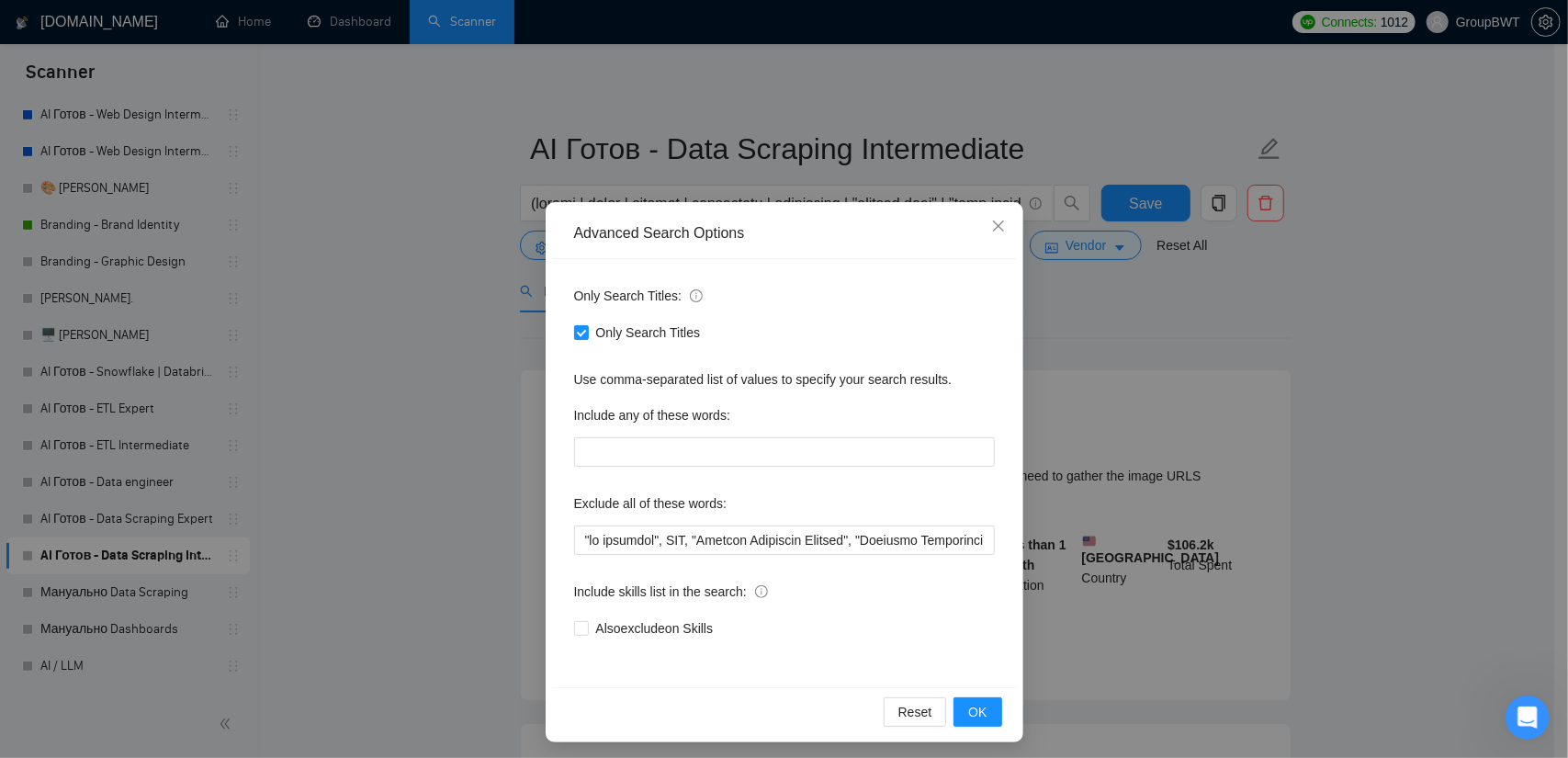
click at [1000, 714] on div "Reset OK" at bounding box center [784, 711] width 465 height 49
click at [971, 715] on span "OK" at bounding box center [977, 712] width 18 height 20
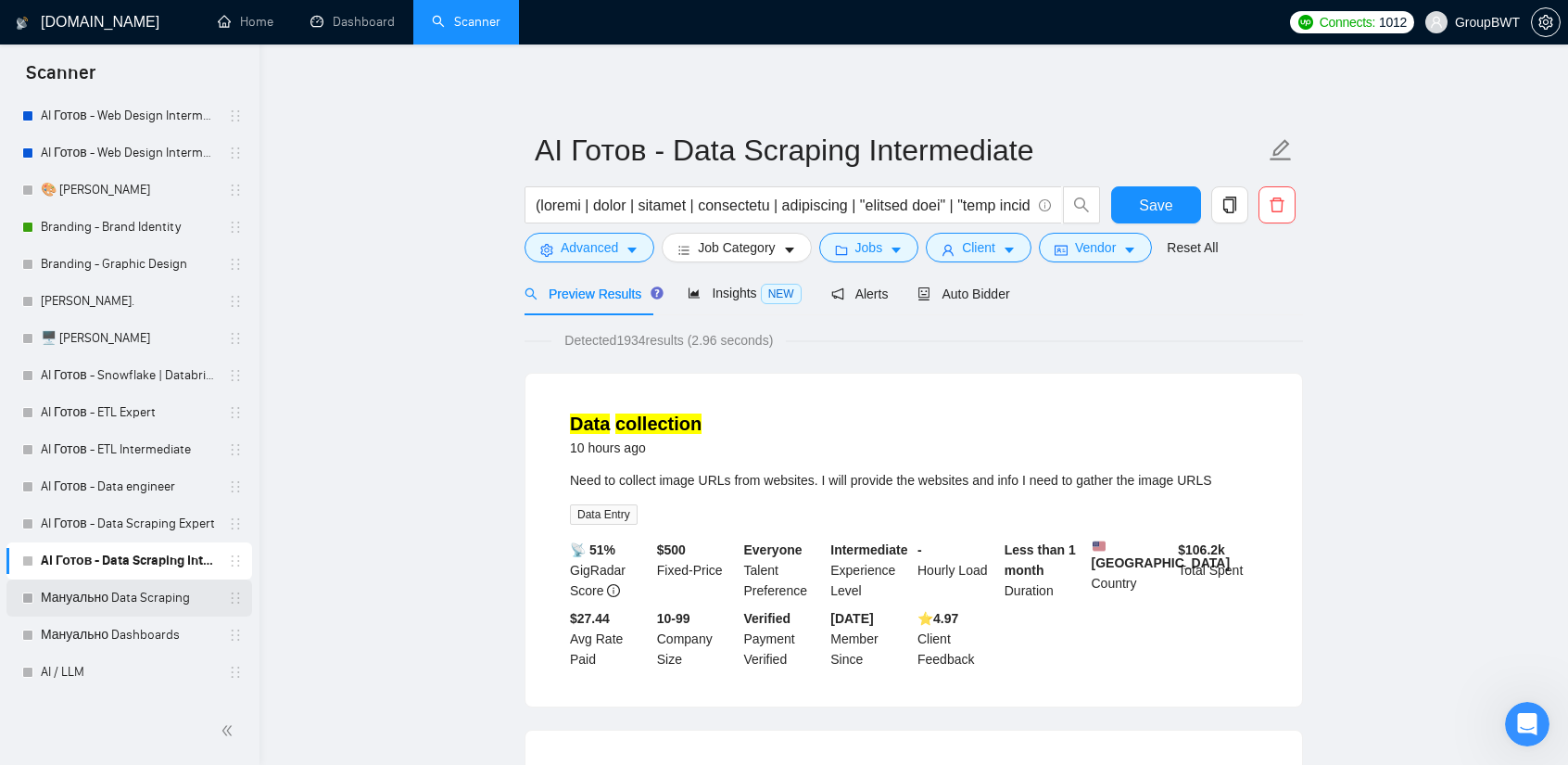
click at [113, 612] on link "Мануально Data Scraping" at bounding box center [129, 598] width 176 height 37
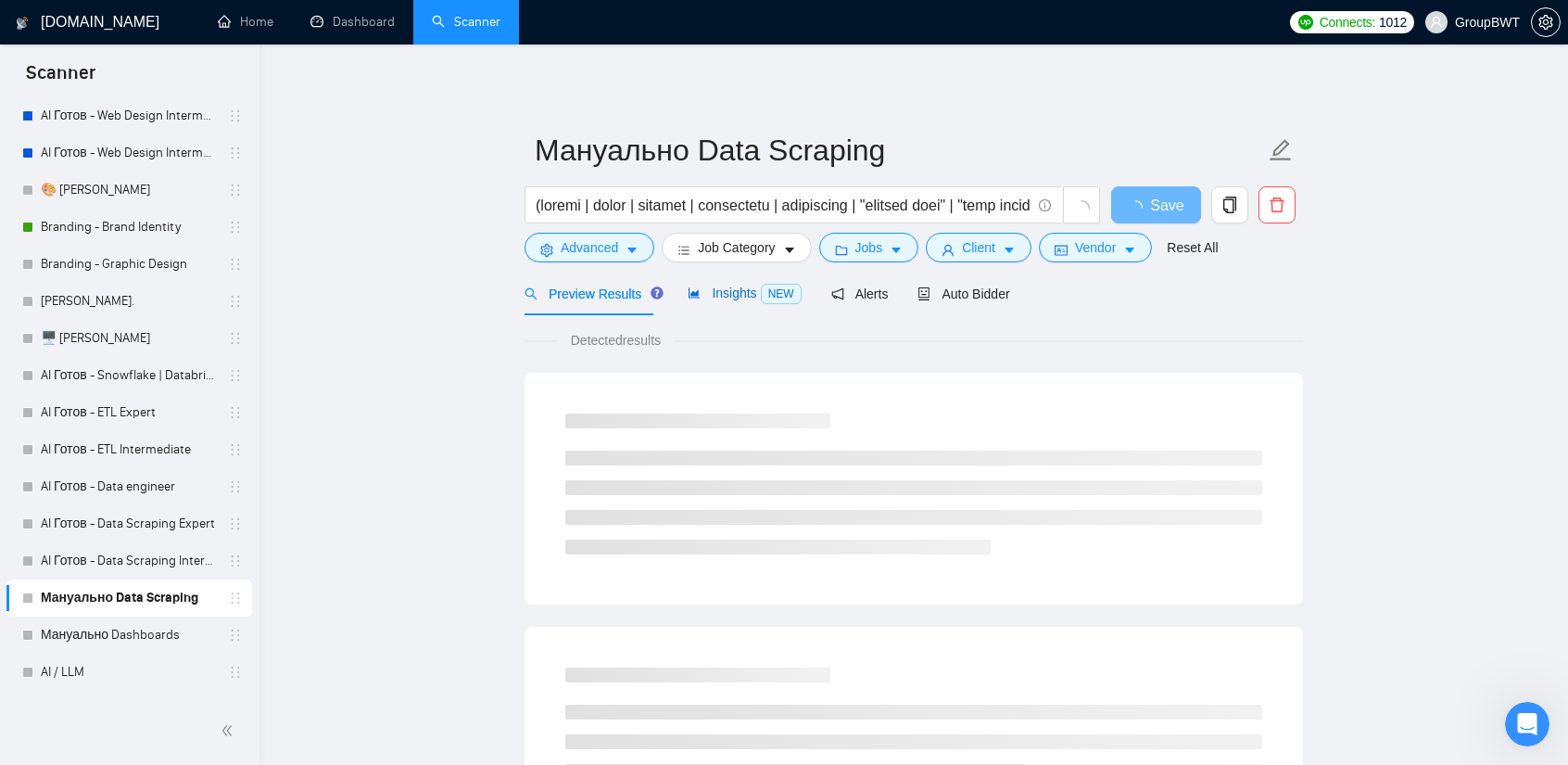
click at [742, 299] on span "Insights NEW" at bounding box center [743, 293] width 113 height 15
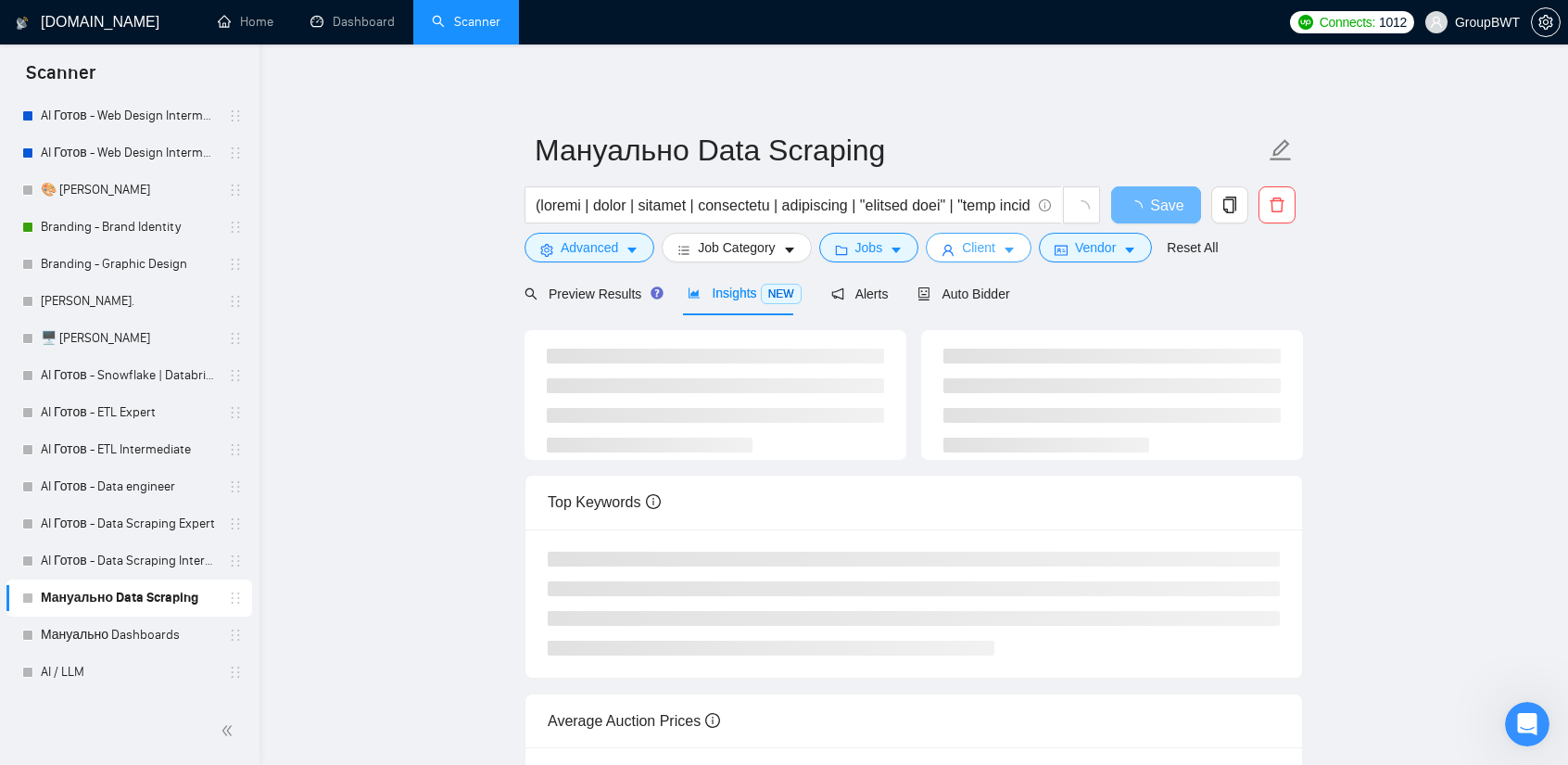
click at [980, 252] on span "Client" at bounding box center [978, 247] width 34 height 21
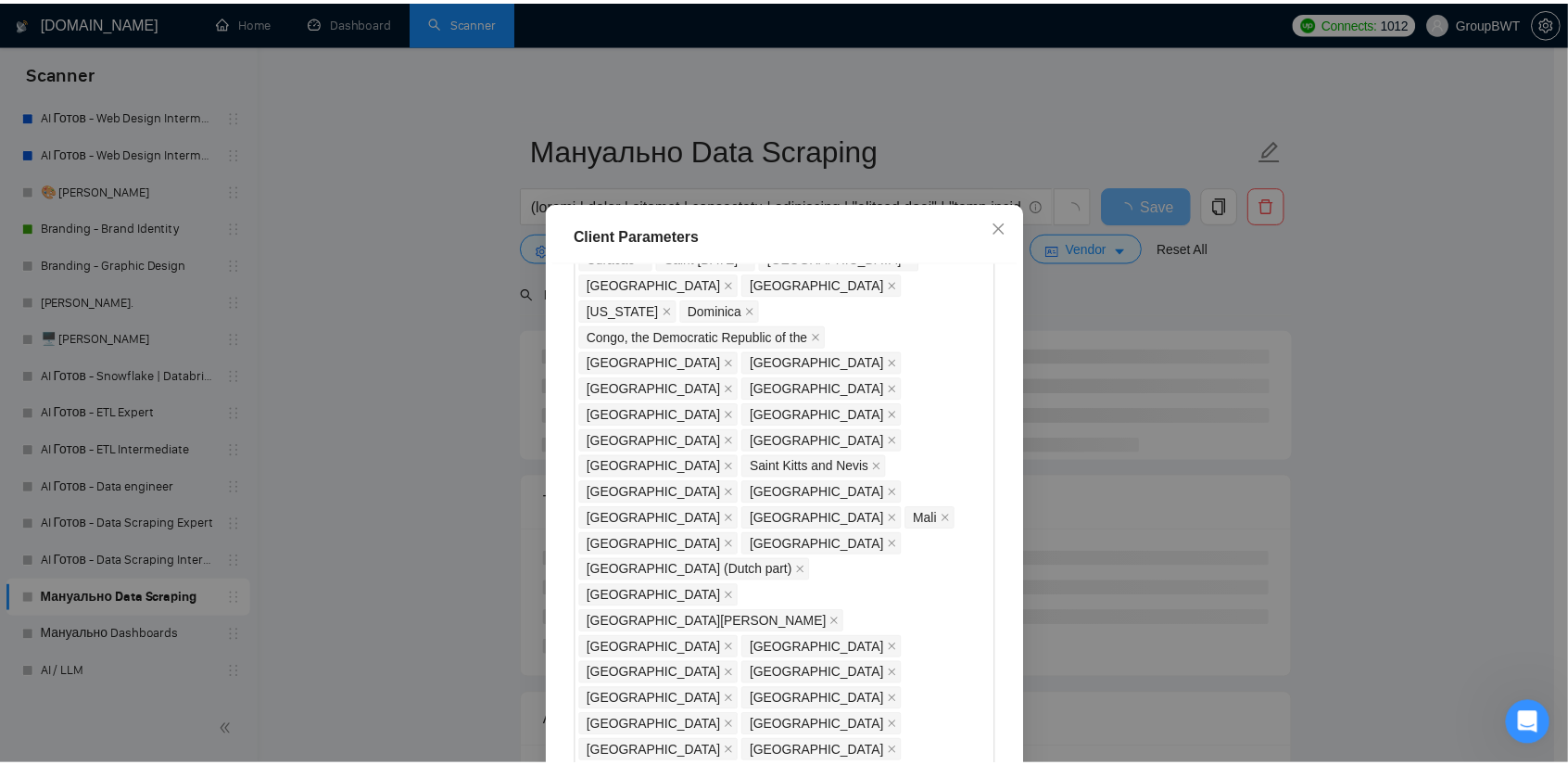
scroll to position [1668, 0]
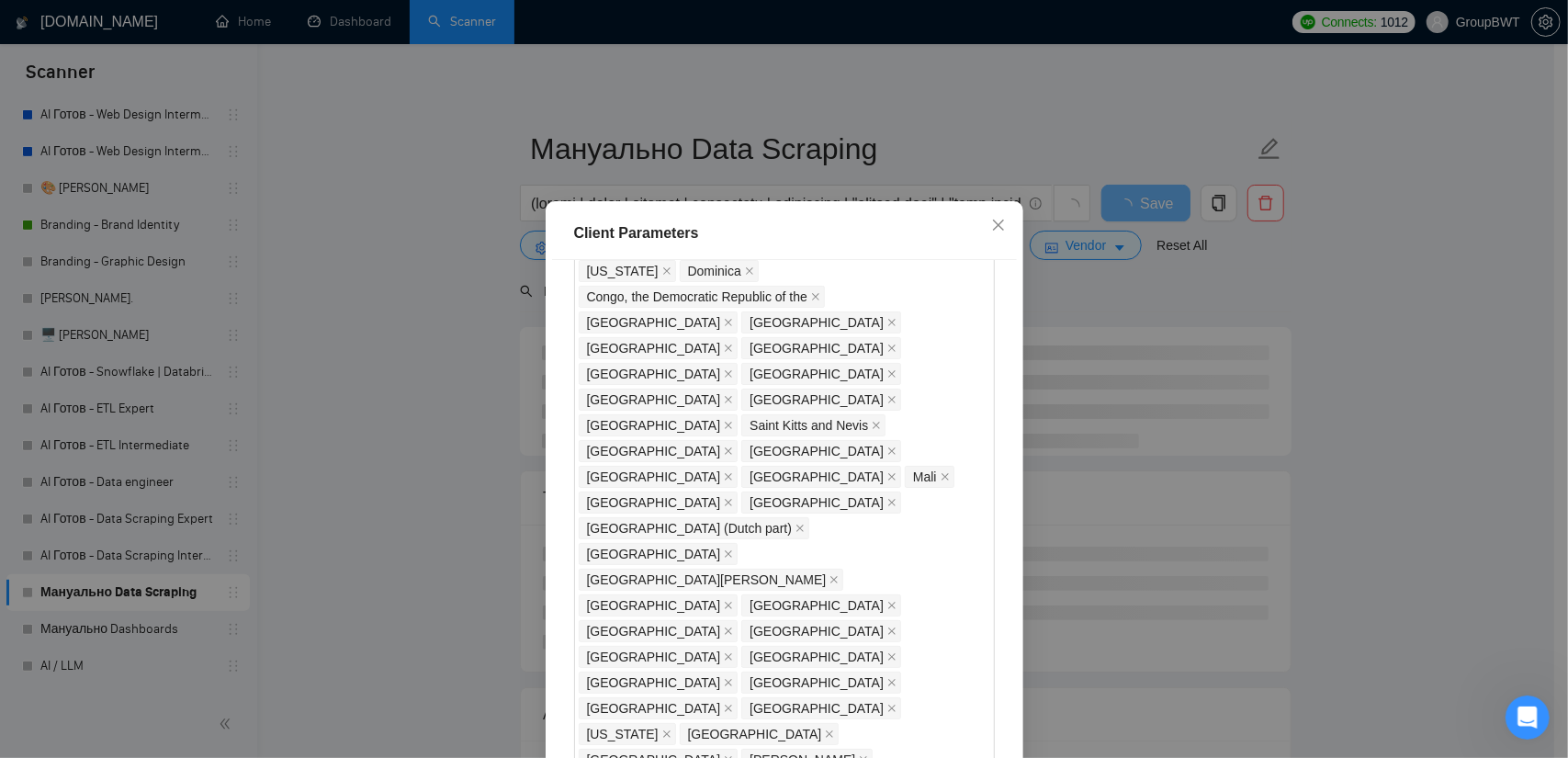
click at [410, 436] on div "Client Parameters Client Location Include Client Countries Select Exclude Clien…" at bounding box center [784, 379] width 1568 height 758
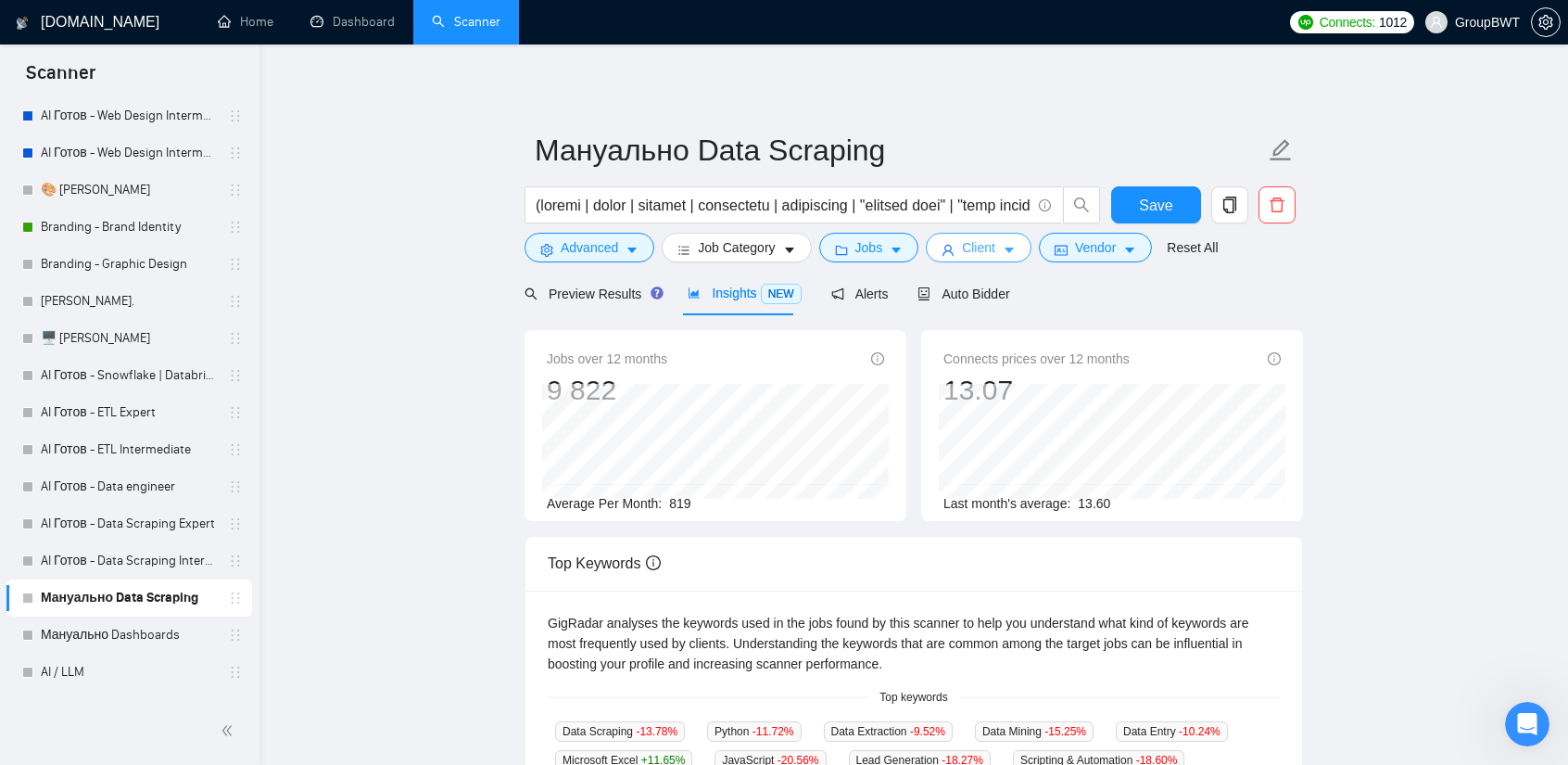
click at [974, 253] on span "Client" at bounding box center [978, 247] width 34 height 21
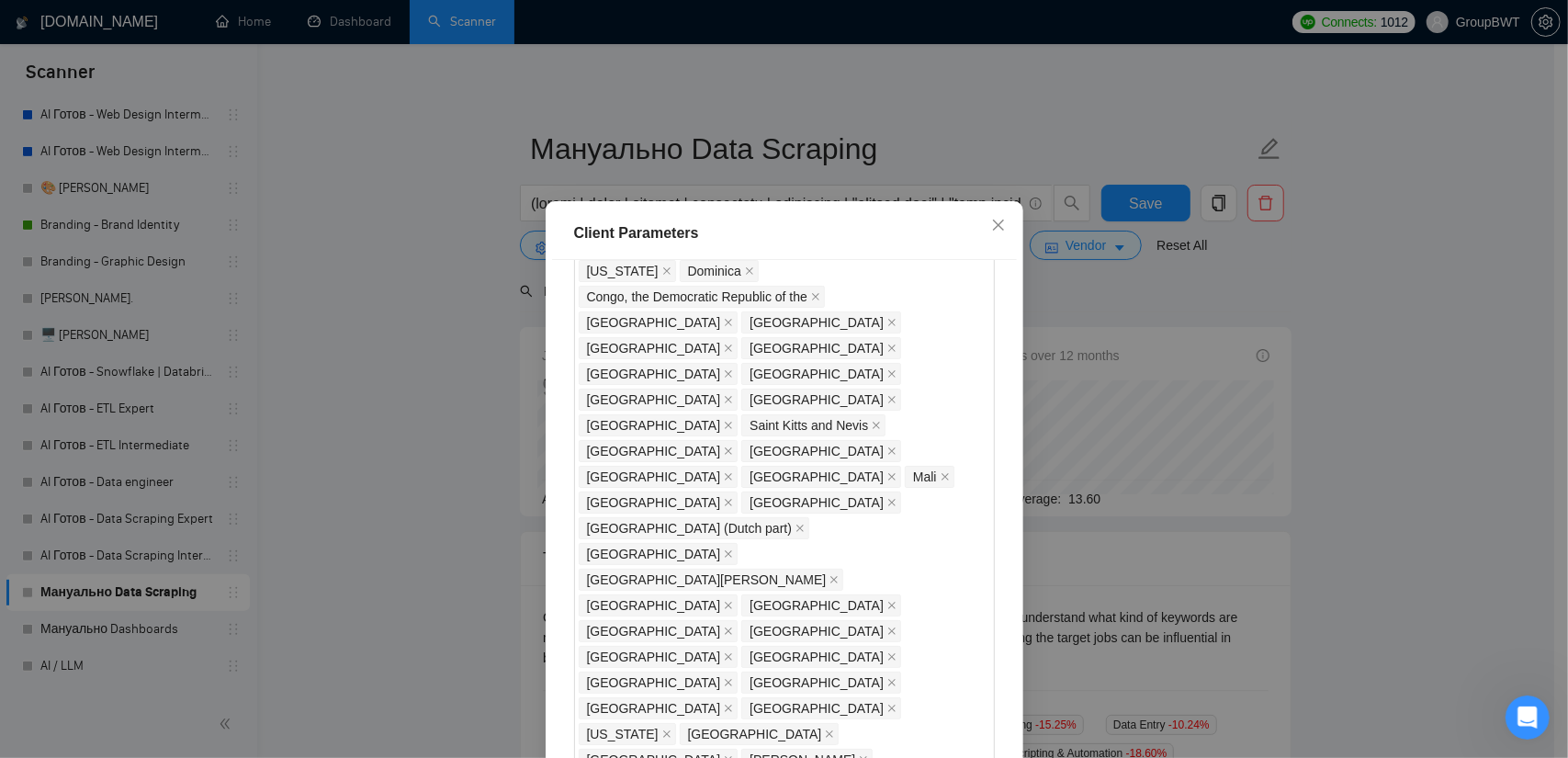
click at [388, 410] on div "Client Parameters Client Location Include Client Countries Select Exclude Clien…" at bounding box center [784, 379] width 1568 height 758
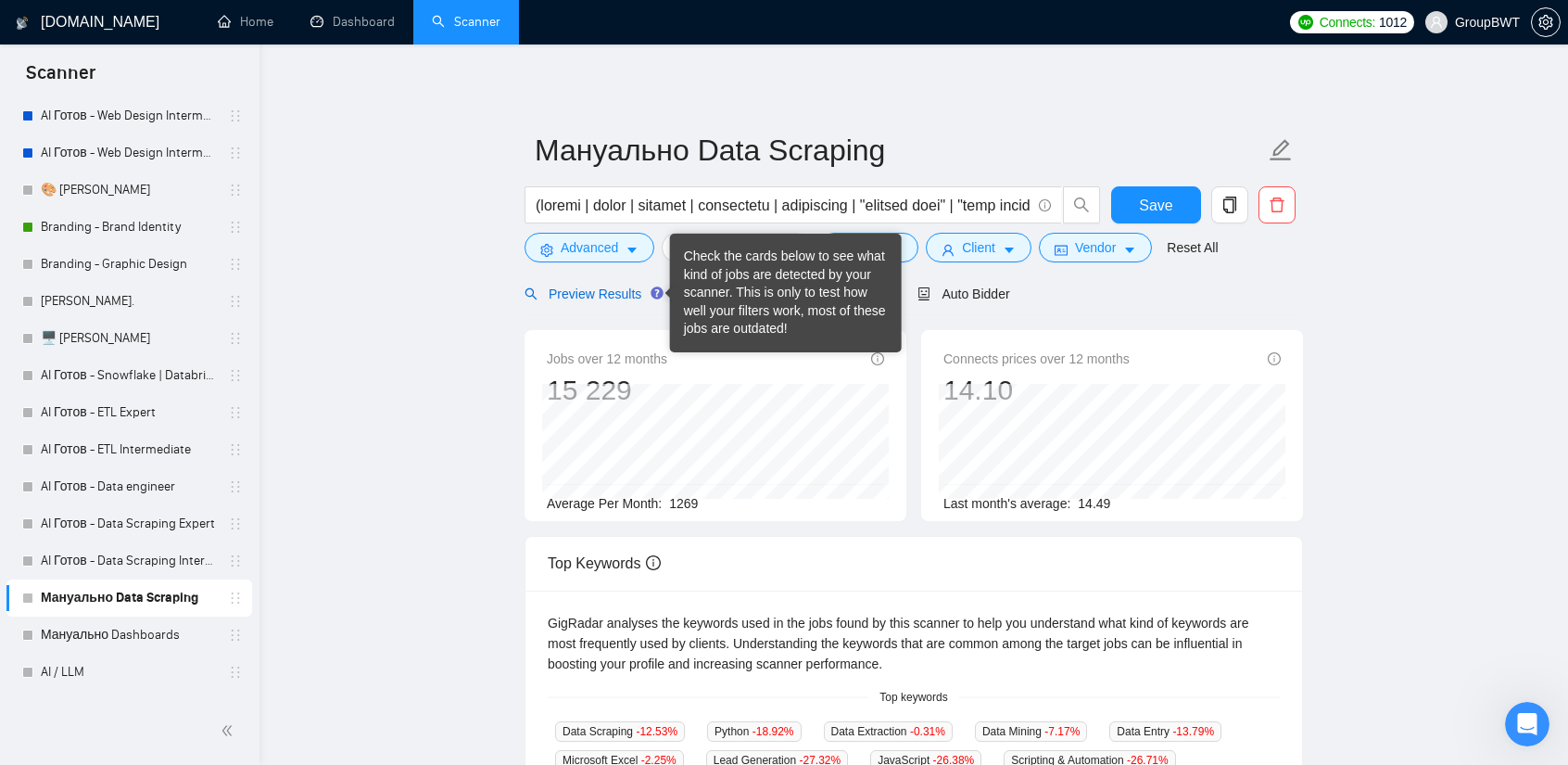
click at [559, 294] on span "Preview Results" at bounding box center [590, 294] width 133 height 15
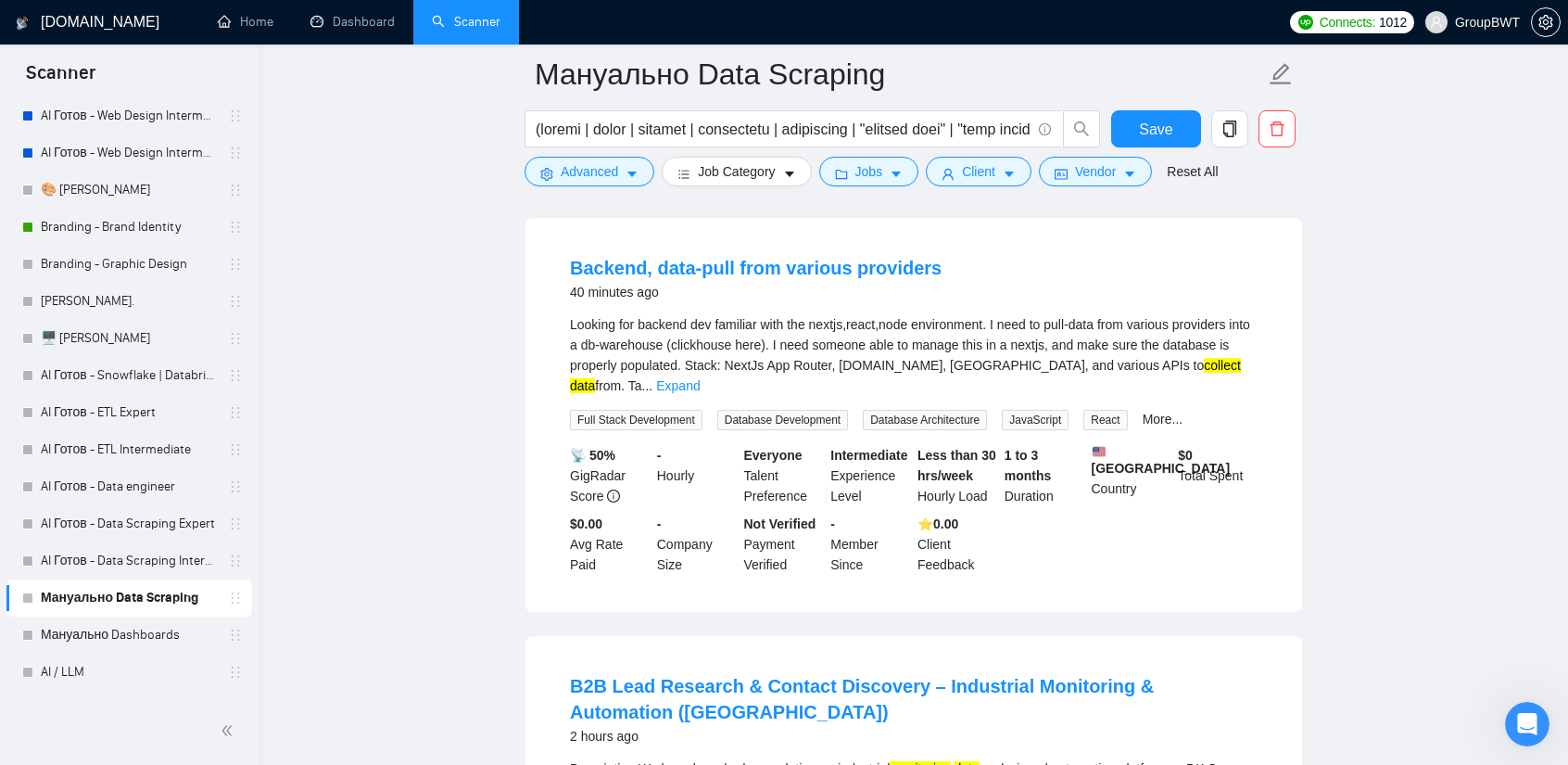
scroll to position [186, 0]
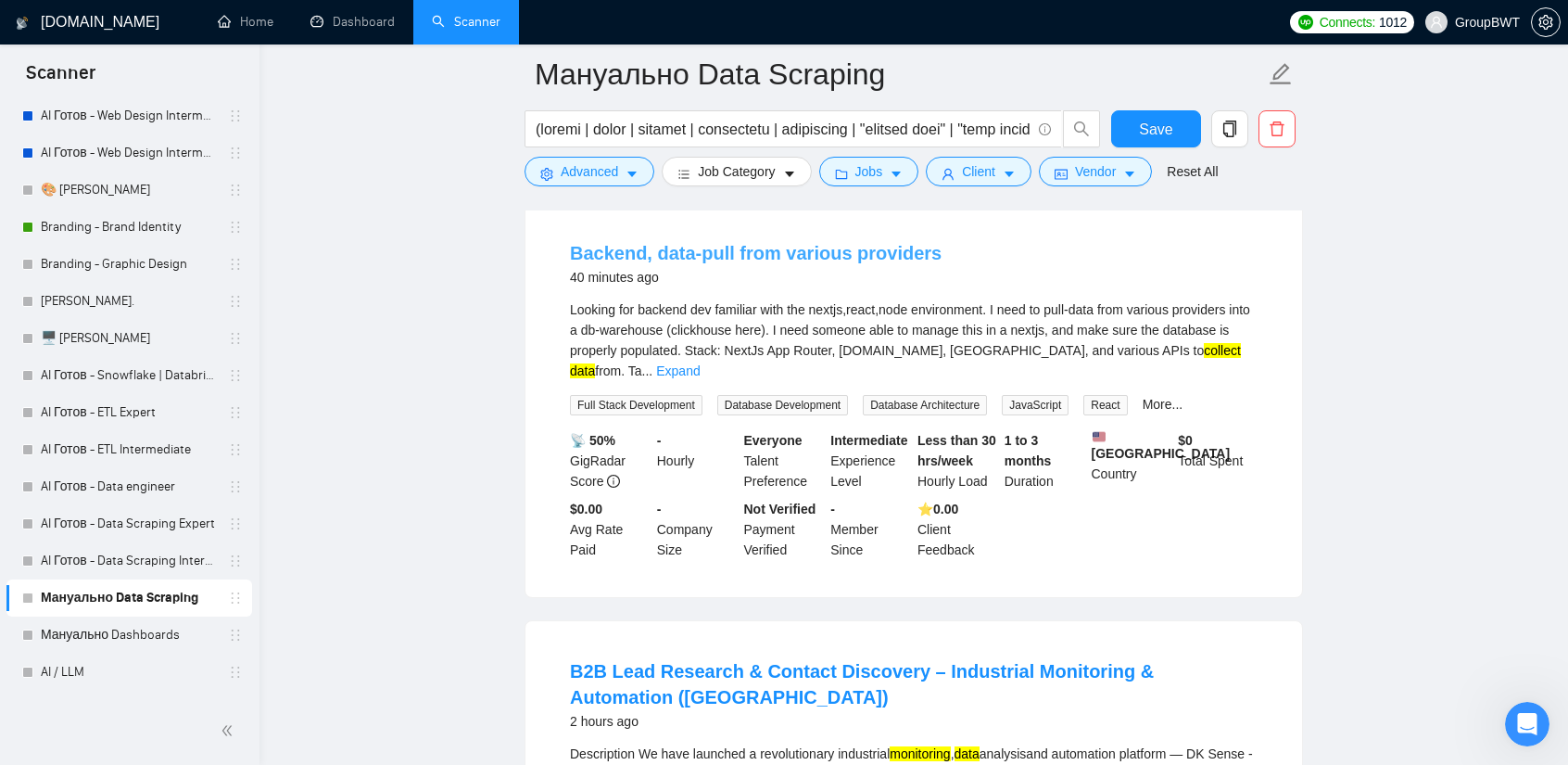
click at [789, 257] on link "Backend, data-pull from various providers" at bounding box center [756, 253] width 371 height 21
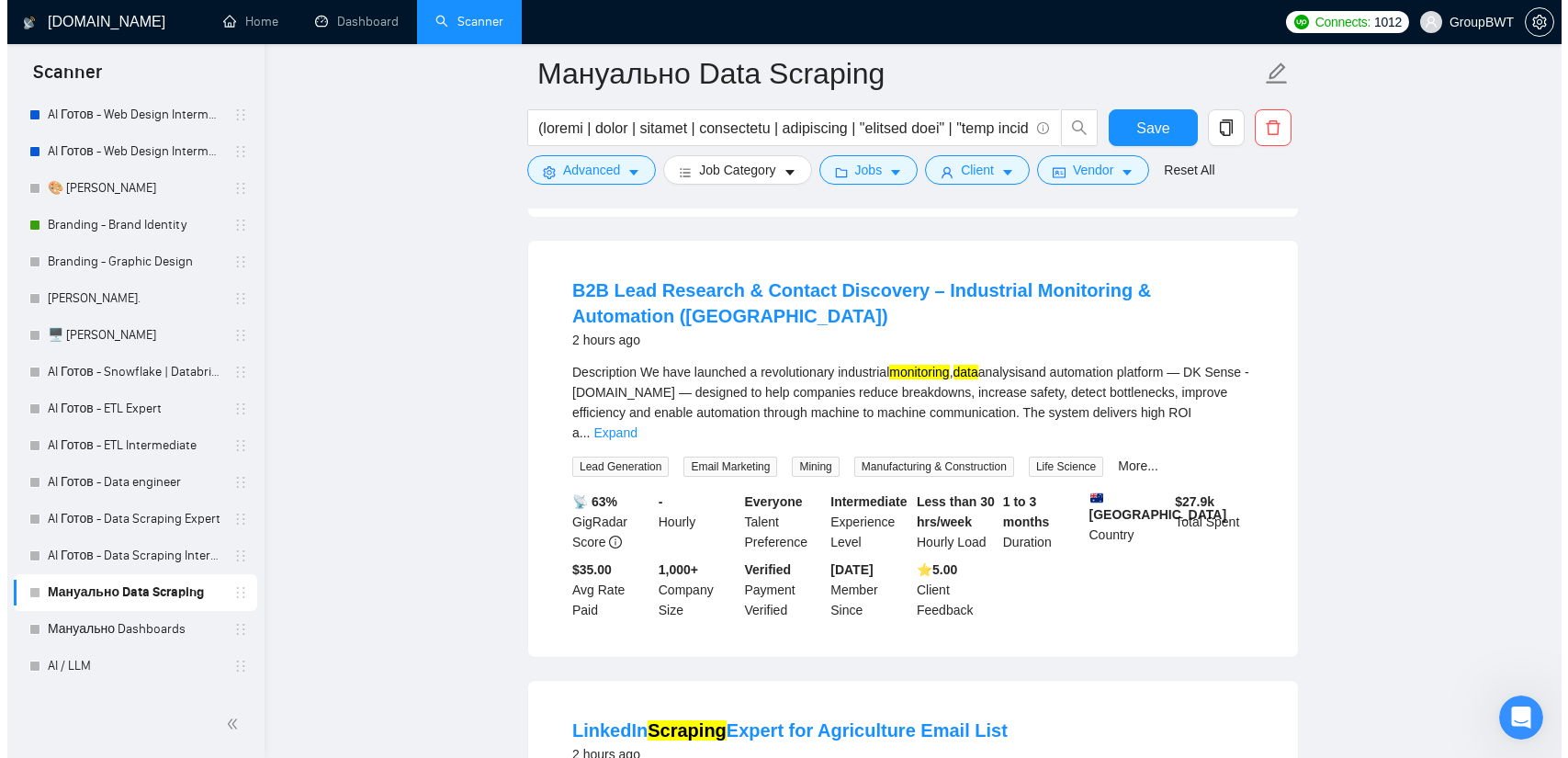
scroll to position [551, 0]
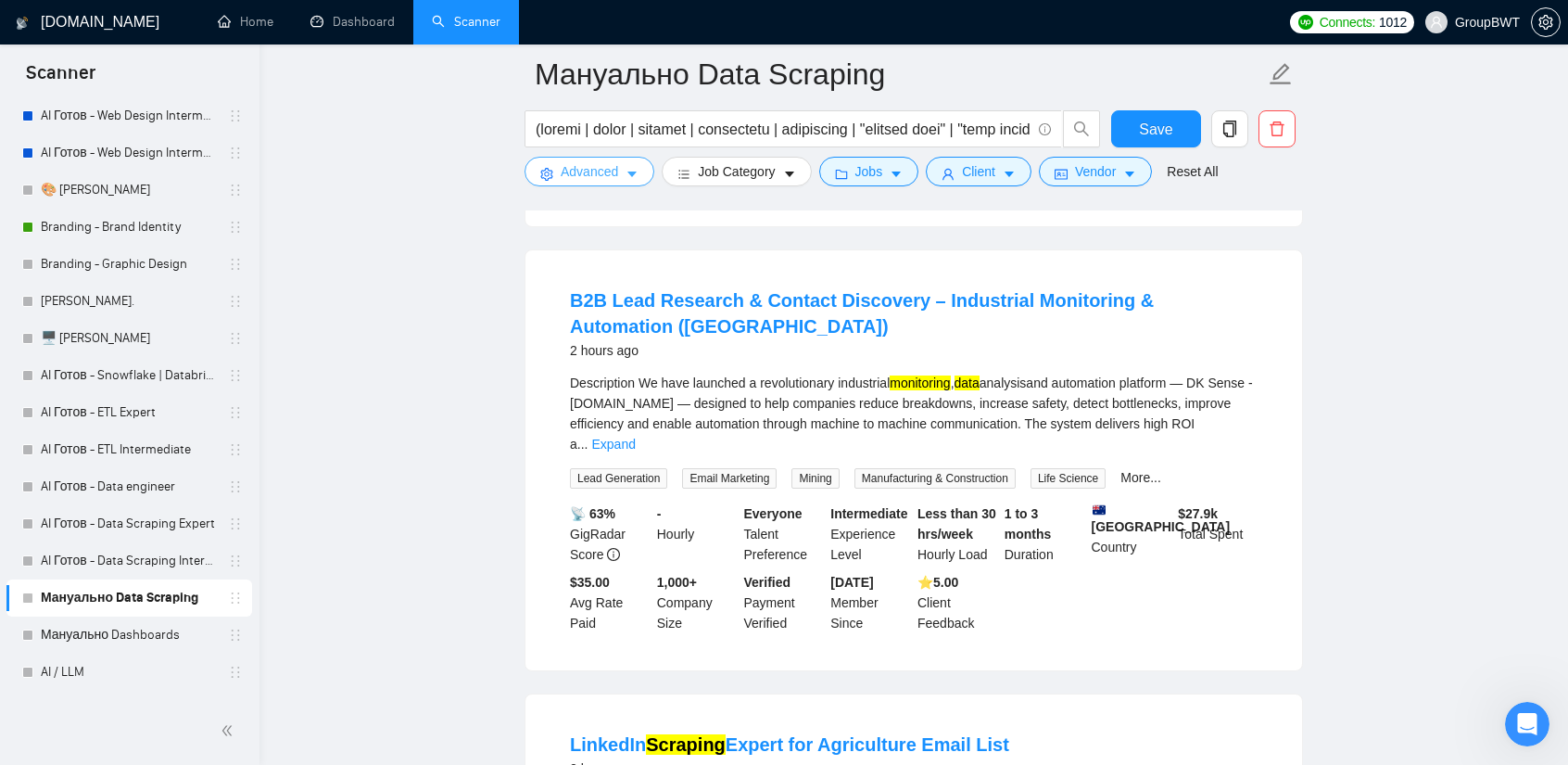
click at [607, 181] on span "Advanced" at bounding box center [590, 172] width 58 height 21
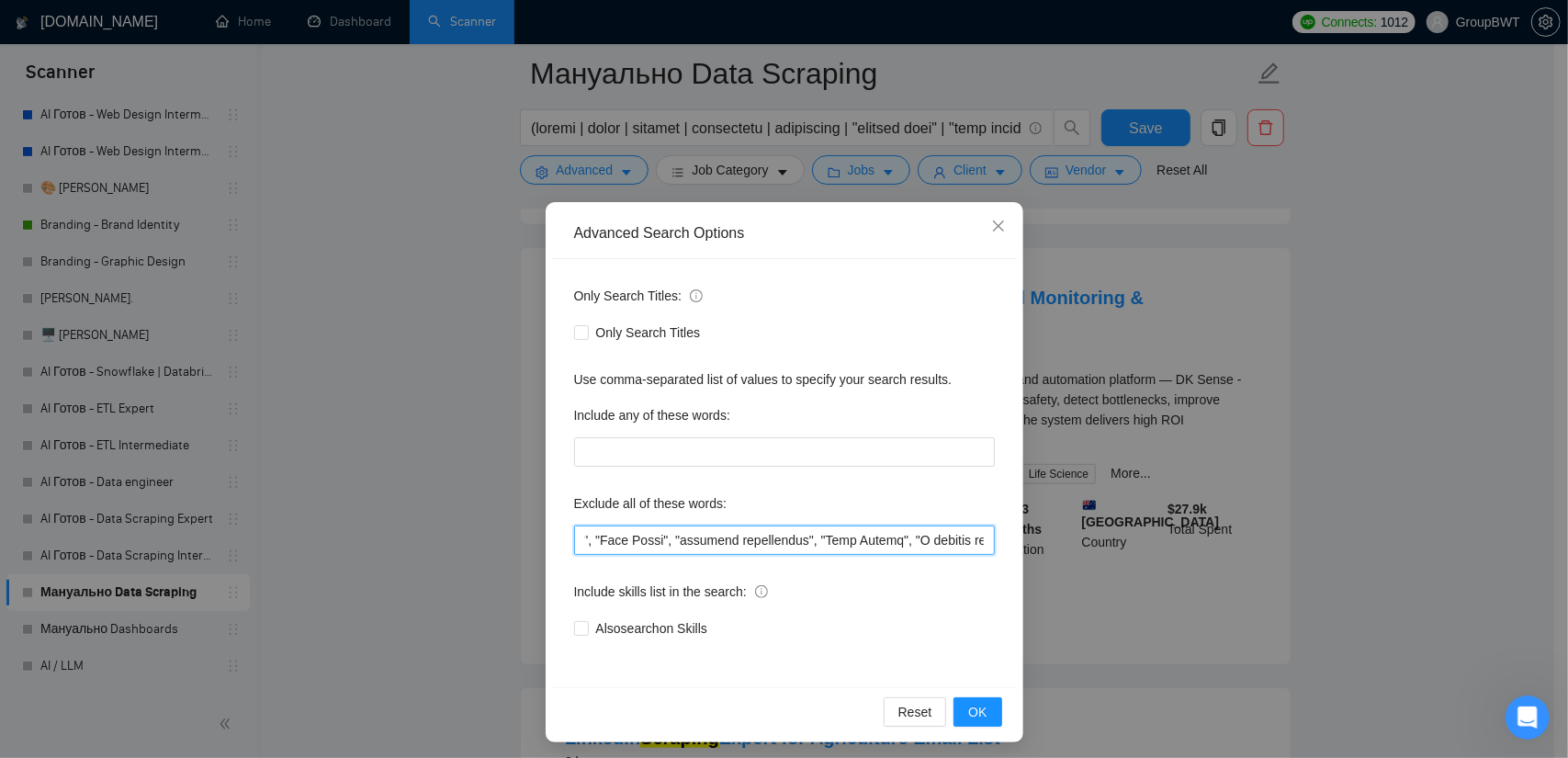
scroll to position [0, 22875]
drag, startPoint x: 920, startPoint y: 533, endPoint x: 1271, endPoint y: 548, distance: 351.3
click at [1271, 548] on div "Advanced Search Options Only Search Titles: Only Search Titles Use comma-separa…" at bounding box center [784, 379] width 1568 height 758
click at [1354, 455] on div "Advanced Search Options Only Search Titles: Only Search Titles Use comma-separa…" at bounding box center [784, 379] width 1568 height 758
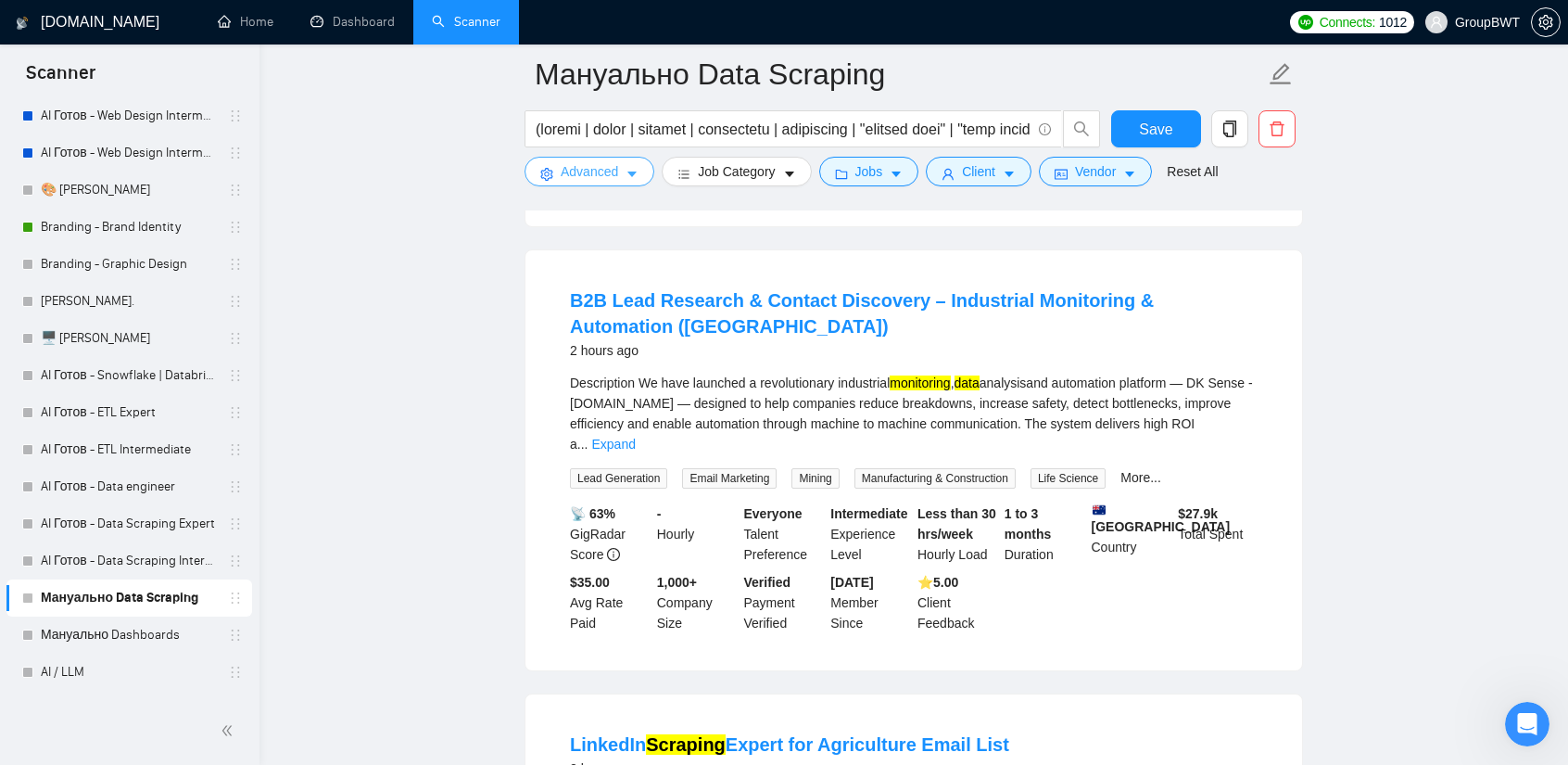
click at [615, 183] on button "Advanced" at bounding box center [589, 172] width 130 height 30
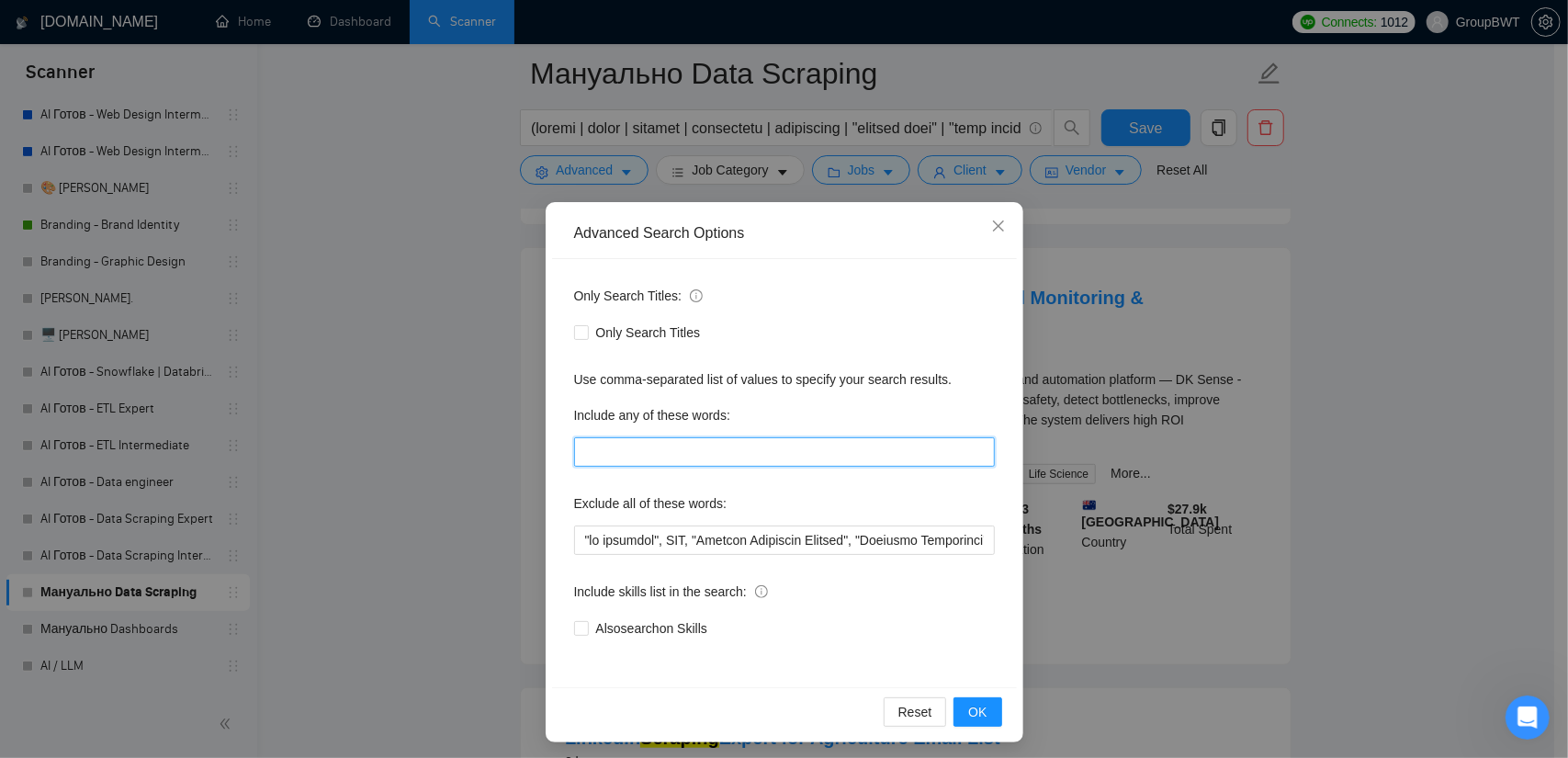
click at [687, 457] on input "text" at bounding box center [784, 452] width 421 height 30
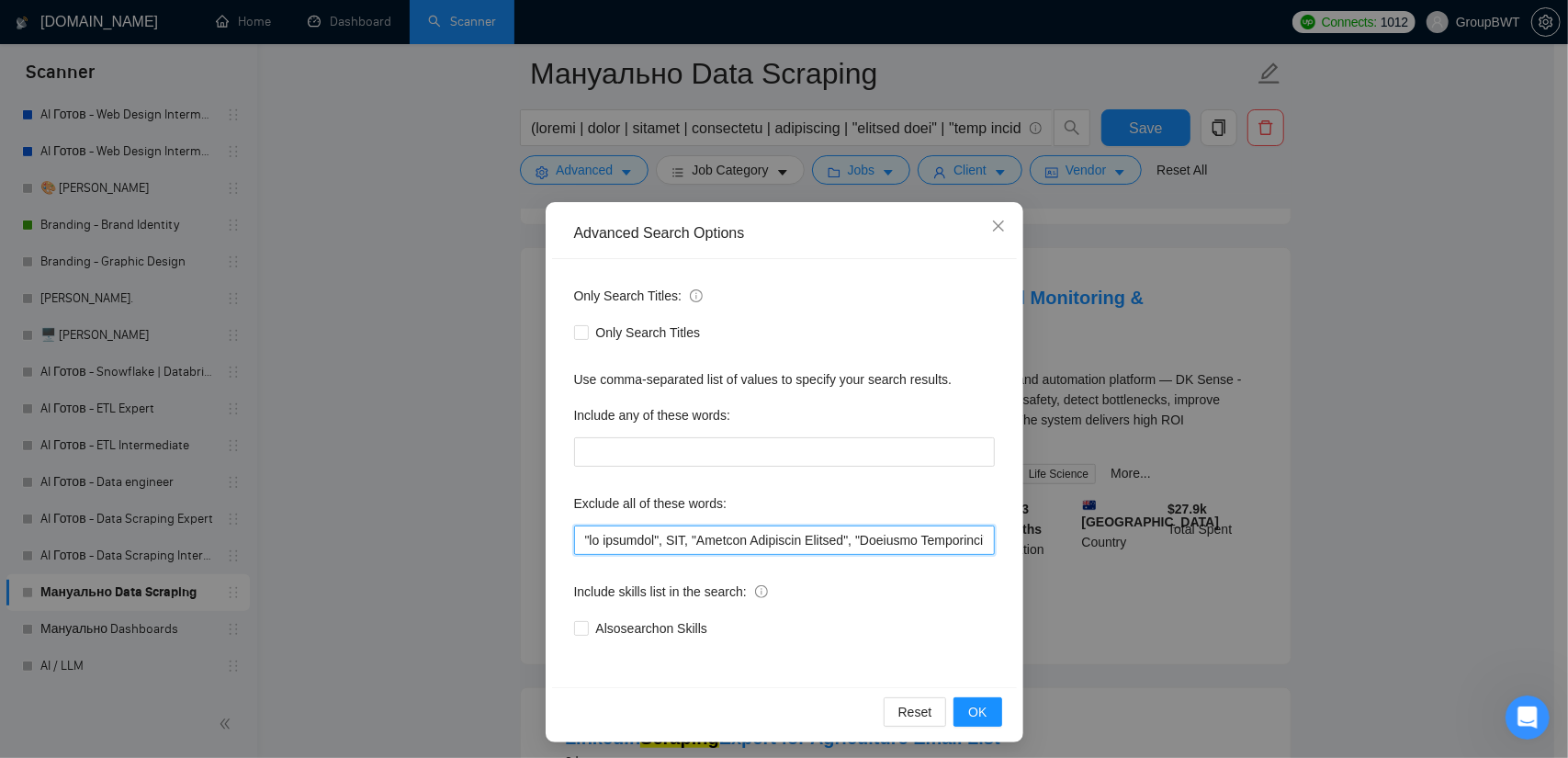
click at [679, 532] on input "text" at bounding box center [784, 540] width 421 height 30
paste input ""SAP Integration Expert", "SAP Integration", "dbt Expert", "dbt Specialist", "d…"
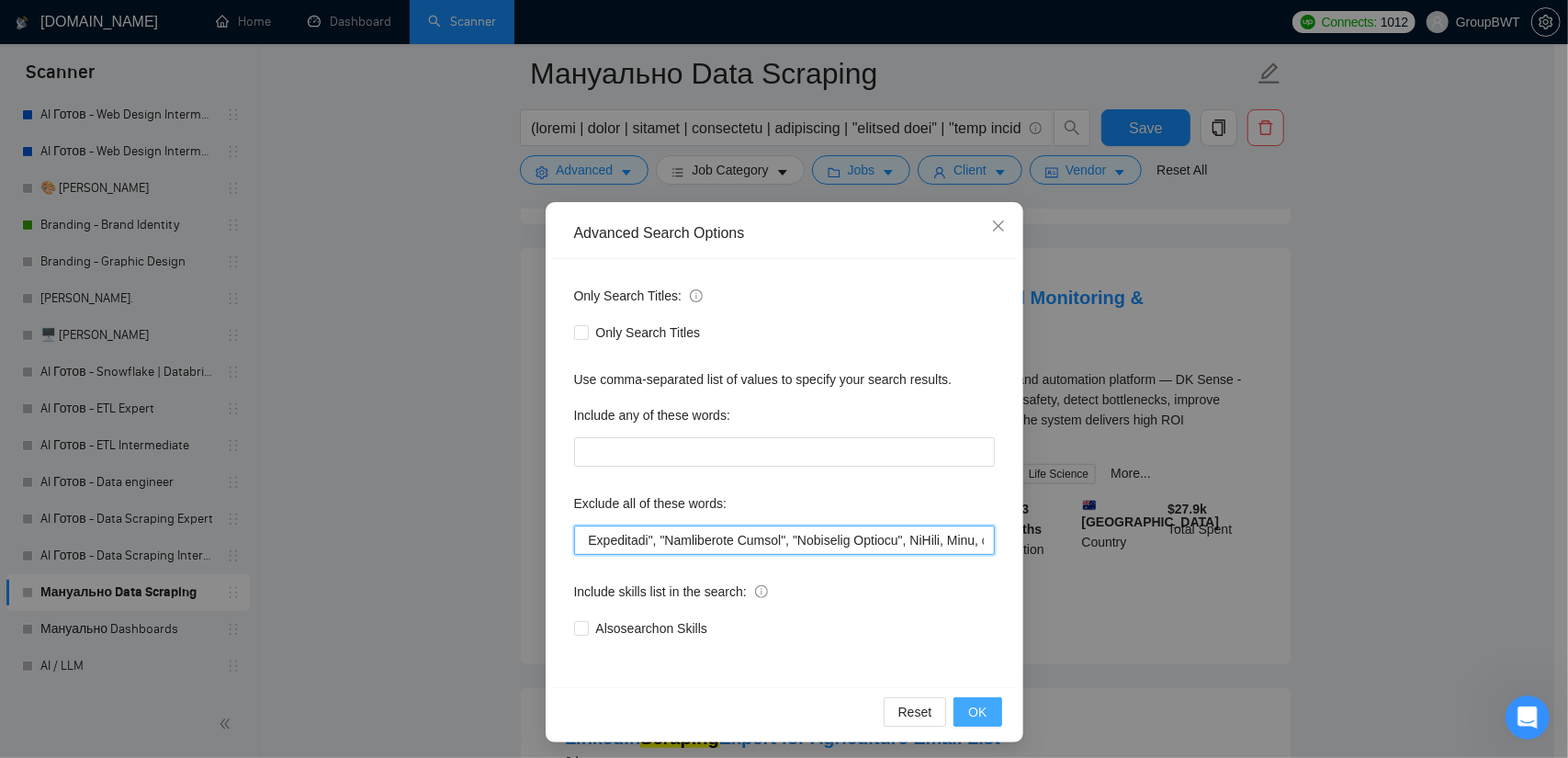
type input ""no agencies", SDR, "Digital Marketing Manager", "Creative Strategist", "Lead G…"
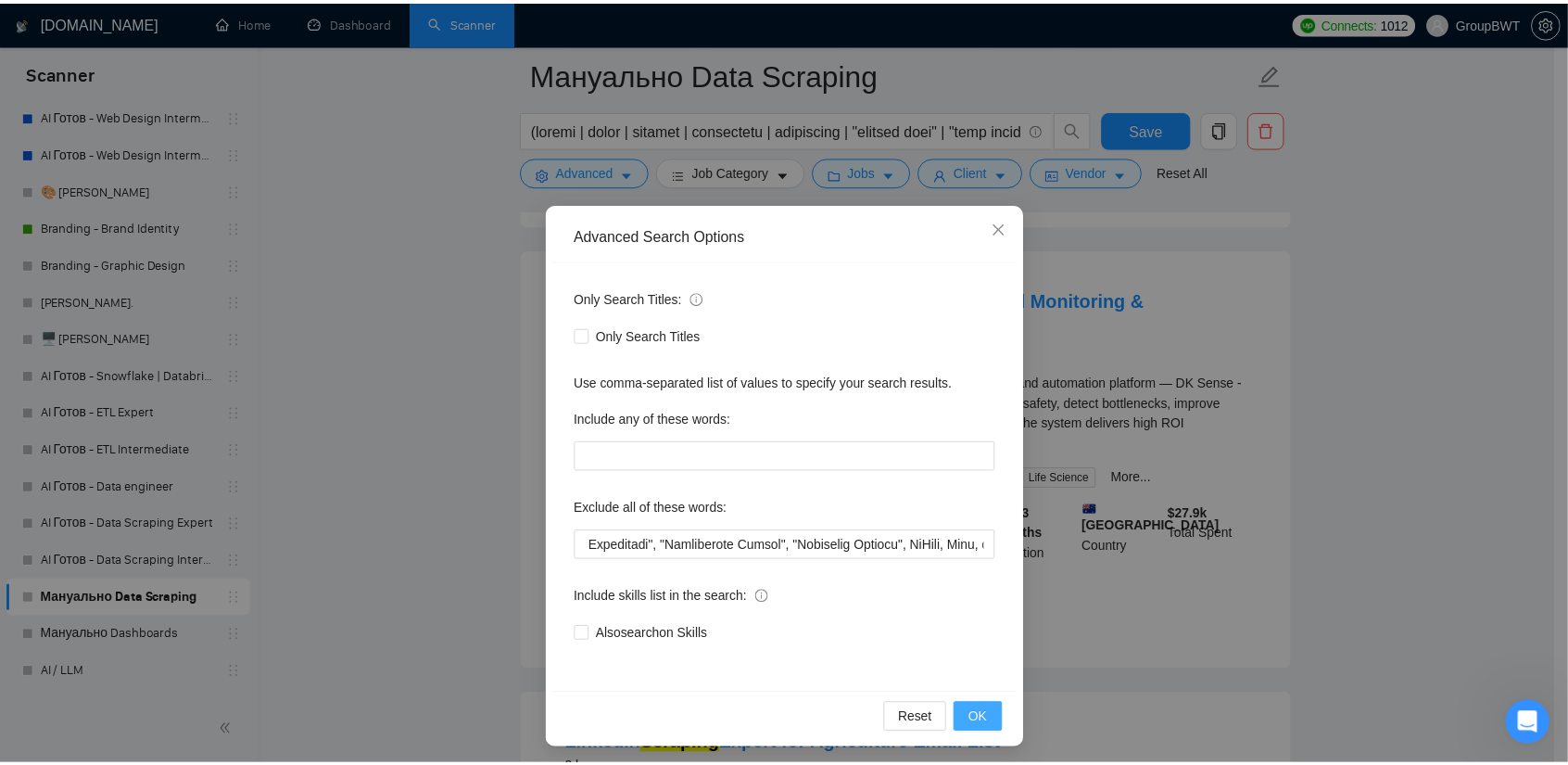
scroll to position [0, 0]
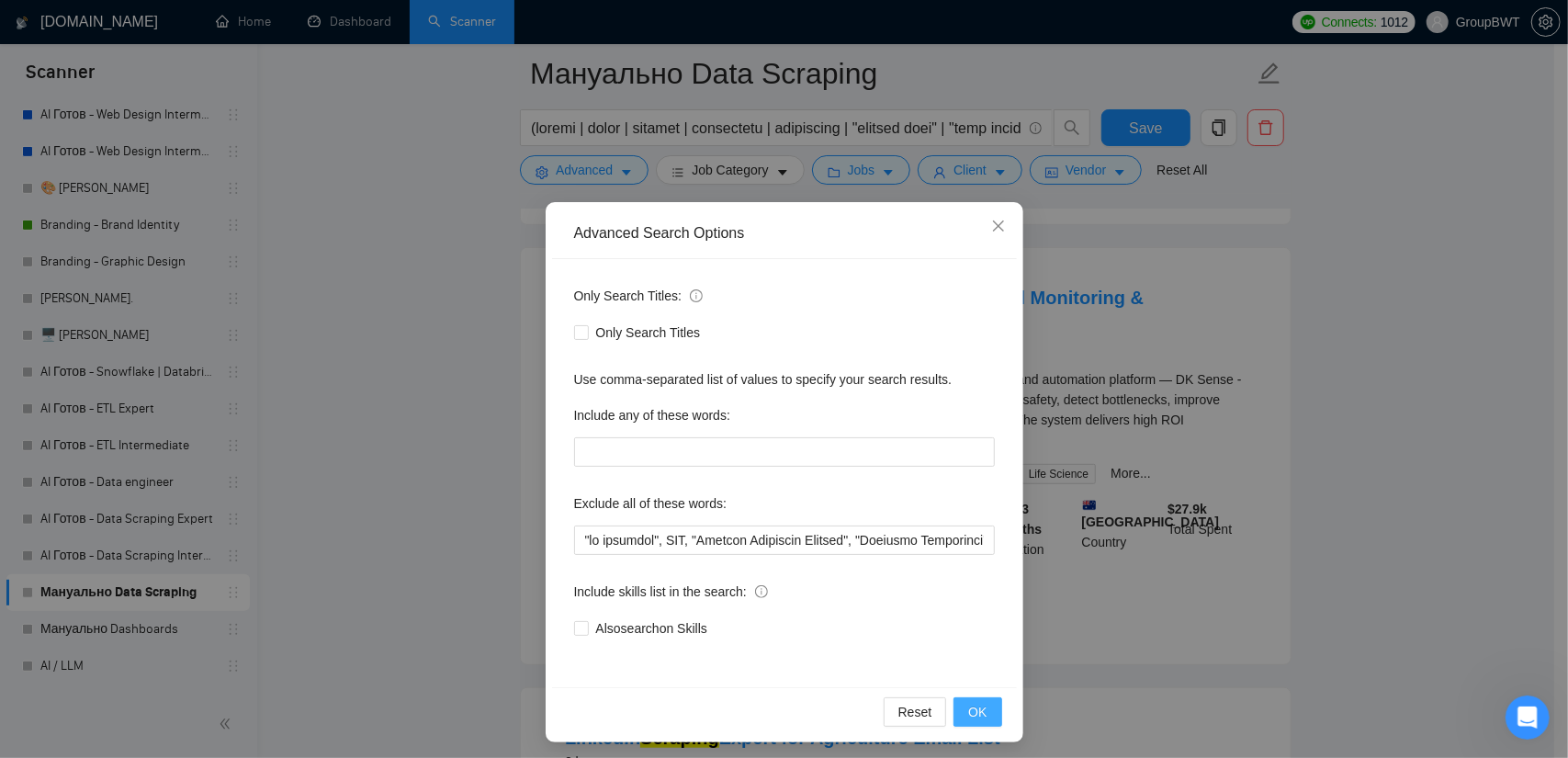
click at [982, 702] on button "OK" at bounding box center [977, 712] width 48 height 30
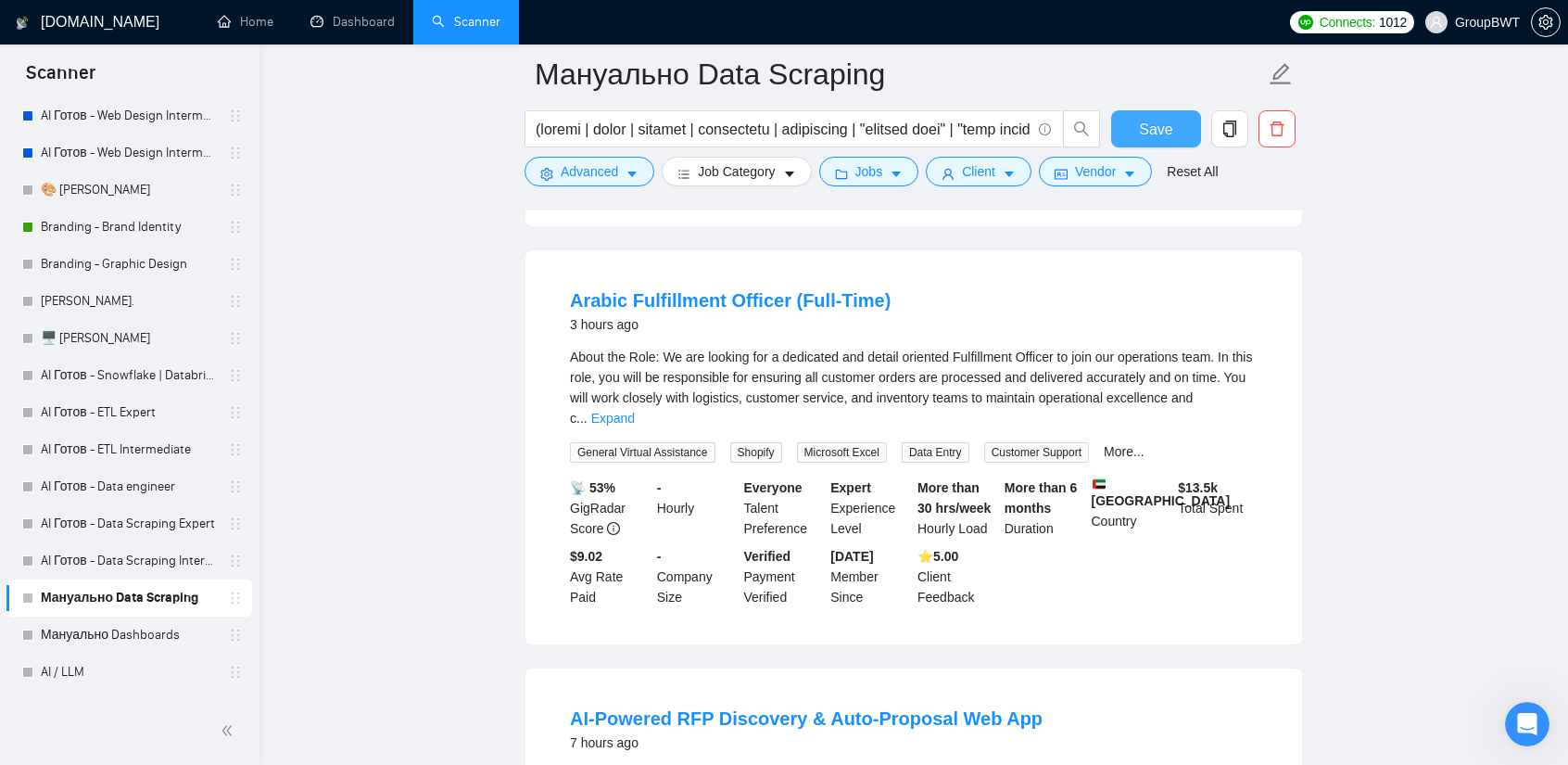
click at [1124, 123] on button "Save" at bounding box center [1156, 129] width 90 height 37
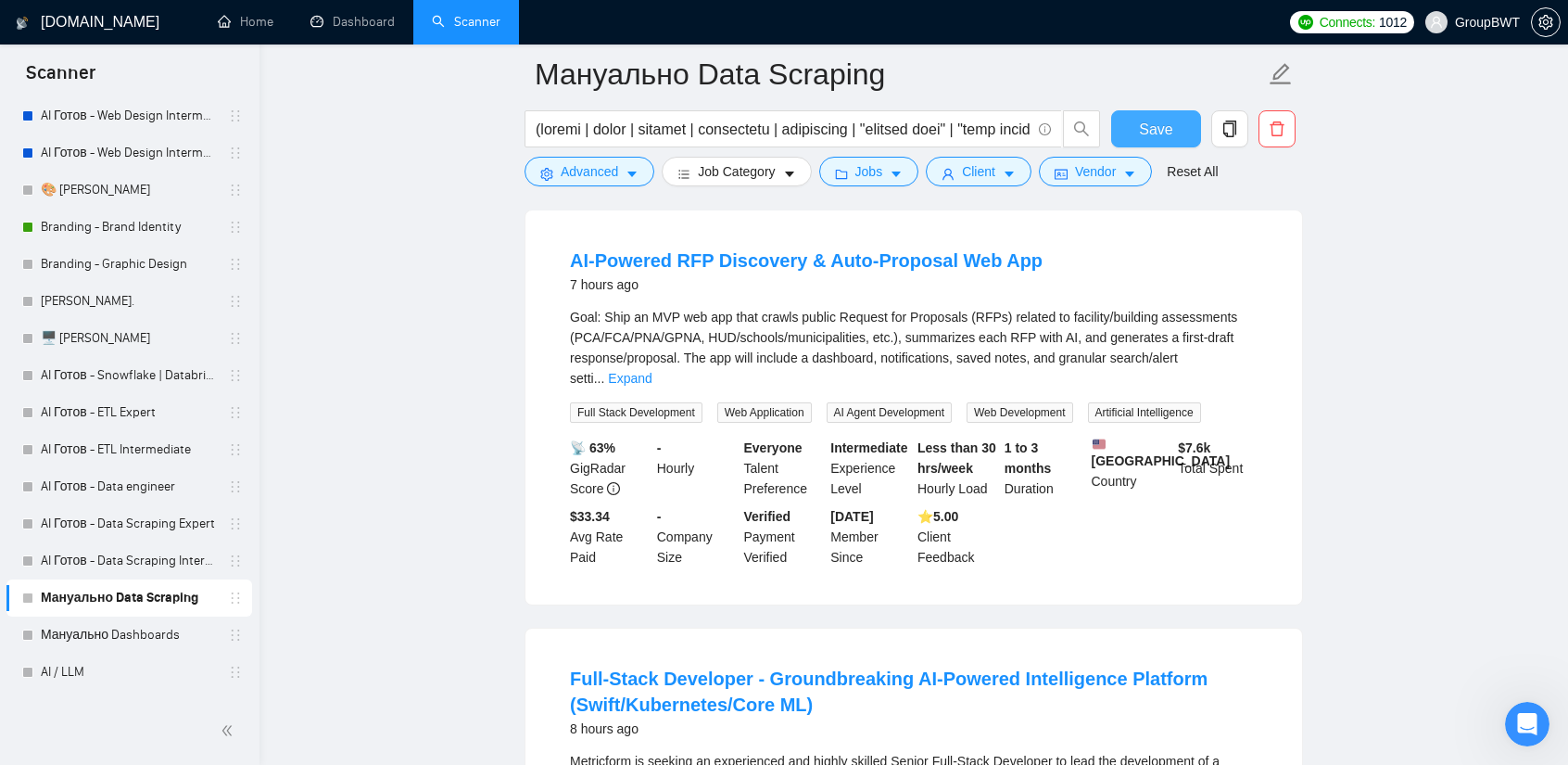
scroll to position [1020, 0]
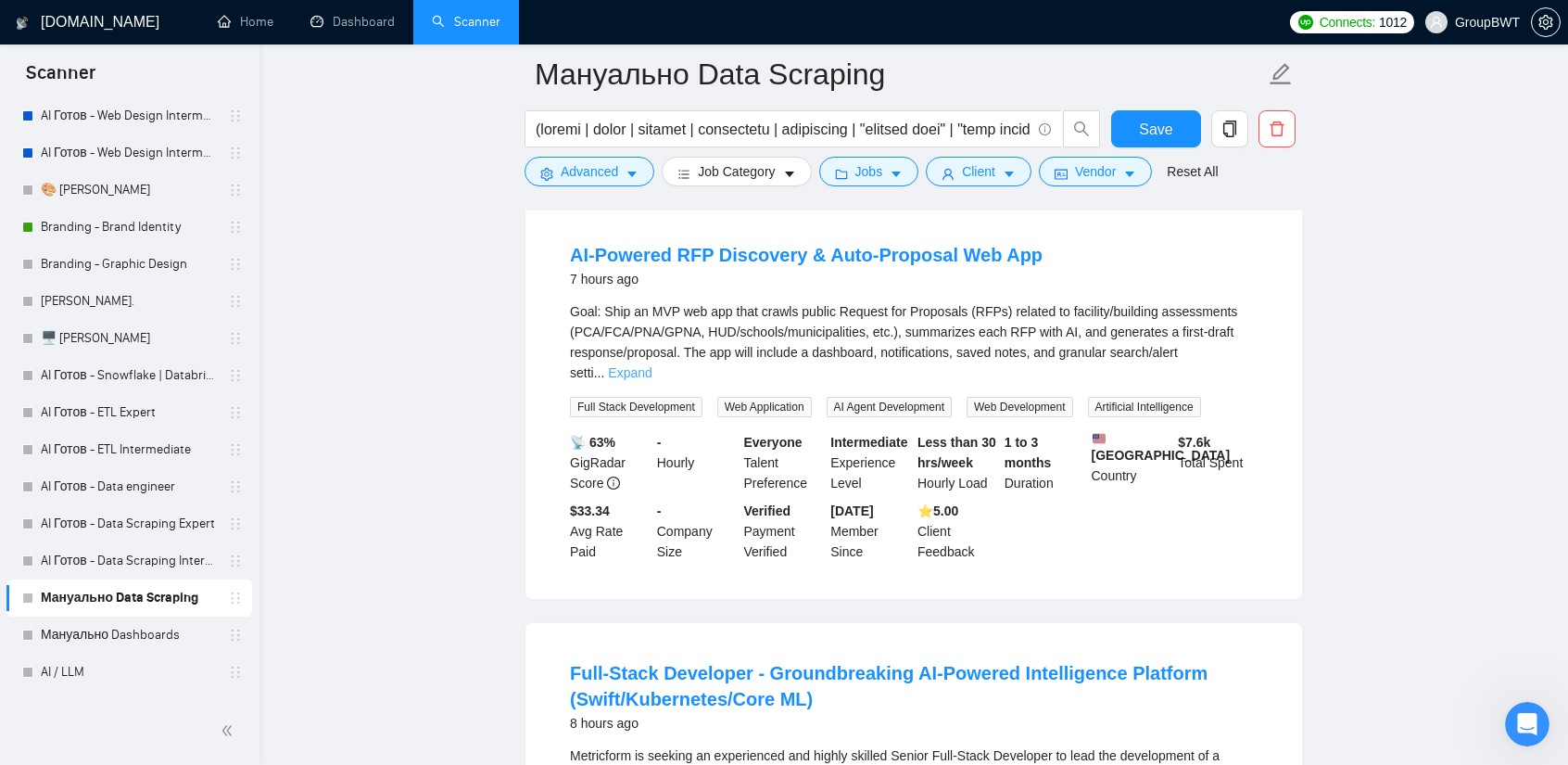
click at [651, 365] on link "Expand" at bounding box center [630, 372] width 44 height 15
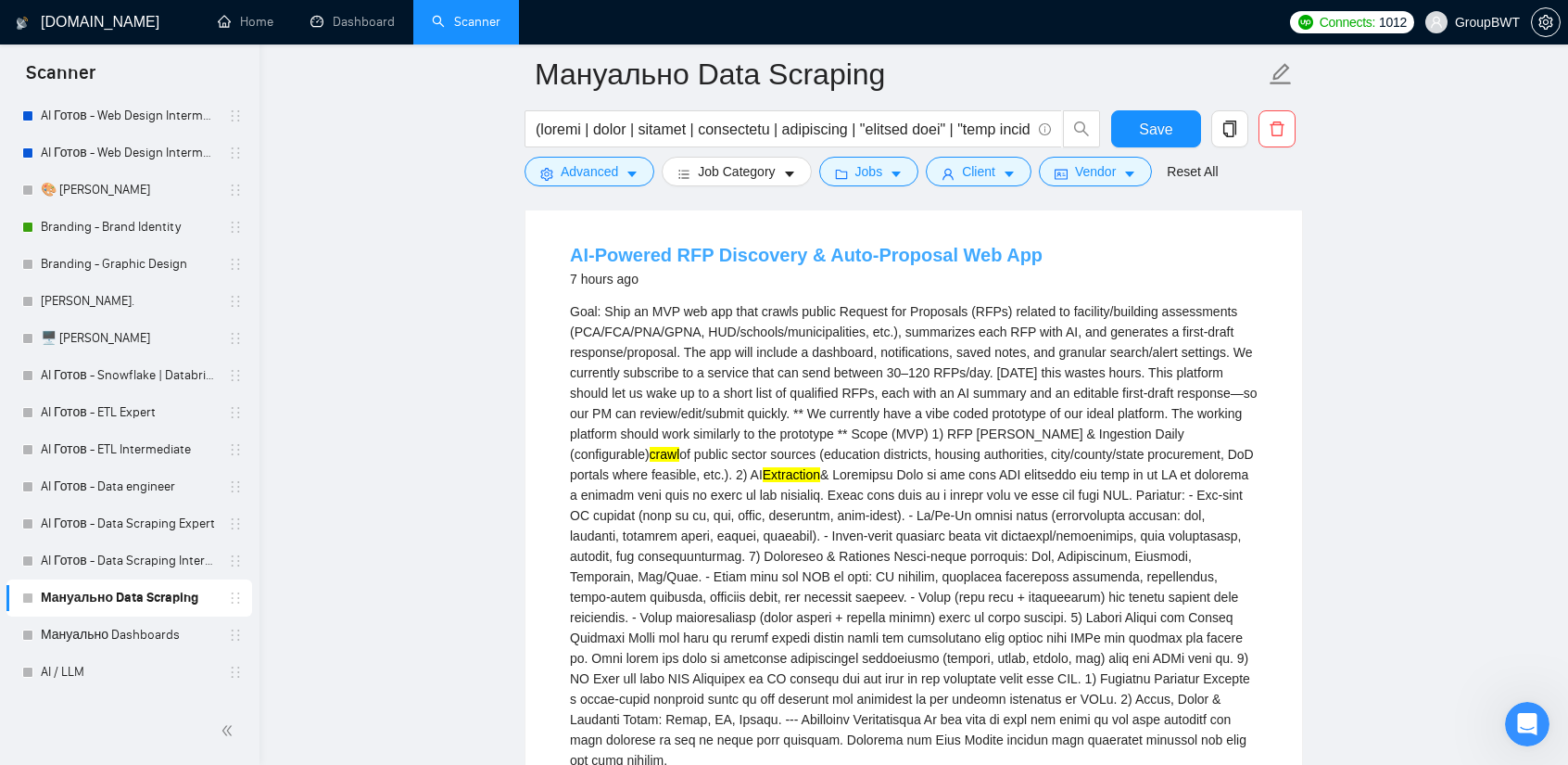
click at [811, 248] on link "AI-Powered RFP Discovery & Auto-Proposal Web App" at bounding box center [806, 255] width 473 height 21
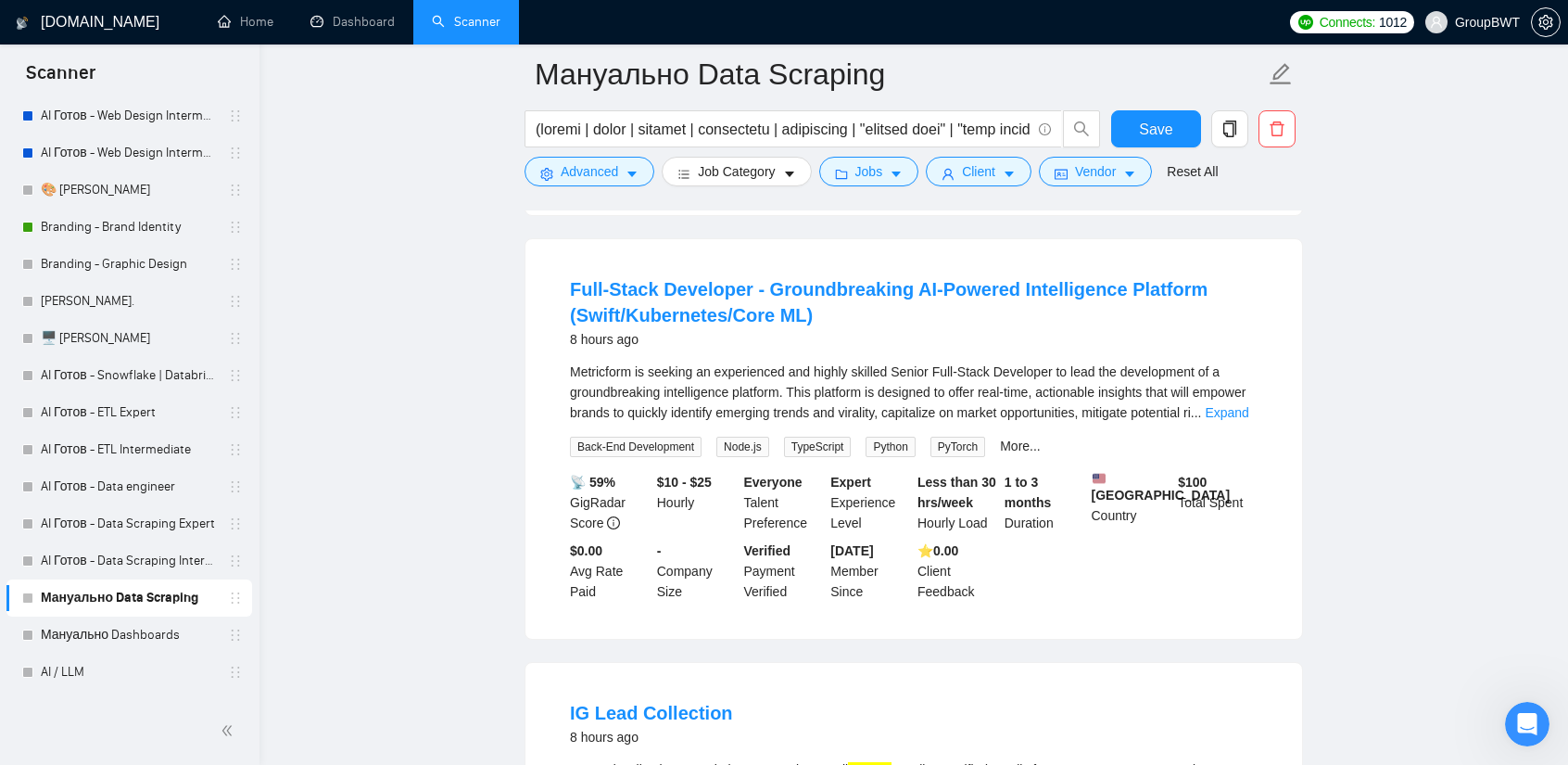
scroll to position [1761, 0]
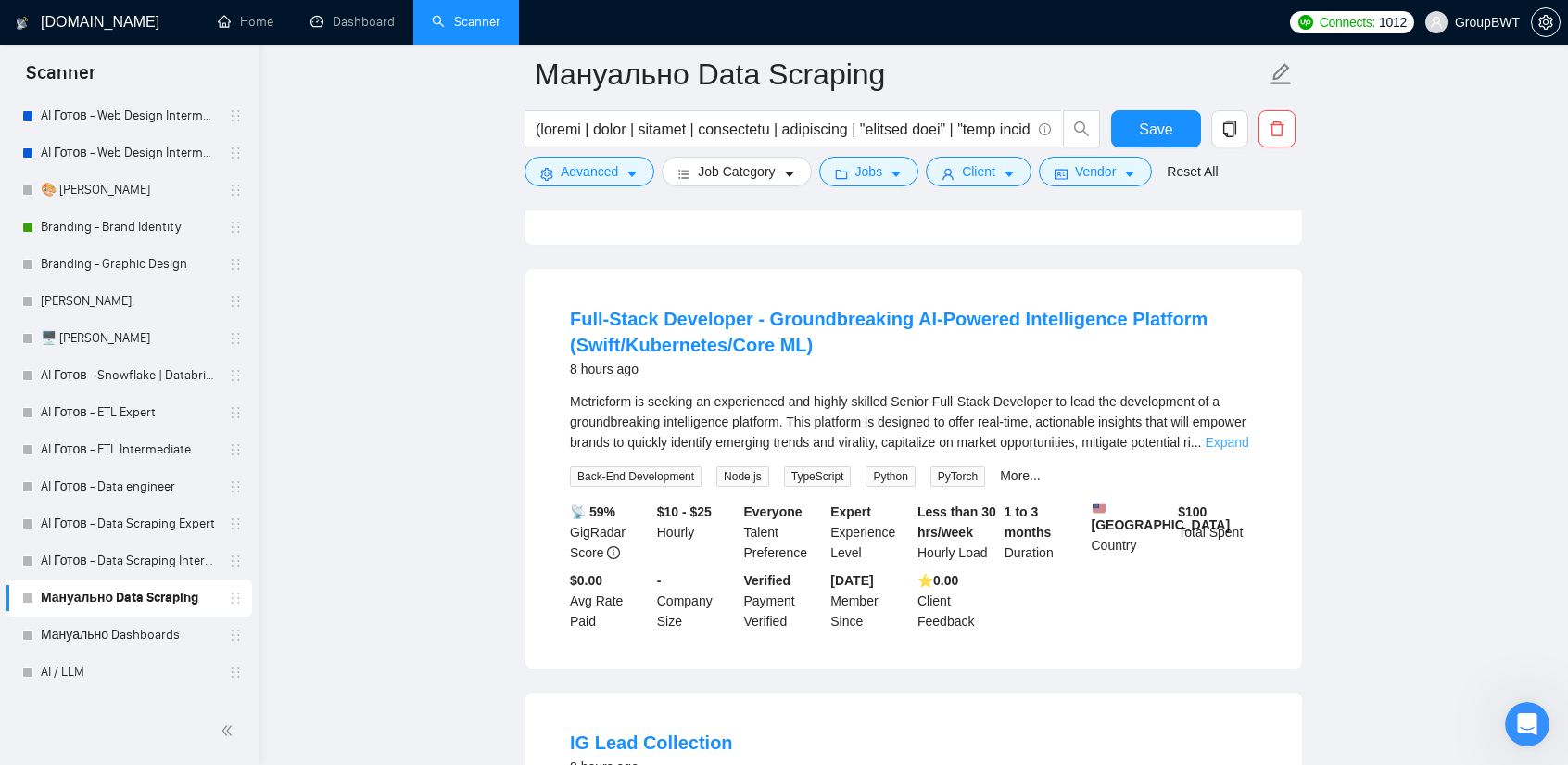
click at [1227, 435] on link "Expand" at bounding box center [1226, 442] width 44 height 15
